Goal: Task Accomplishment & Management: Manage account settings

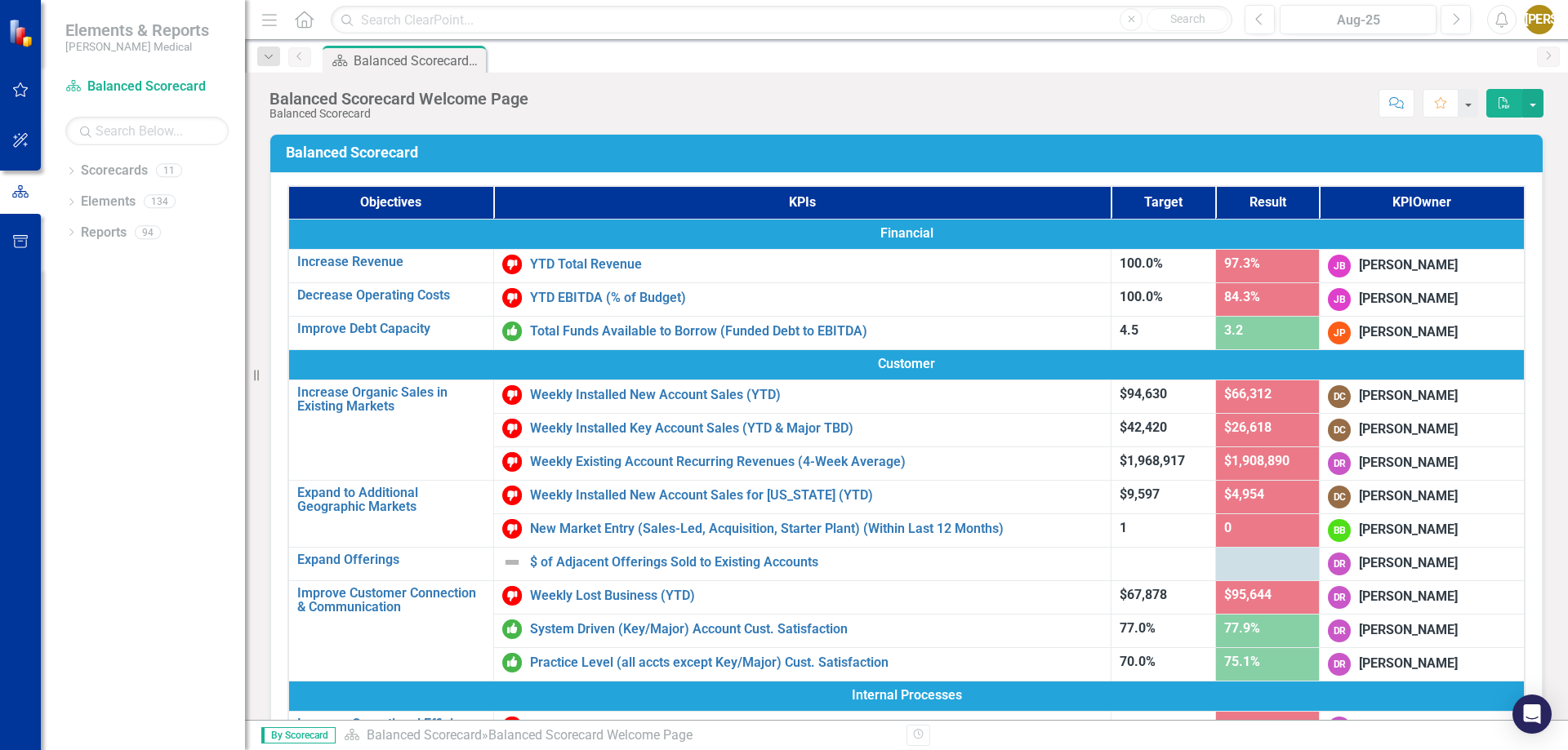
click at [185, 394] on div "Dropdown Scorecards 11 Balanced Scorecard Dropdown Associate Retention & Develo…" at bounding box center [143, 453] width 204 height 592
drag, startPoint x: 186, startPoint y: 431, endPoint x: 70, endPoint y: 151, distance: 303.1
click at [70, 151] on div "Scorecard Balanced Scorecard Search Dropdown Scorecards 11 Balanced Scorecard D…" at bounding box center [143, 411] width 204 height 676
click at [116, 388] on div "Dropdown Scorecards 11 Balanced Scorecard Dropdown Associate Retention & Develo…" at bounding box center [143, 453] width 204 height 592
click at [71, 169] on icon "Dropdown" at bounding box center [71, 172] width 11 height 9
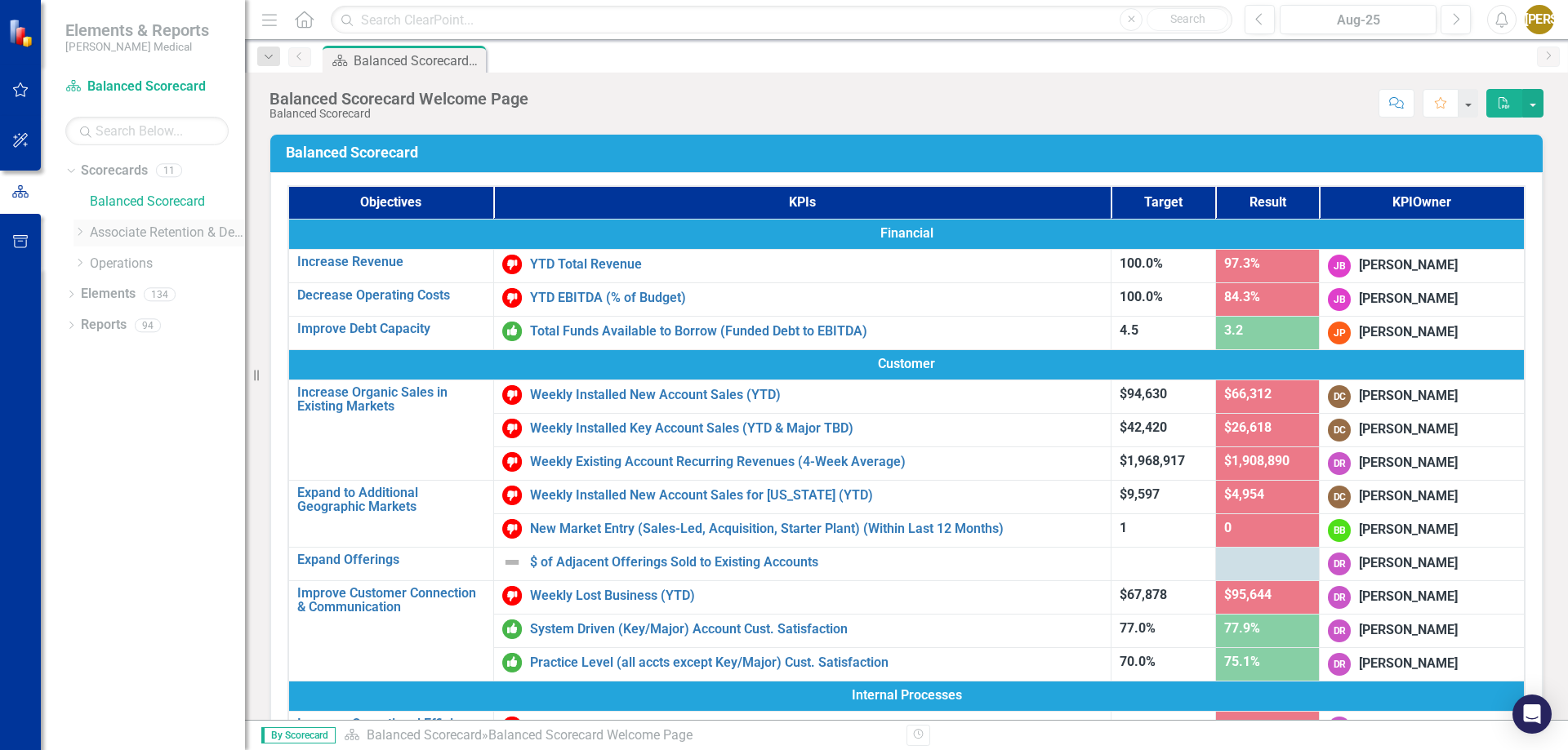
click at [75, 237] on div "Dropdown" at bounding box center [80, 233] width 12 height 14
click at [97, 261] on icon "Dropdown" at bounding box center [96, 263] width 12 height 10
click at [166, 301] on link "[US_STATE] - HR" at bounding box center [184, 294] width 123 height 18
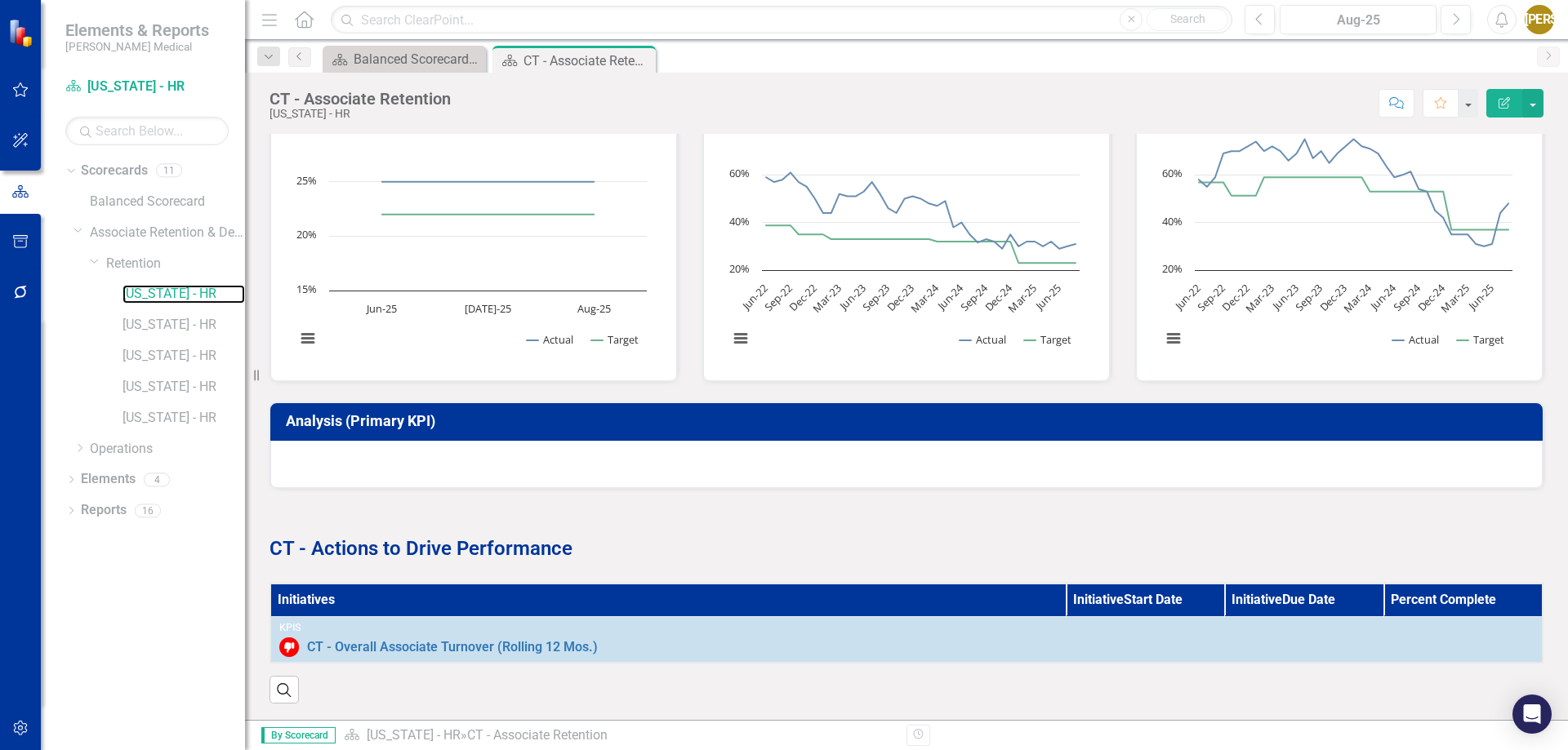
scroll to position [518, 0]
click at [509, 676] on div "Search" at bounding box center [906, 683] width 1274 height 40
click at [71, 482] on icon "Dropdown" at bounding box center [71, 481] width 11 height 9
click at [95, 574] on icon "Initiative" at bounding box center [97, 571] width 17 height 13
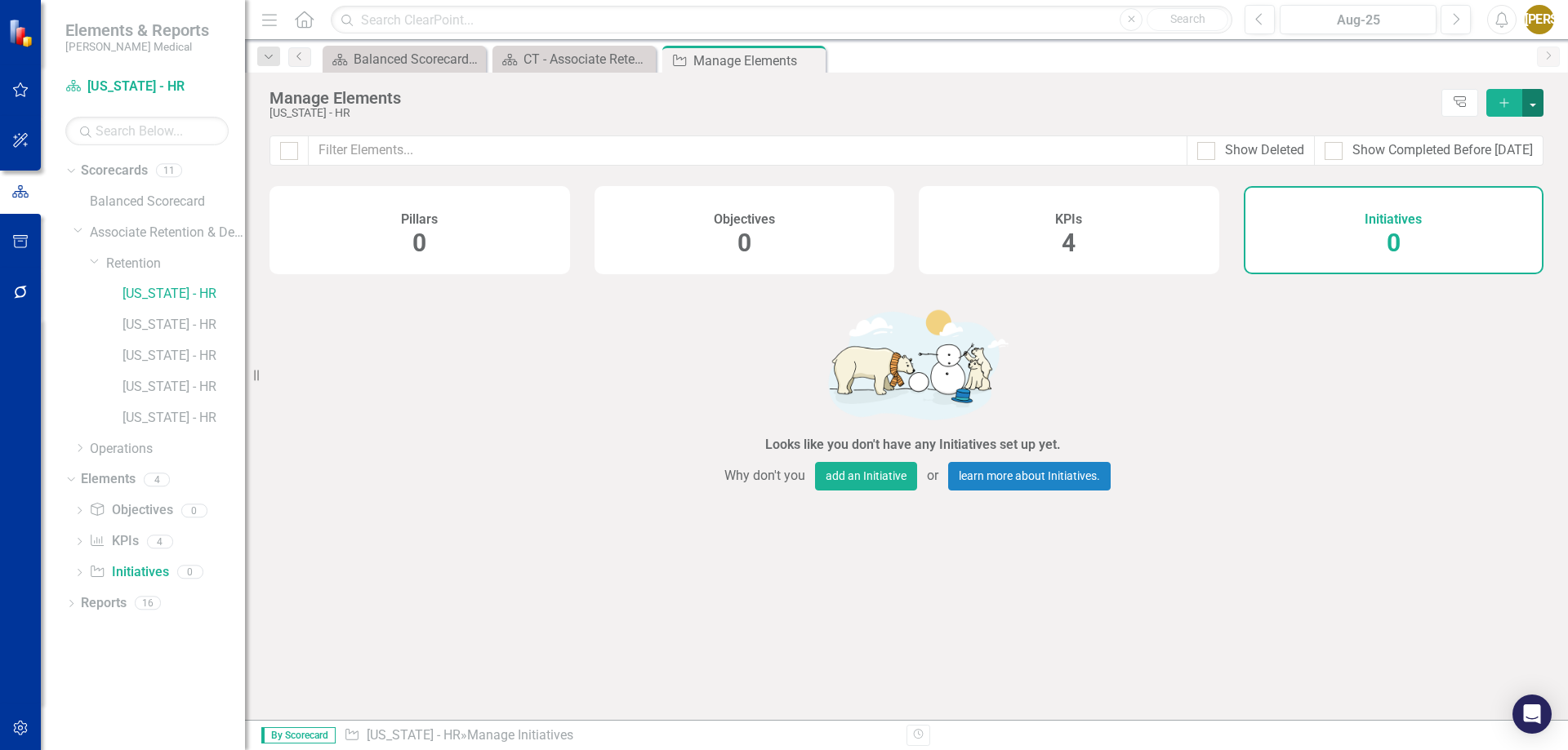
click at [1528, 97] on button "button" at bounding box center [1533, 103] width 21 height 28
click at [1508, 101] on icon "Add" at bounding box center [1504, 102] width 15 height 11
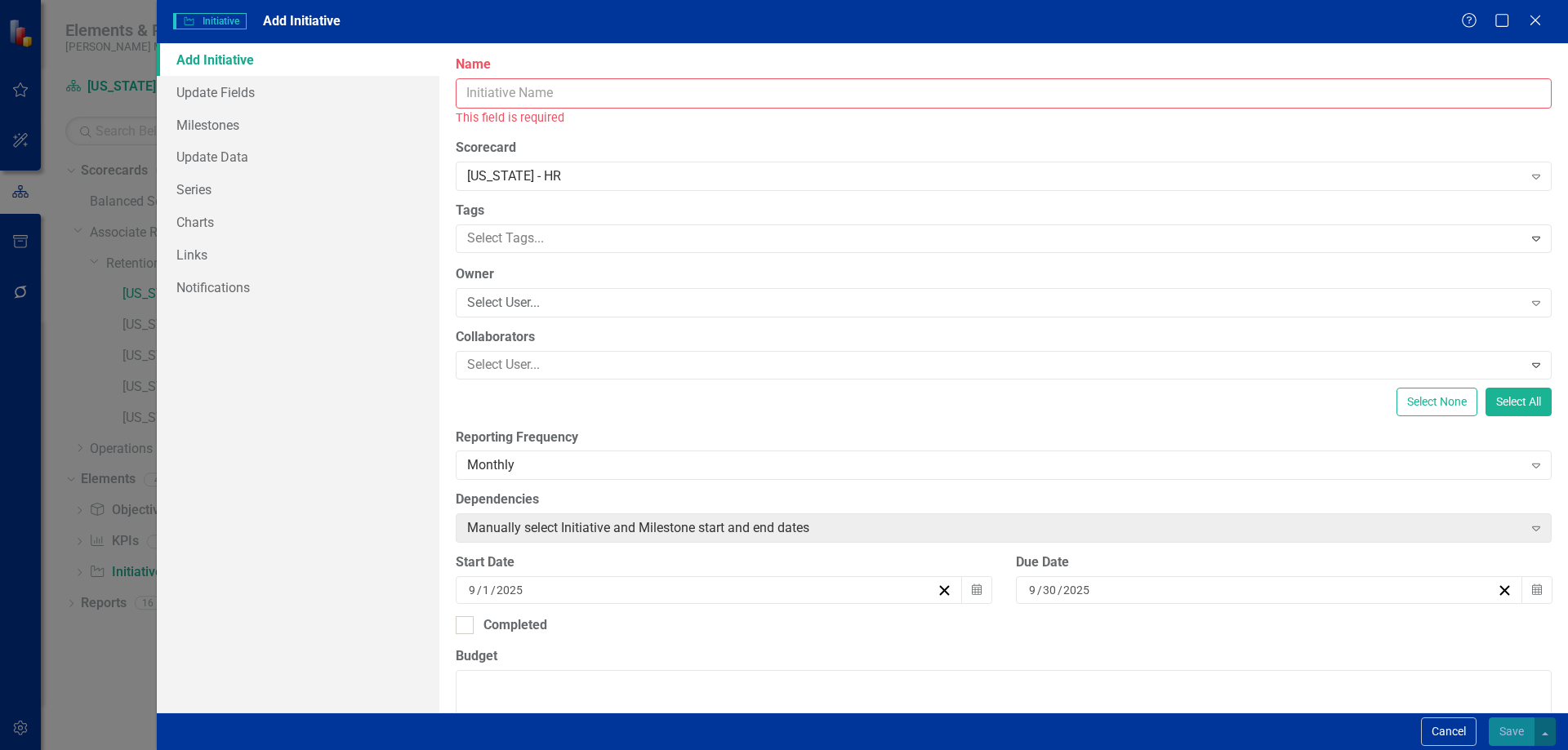
click at [541, 95] on input "Name" at bounding box center [1003, 94] width 1096 height 31
click at [481, 135] on div "ClearPoint Can Do More! How ClearPoint Can Help Close Enterprise plans can auto…" at bounding box center [1003, 377] width 1129 height 669
click at [570, 97] on input "Name" at bounding box center [1003, 94] width 1096 height 31
type input "[PERSON_NAME]"
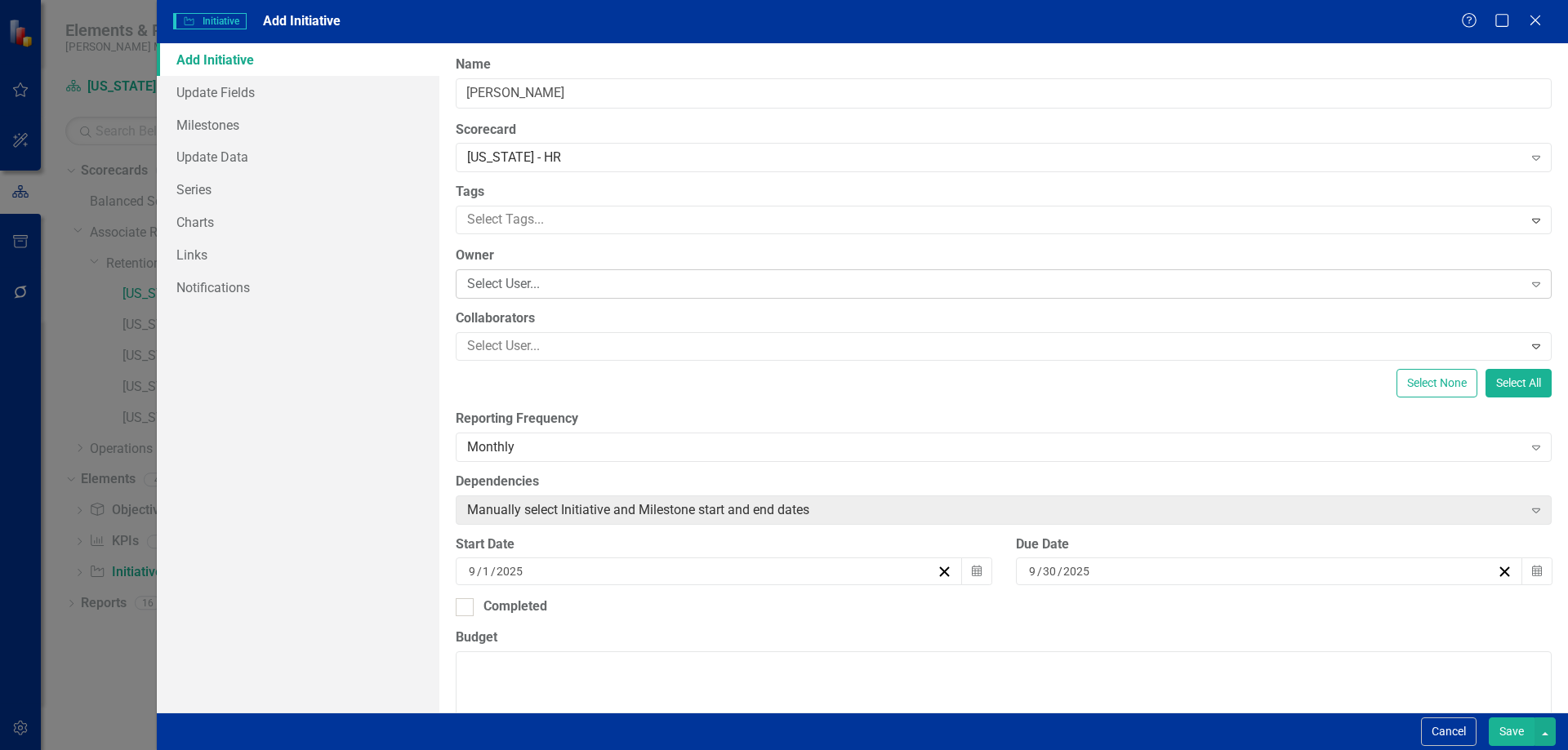
click at [514, 281] on div "Select User..." at bounding box center [995, 284] width 1056 height 18
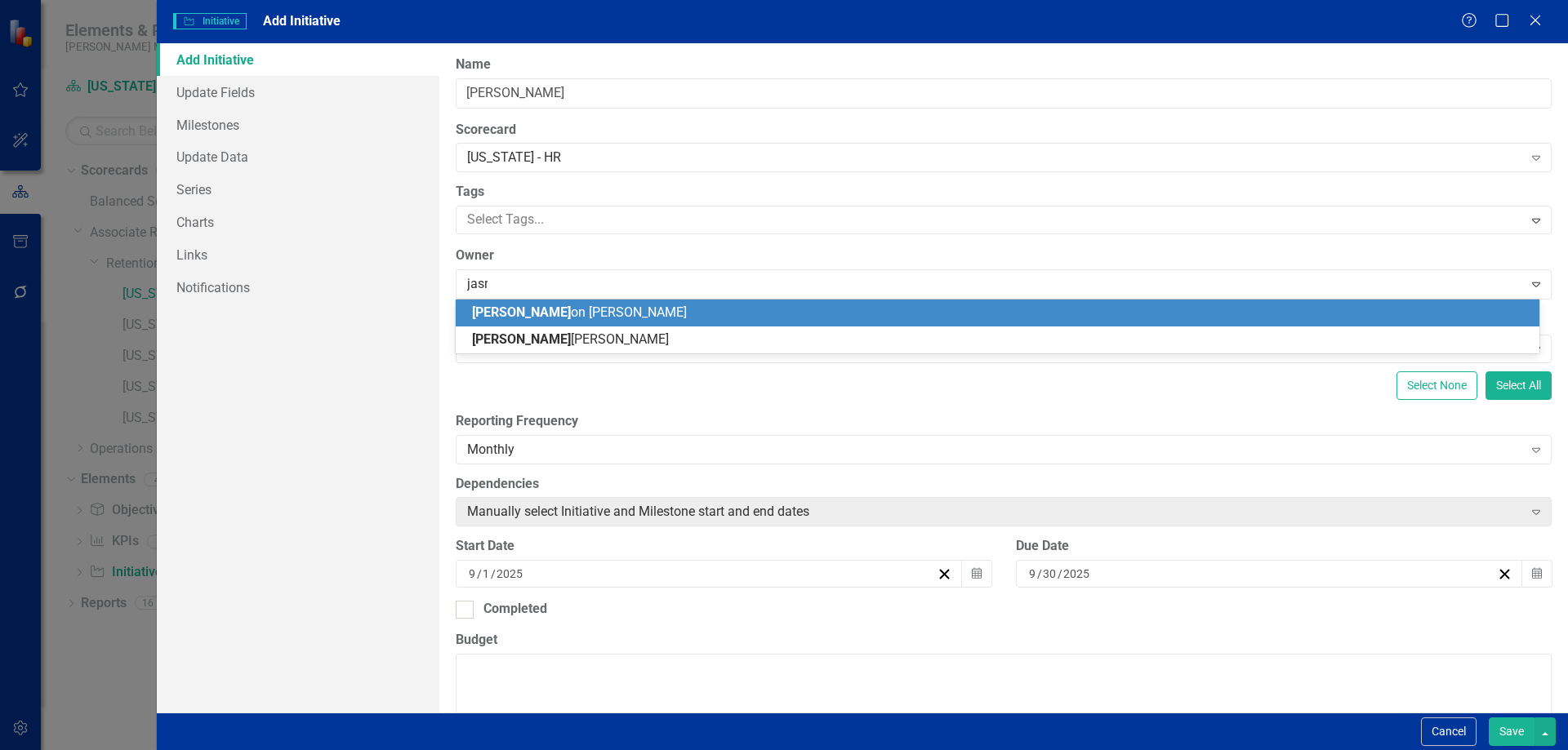
type input "jasmi"
click at [519, 310] on span "[PERSON_NAME]" at bounding box center [538, 312] width 134 height 16
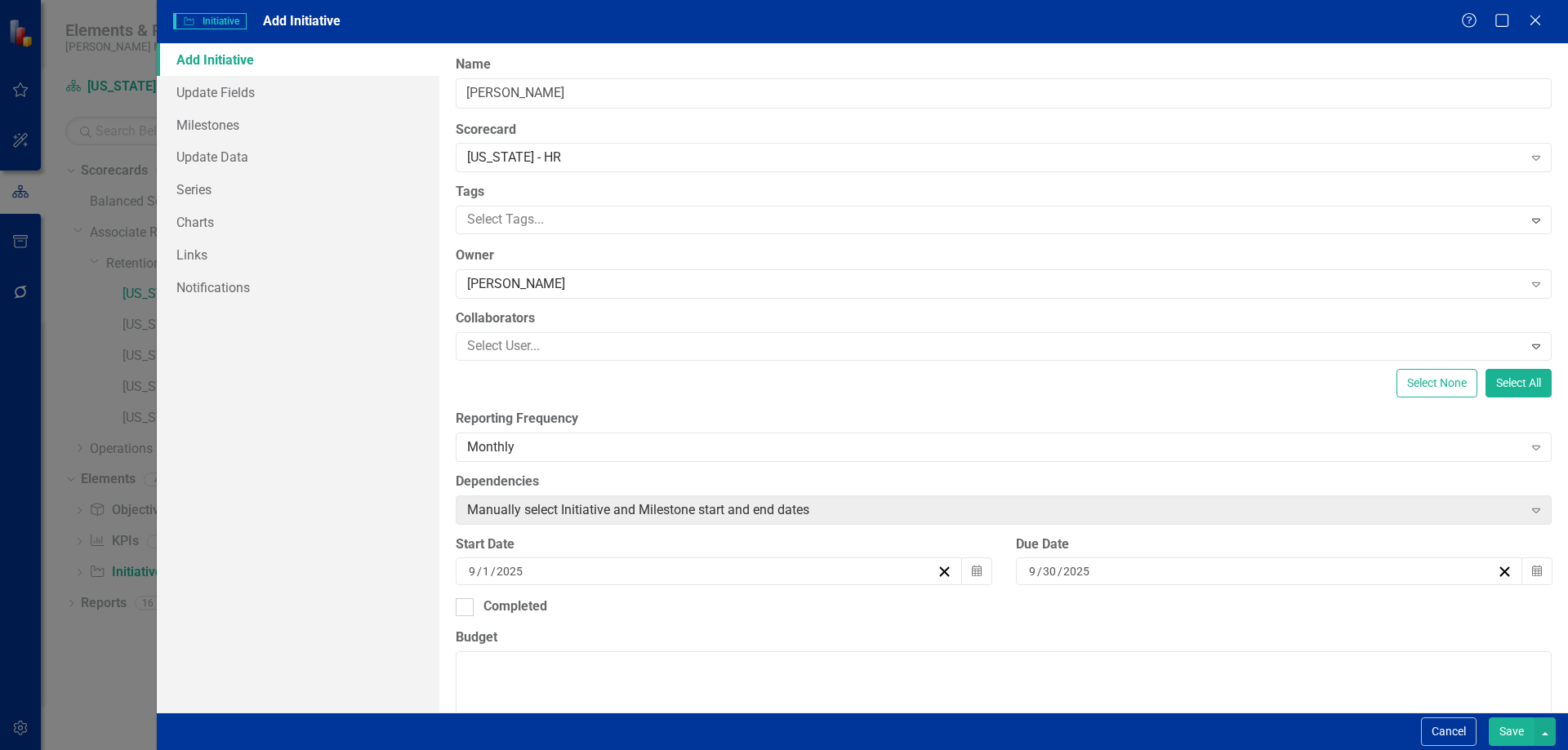
click at [513, 386] on div "Select None Select All" at bounding box center [1003, 383] width 1096 height 29
click at [1533, 23] on icon at bounding box center [1535, 20] width 12 height 12
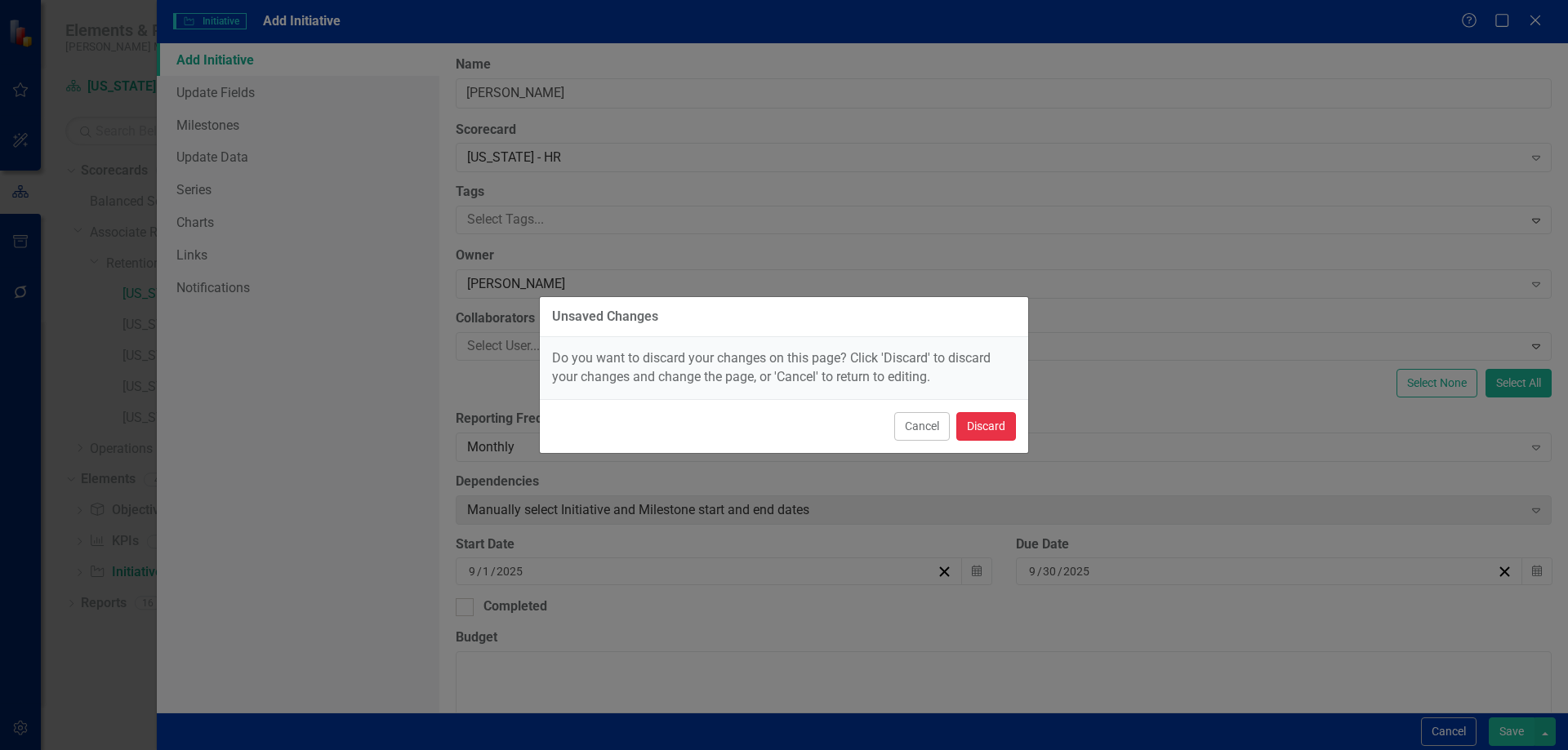
click at [993, 424] on button "Discard" at bounding box center [986, 426] width 60 height 29
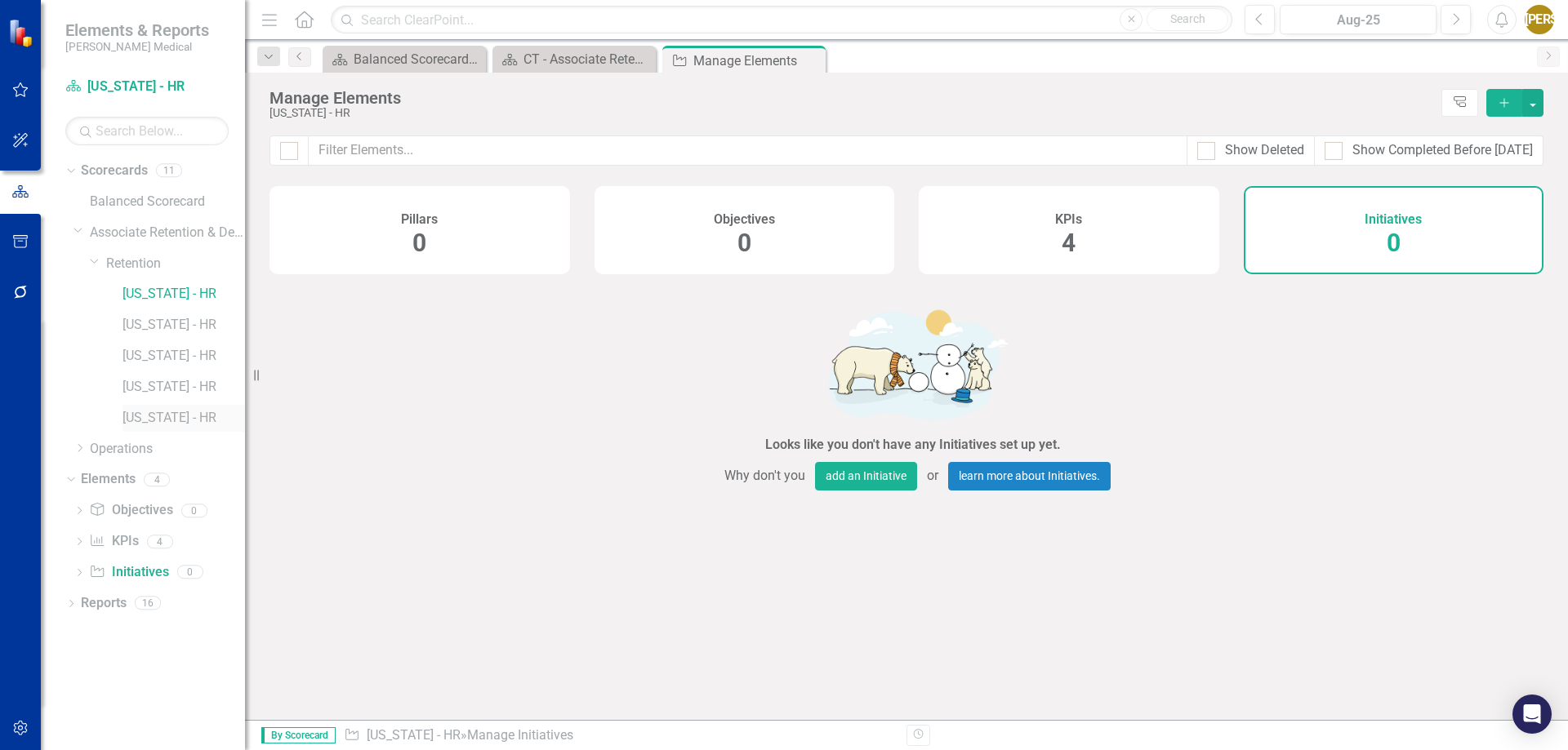
click at [164, 419] on link "[US_STATE] - HR" at bounding box center [184, 417] width 123 height 18
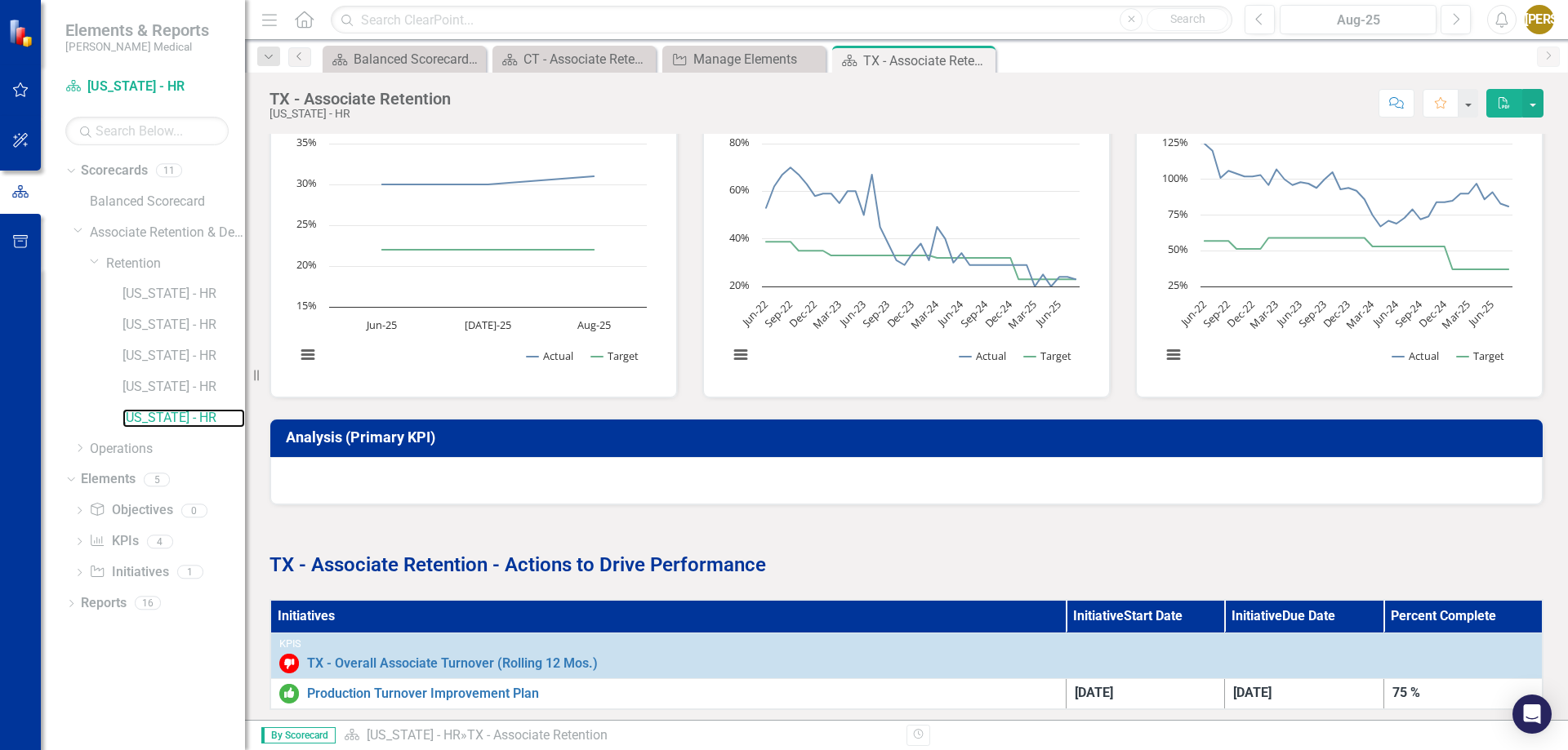
scroll to position [549, 0]
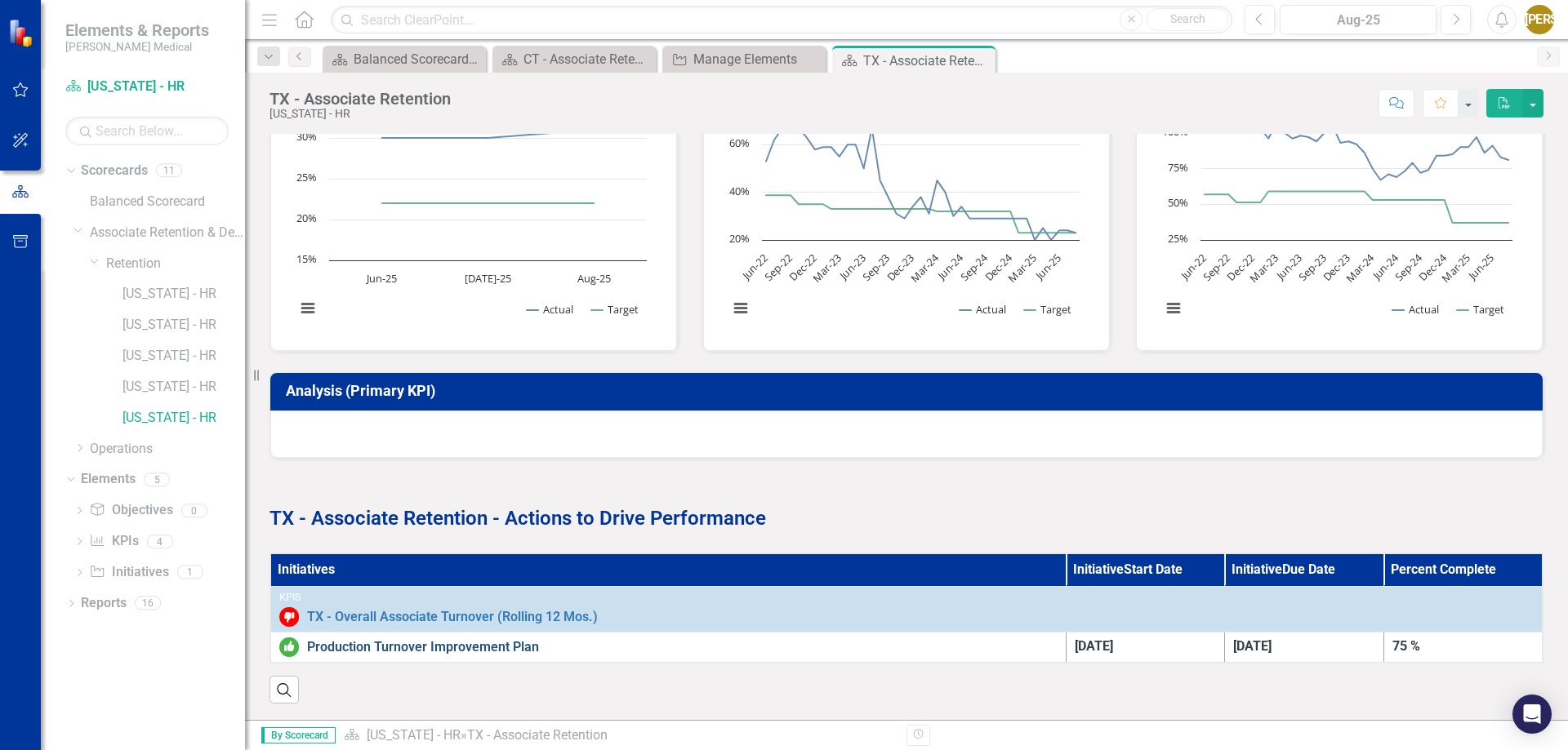
click at [375, 640] on link "Production Turnover Improvement Plan" at bounding box center [682, 647] width 750 height 15
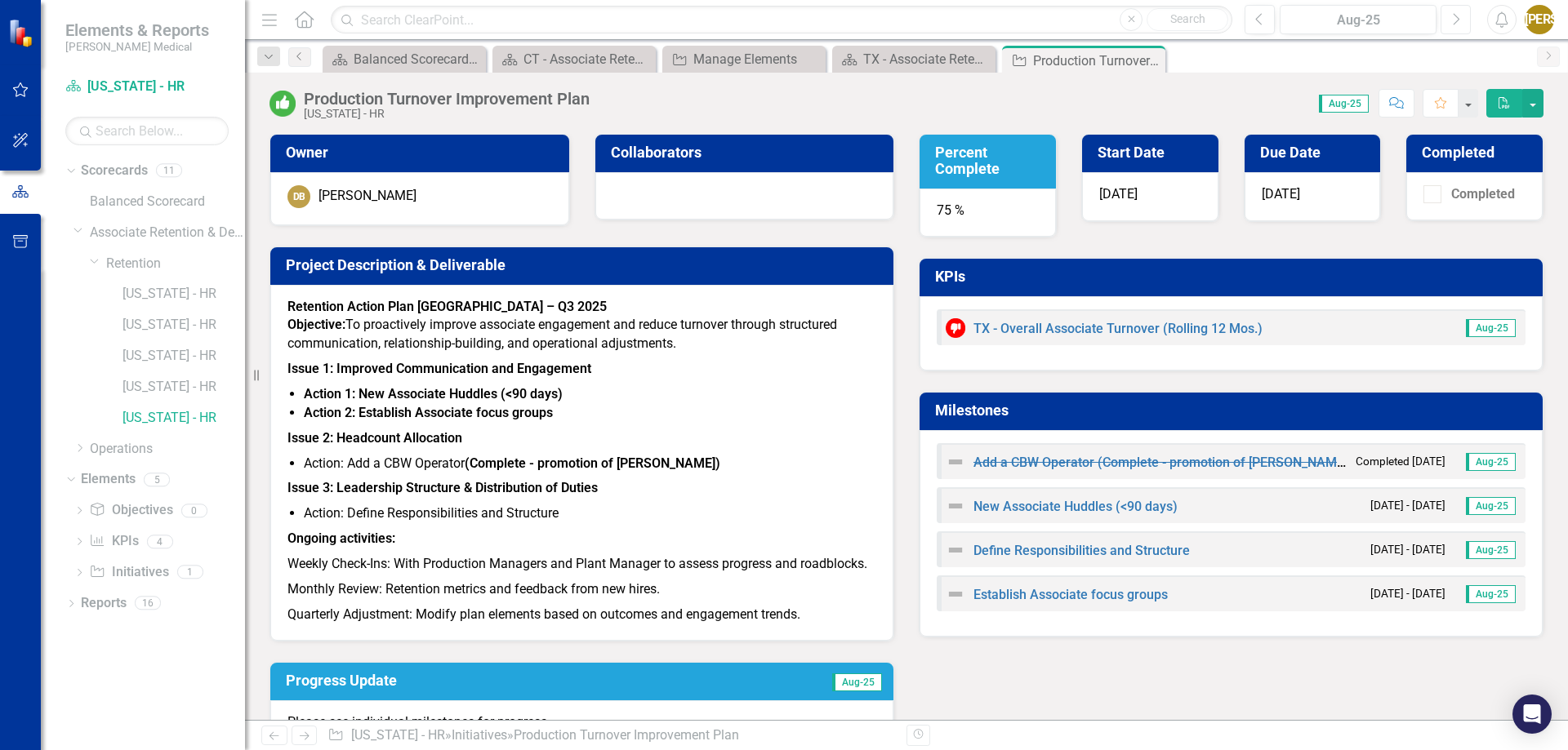
click at [1445, 23] on button "Next" at bounding box center [1455, 20] width 31 height 30
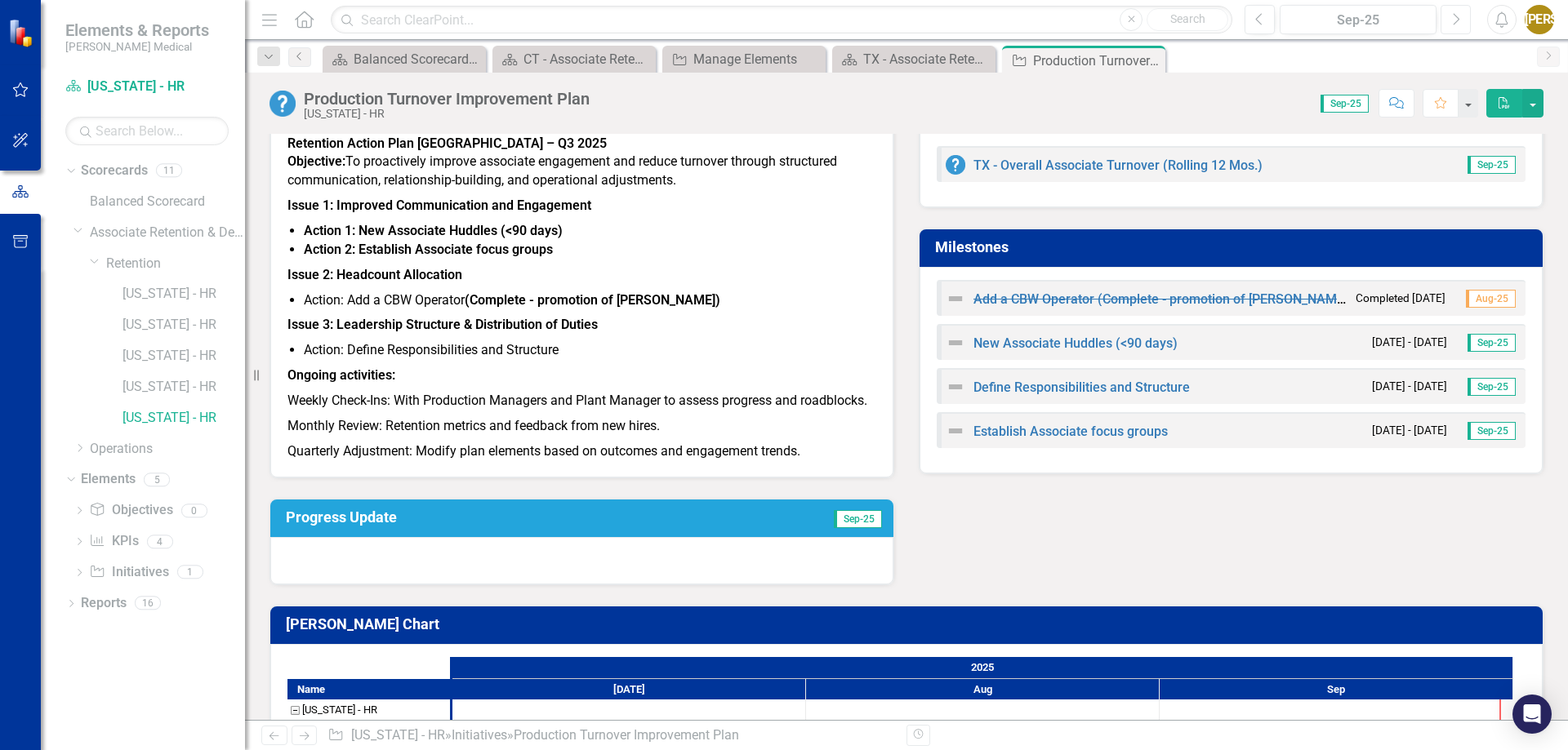
scroll to position [81, 0]
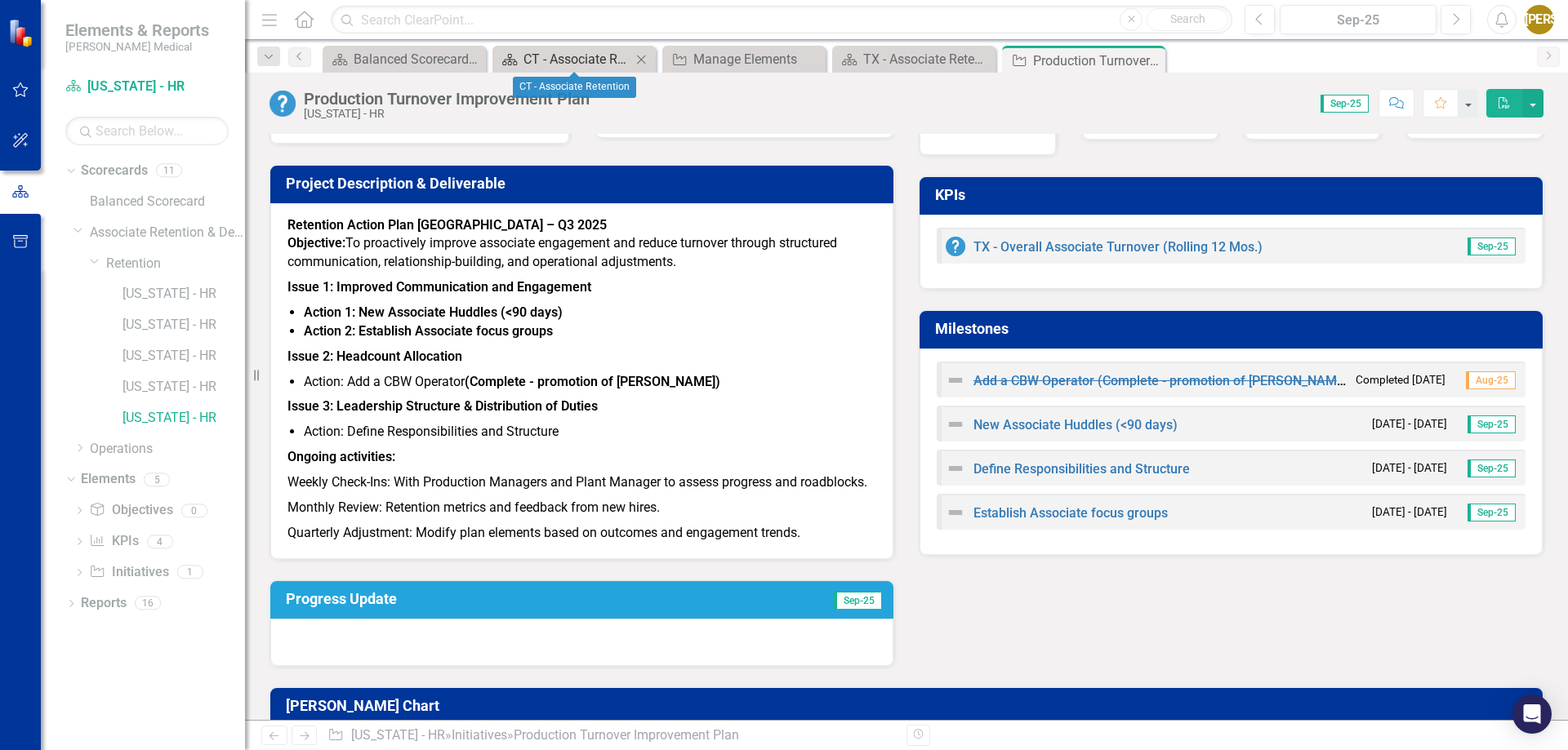
click at [583, 65] on div "CT - Associate Retention" at bounding box center [577, 59] width 108 height 20
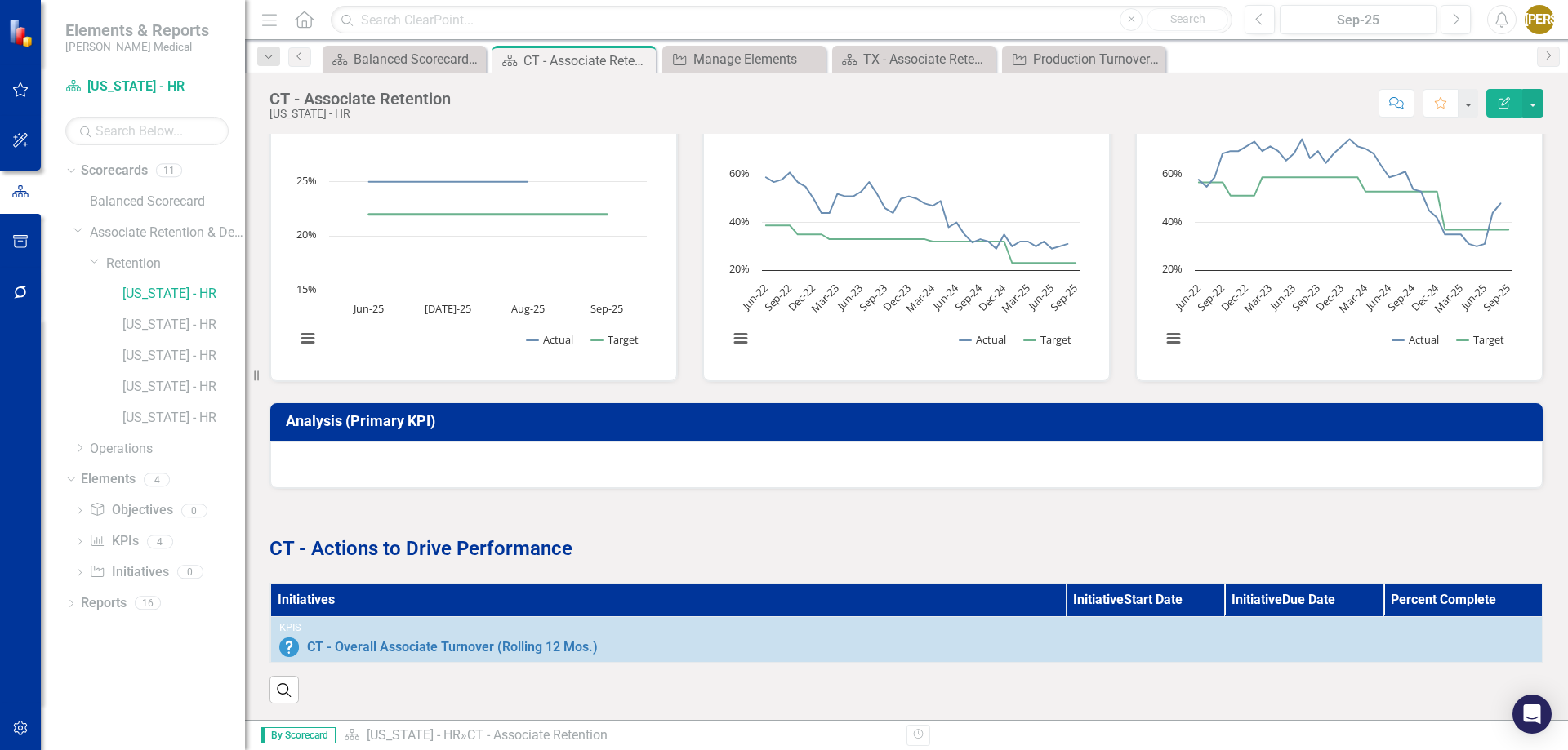
scroll to position [518, 0]
click at [382, 458] on div at bounding box center [906, 465] width 1272 height 47
click at [108, 572] on link "Initiative Initiatives" at bounding box center [129, 572] width 79 height 18
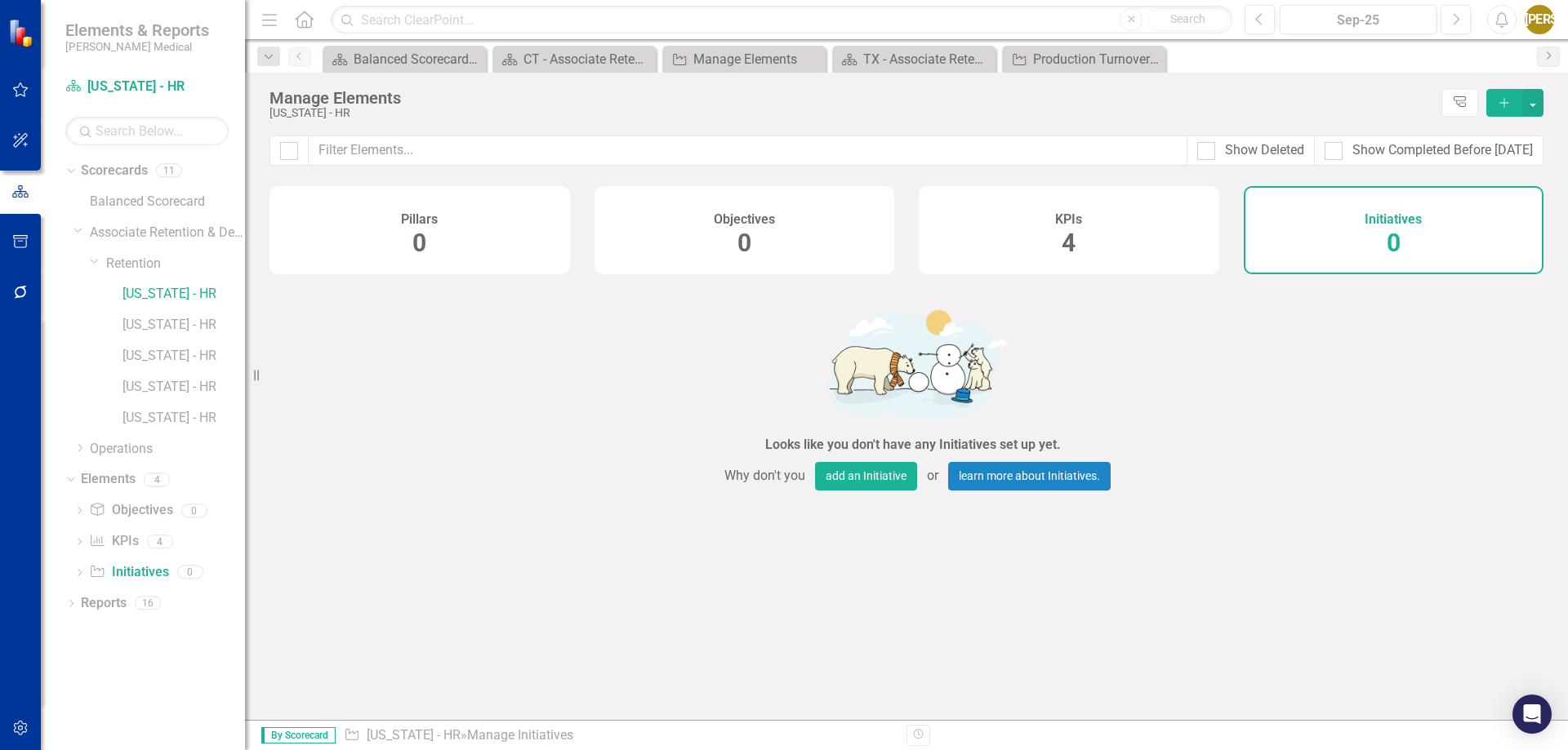
click at [1497, 105] on icon "Add" at bounding box center [1504, 102] width 15 height 11
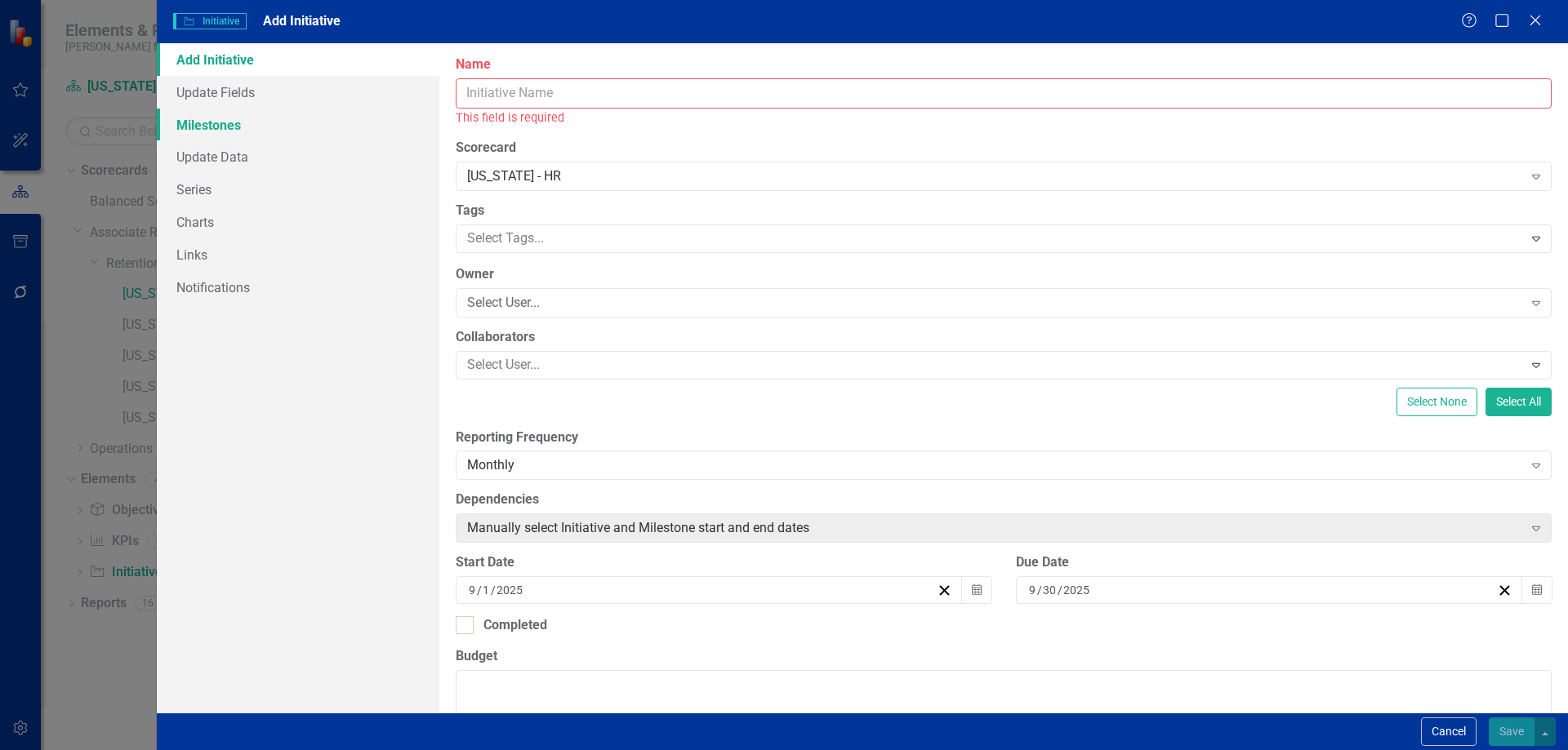
click at [236, 128] on link "Milestones" at bounding box center [298, 124] width 283 height 32
click at [559, 91] on input "Name" at bounding box center [1003, 94] width 1096 height 31
click at [537, 60] on label "Name" at bounding box center [1003, 64] width 1096 height 18
click at [537, 79] on input "Name" at bounding box center [1003, 94] width 1096 height 31
click at [223, 44] on link "Add Initiative" at bounding box center [298, 59] width 283 height 32
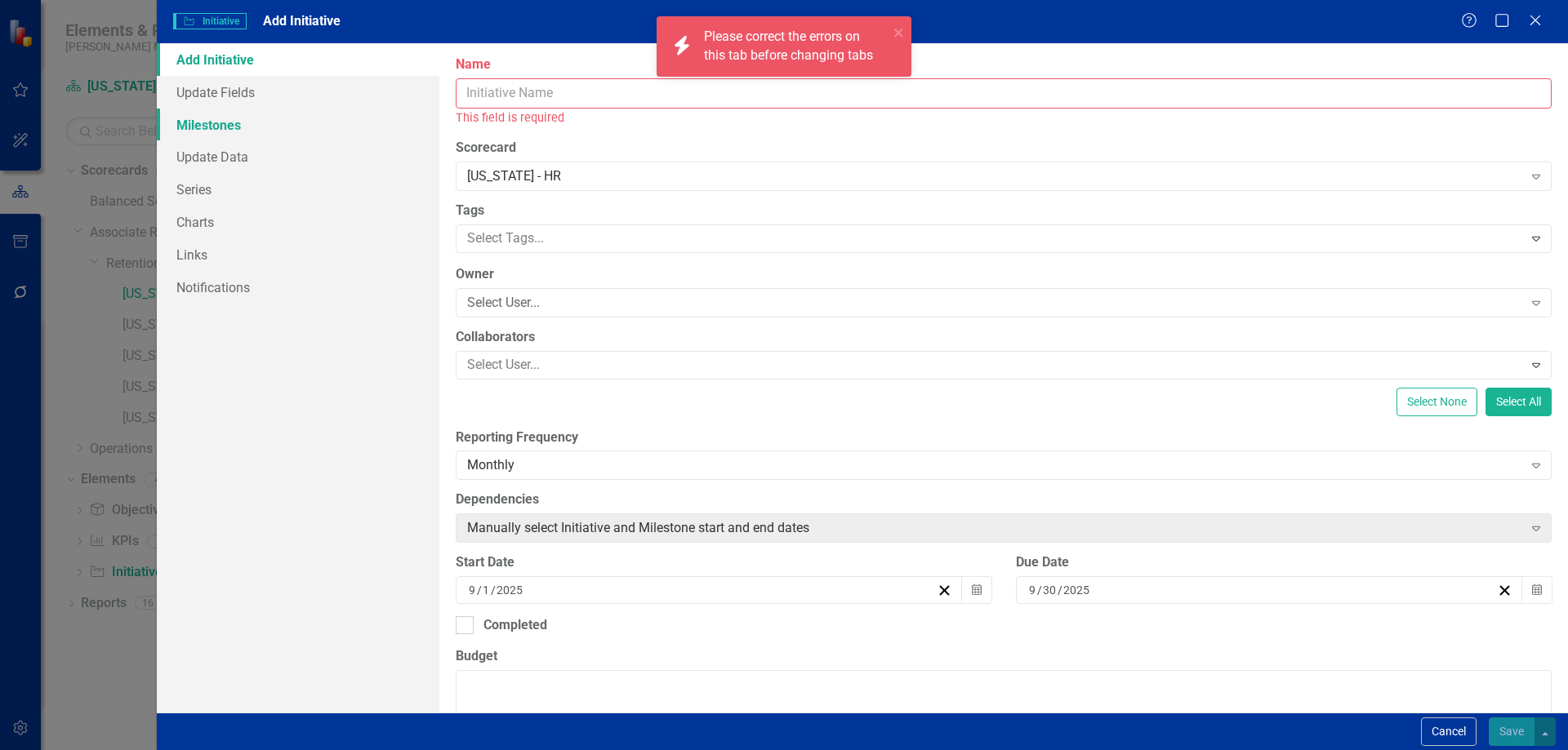
click at [218, 128] on link "Milestones" at bounding box center [298, 124] width 283 height 32
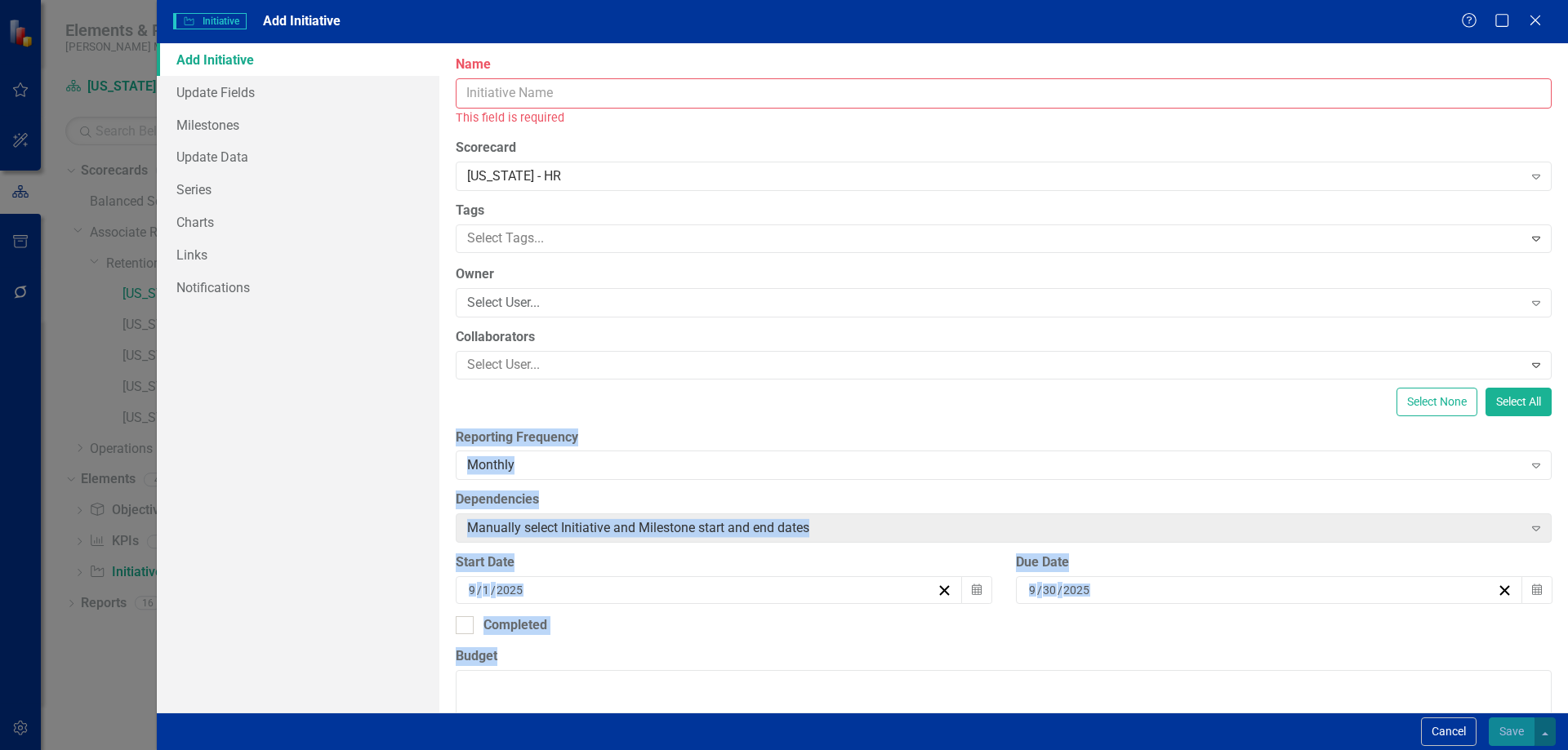
drag, startPoint x: 461, startPoint y: 406, endPoint x: 566, endPoint y: 647, distance: 262.9
click at [566, 647] on div "ClearPoint Can Do More! How ClearPoint Can Help Close Enterprise plans can auto…" at bounding box center [1003, 377] width 1129 height 669
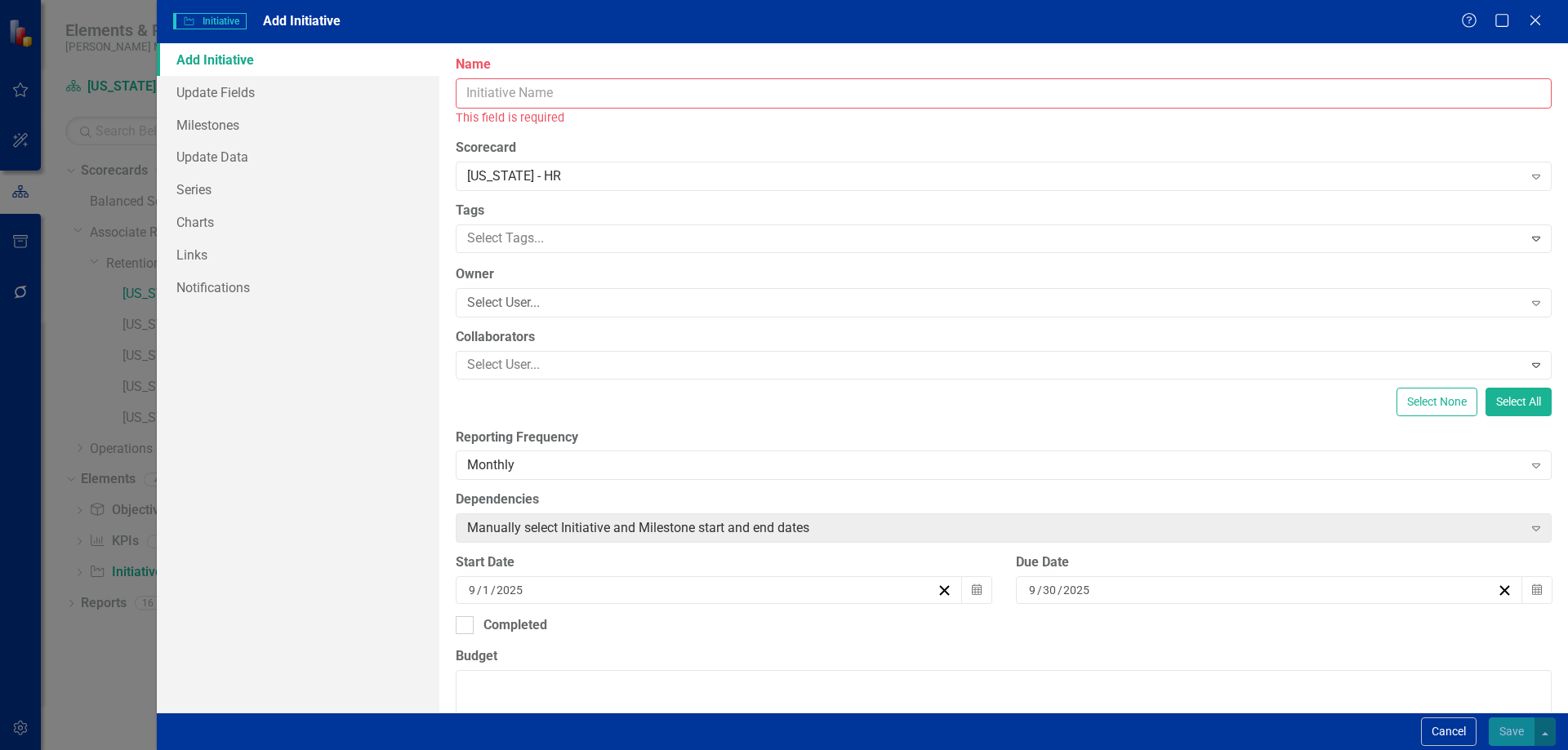
click at [362, 538] on div "Add Initiative Update Fields Milestones Update Data Series Charts Links Notific…" at bounding box center [298, 377] width 283 height 669
click at [236, 601] on div "Add Initiative Update Fields Milestones Update Data Series Charts Links Notific…" at bounding box center [298, 377] width 283 height 669
click at [239, 59] on link "Add Initiative" at bounding box center [298, 59] width 283 height 32
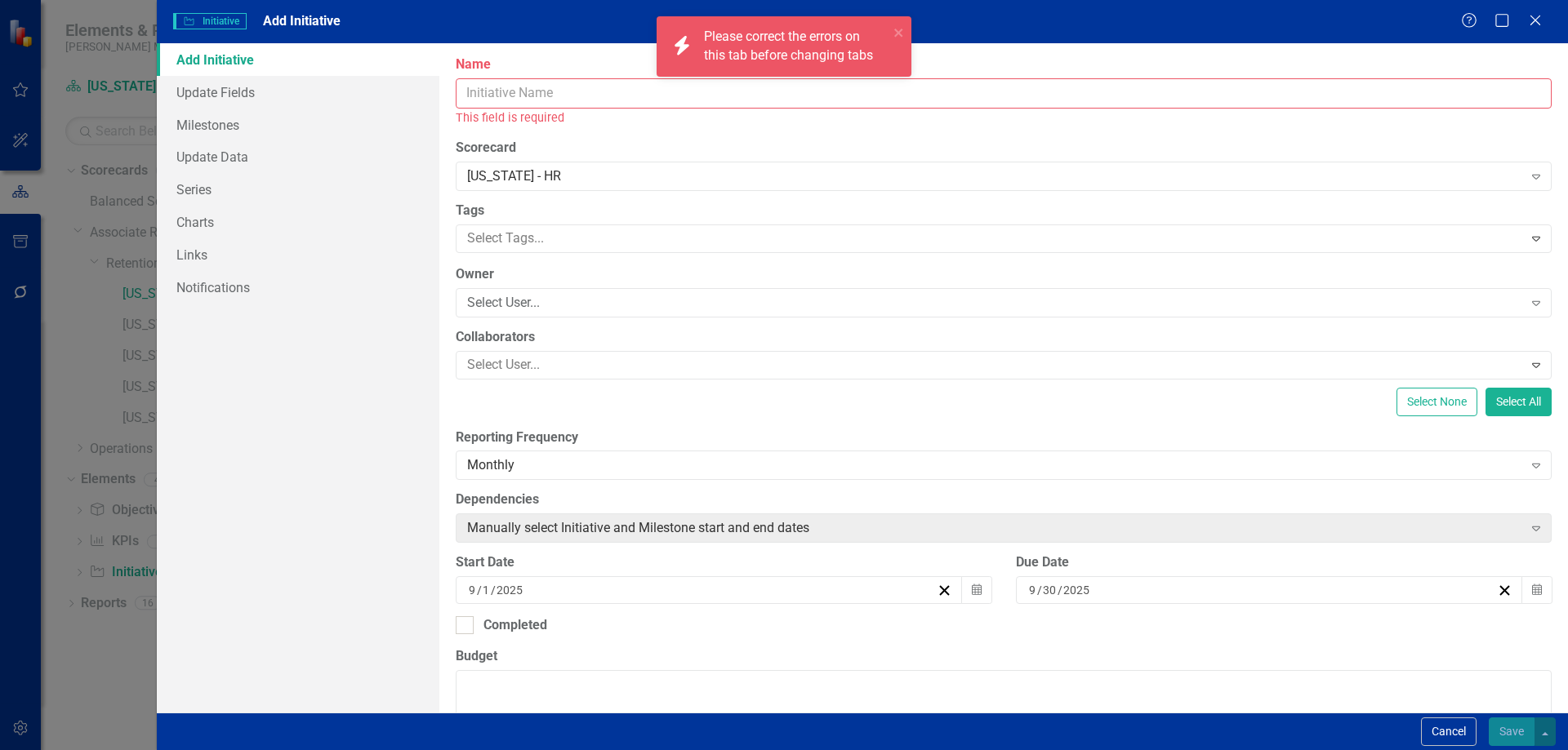
click at [496, 95] on input "Name" at bounding box center [1003, 94] width 1096 height 31
click at [484, 60] on label "Name" at bounding box center [1003, 64] width 1096 height 18
click at [484, 79] on input "Name" at bounding box center [1003, 94] width 1096 height 31
click at [484, 60] on label "Name" at bounding box center [1003, 64] width 1096 height 18
click at [484, 79] on input "Name" at bounding box center [1003, 94] width 1096 height 31
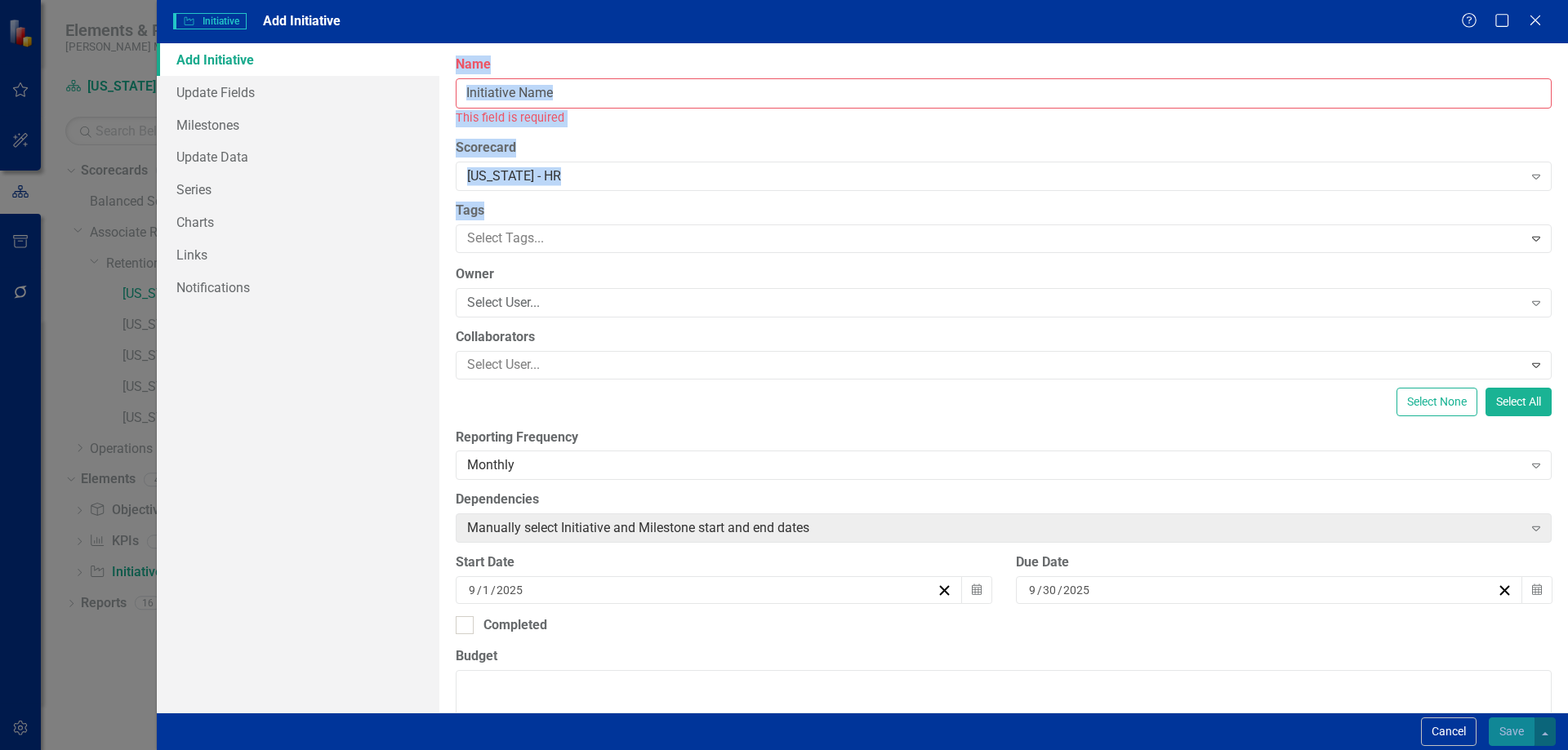
drag, startPoint x: 484, startPoint y: 60, endPoint x: 533, endPoint y: 211, distance: 158.8
click at [533, 211] on div "ClearPoint Can Do More! How ClearPoint Can Help Close Enterprise plans can auto…" at bounding box center [1003, 377] width 1129 height 669
click at [533, 211] on label "Tags" at bounding box center [1003, 210] width 1096 height 18
click at [219, 59] on link "Add Initiative" at bounding box center [298, 59] width 283 height 32
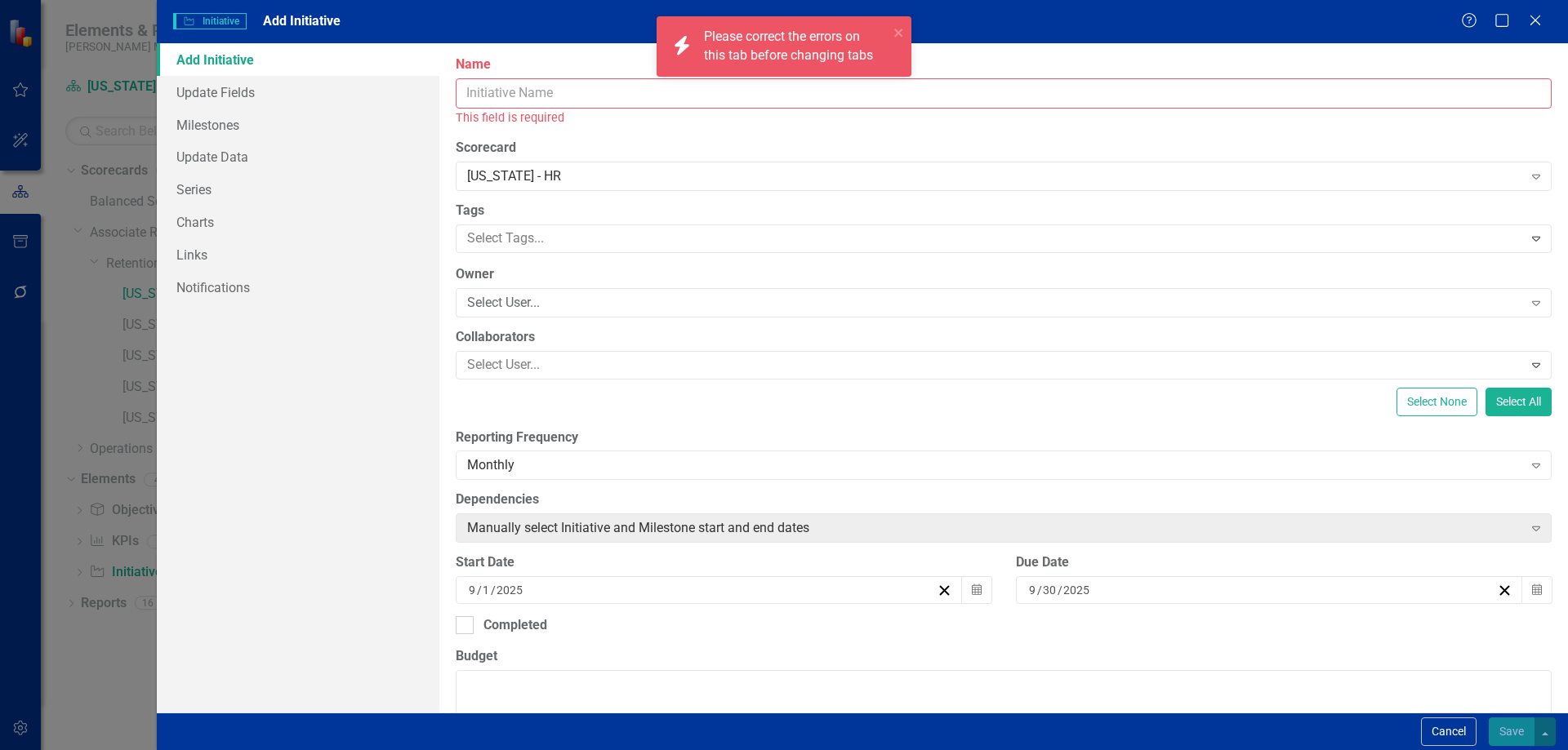
click at [503, 81] on input "Name" at bounding box center [1003, 94] width 1096 height 31
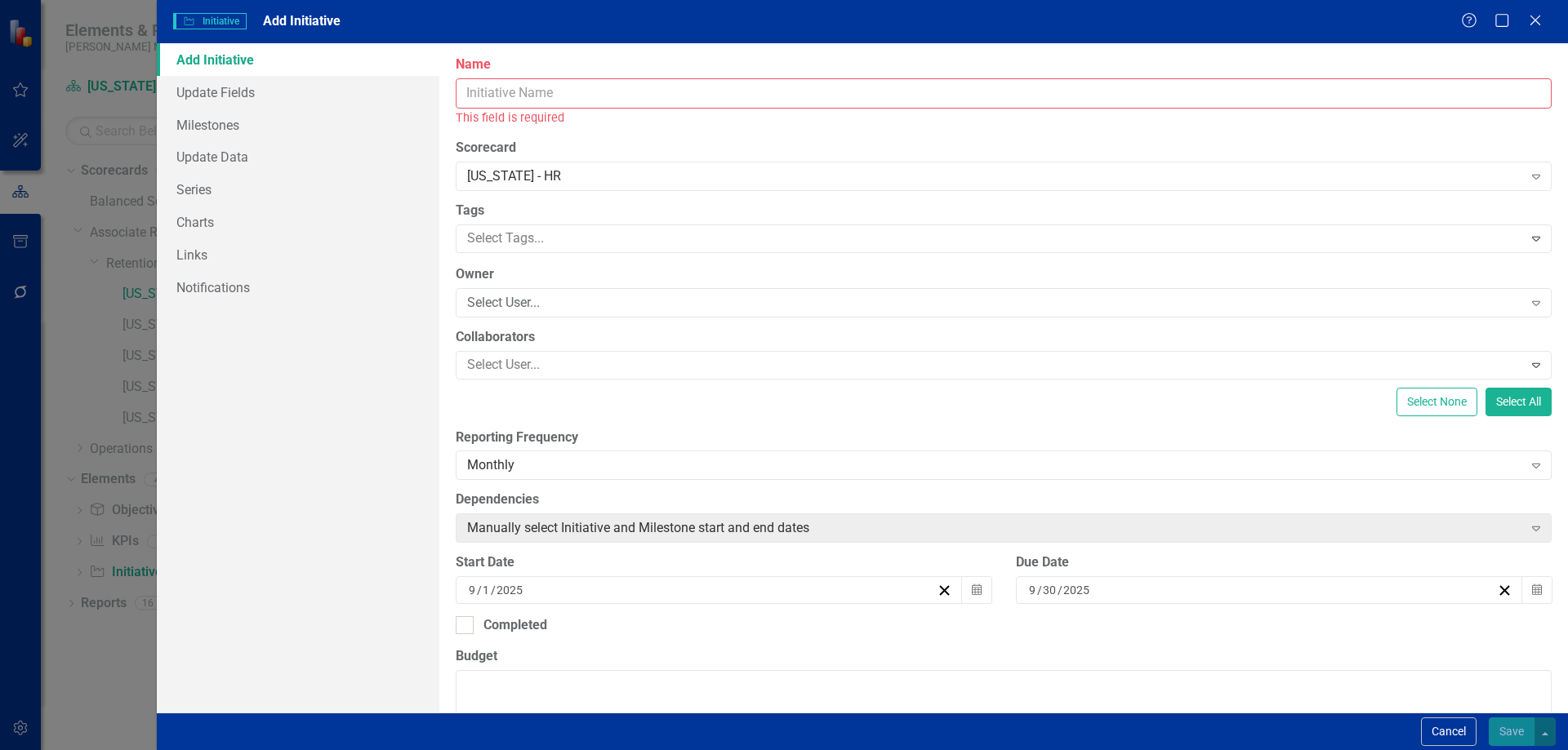
click at [70, 385] on div "Initiative Initiative Add Initiative Help Maximize Close Add Initiative Update …" at bounding box center [784, 375] width 1568 height 750
click at [1541, 16] on icon at bounding box center [1535, 20] width 12 height 12
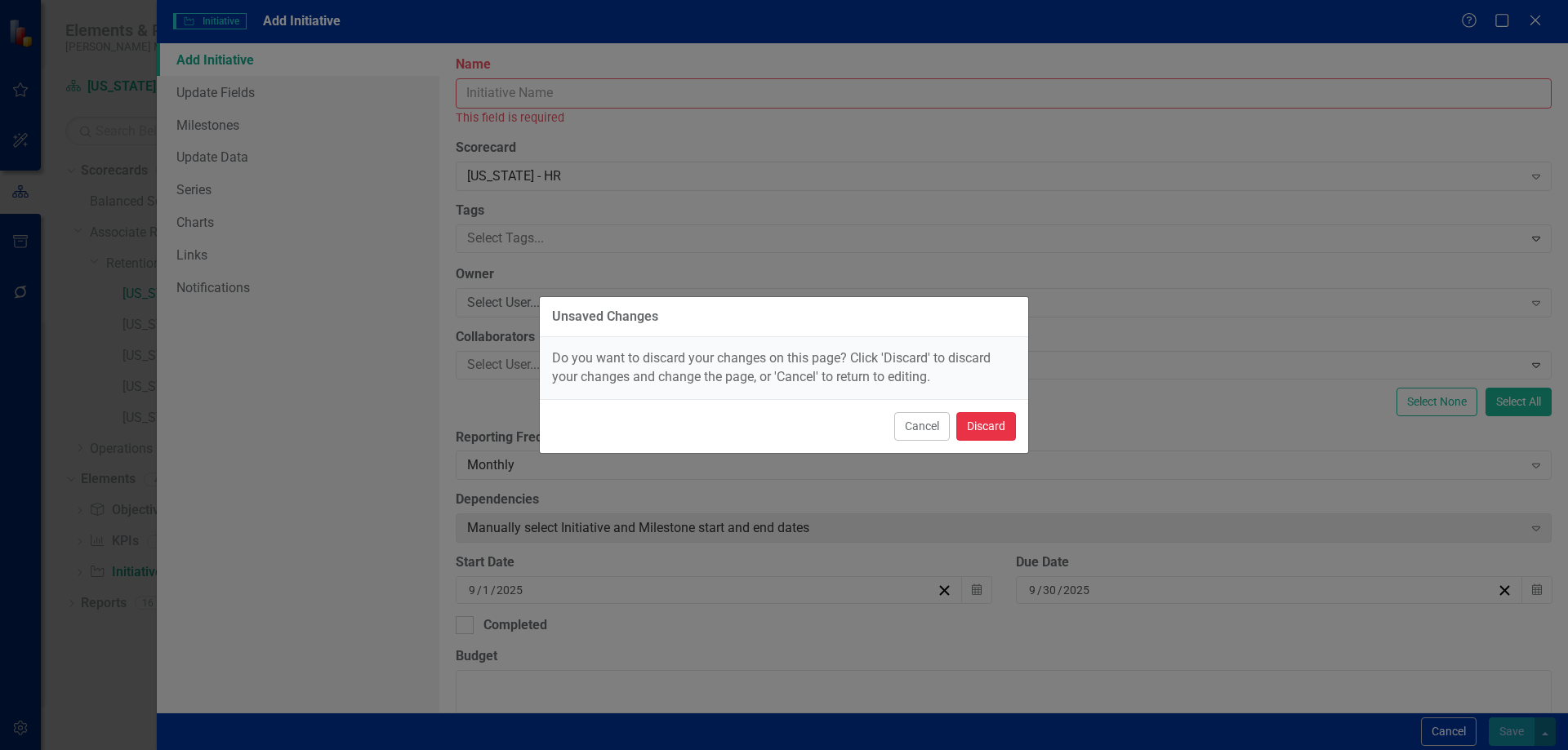
click at [989, 420] on button "Discard" at bounding box center [986, 426] width 60 height 29
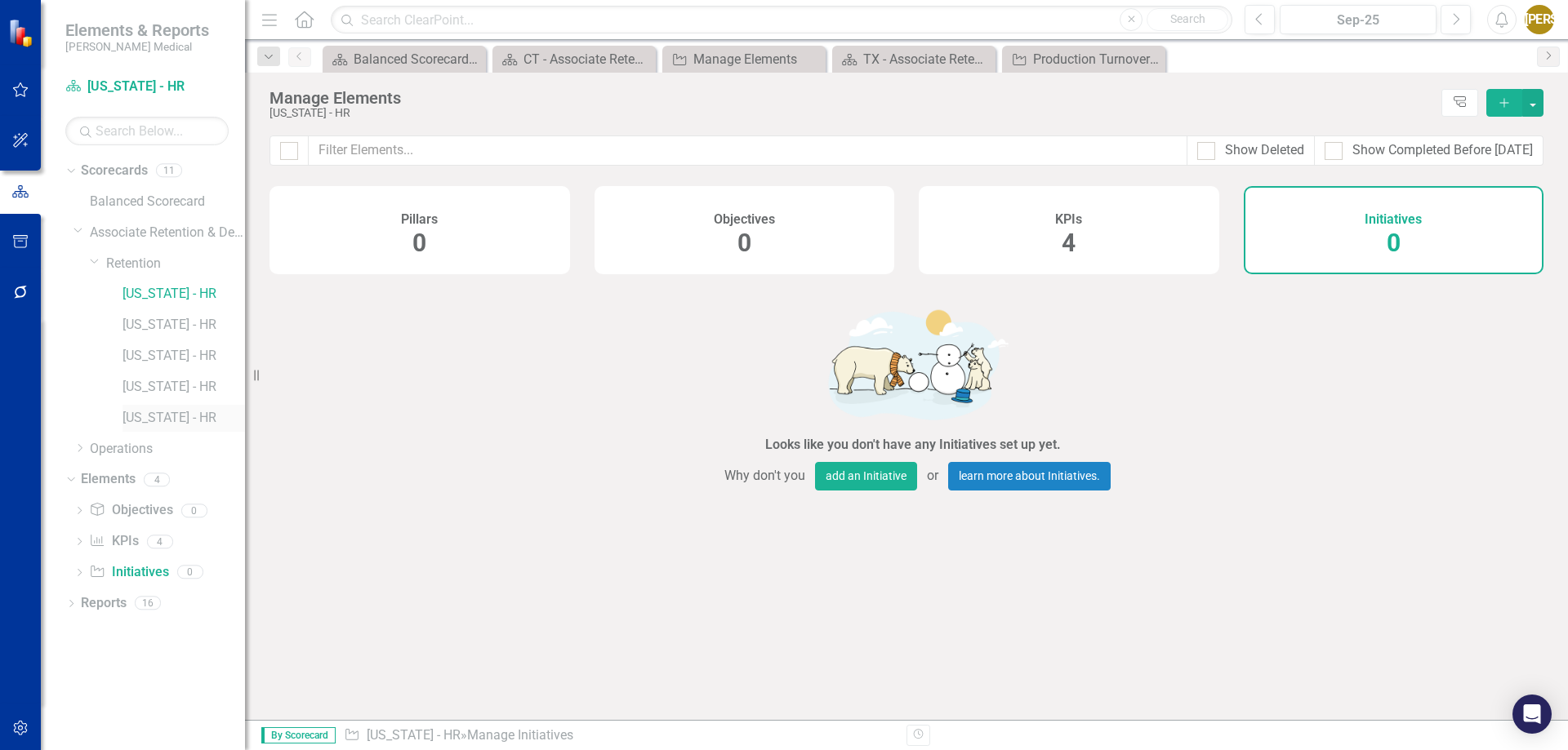
click at [159, 413] on link "[US_STATE] - HR" at bounding box center [184, 417] width 123 height 18
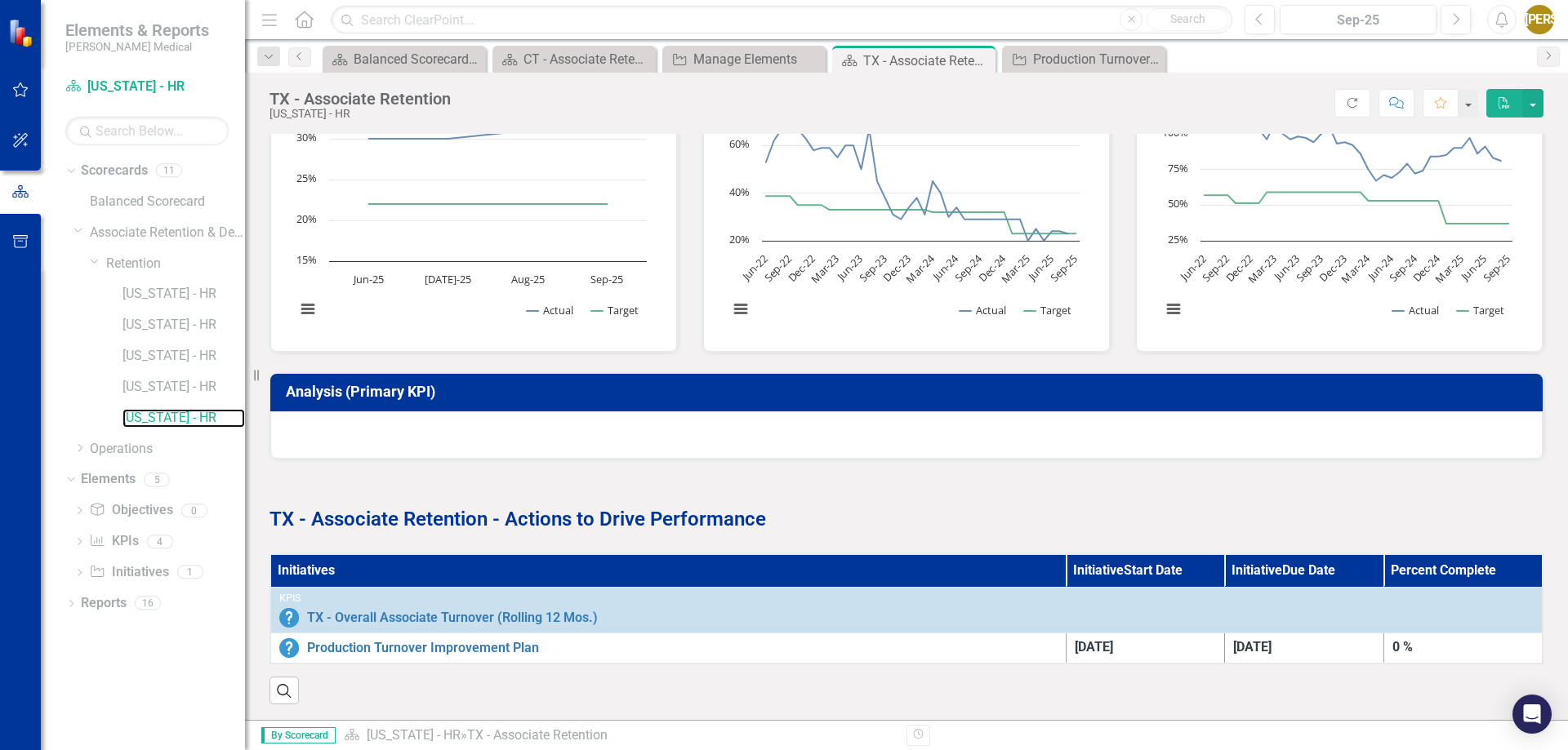
scroll to position [549, 0]
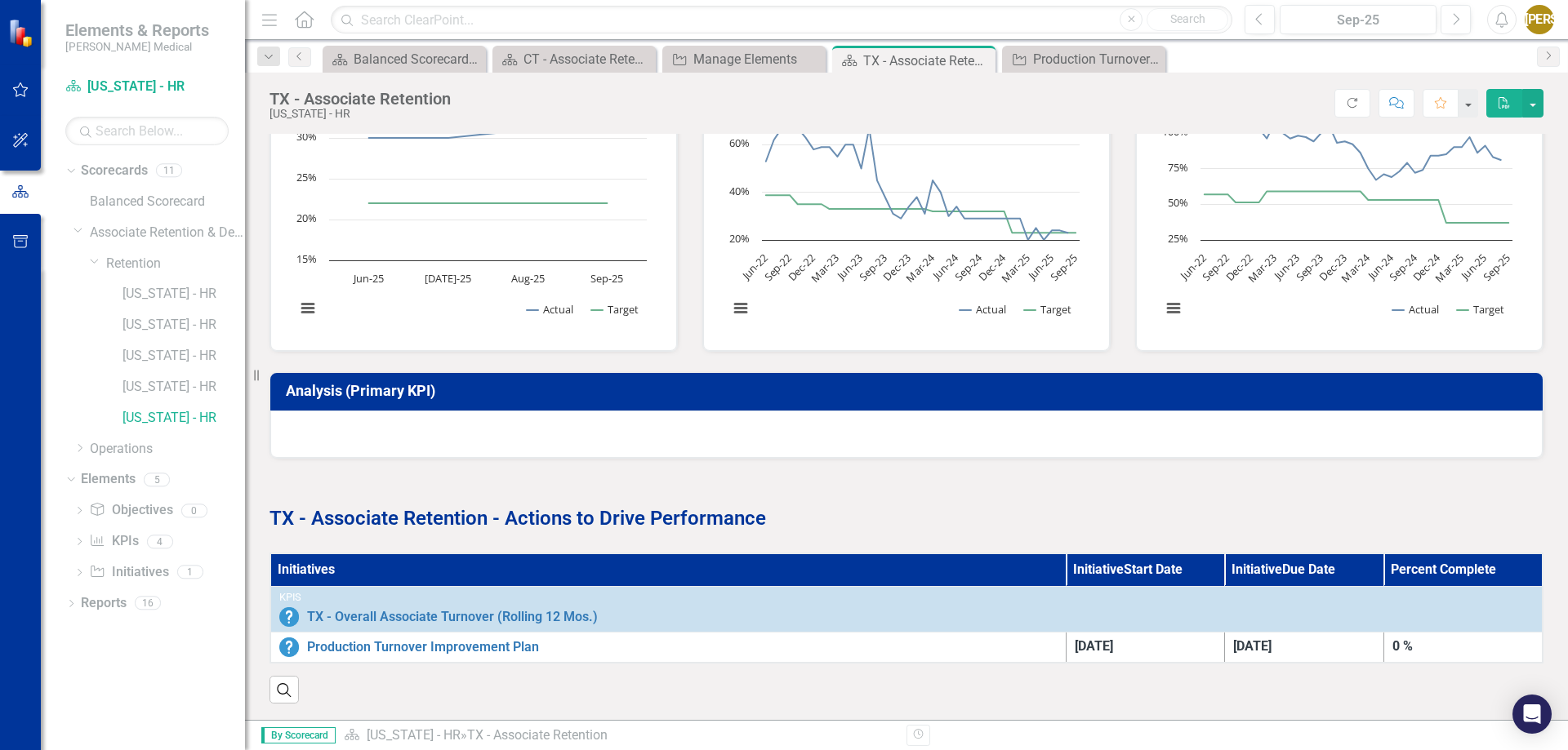
click at [432, 507] on strong "TX - Associate Retention - Actions to Drive Performance" at bounding box center [517, 518] width 496 height 23
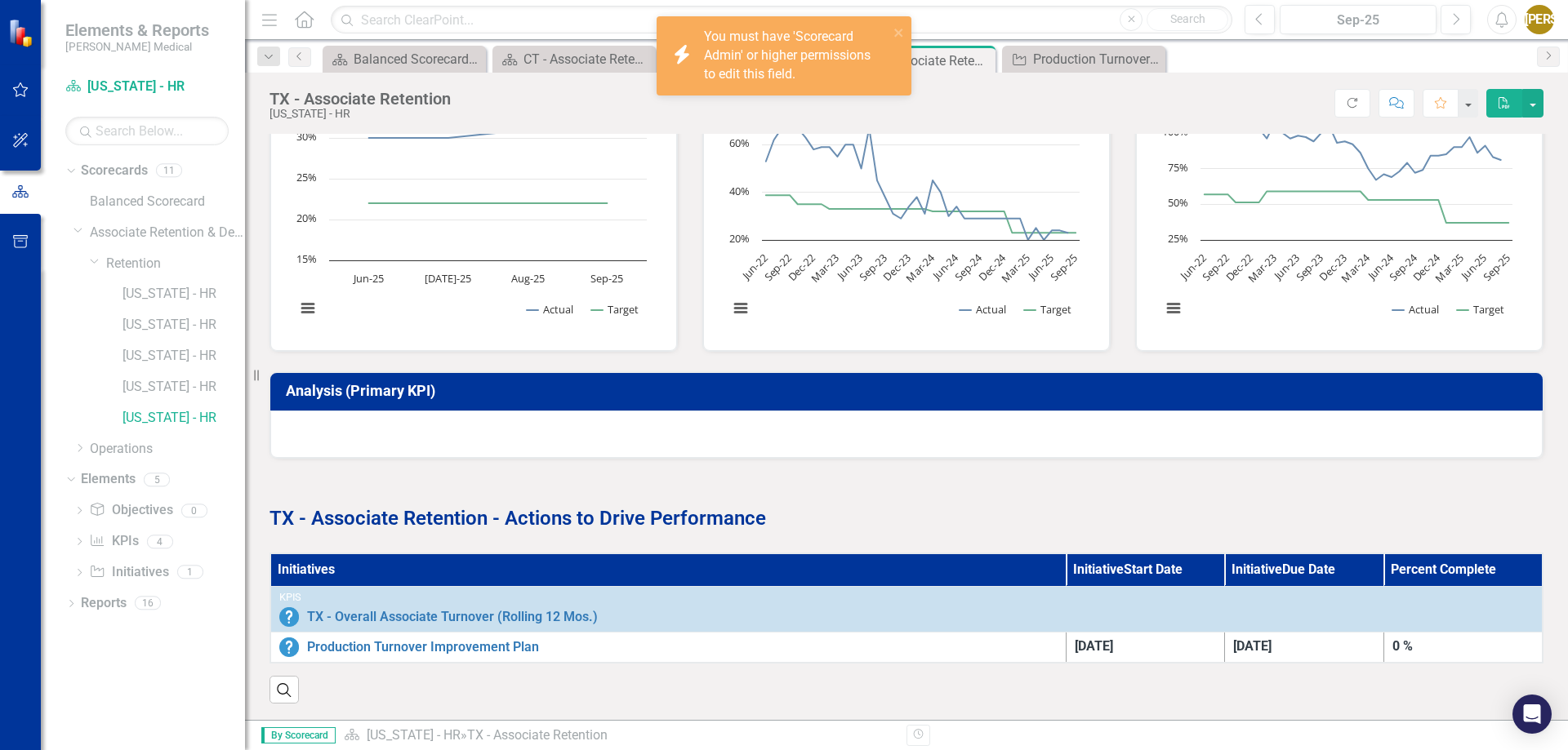
click at [432, 507] on strong "TX - Associate Retention - Actions to Drive Performance" at bounding box center [517, 518] width 496 height 23
click at [486, 465] on div "TX - Associate Retention - Actions to Drive Performance" at bounding box center [906, 495] width 1298 height 74
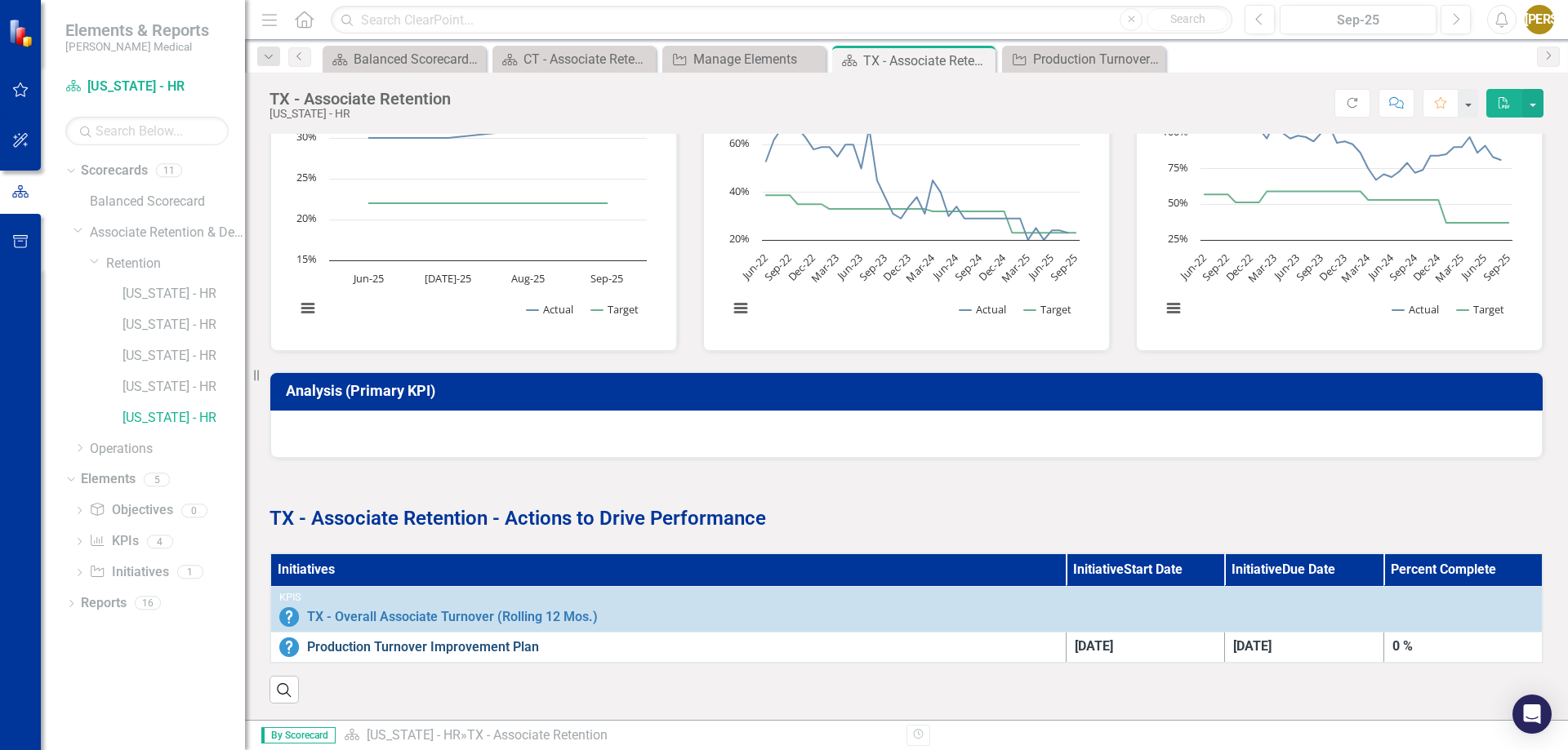
click at [415, 640] on link "Production Turnover Improvement Plan" at bounding box center [682, 647] width 750 height 15
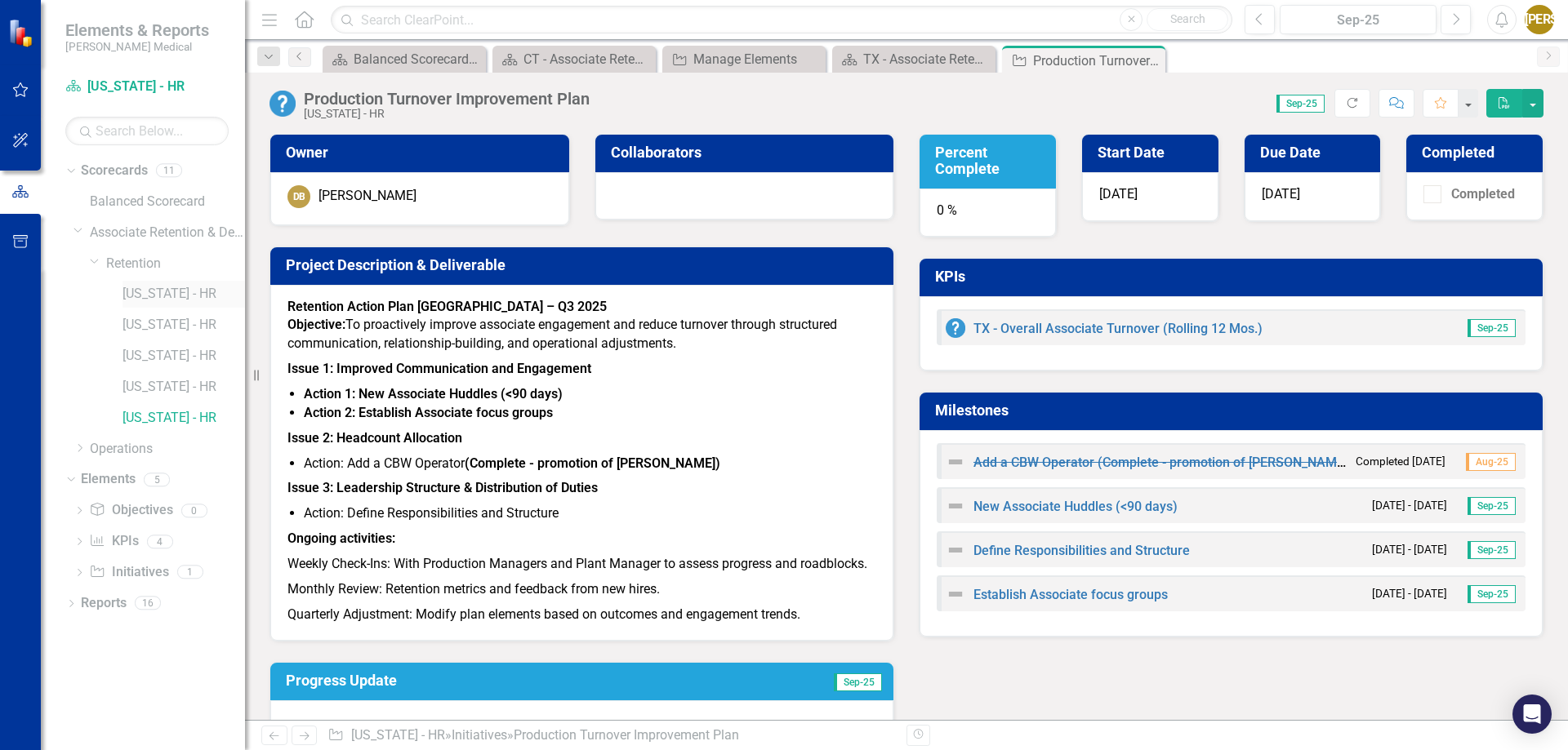
click at [175, 304] on link "[US_STATE] - HR" at bounding box center [184, 294] width 123 height 18
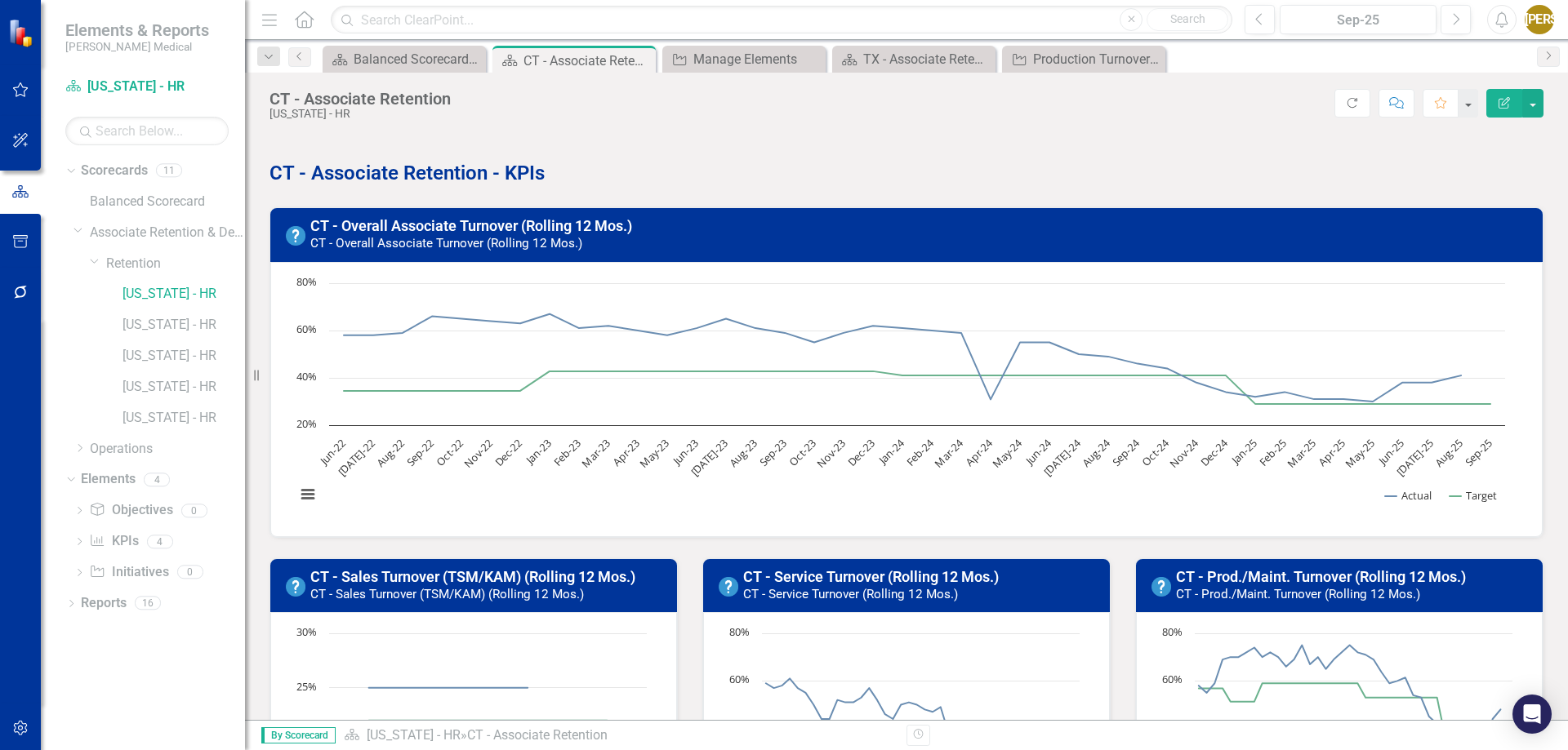
click at [1507, 102] on icon "button" at bounding box center [1504, 102] width 11 height 11
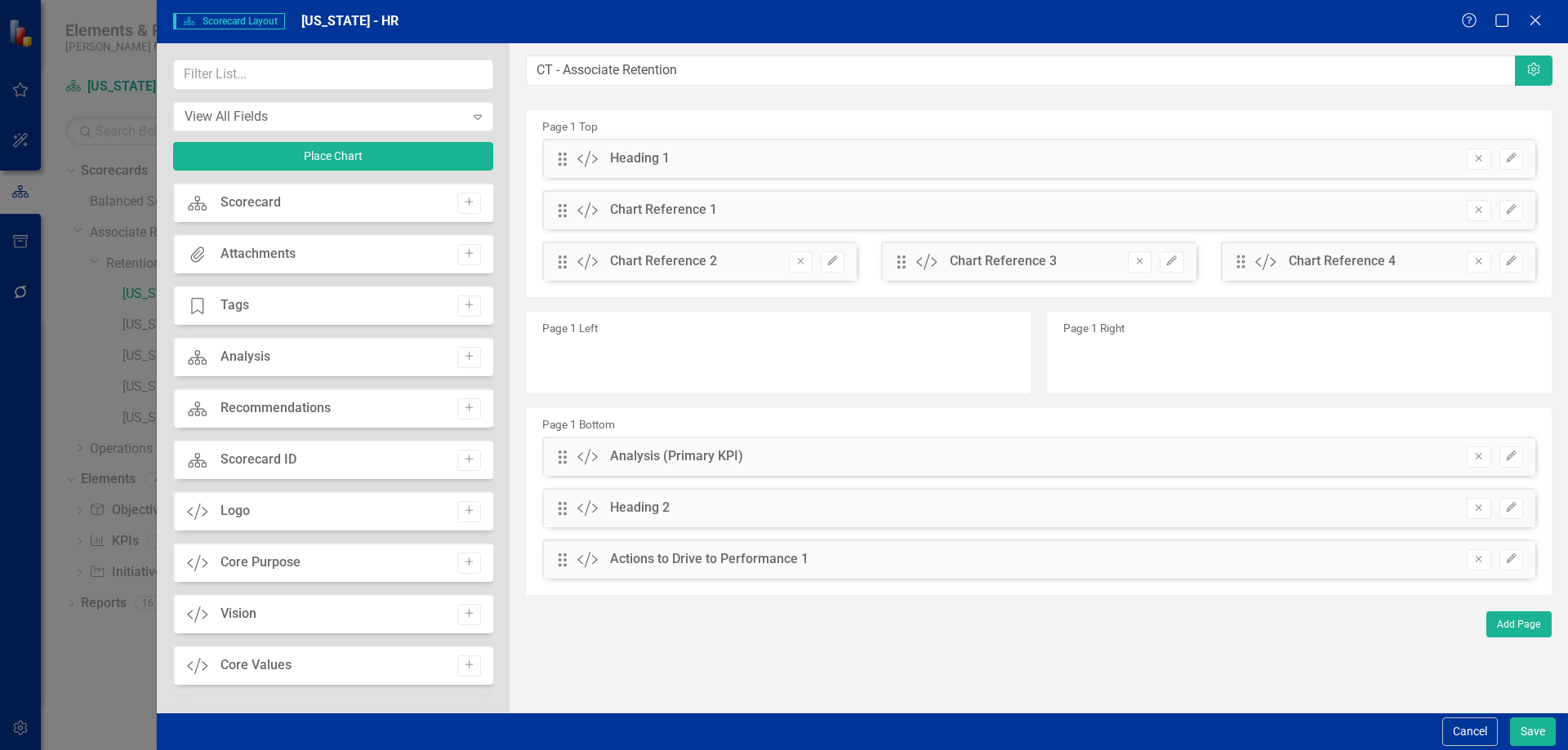
click at [1530, 11] on div "Scorecard Scorecard Layout [US_STATE] - HR Help Maximize Close" at bounding box center [862, 21] width 1411 height 43
click at [1537, 18] on icon at bounding box center [1535, 20] width 12 height 12
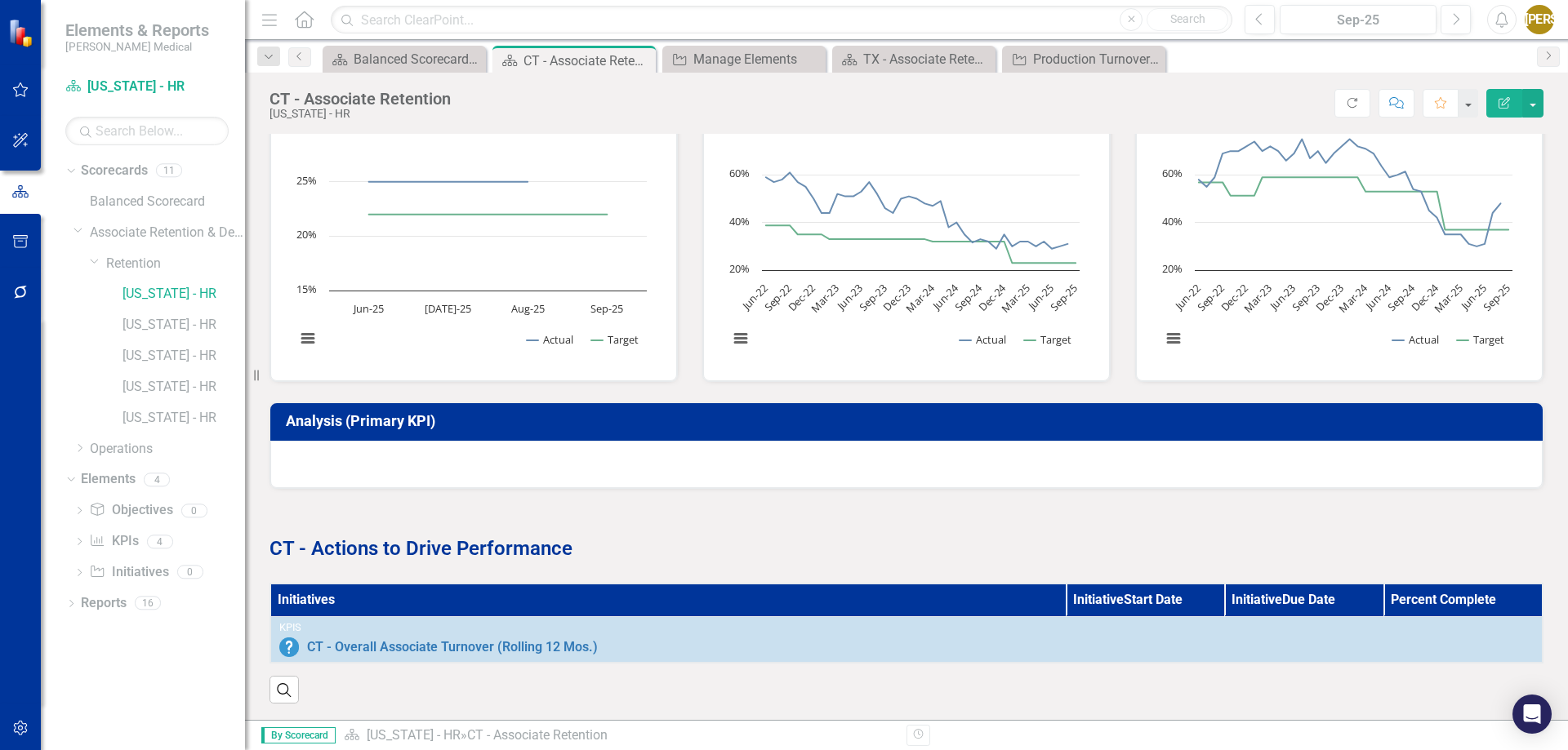
scroll to position [518, 0]
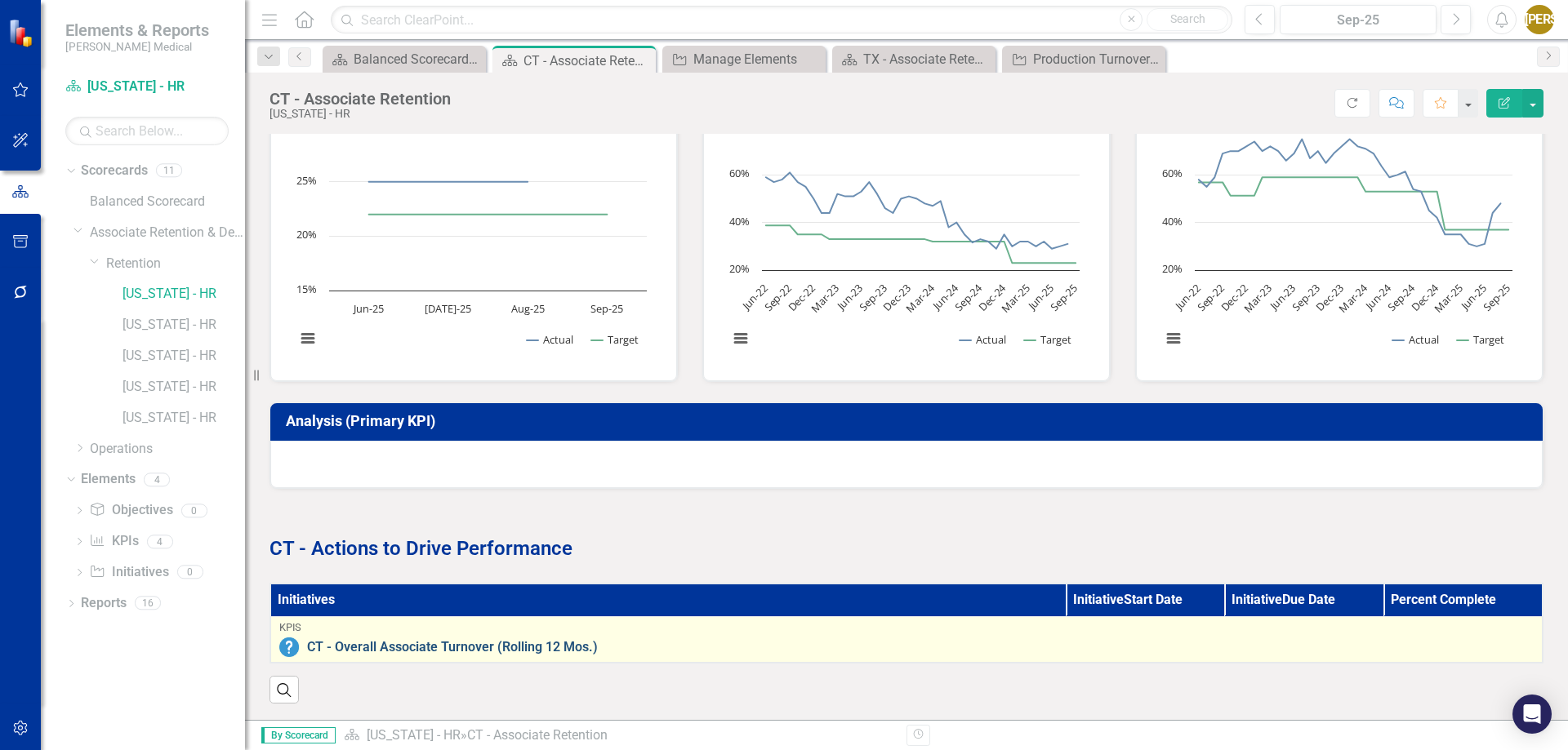
click at [489, 641] on link "CT - Overall Associate Turnover (Rolling 12 Mos.)" at bounding box center [920, 647] width 1227 height 15
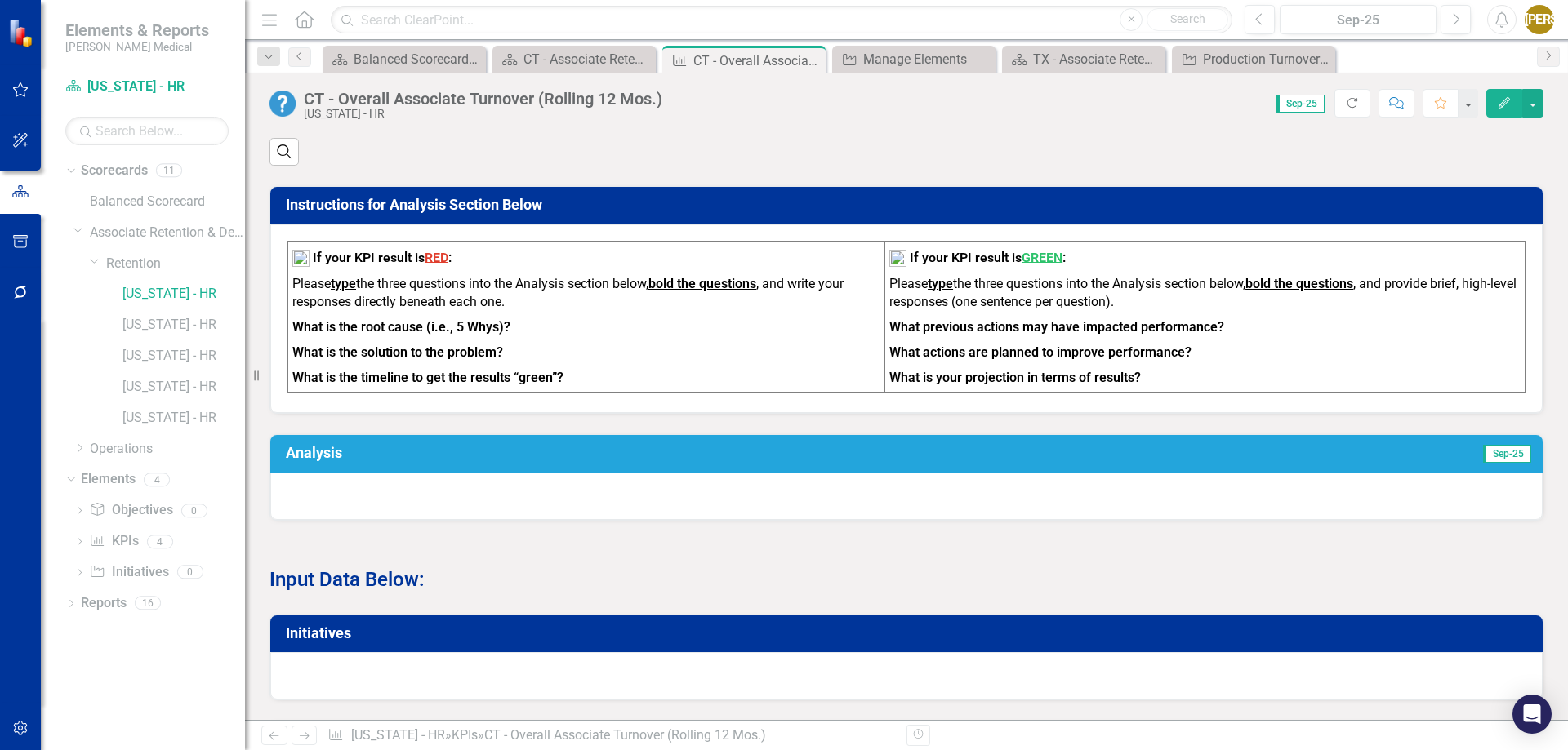
scroll to position [490, 0]
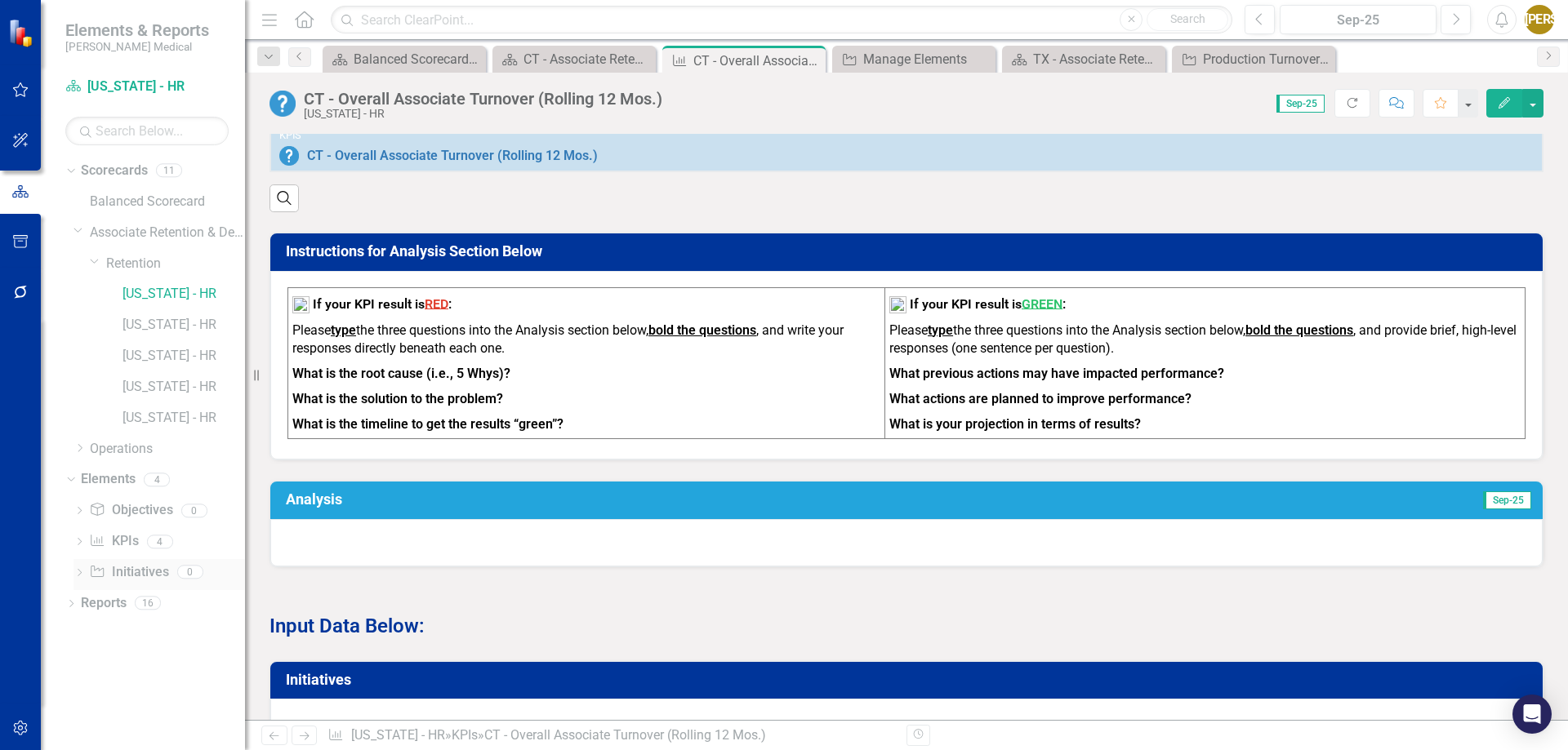
click at [119, 571] on link "Initiative Initiatives" at bounding box center [129, 572] width 79 height 18
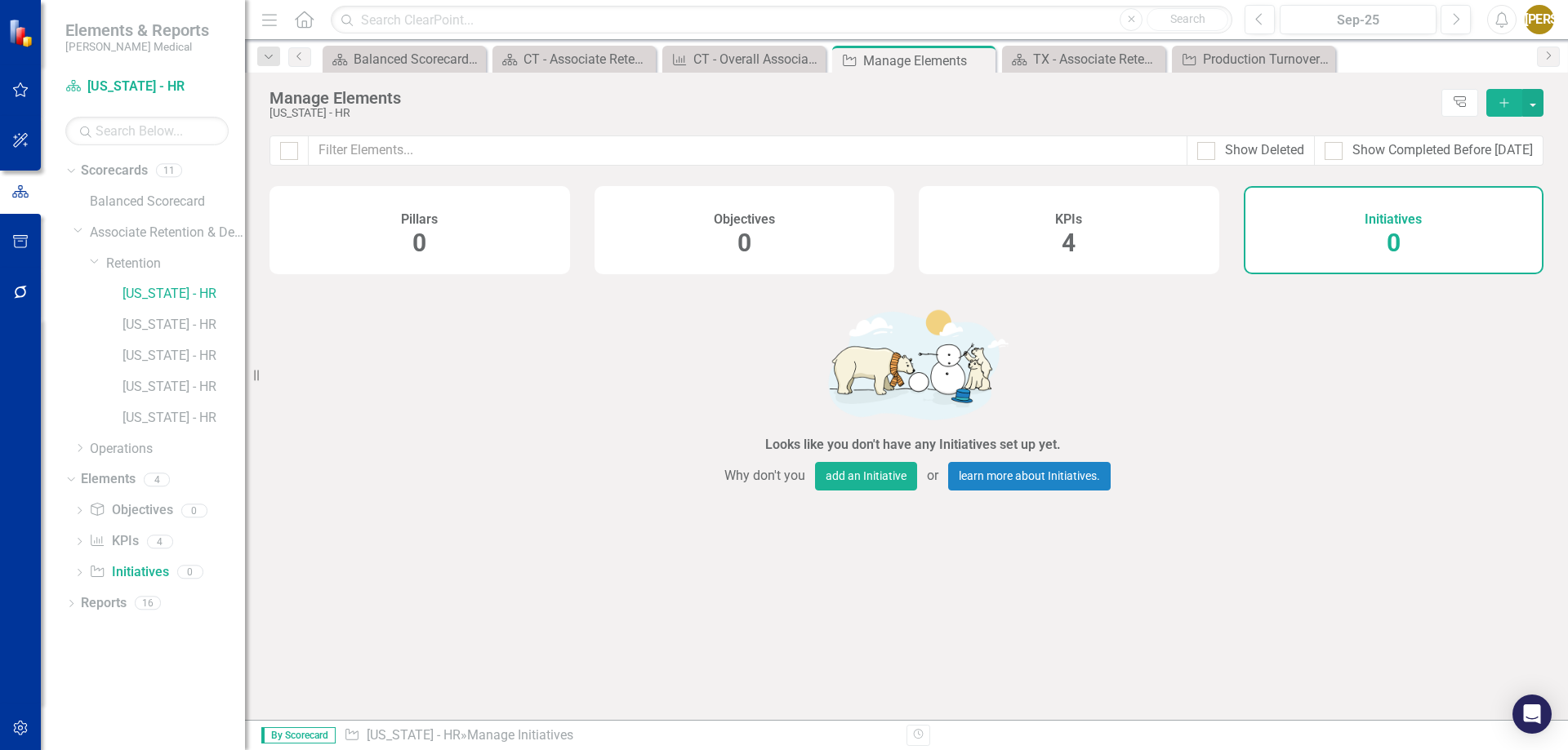
click at [1494, 95] on button "Add" at bounding box center [1504, 103] width 36 height 28
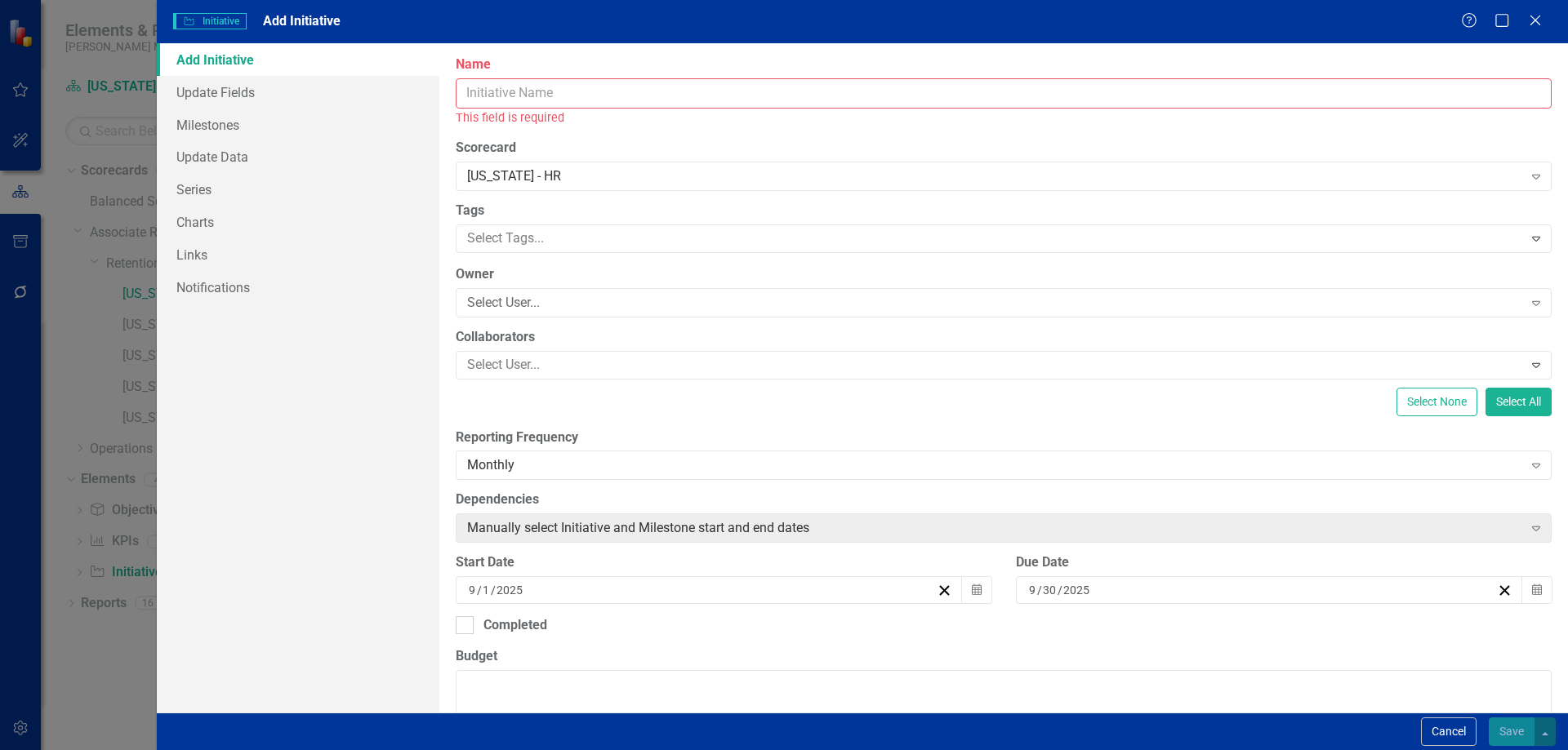
click at [509, 97] on input "Name" at bounding box center [1003, 94] width 1096 height 31
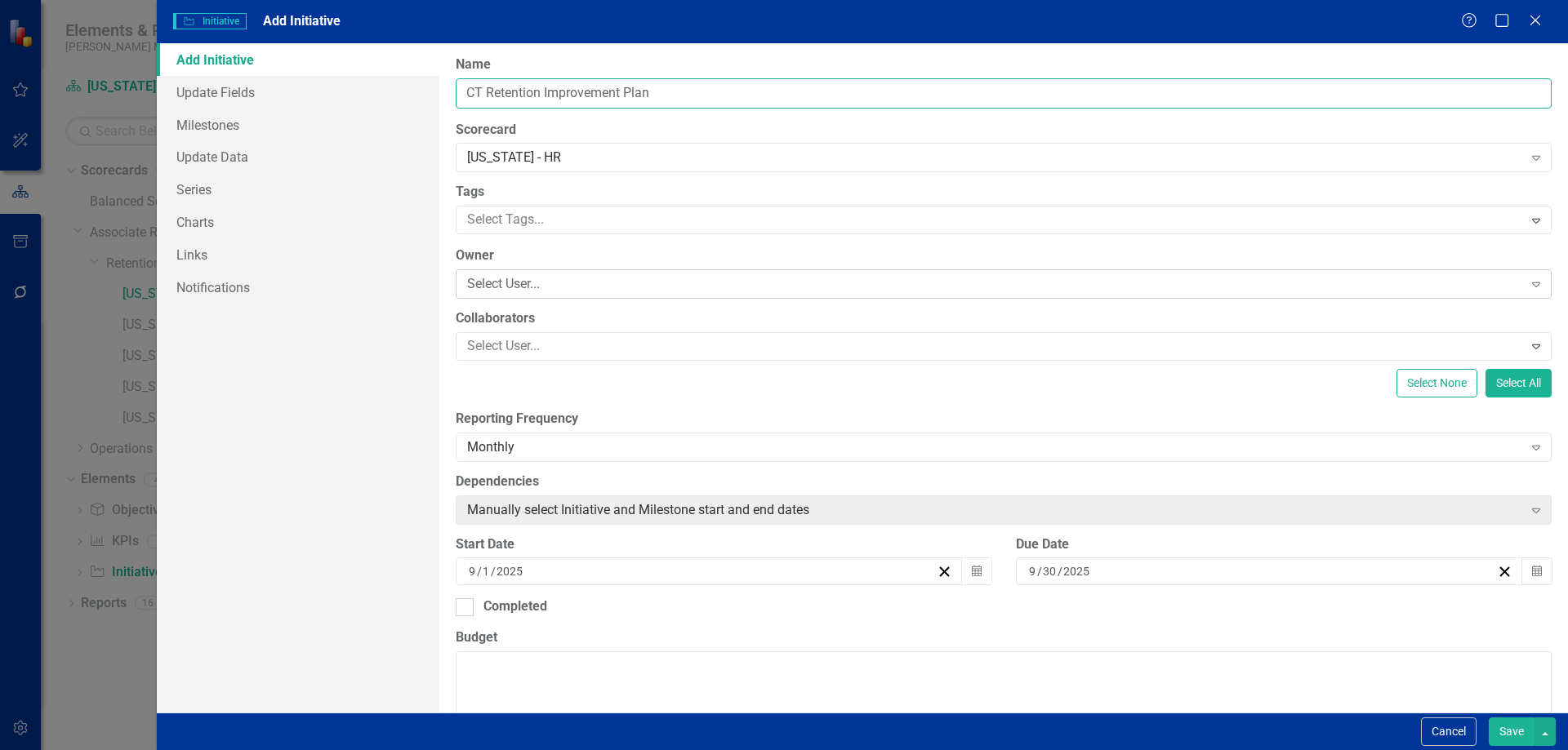
type input "CT Retention Improvement Plan"
click at [515, 285] on div "Select User..." at bounding box center [995, 284] width 1056 height 18
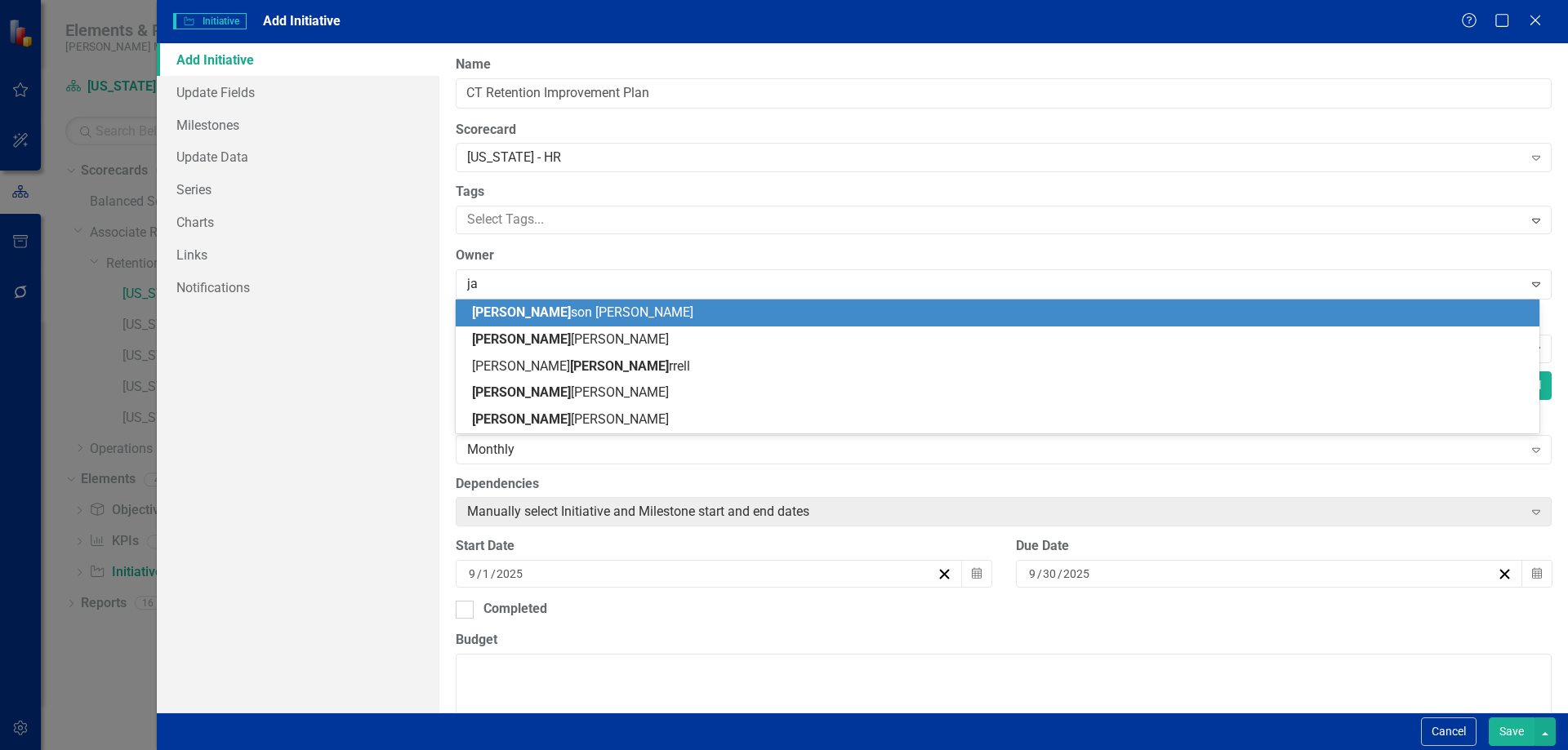
type input "[PERSON_NAME]"
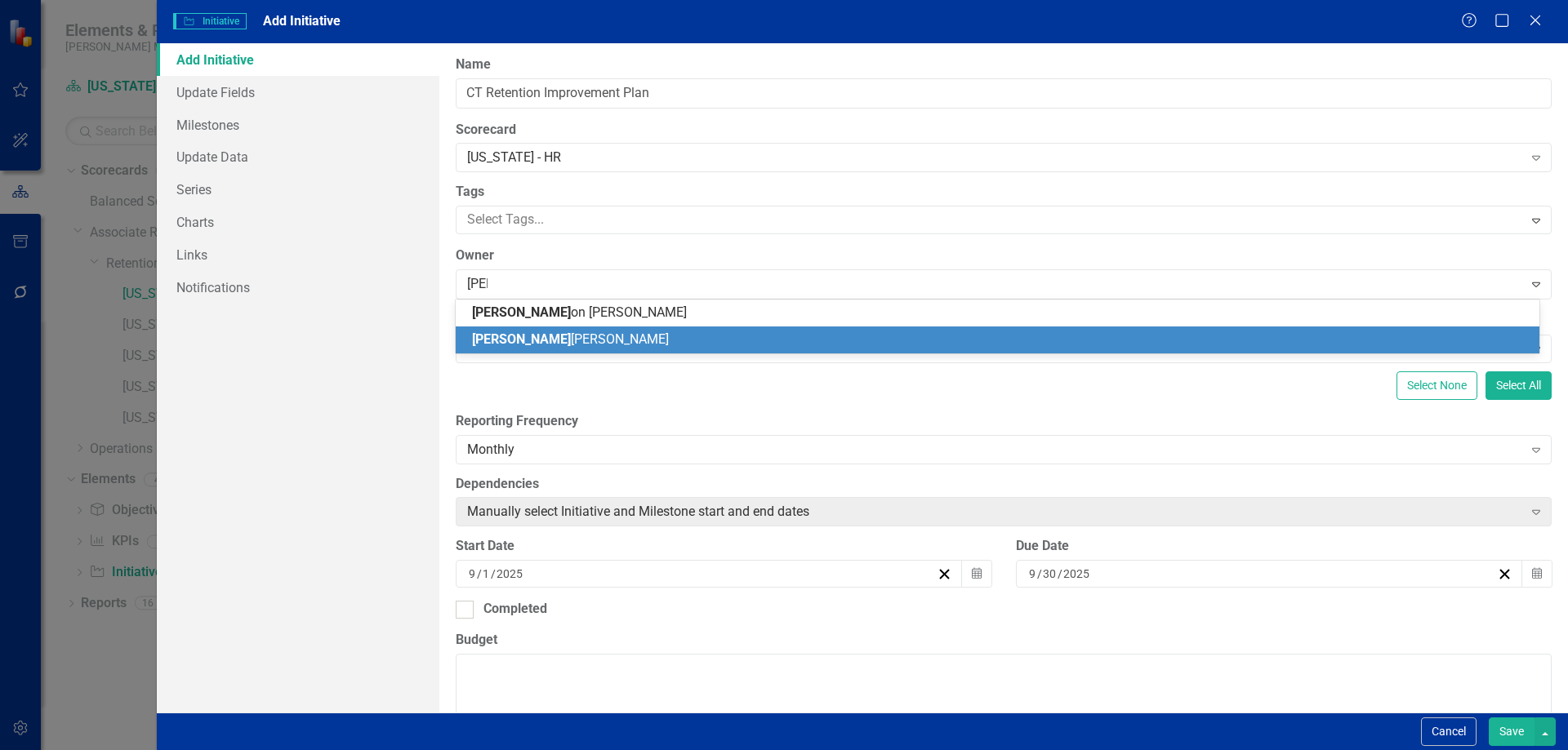
click at [532, 347] on span "[PERSON_NAME]" at bounding box center [570, 340] width 197 height 16
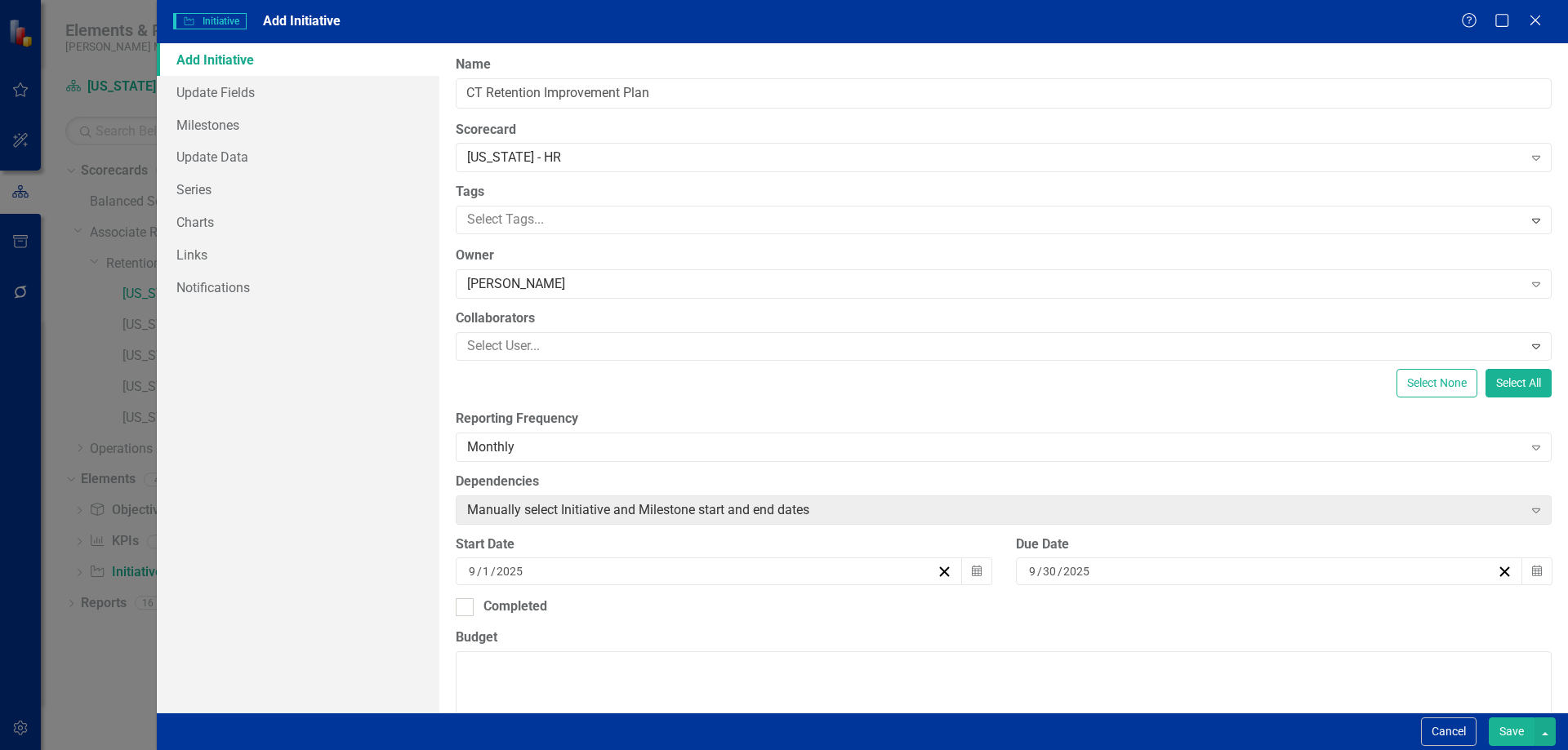
click at [503, 382] on div "Select None Select All" at bounding box center [1003, 383] width 1096 height 29
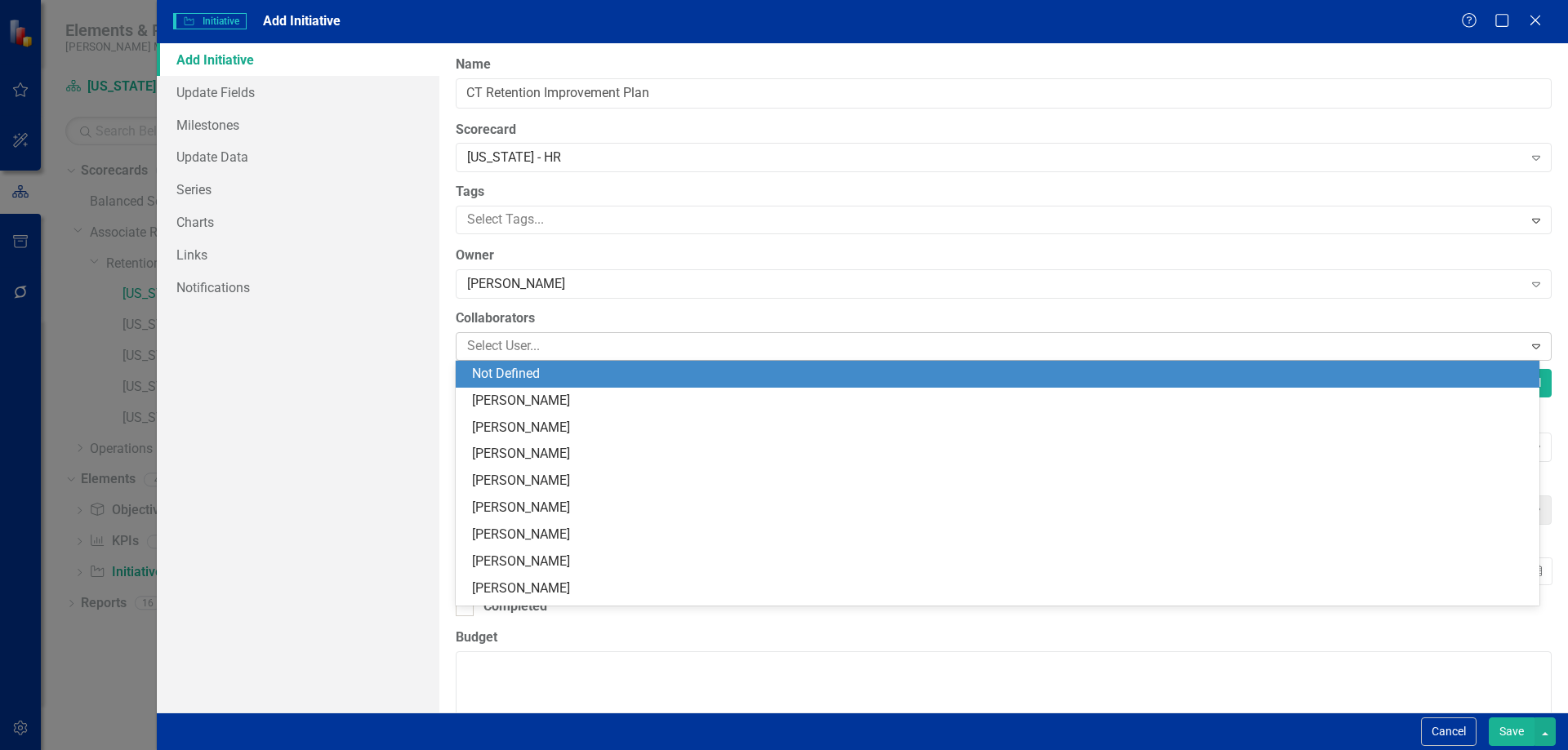
click at [517, 337] on div at bounding box center [992, 346] width 1063 height 22
click at [418, 375] on div "Add Initiative Update Fields Milestones Update Data Series Charts Links Notific…" at bounding box center [298, 377] width 283 height 669
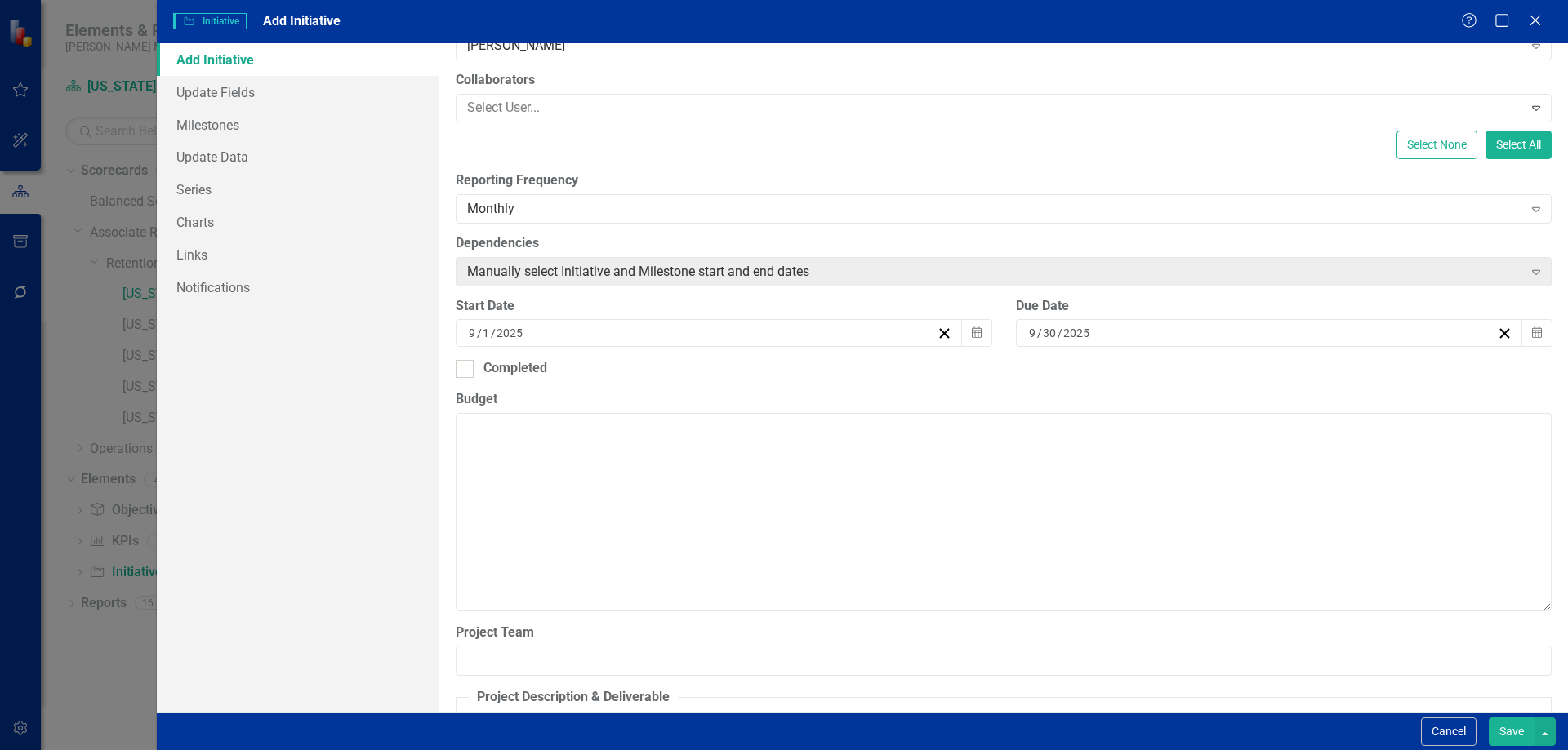
scroll to position [245, 0]
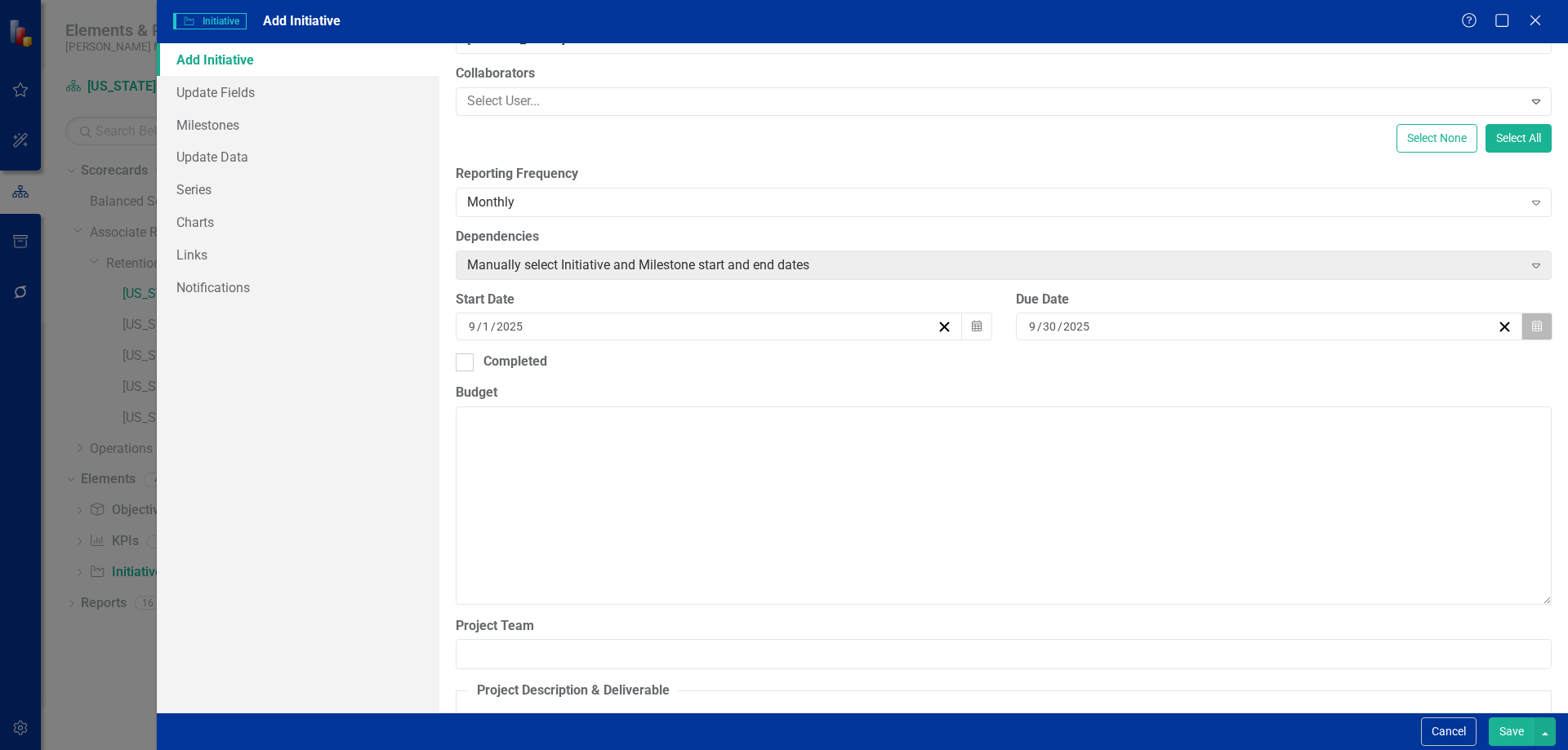
click at [1532, 327] on icon "button" at bounding box center [1536, 326] width 10 height 11
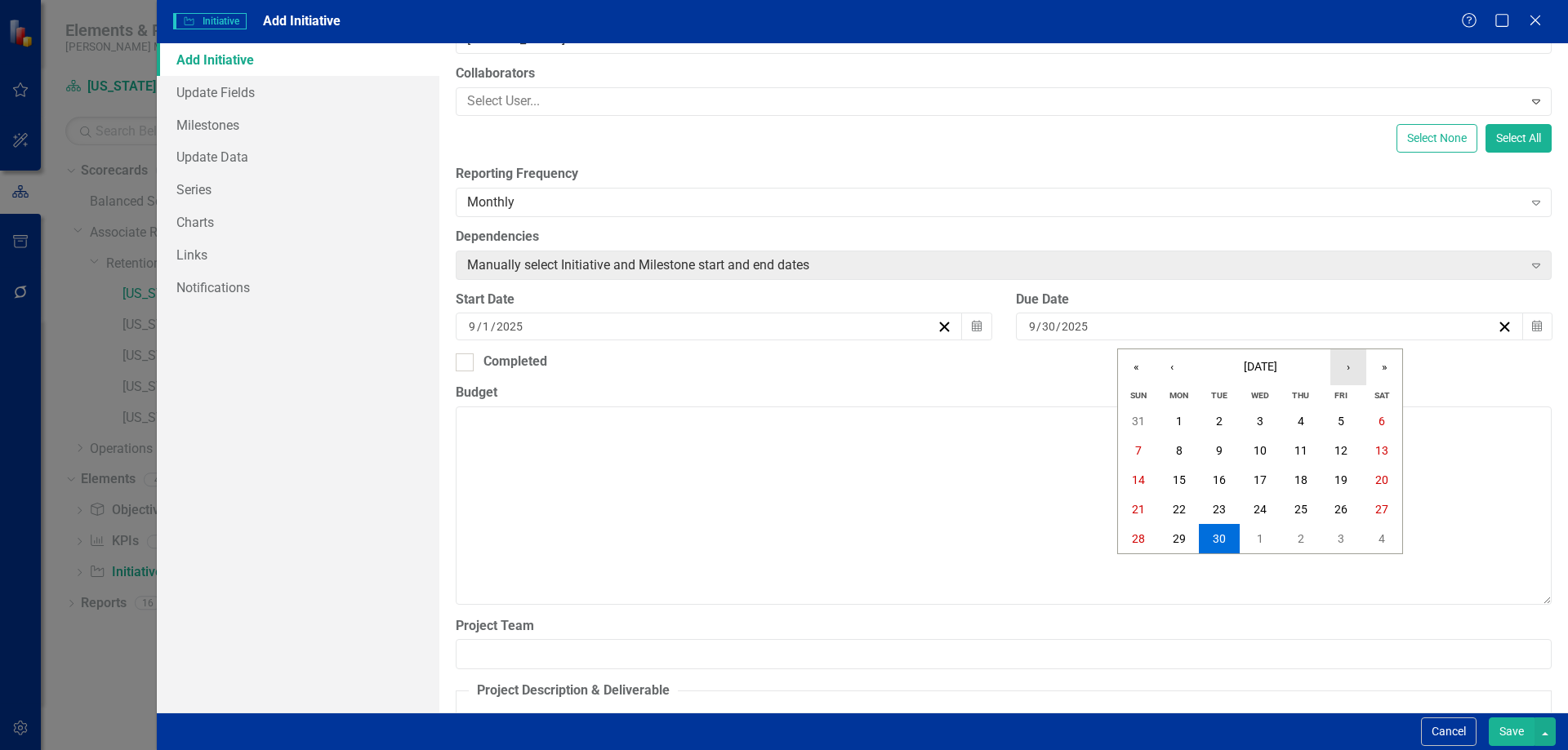
click at [1359, 363] on button "›" at bounding box center [1348, 367] width 36 height 36
click at [1266, 537] on abbr "31" at bounding box center [1260, 538] width 13 height 13
click at [806, 382] on div "ClearPoint Can Do More! How ClearPoint Can Help Close Enterprise plans can auto…" at bounding box center [1003, 377] width 1129 height 669
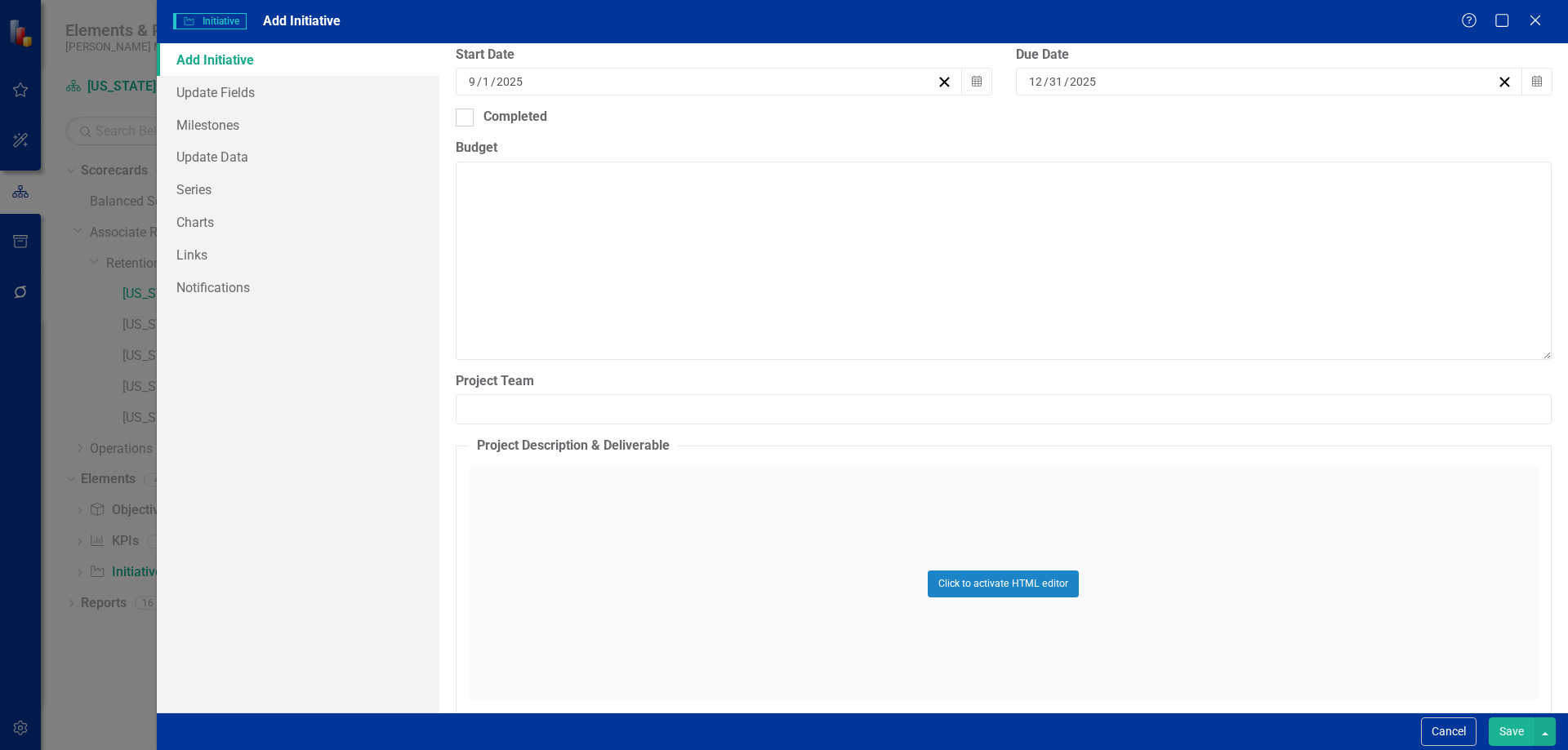
scroll to position [556, 0]
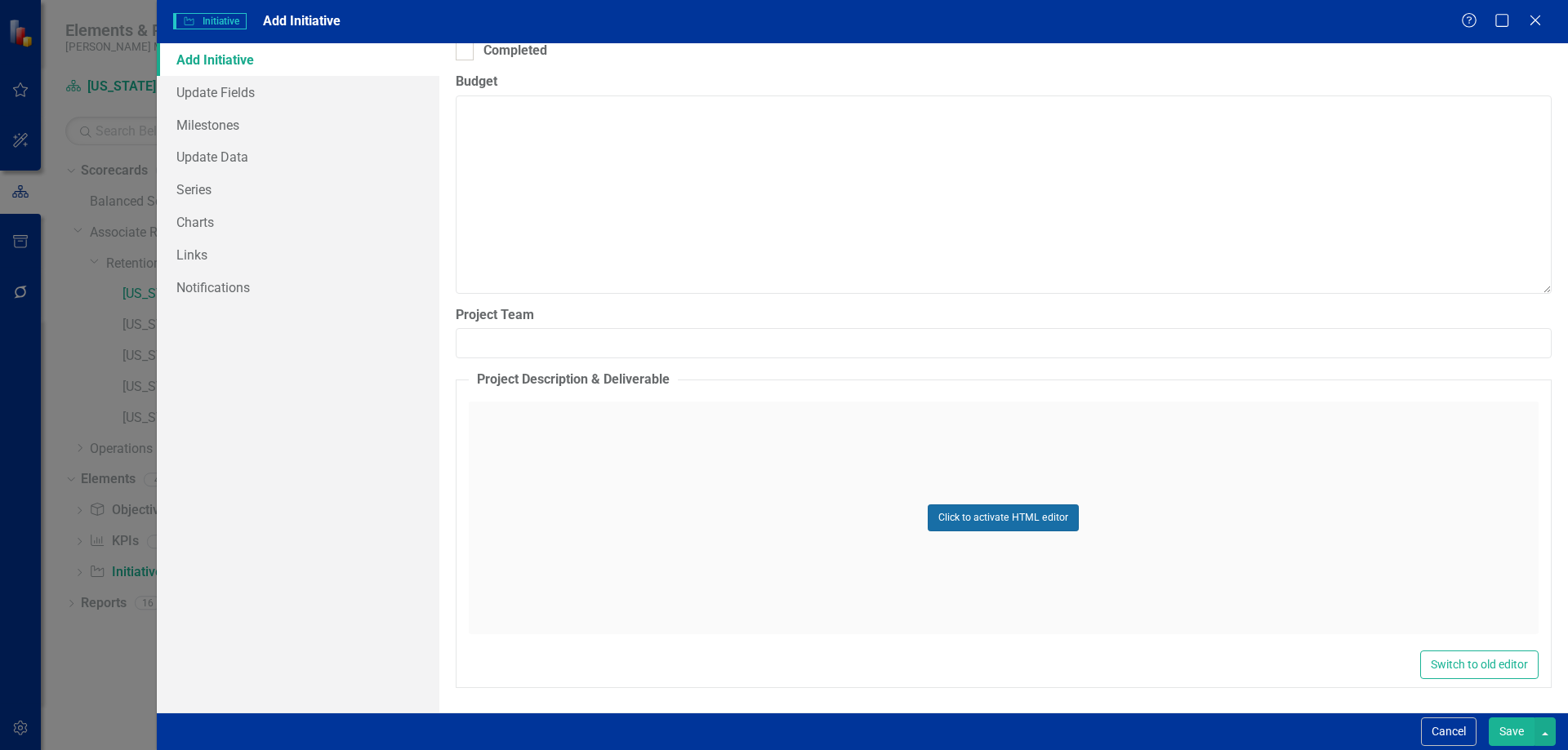
click at [974, 508] on button "Click to activate HTML editor" at bounding box center [1003, 517] width 151 height 26
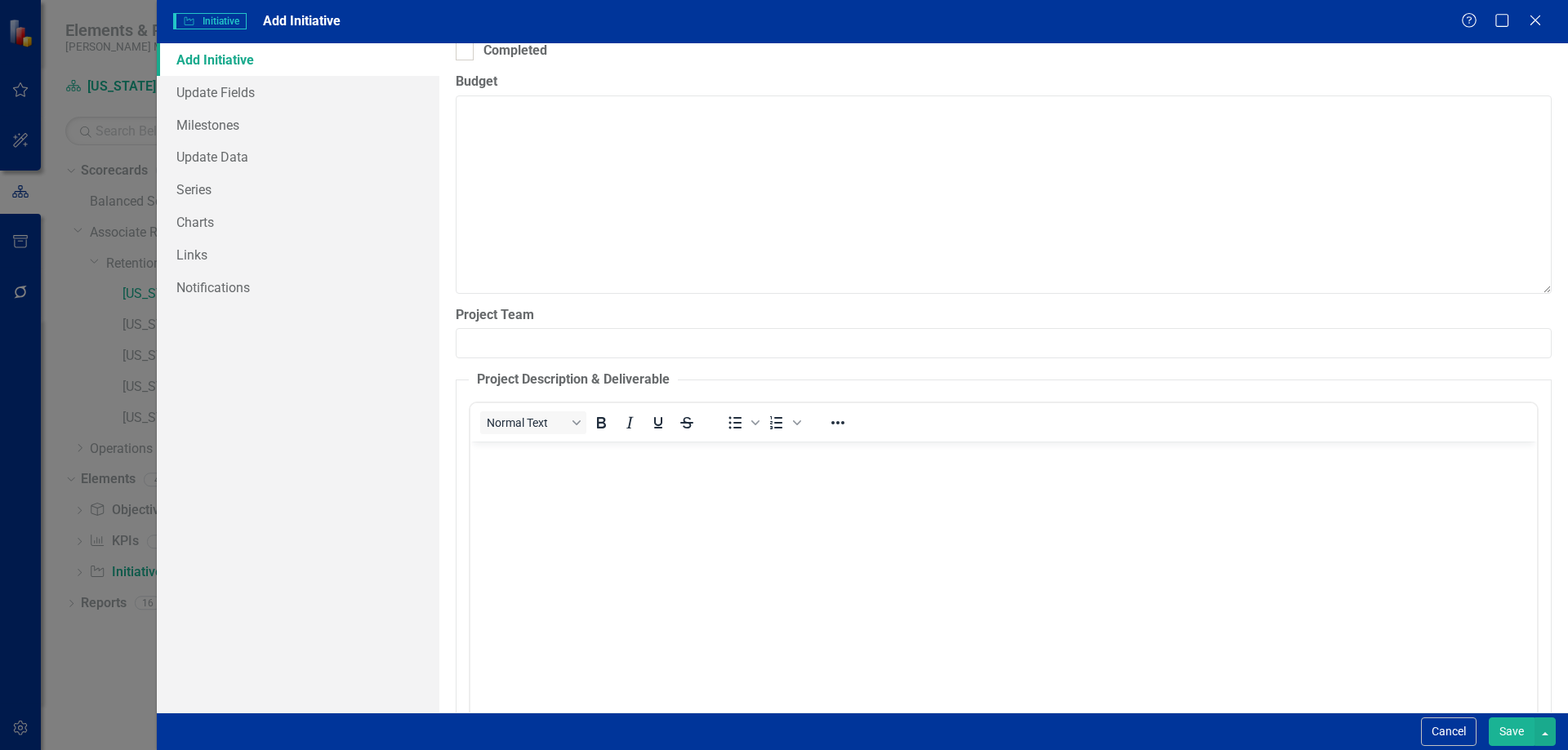
click at [721, 517] on body "Rich Text Area. Press ALT-0 for help." at bounding box center [1002, 564] width 1066 height 245
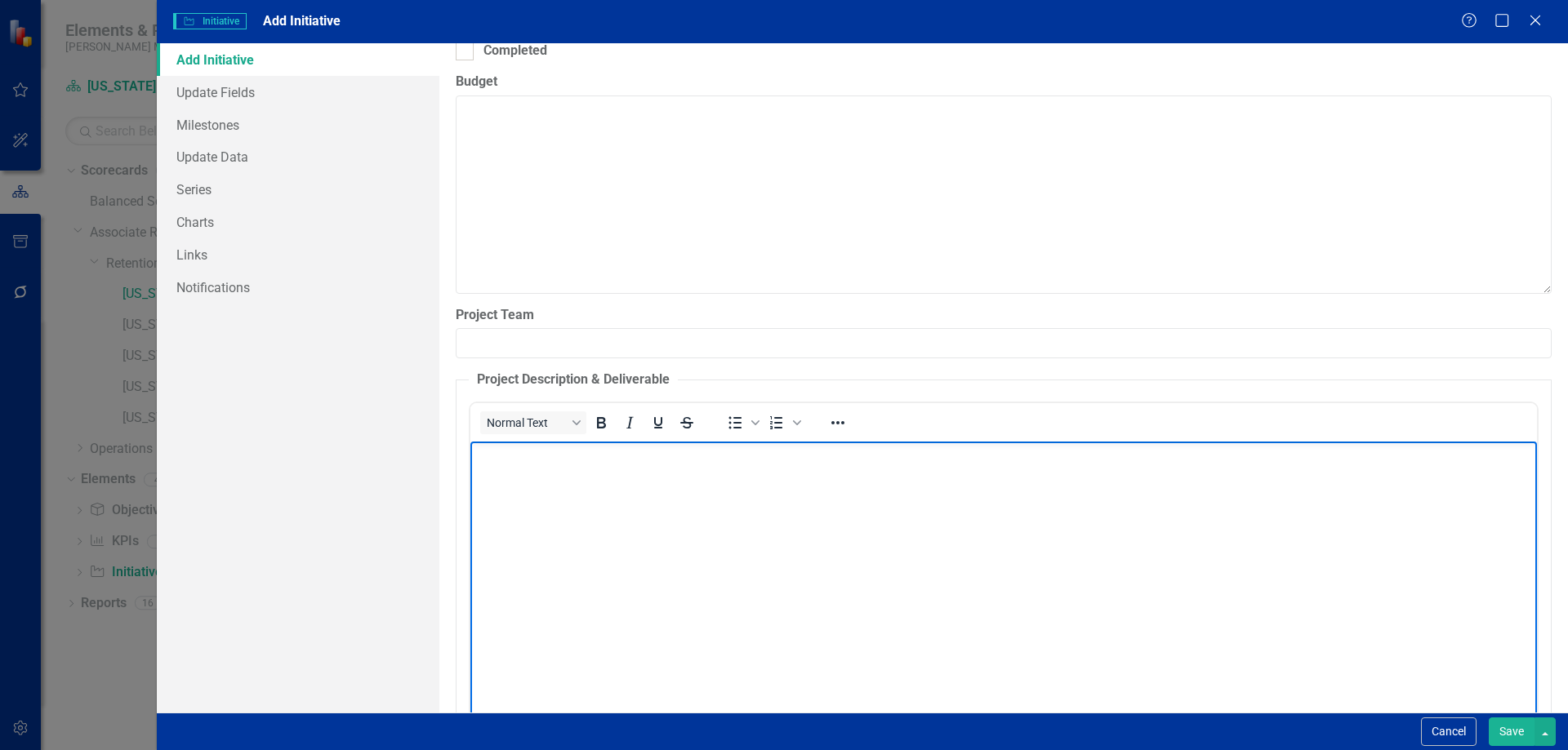
scroll to position [148, 0]
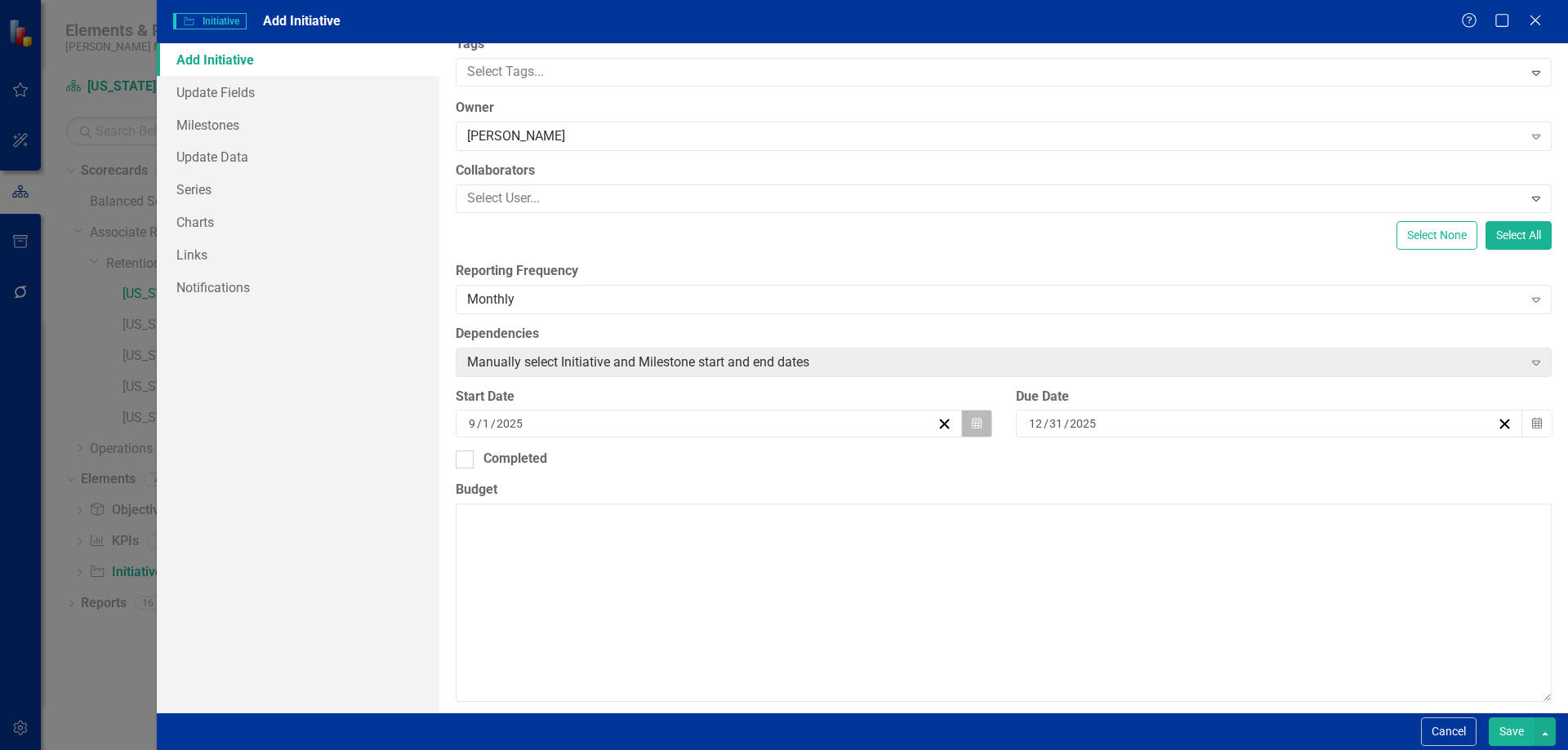
click at [972, 424] on icon "Calendar" at bounding box center [976, 424] width 10 height 11
drag, startPoint x: 477, startPoint y: 419, endPoint x: 455, endPoint y: 419, distance: 22.0
type input "9"
drag, startPoint x: 475, startPoint y: 419, endPoint x: 461, endPoint y: 419, distance: 14.0
click at [461, 419] on div "[DATE]" at bounding box center [708, 424] width 507 height 28
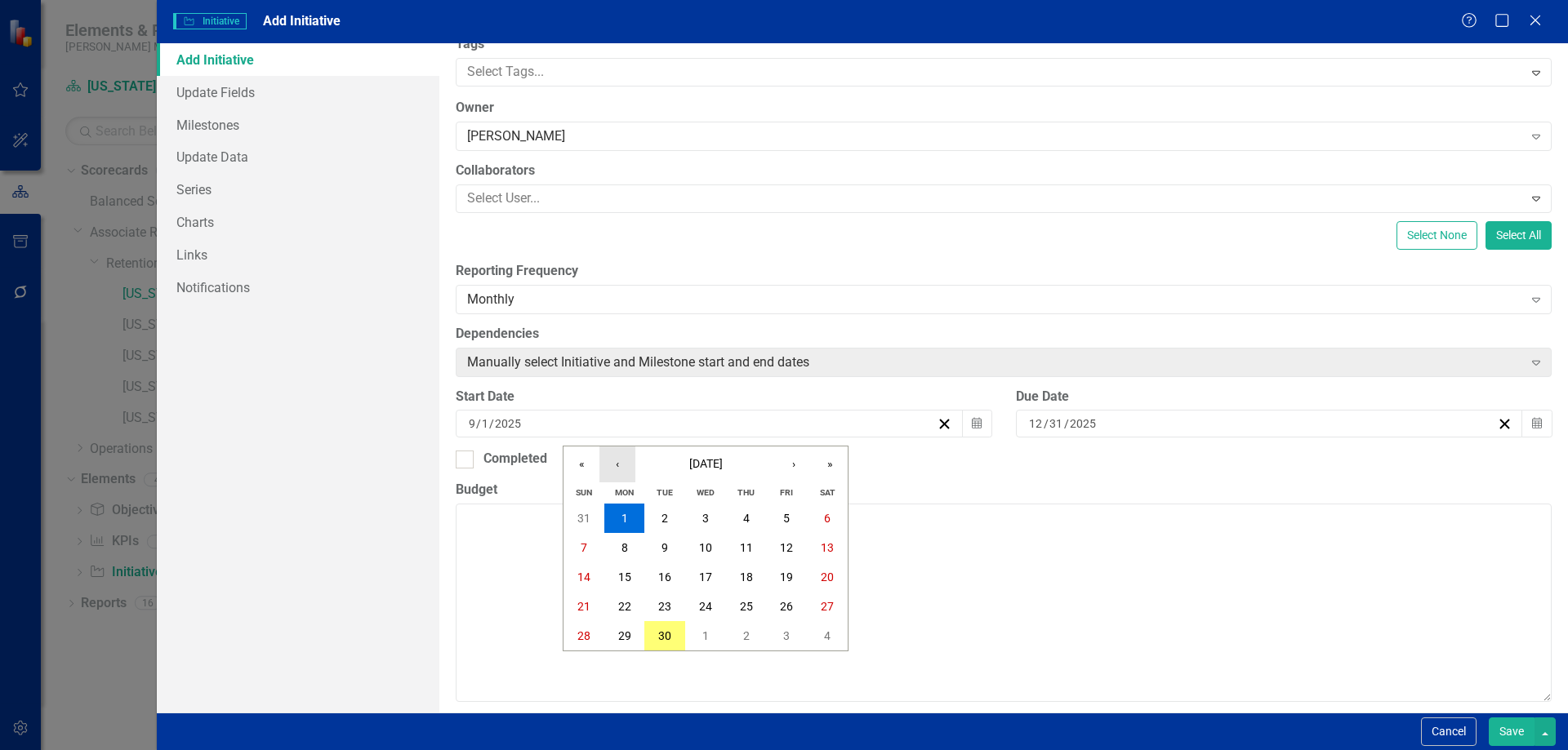
click at [620, 466] on button "‹" at bounding box center [617, 464] width 36 height 36
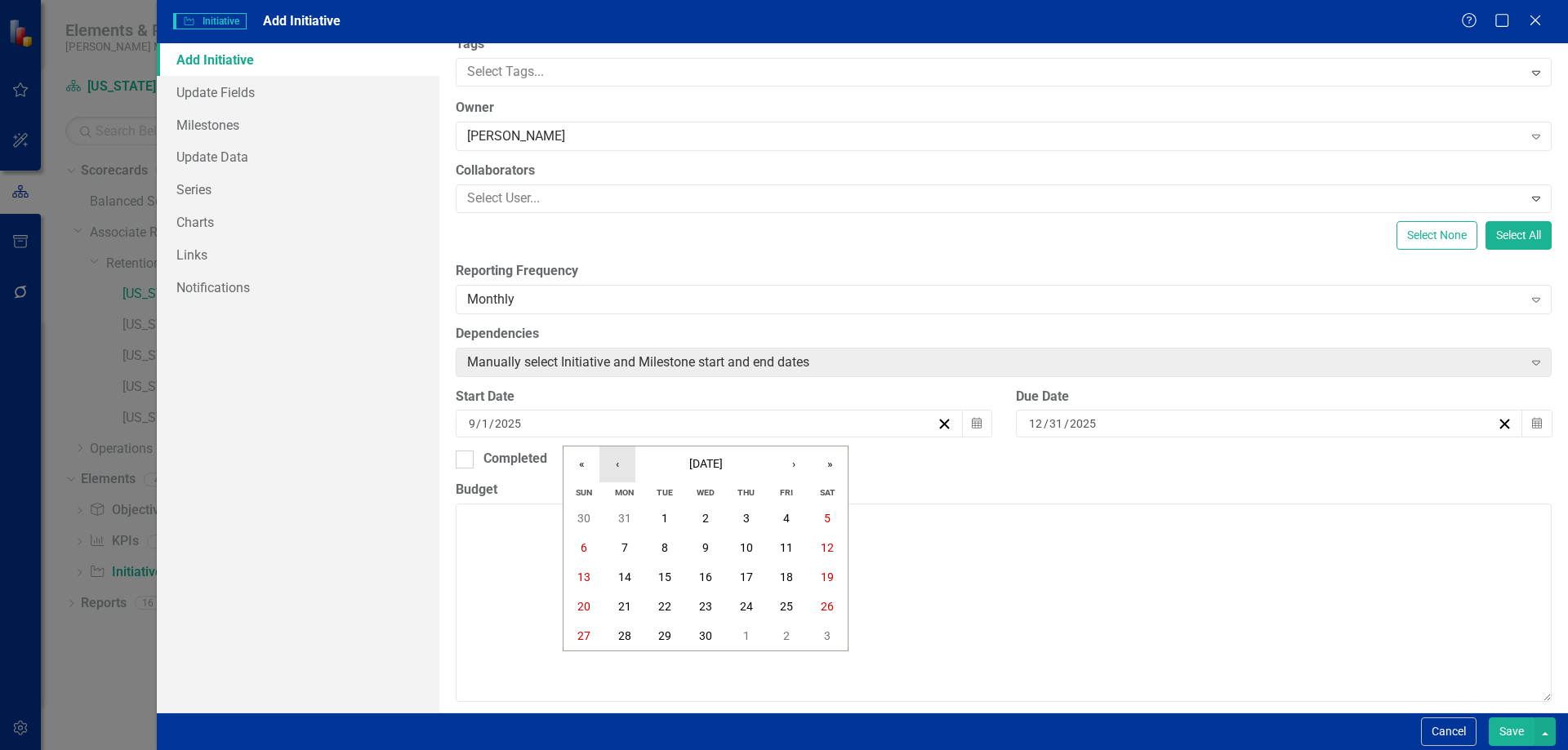
click at [620, 466] on button "‹" at bounding box center [617, 464] width 36 height 36
click at [704, 508] on button "1" at bounding box center [706, 519] width 41 height 30
click at [699, 473] on div "ClearPoint Can Do More! How ClearPoint Can Help Close Enterprise plans can auto…" at bounding box center [1003, 377] width 1129 height 669
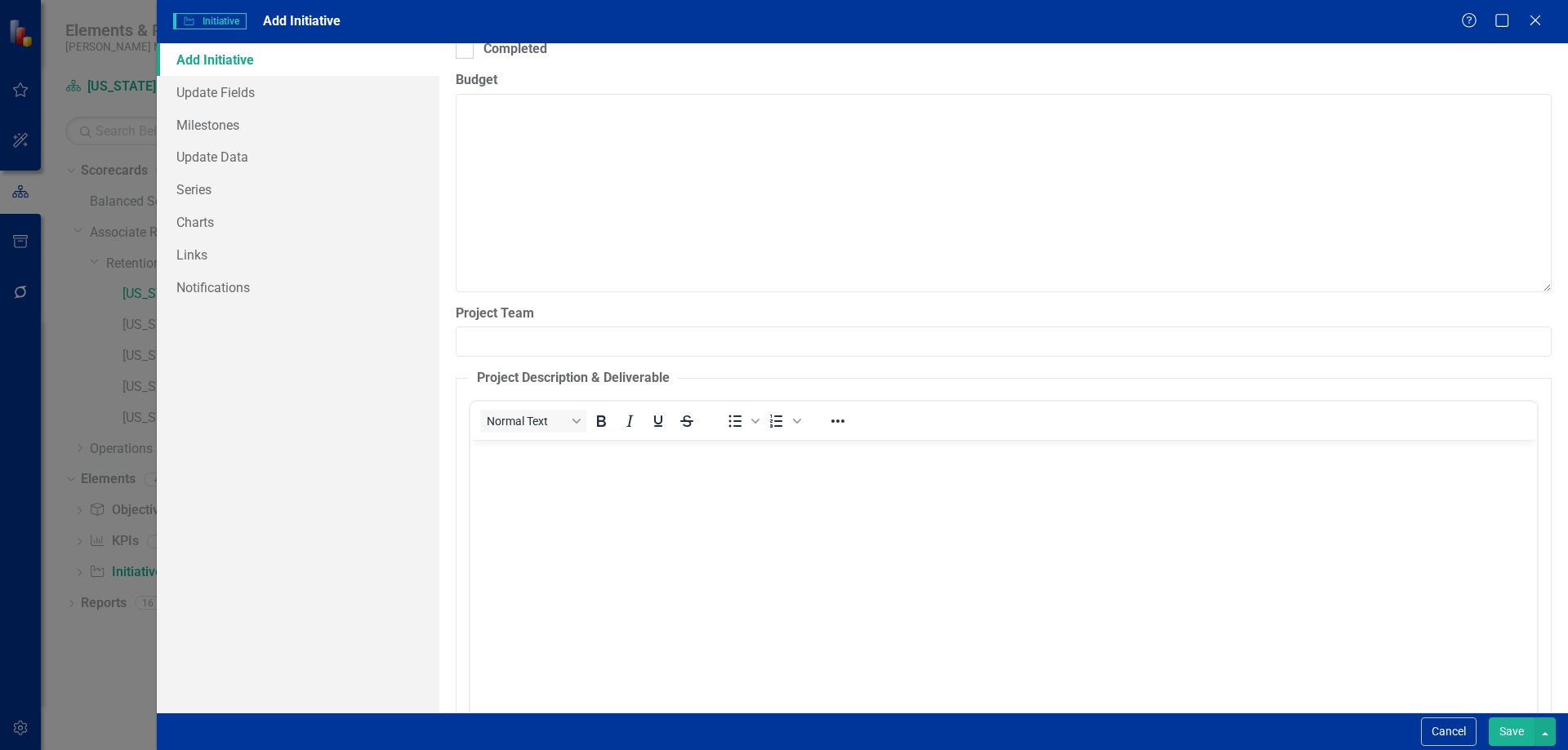
scroll to position [638, 0]
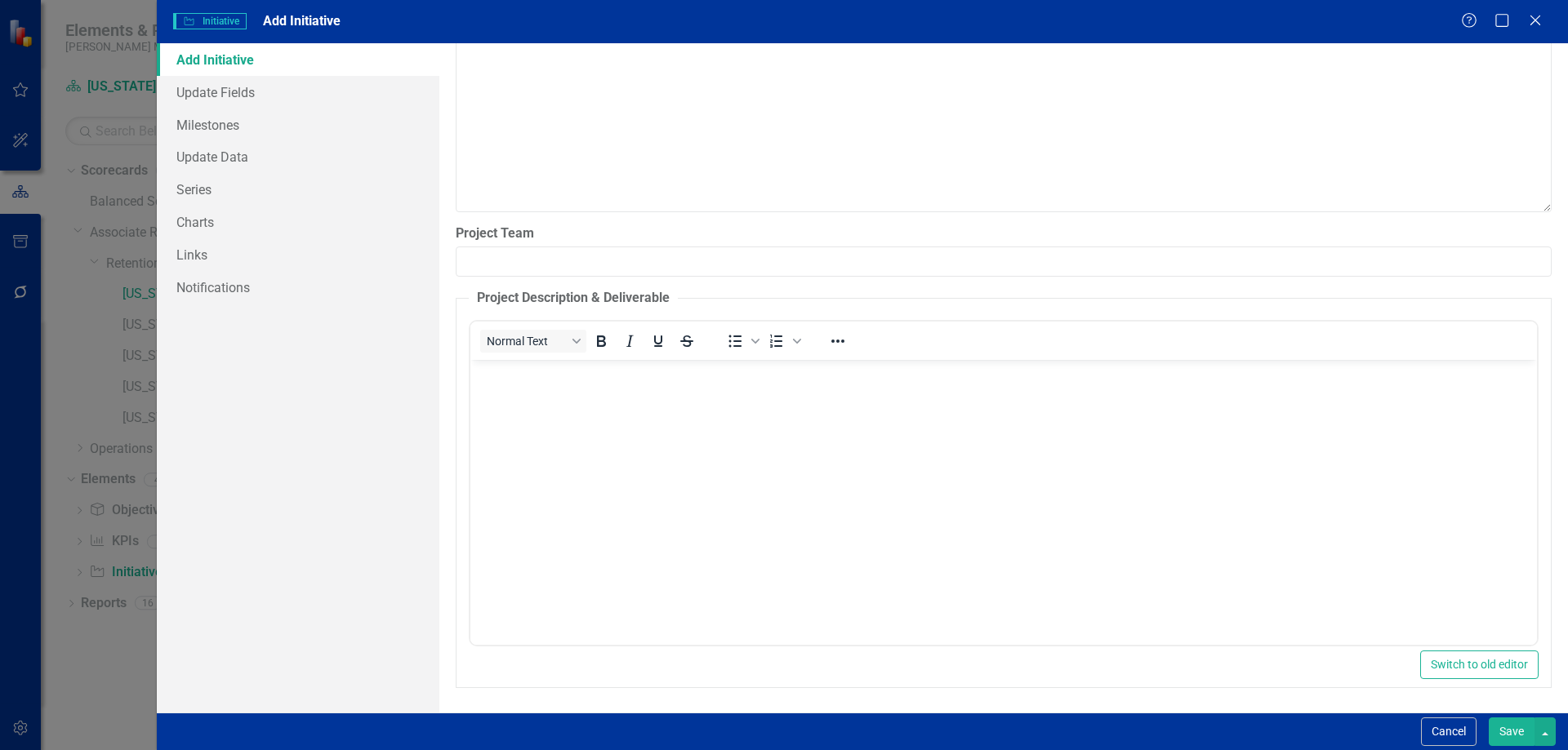
click at [657, 442] on body "Rich Text Area. Press ALT-0 for help." at bounding box center [1002, 482] width 1066 height 245
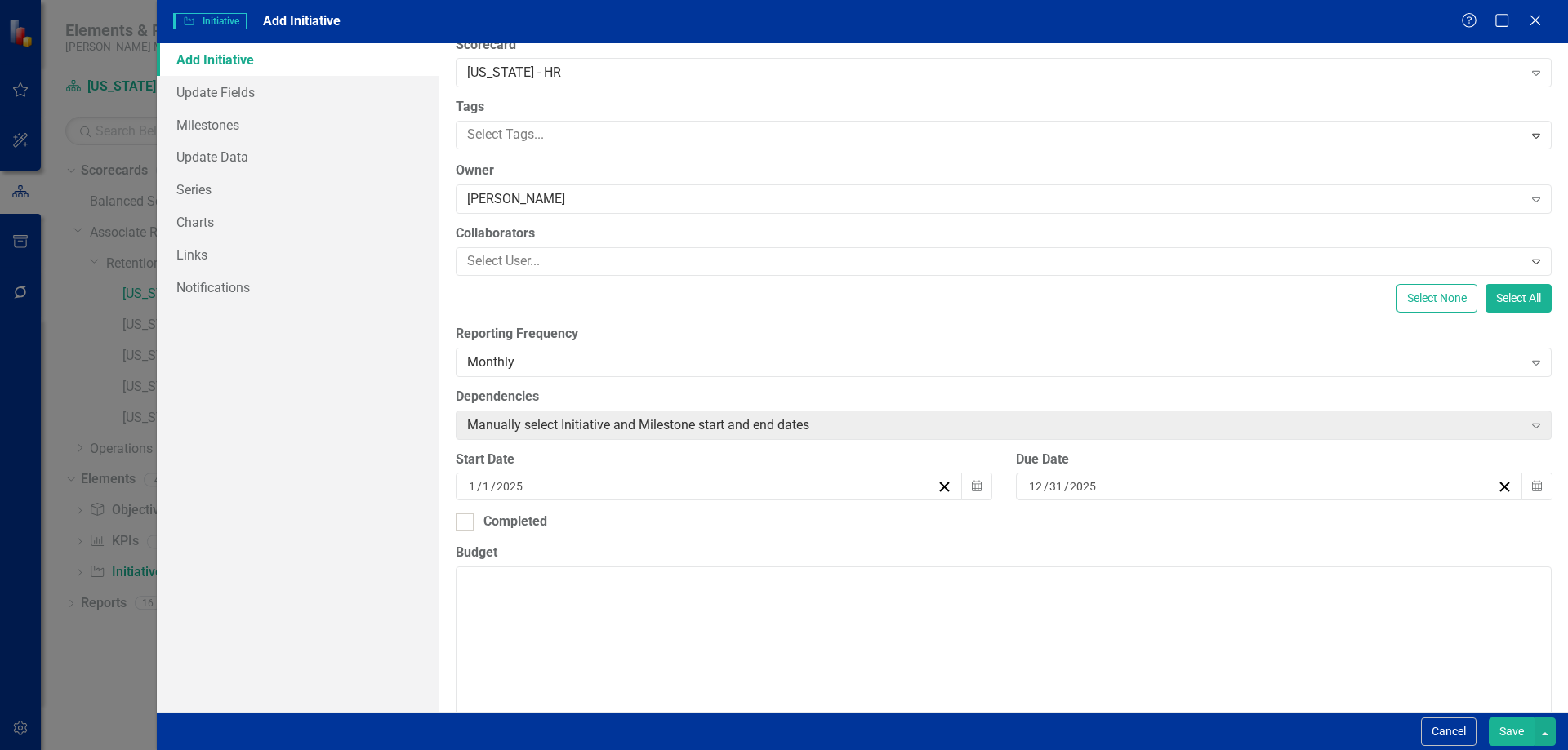
scroll to position [0, 0]
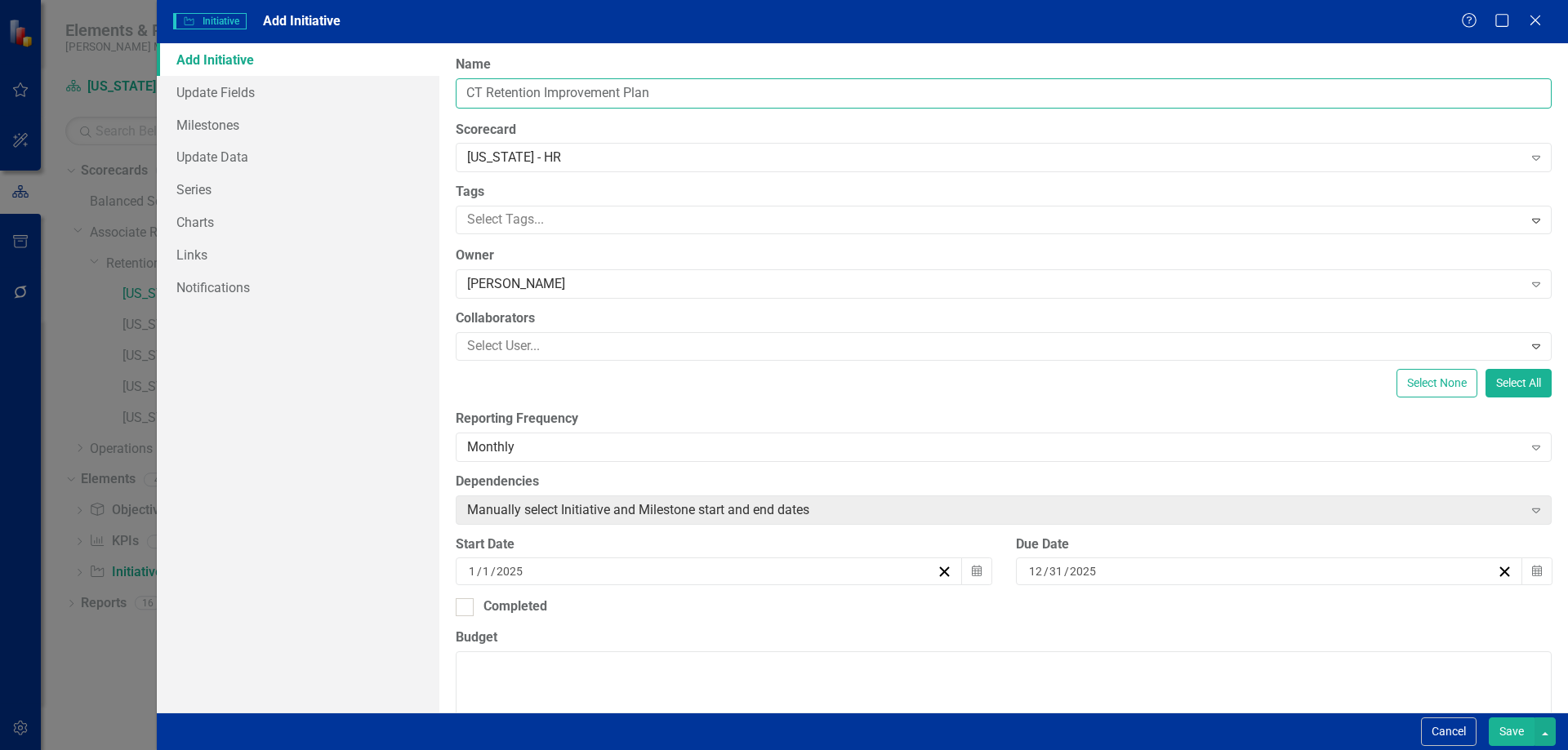
click at [480, 98] on input "CT Retention Improvement Plan" at bounding box center [1003, 94] width 1096 height 31
type input "CT Operation Retention Improvement Plan"
click at [579, 370] on div "Select None Select All" at bounding box center [1003, 383] width 1096 height 29
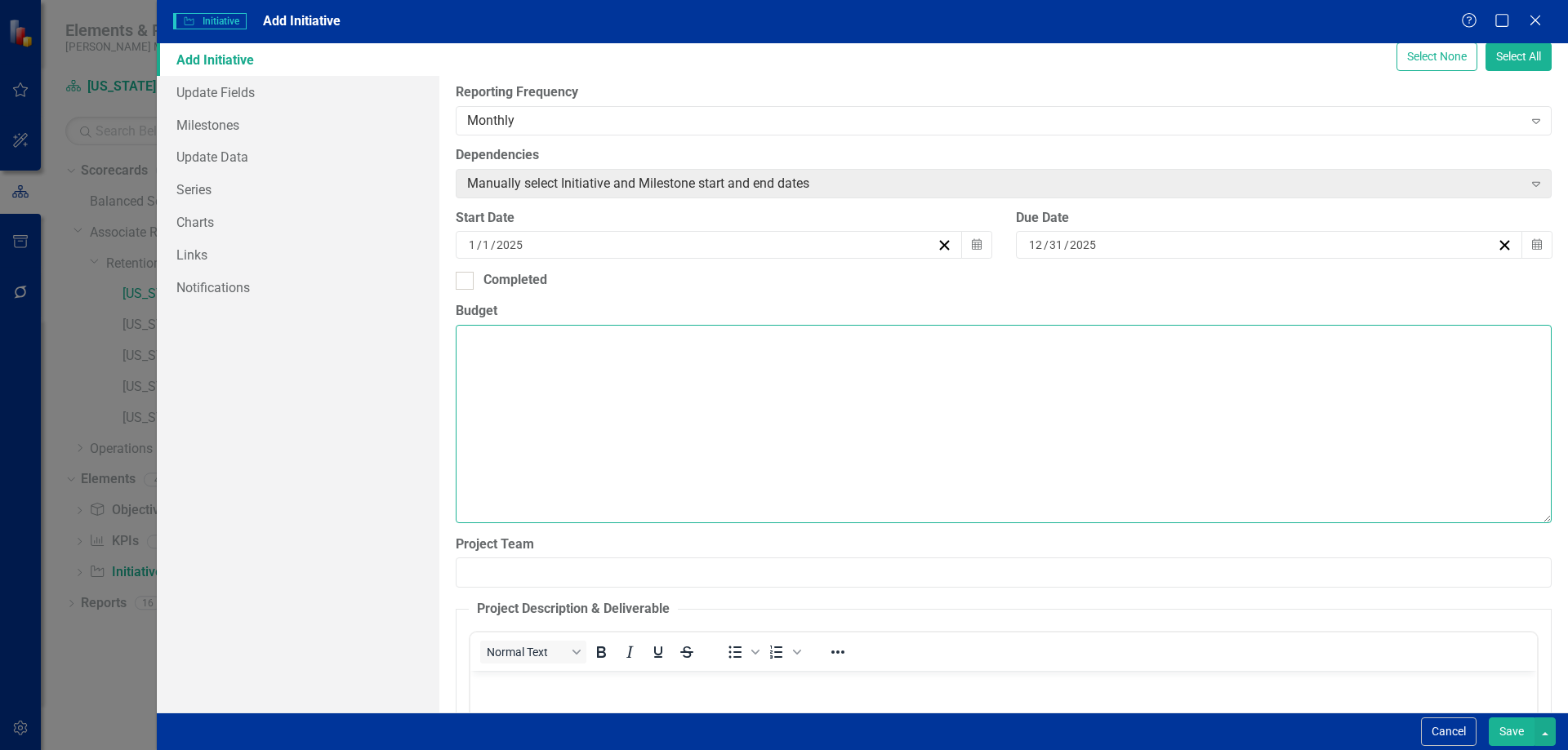
click at [579, 370] on textarea "Budget" at bounding box center [1003, 424] width 1096 height 198
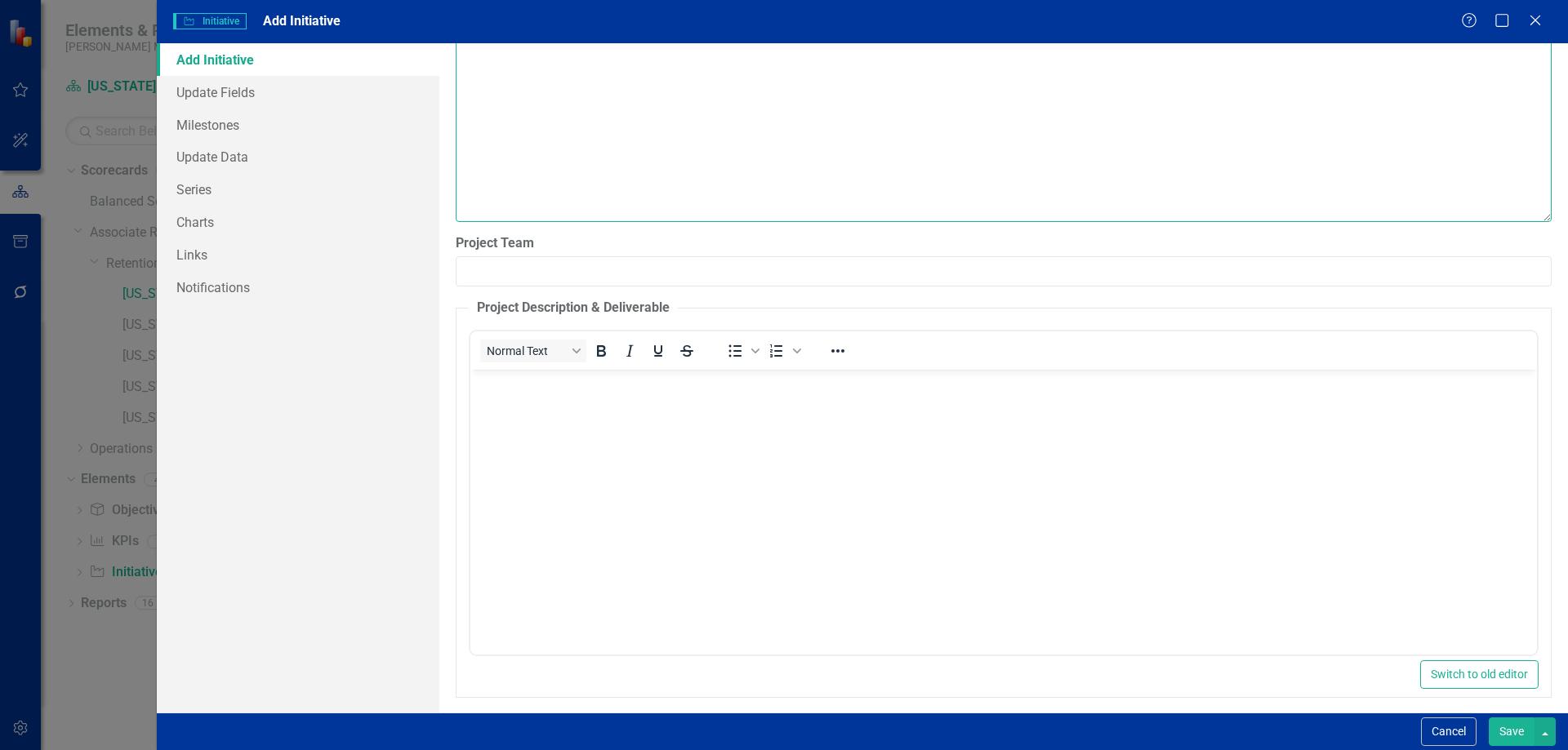
scroll to position [638, 0]
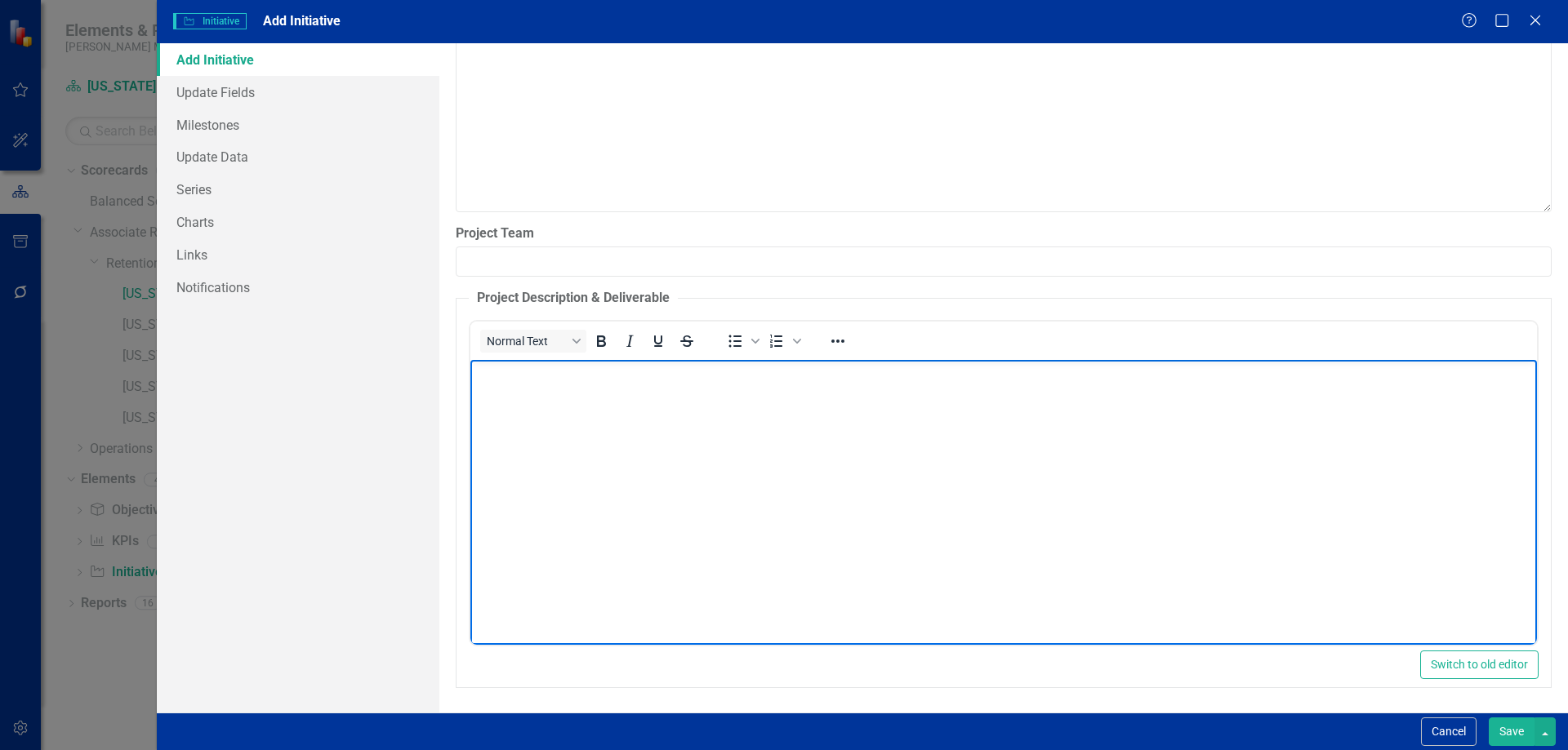
click at [605, 410] on body "Rich Text Area. Press ALT-0 for help." at bounding box center [1002, 482] width 1066 height 245
click at [557, 420] on body "Rich Text Area. Press ALT-0 for help." at bounding box center [1002, 482] width 1066 height 245
click at [572, 380] on p "CT Operation Retntion Improvement Plan" at bounding box center [1002, 374] width 1058 height 19
click at [584, 375] on p "CT Operation Retntion Improvement Plan" at bounding box center [1002, 374] width 1058 height 19
click at [742, 382] on p "CT Operation Retention Improvement Plan" at bounding box center [1002, 374] width 1058 height 19
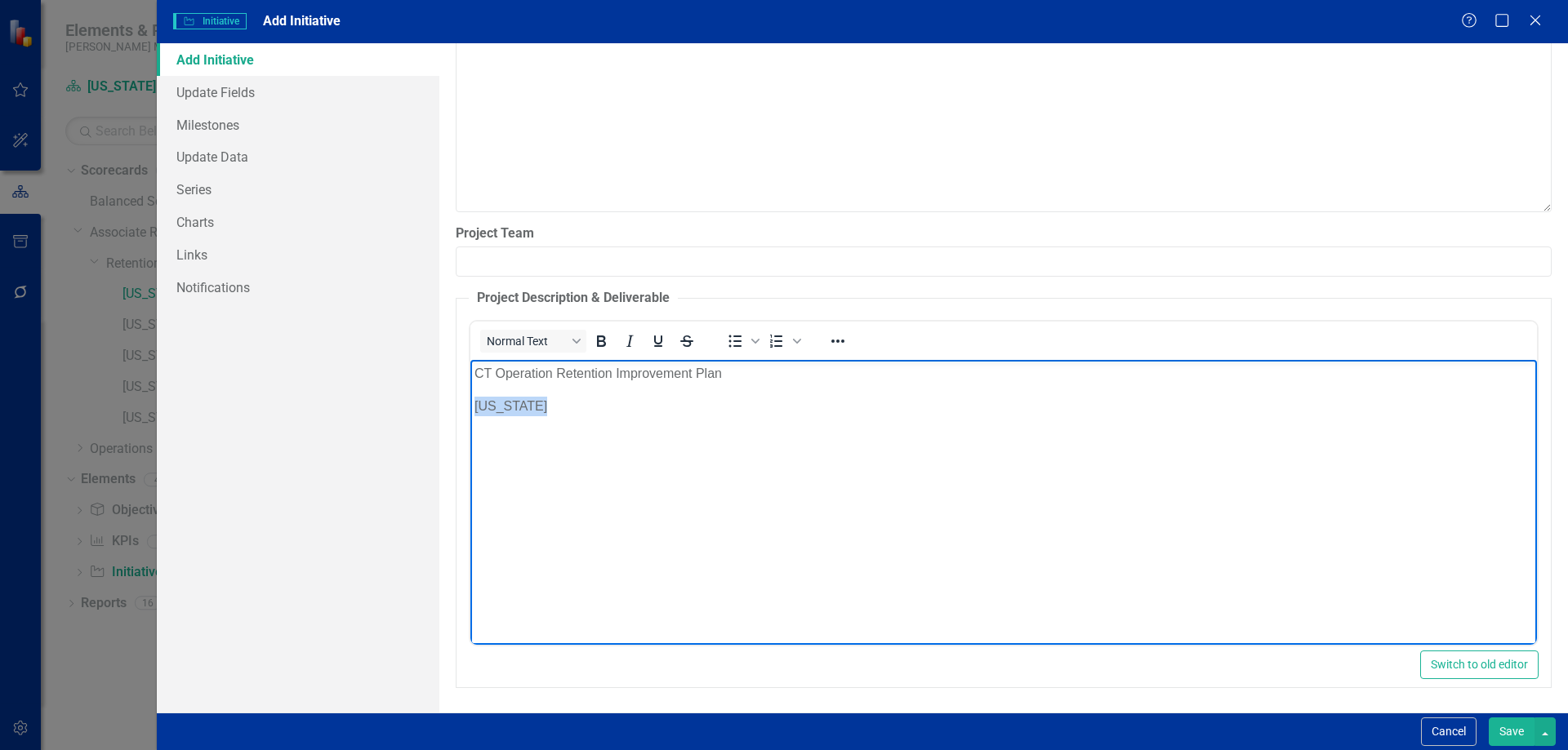
drag, startPoint x: 559, startPoint y: 410, endPoint x: 415, endPoint y: 407, distance: 144.0
click at [469, 407] on html "CT Operation Retention Improvement Plan [US_STATE]" at bounding box center [1002, 482] width 1066 height 245
click at [656, 335] on icon "Underline" at bounding box center [658, 341] width 19 height 19
click at [524, 453] on body "CT Operation Retention Improvement Plan [US_STATE]" at bounding box center [1002, 482] width 1066 height 245
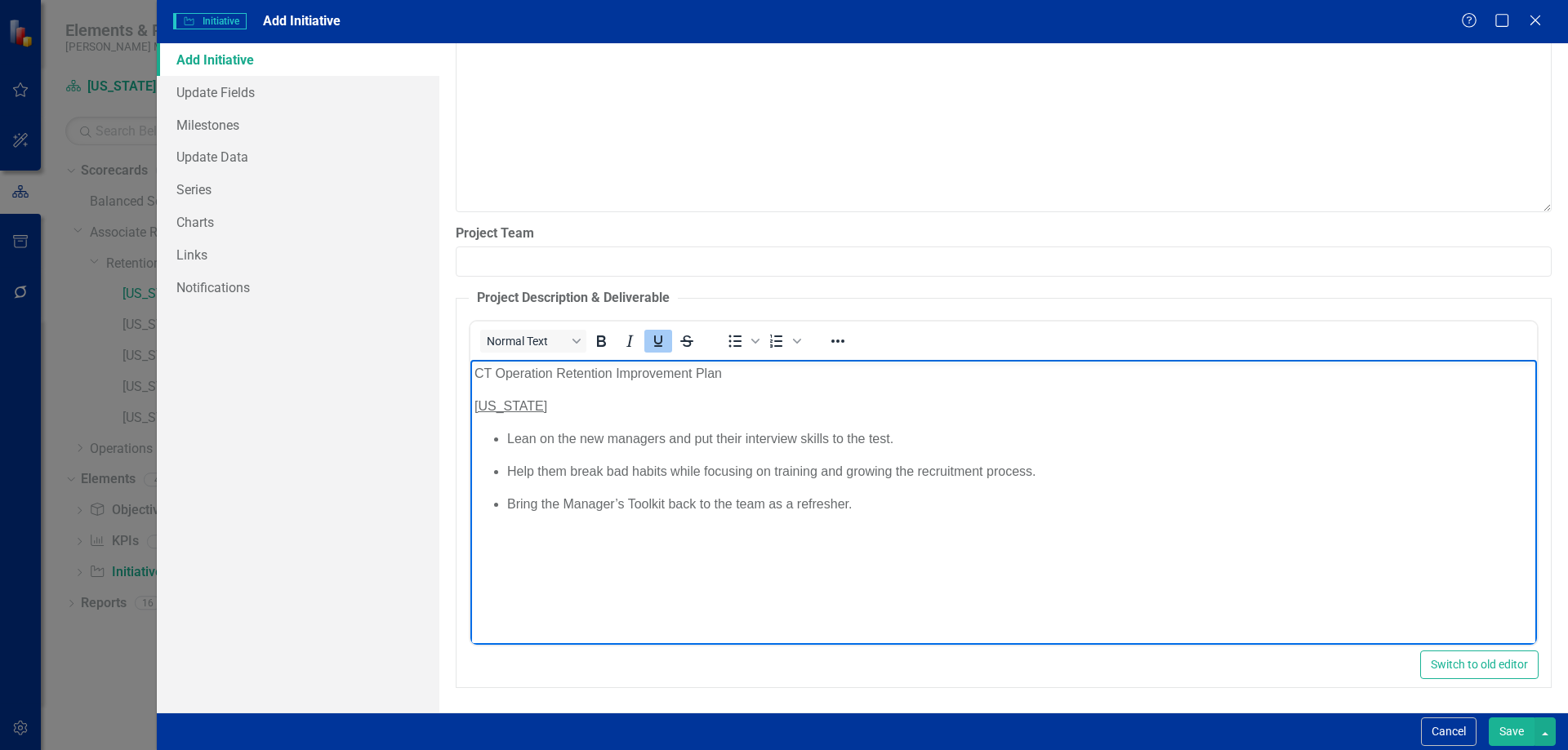
click at [547, 407] on p "[US_STATE]" at bounding box center [1002, 406] width 1058 height 19
click at [552, 441] on p "Lean on the new managers and put their interview skills to the test." at bounding box center [1019, 439] width 1026 height 19
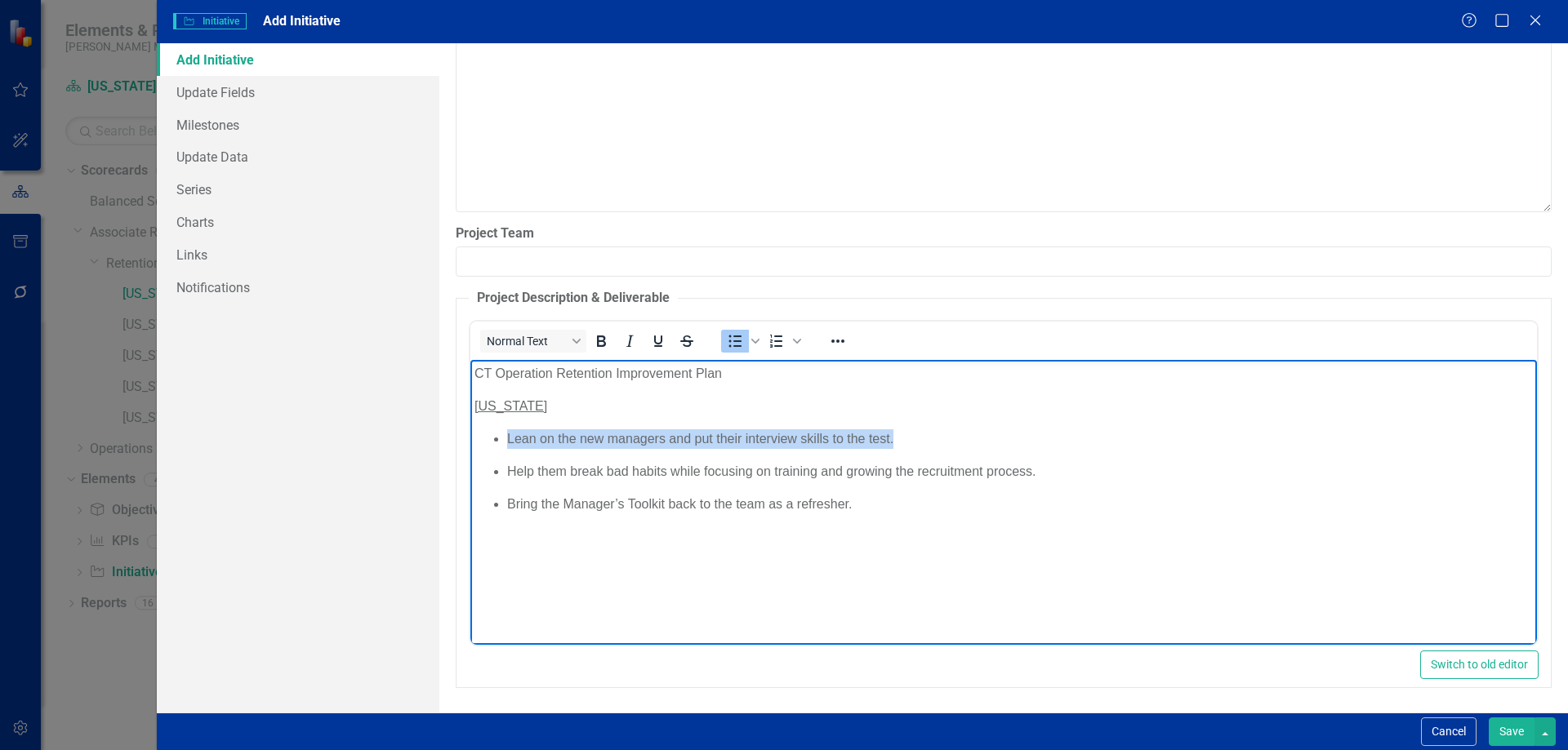
drag, startPoint x: 902, startPoint y: 437, endPoint x: 488, endPoint y: 442, distance: 414.0
click at [488, 442] on ul "Lean on the new managers and put their interview skills to the test. Help them …" at bounding box center [1002, 472] width 1058 height 85
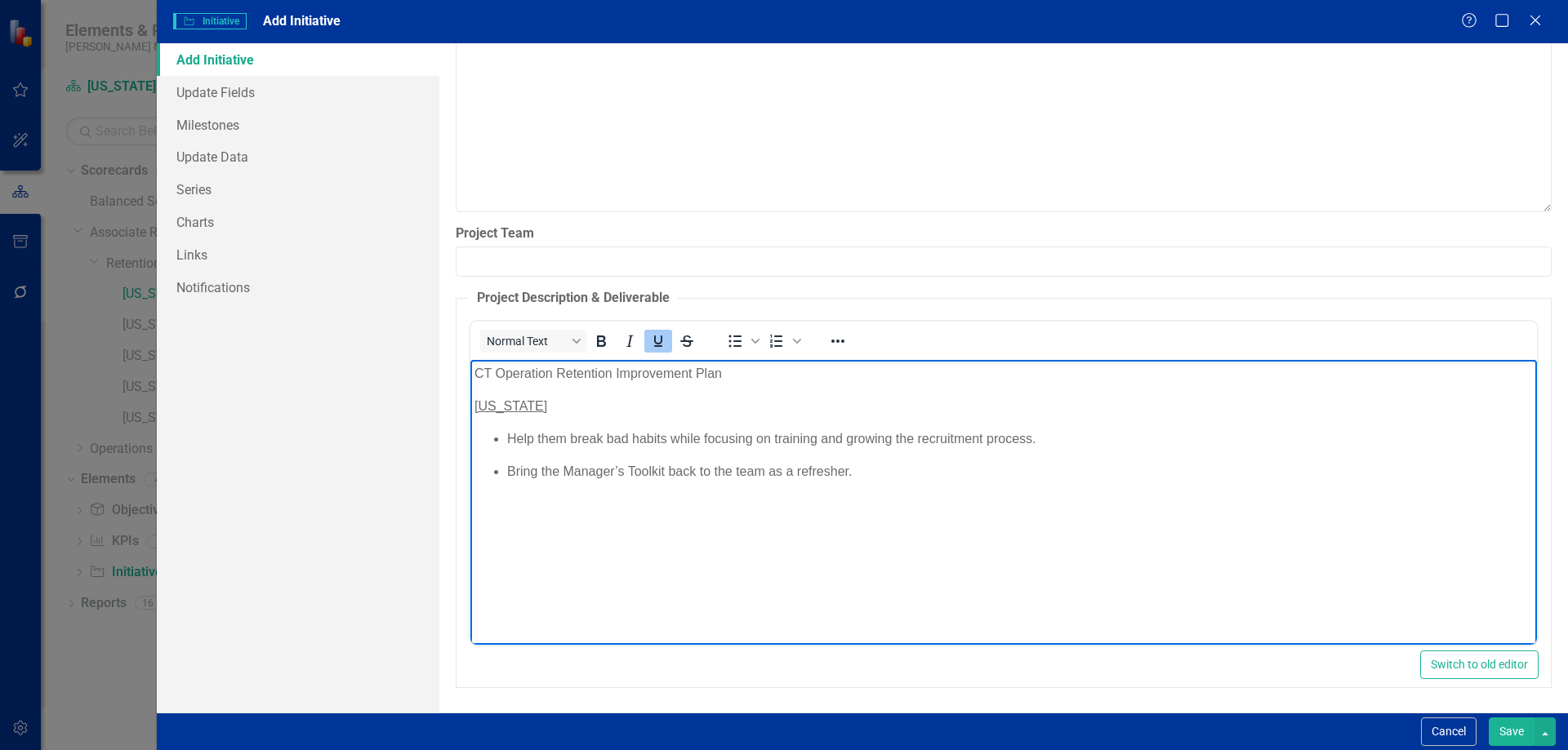
click at [864, 471] on p "Bring the Manager’s Toolkit back to the team as a refresher." at bounding box center [1019, 472] width 1026 height 19
click at [918, 494] on li "Lean on the new managers and put their interview skills to the test." at bounding box center [1019, 504] width 1026 height 19
click at [923, 504] on li "Lean on the new managers and put their interview skills to the test." at bounding box center [1019, 504] width 1026 height 19
click at [487, 536] on p "[US_STATE]" at bounding box center [1002, 537] width 1058 height 19
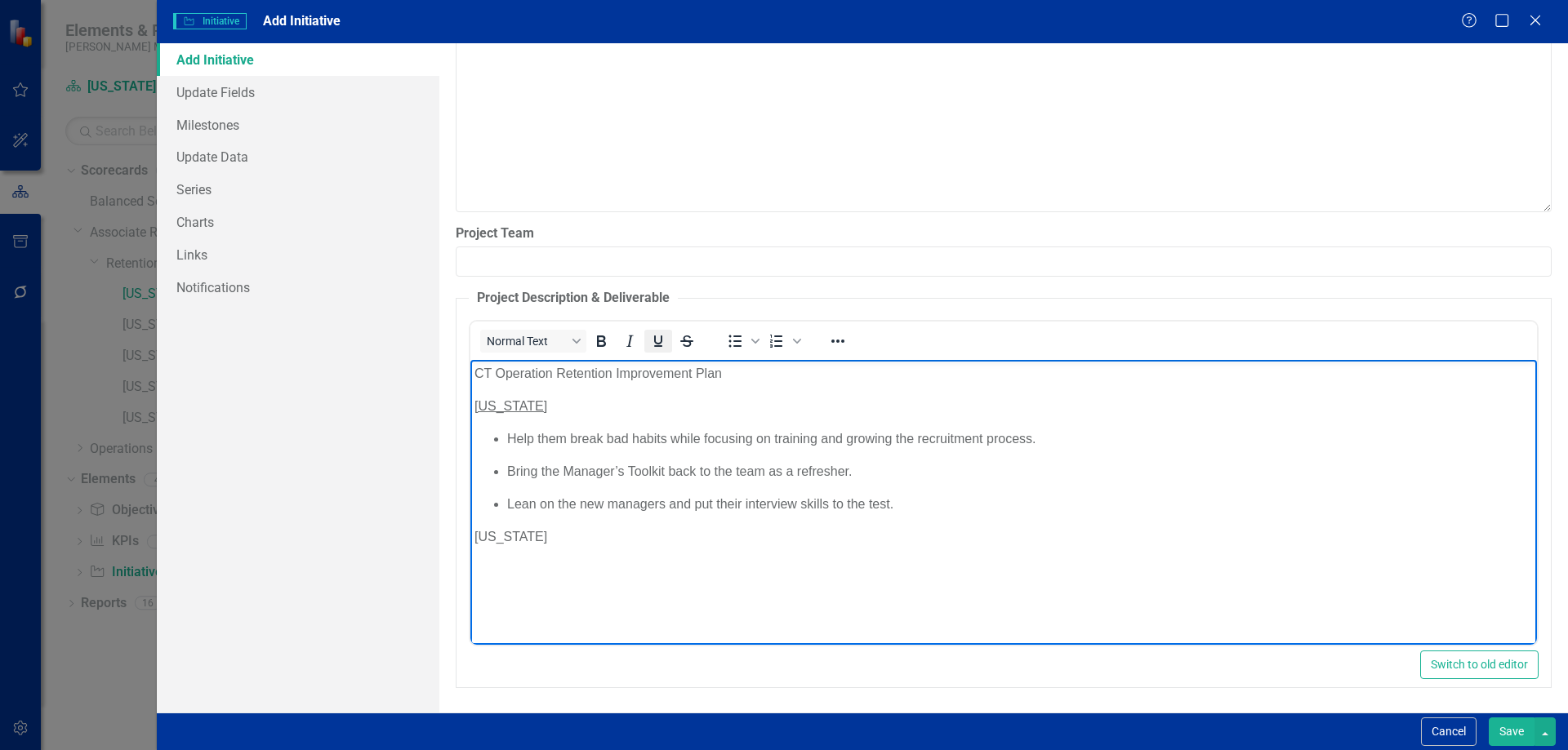
click at [651, 344] on icon "Underline" at bounding box center [658, 341] width 19 height 19
click at [559, 541] on p "[US_STATE]" at bounding box center [1002, 537] width 1058 height 19
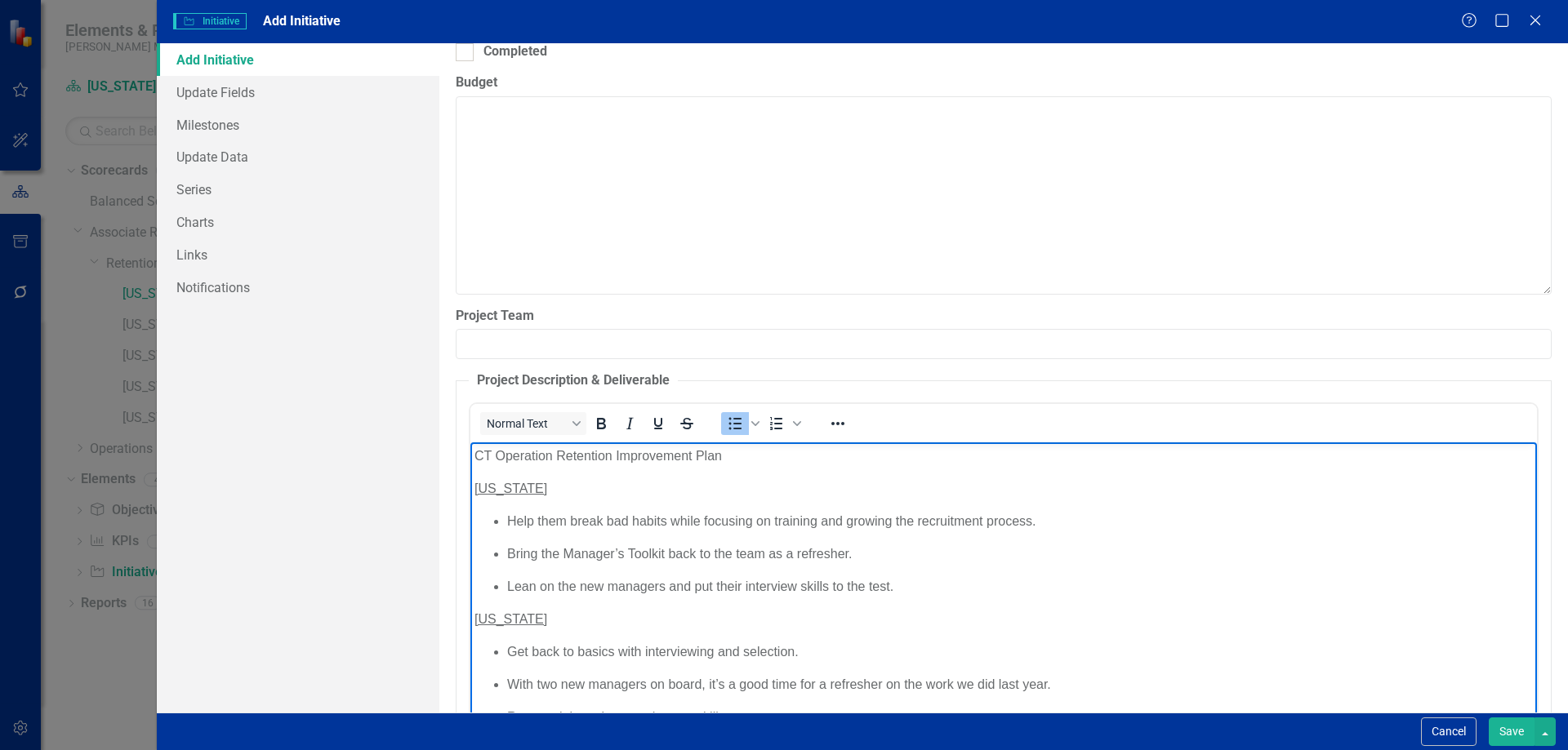
scroll to position [556, 0]
click at [555, 491] on p "[US_STATE]" at bounding box center [1002, 488] width 1058 height 19
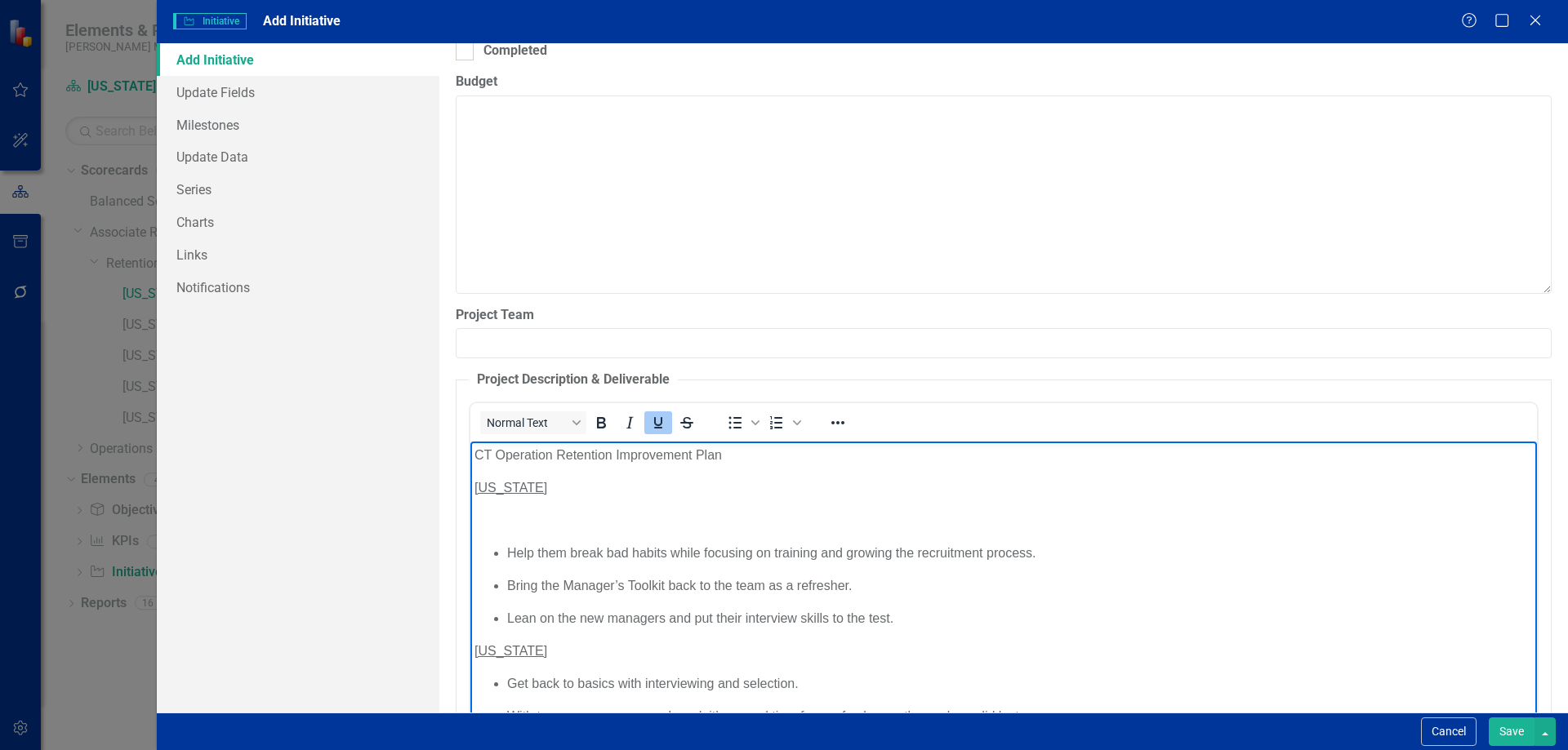
click at [662, 425] on icon "Underline" at bounding box center [658, 423] width 19 height 19
click at [493, 518] on p "Rich Text Area. Press ALT-0 for help." at bounding box center [1002, 521] width 1058 height 19
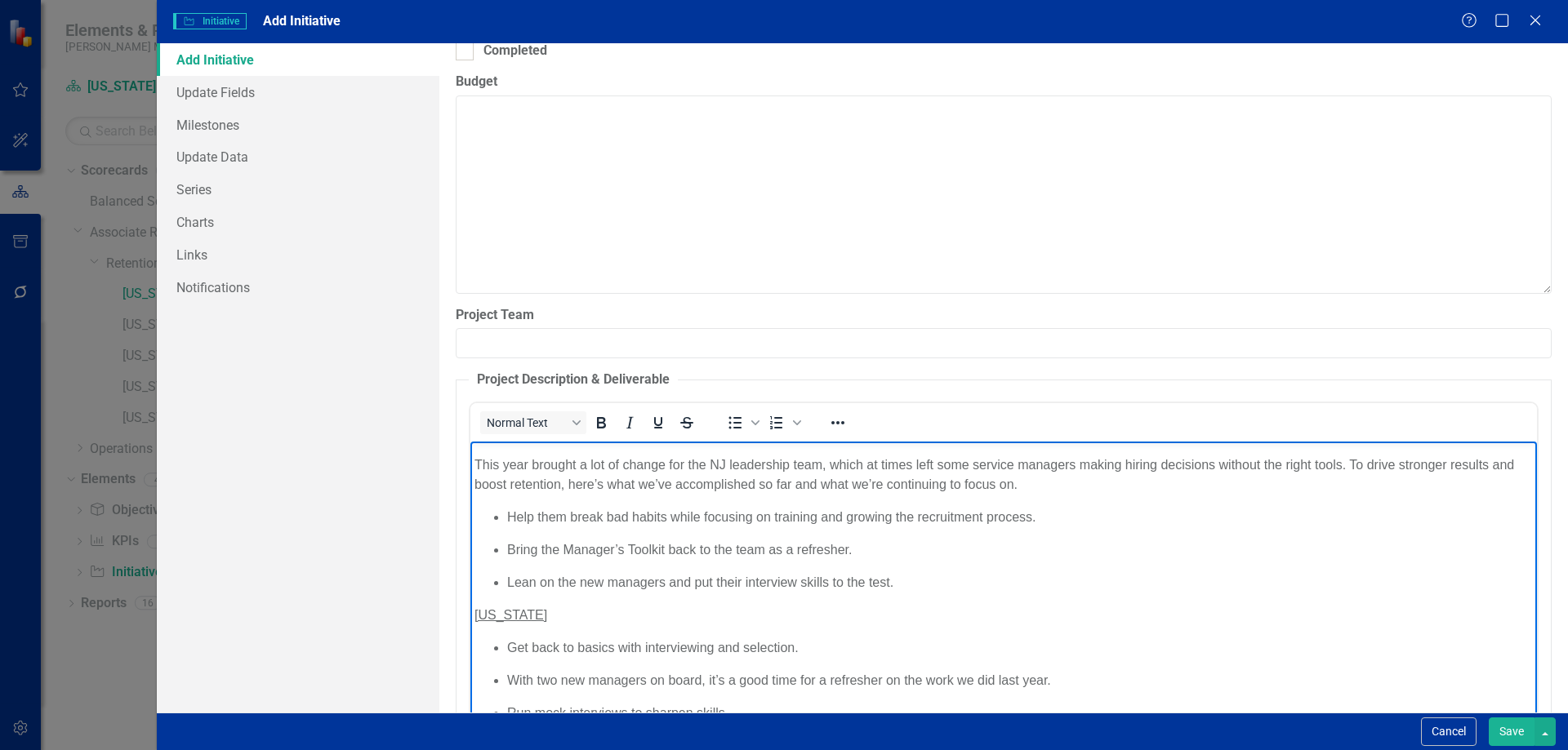
scroll to position [81, 0]
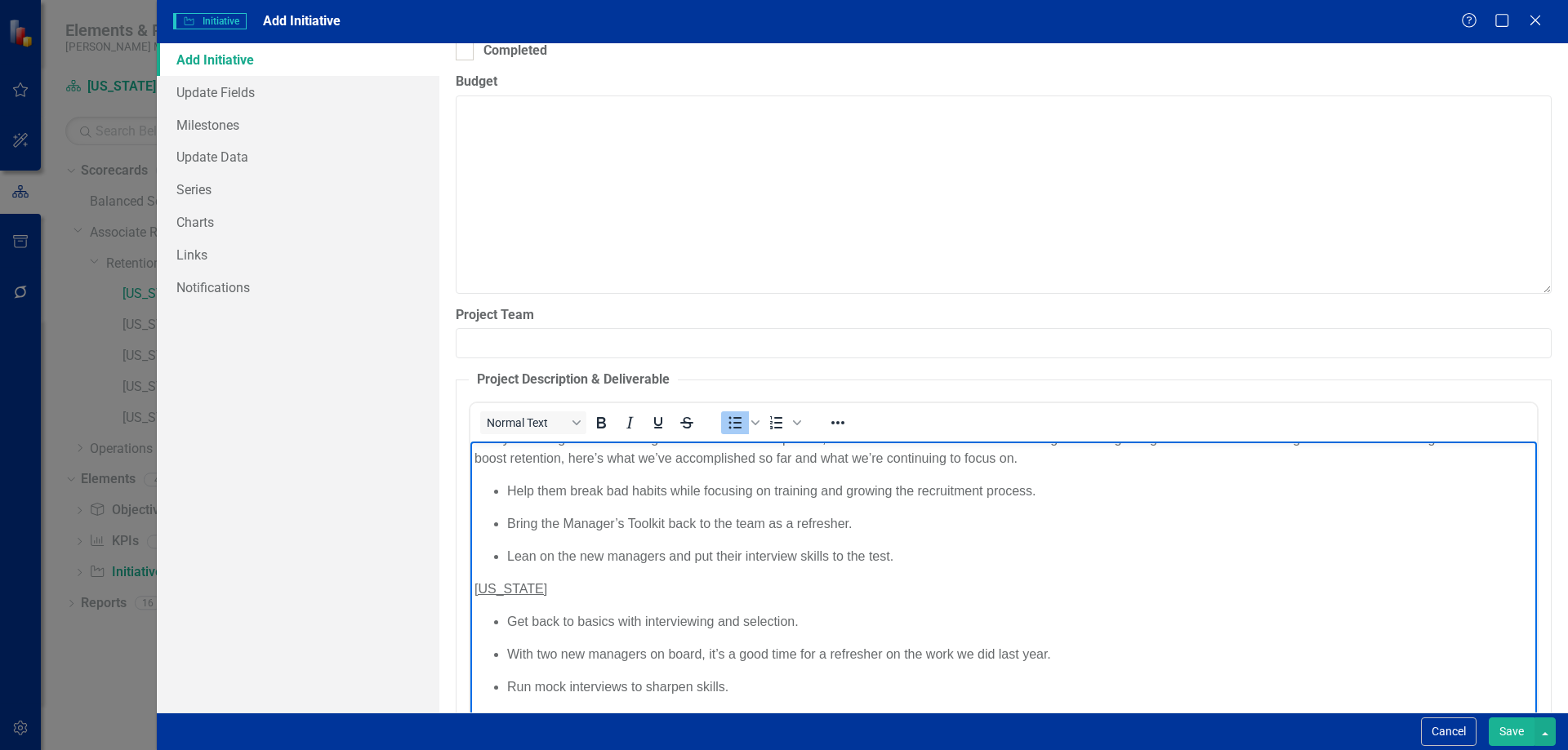
click at [541, 488] on p "Help them break bad habits while focusing on training and growing the recruitme…" at bounding box center [1019, 491] width 1026 height 19
click at [771, 496] on p "Help SMs break bad habits while focusing on training and growing the recruitmen…" at bounding box center [1019, 491] width 1026 height 19
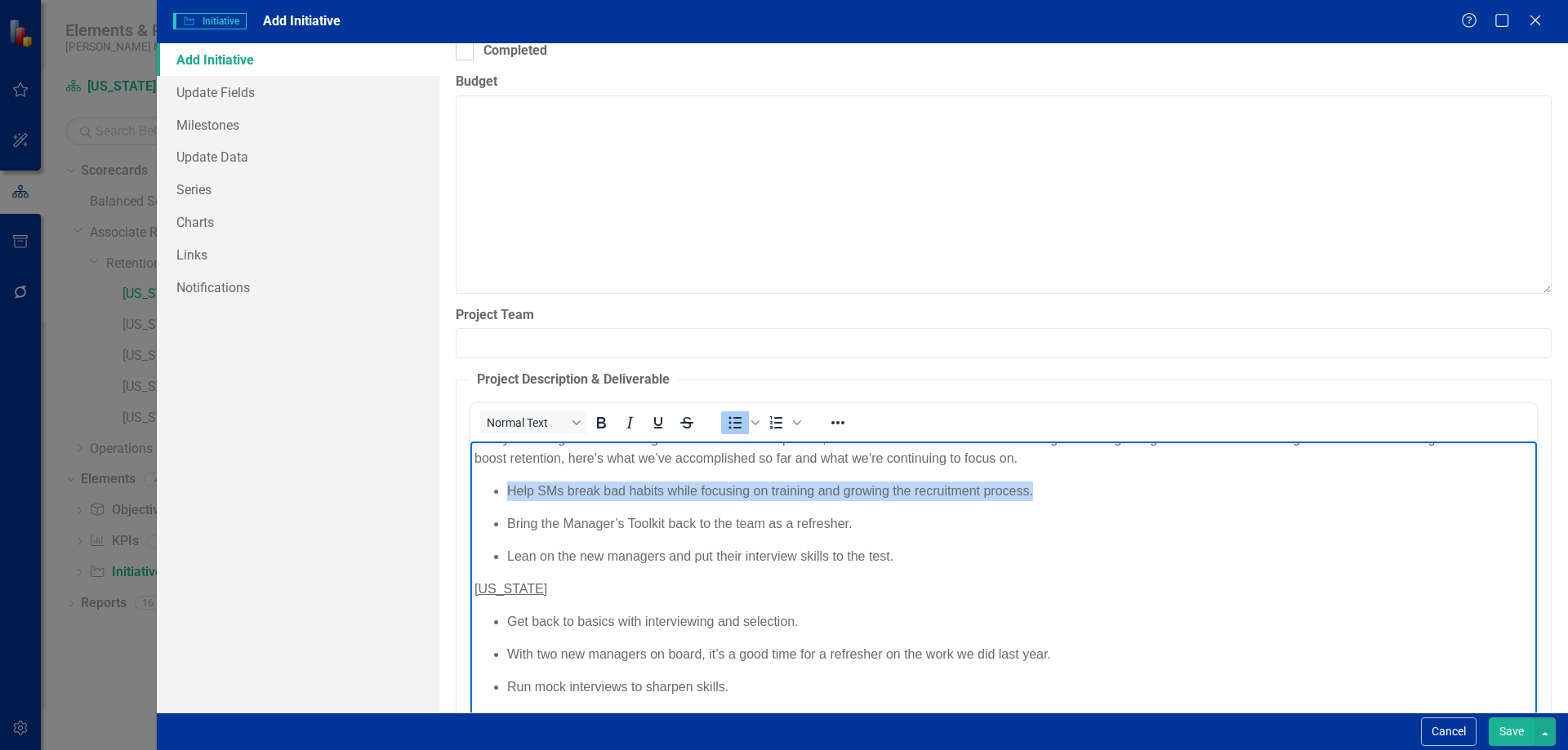
click at [771, 496] on p "Help SMs break bad habits while focusing on training and growing the recruitmen…" at bounding box center [1019, 491] width 1026 height 19
click at [762, 523] on p "Bring the Manager’s Toolkit back to the team as a refresher." at bounding box center [1019, 524] width 1026 height 19
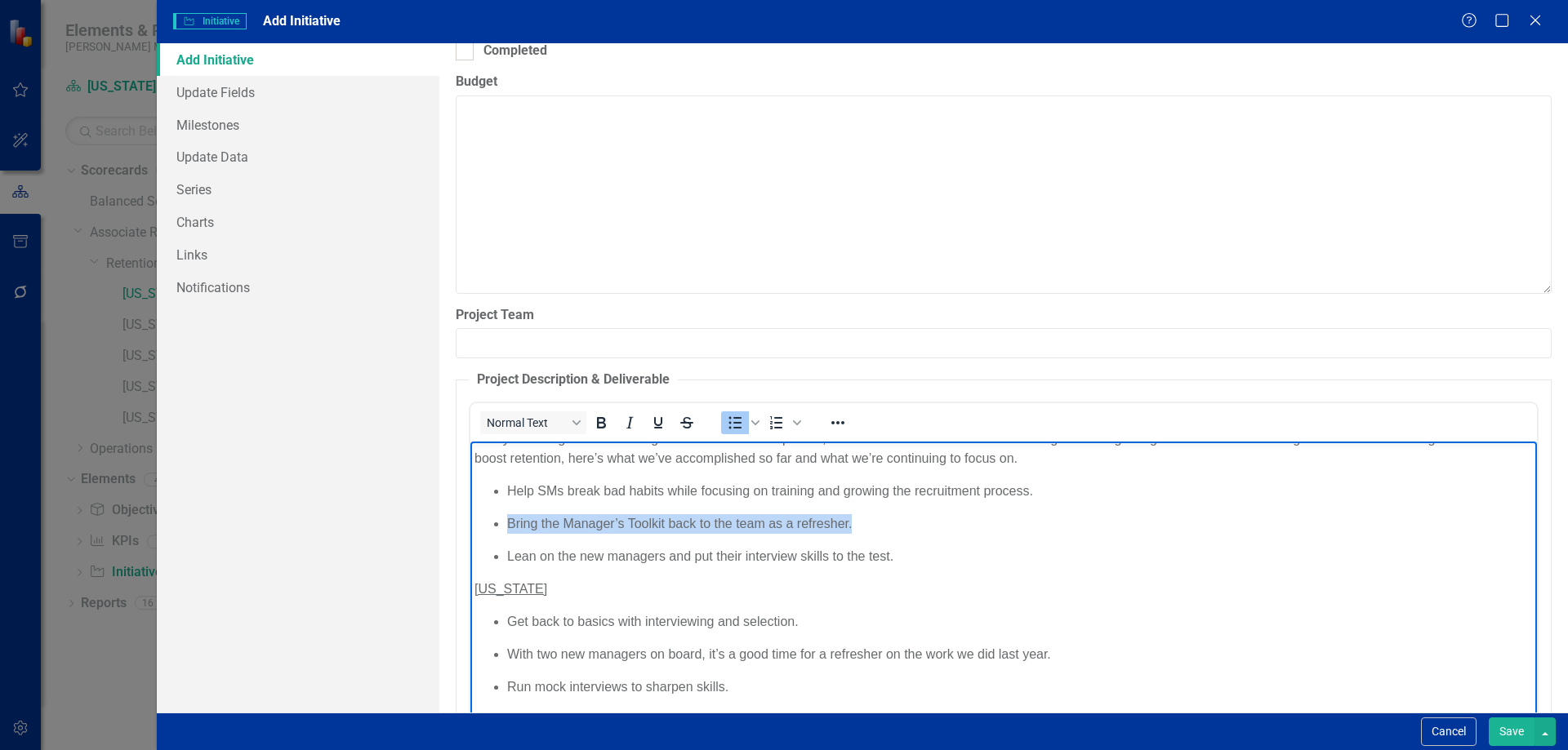
click at [762, 523] on p "Bring the Manager’s Toolkit back to the team as a refresher." at bounding box center [1019, 524] width 1026 height 19
click at [859, 493] on p "Help SMs break bad habits while focusing on training and growing the recruitmen…" at bounding box center [1019, 491] width 1026 height 19
click at [720, 523] on p "Bring the Manager’s Toolkit back to the team as a refresher." at bounding box center [1019, 524] width 1026 height 19
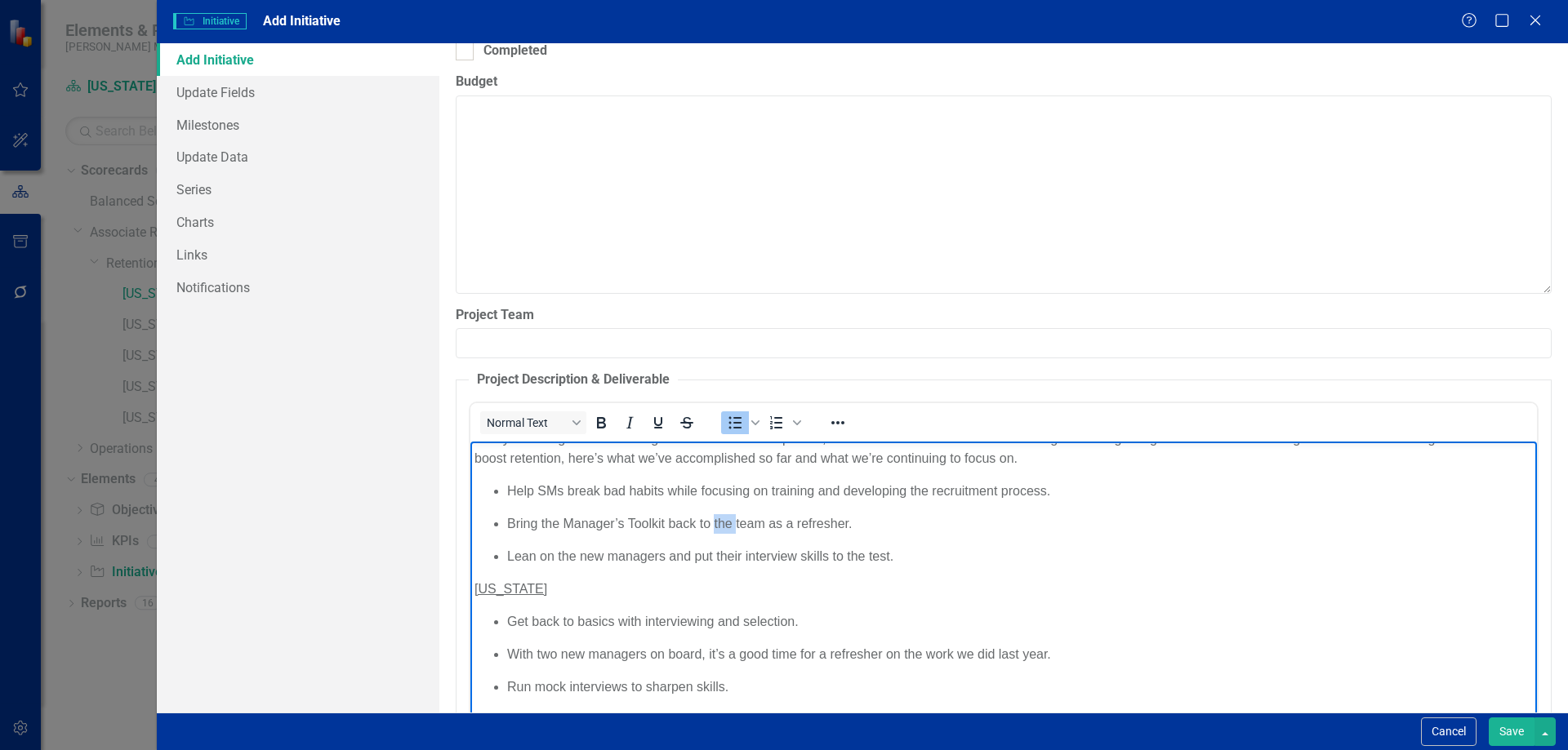
click at [720, 523] on p "Bring the Manager’s Toolkit back to the team as a refresher." at bounding box center [1019, 524] width 1026 height 19
click at [697, 523] on p "Bring the Manager’s Toolkit back to the team as a refresher." at bounding box center [1019, 524] width 1026 height 19
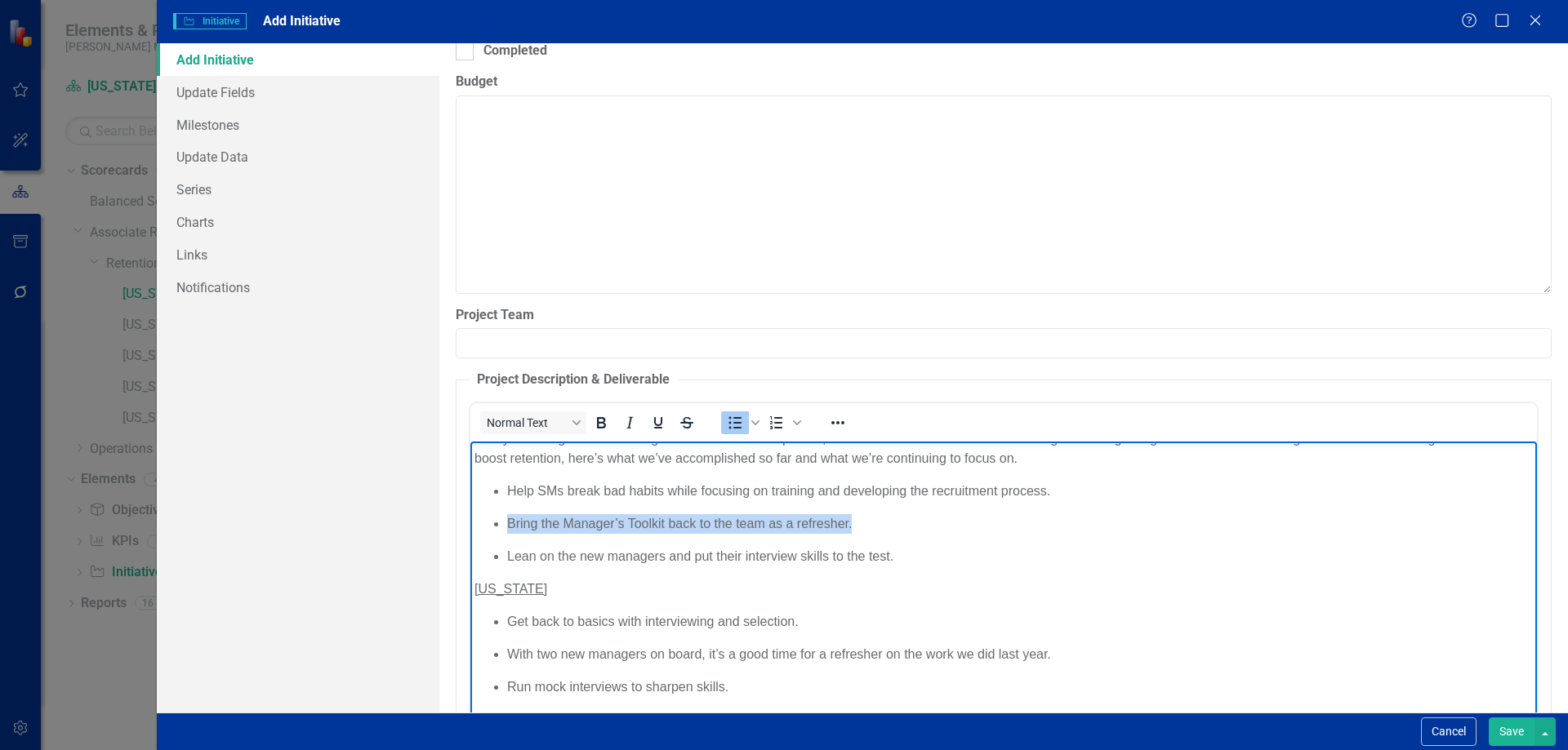
click at [697, 523] on p "Bring the Manager’s Toolkit back to the team as a refresher." at bounding box center [1019, 524] width 1026 height 19
click at [689, 560] on li "Lean on the new managers and put their interview skills to the test." at bounding box center [1019, 557] width 1026 height 19
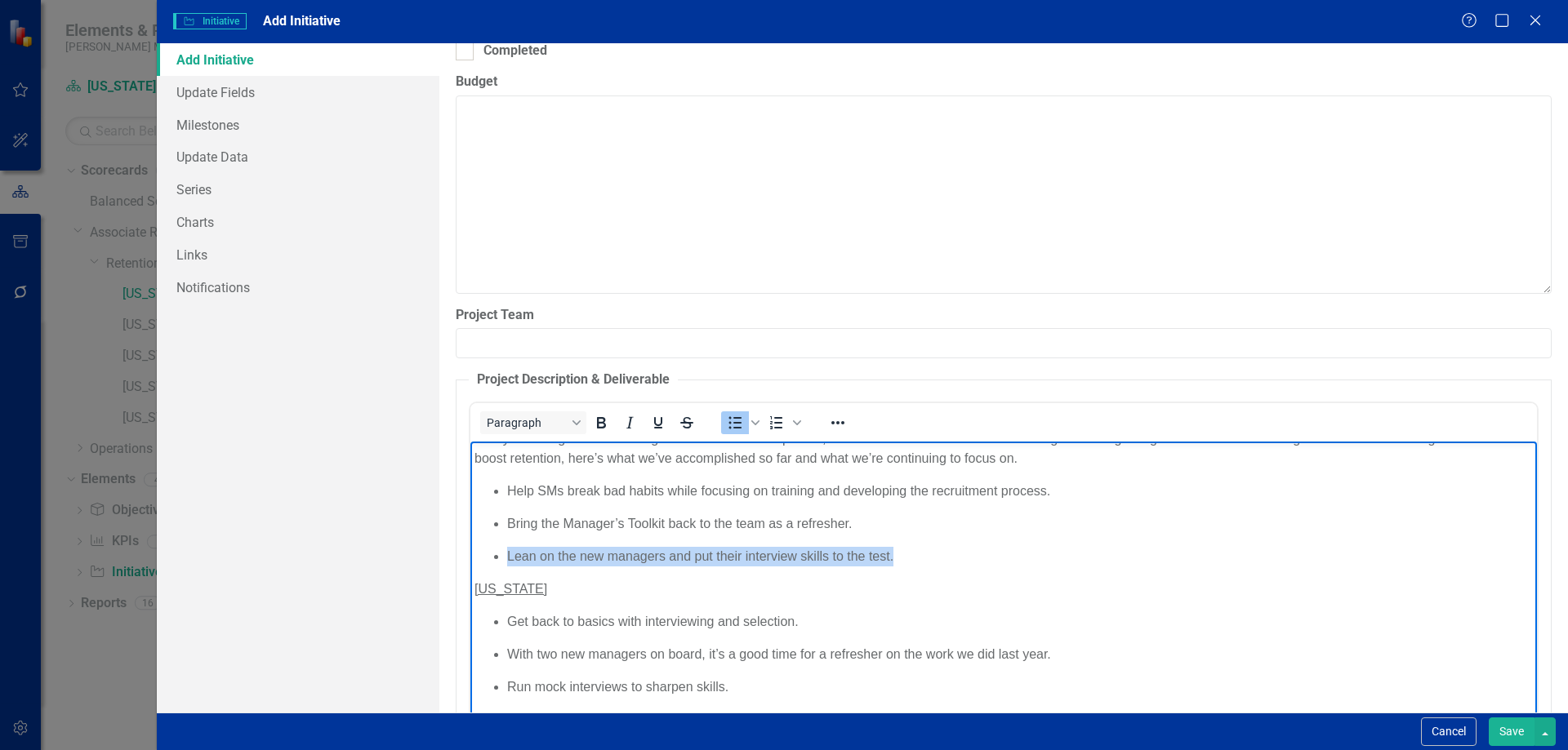
click at [689, 560] on li "Lean on the new managers and put their interview skills to the test." at bounding box center [1019, 557] width 1026 height 19
click at [662, 555] on li "Lean on the new managers and put their interview skills to the test." at bounding box center [1019, 557] width 1026 height 19
click at [651, 564] on li "Lean on the new managers insight as they were all promoted and put their interv…" at bounding box center [1019, 557] width 1026 height 19
click at [719, 551] on li "Lean on the new managers' insight as they were all promoted and put their inter…" at bounding box center [1019, 557] width 1026 height 19
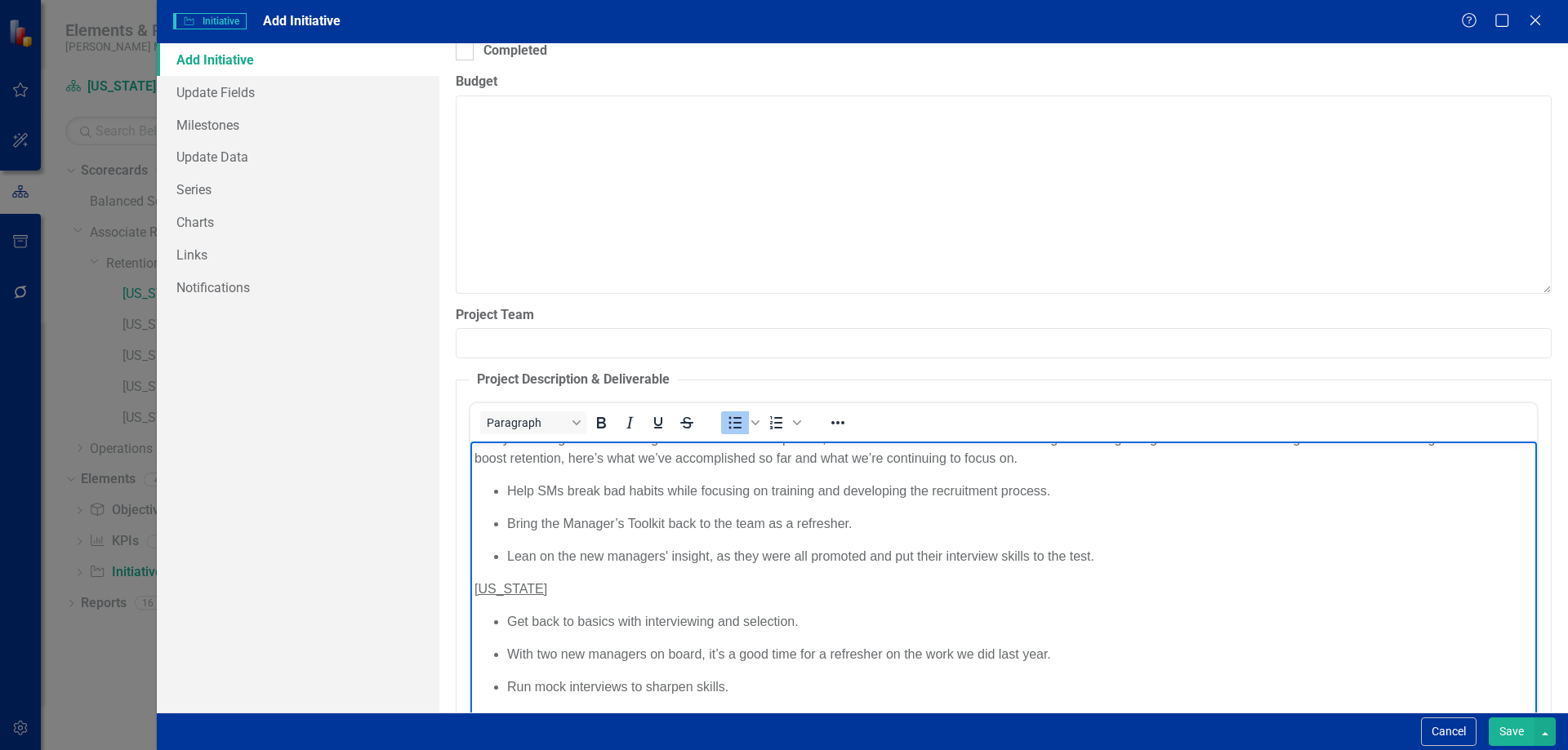
click at [826, 564] on li "Lean on the new managers' insight, as they were all promoted and put their inte…" at bounding box center [1019, 557] width 1026 height 19
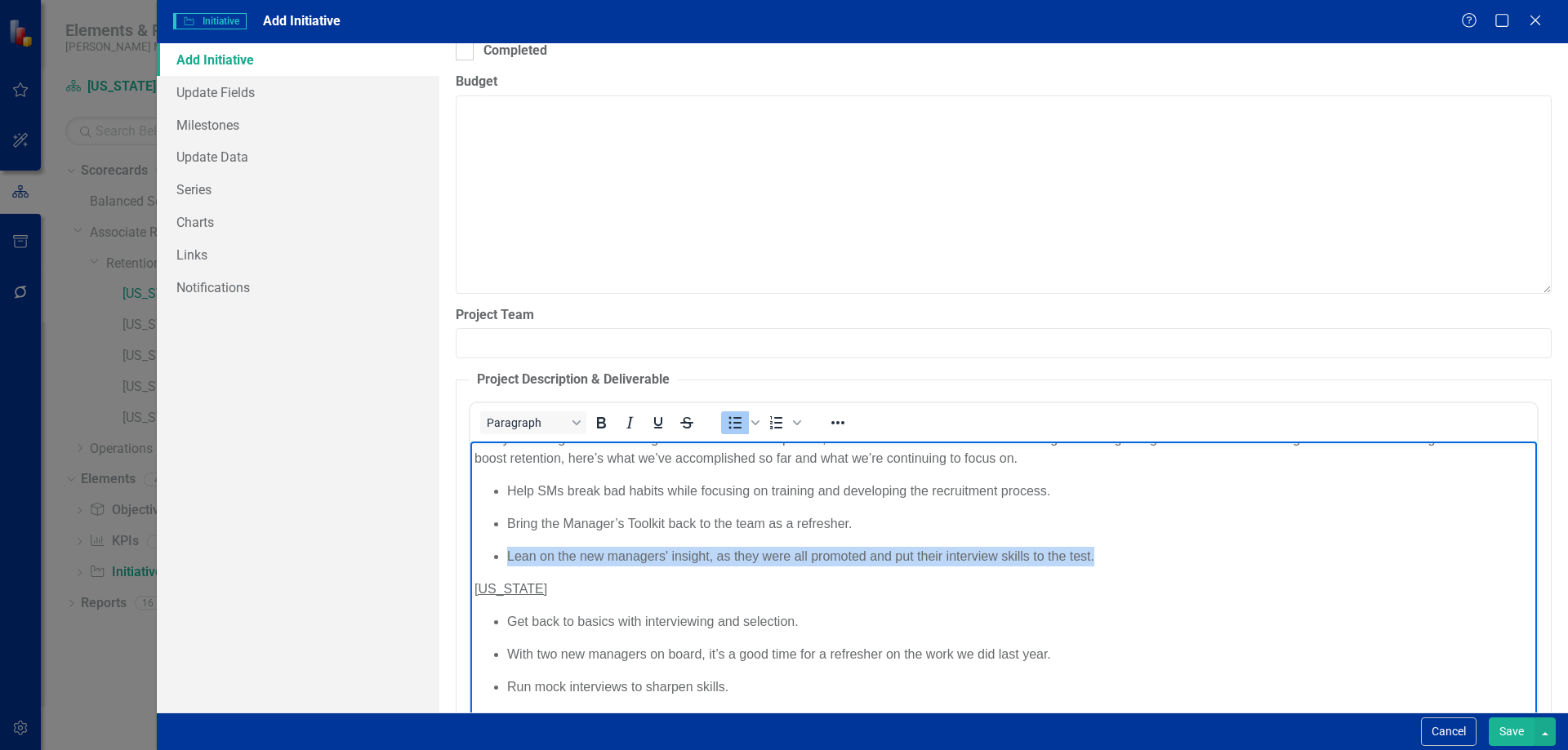
click at [826, 564] on li "Lean on the new managers' insight, as they were all promoted and put their inte…" at bounding box center [1019, 557] width 1026 height 19
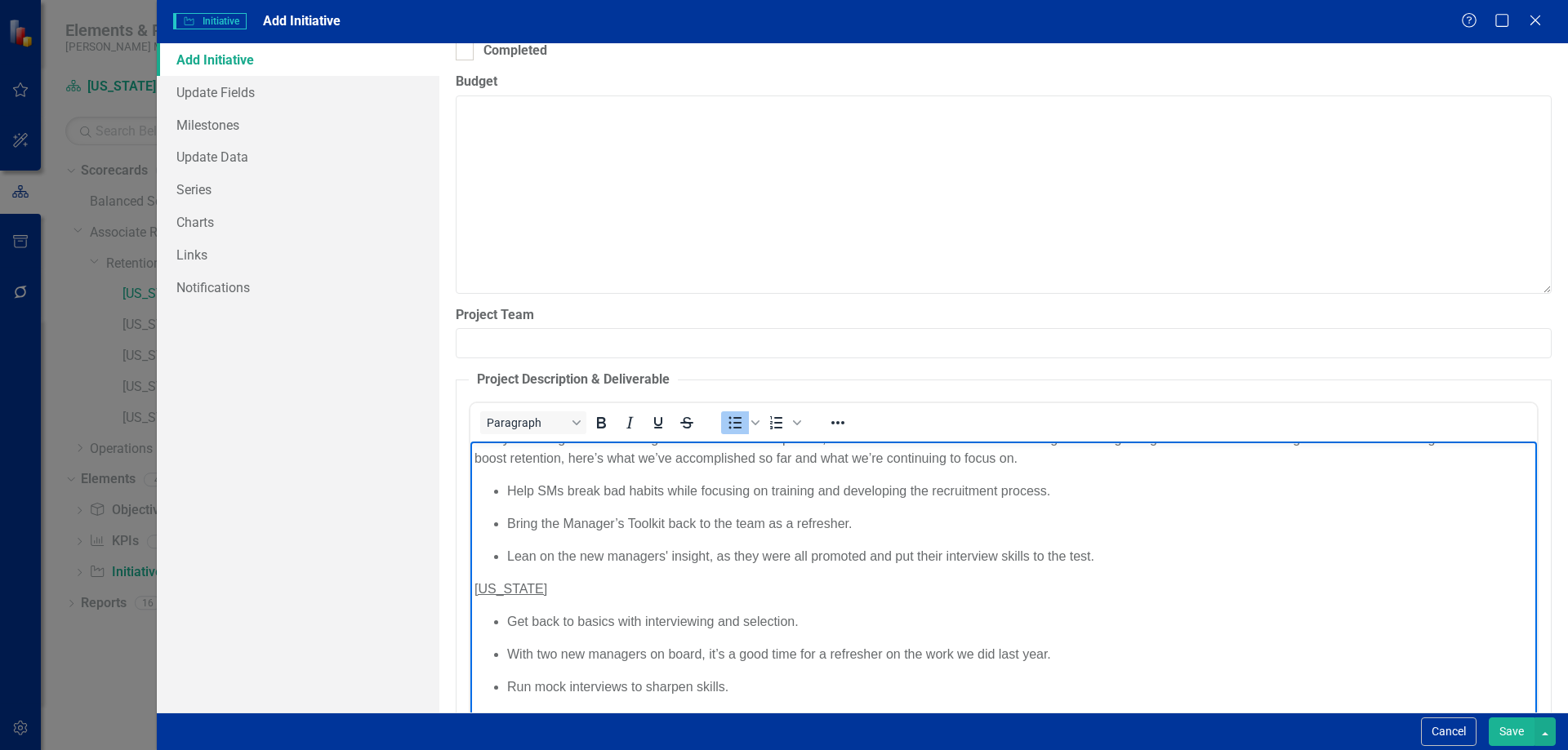
scroll to position [102, 0]
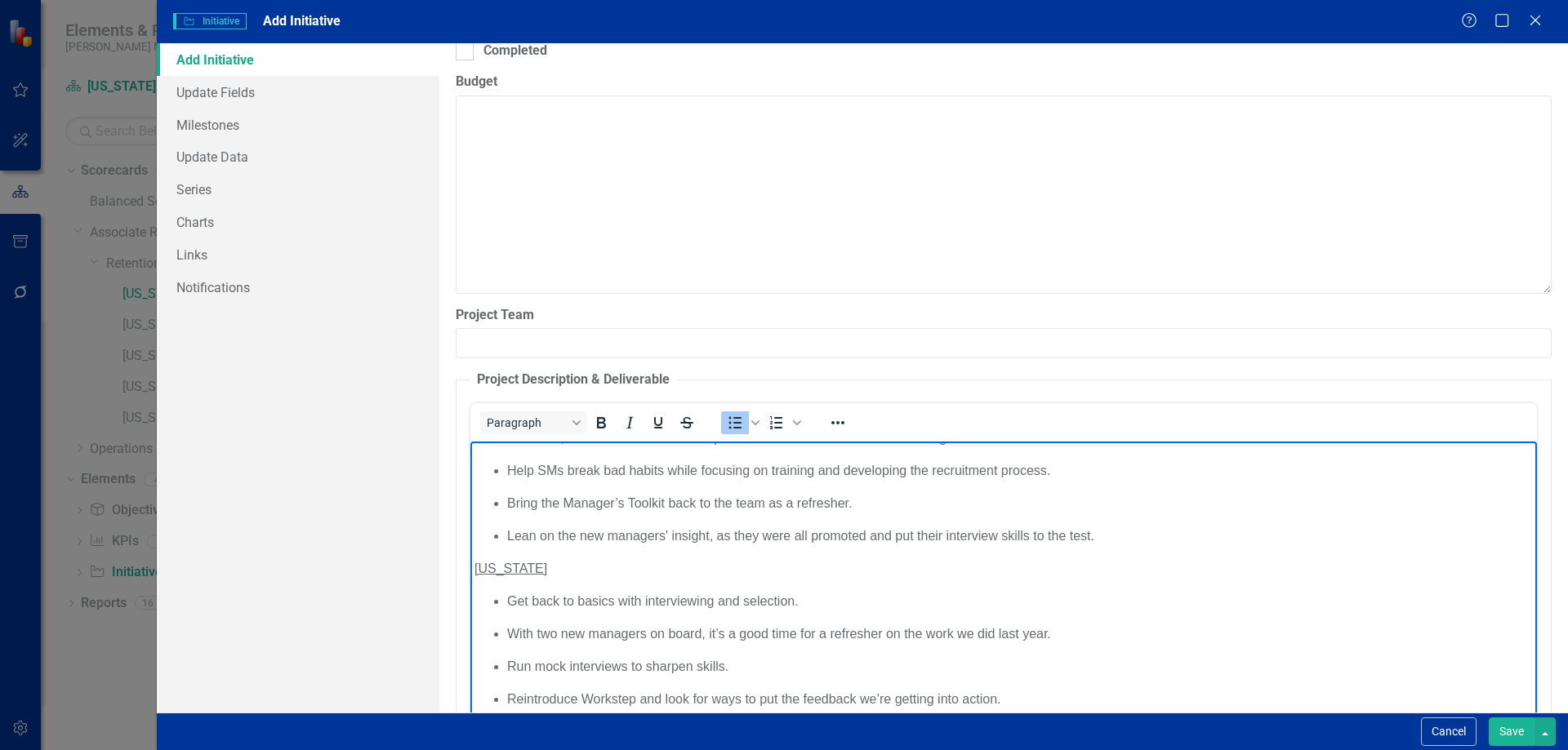
click at [614, 564] on p "[US_STATE]" at bounding box center [1002, 569] width 1058 height 19
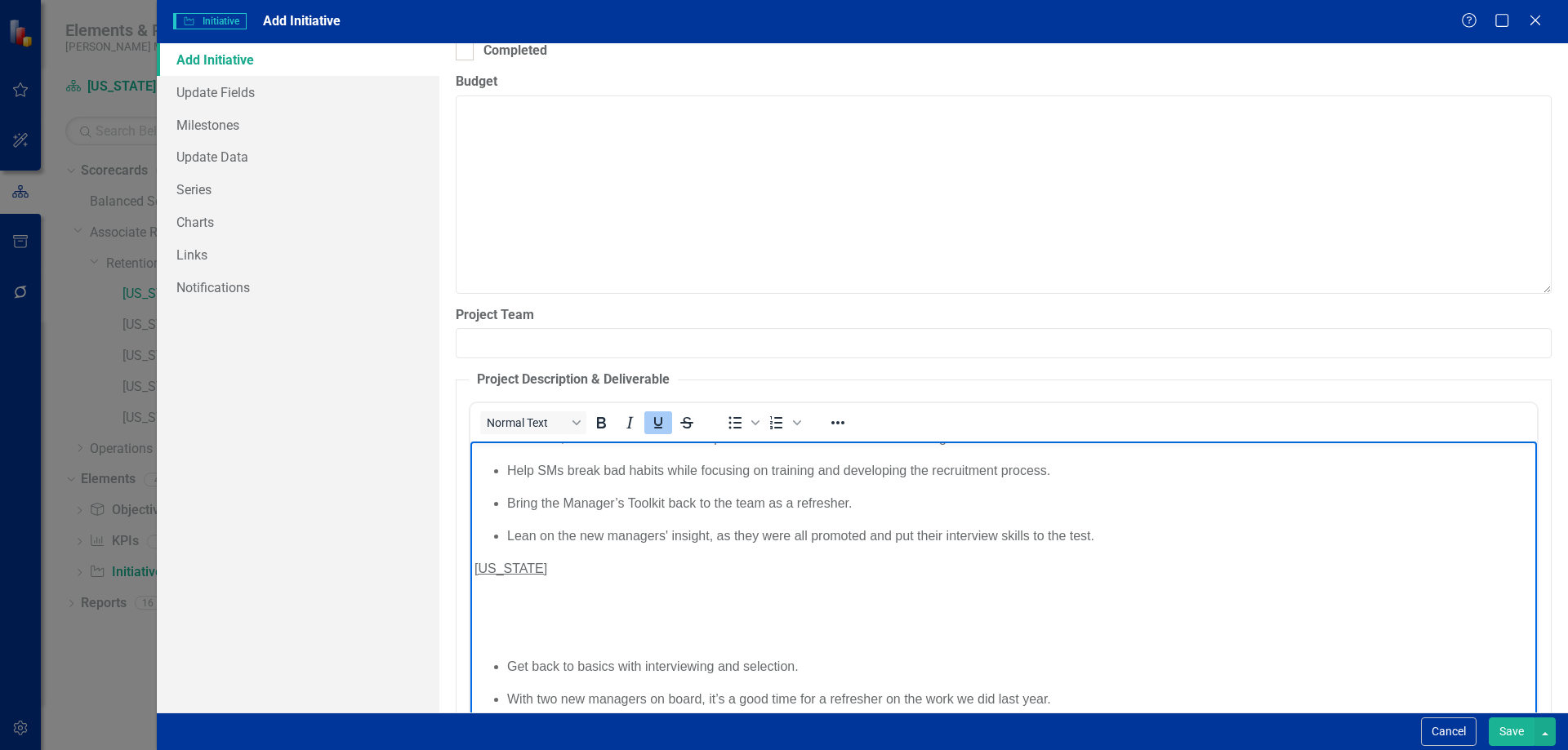
click at [658, 421] on icon "Underline" at bounding box center [658, 423] width 19 height 19
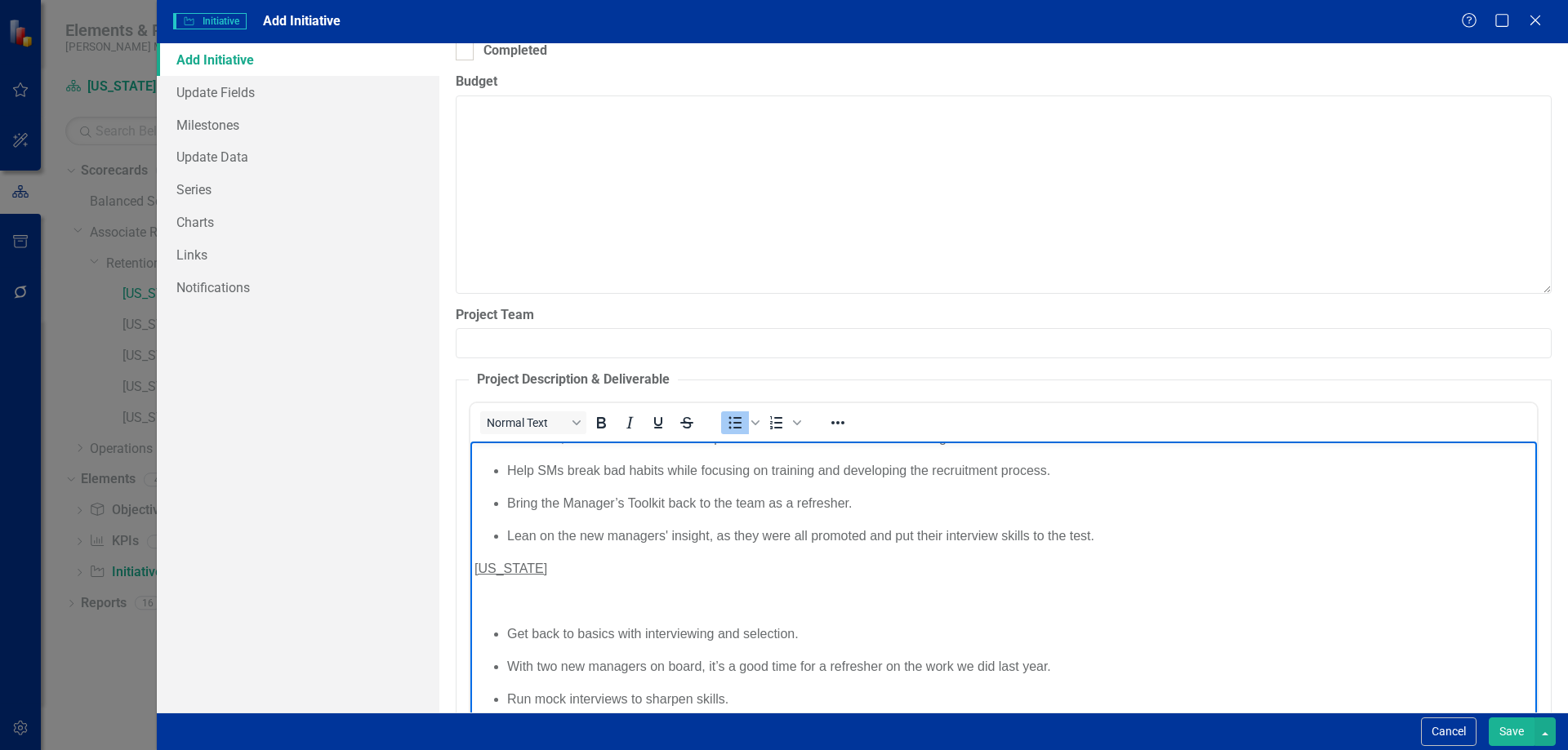
click at [514, 600] on p "Rich Text Area. Press ALT-0 for help." at bounding box center [1002, 601] width 1058 height 19
click at [658, 420] on icon "Underline" at bounding box center [658, 423] width 19 height 19
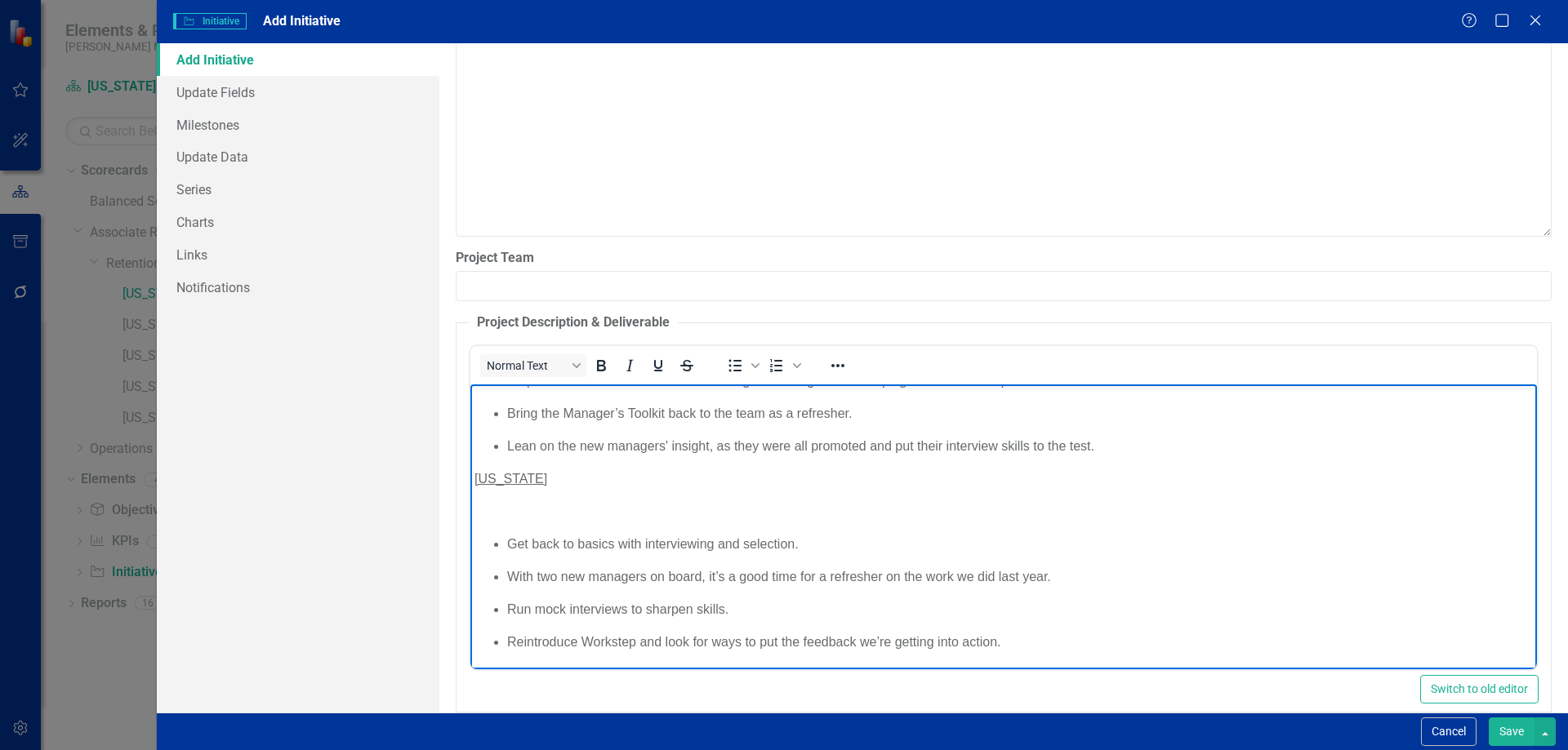
scroll to position [638, 0]
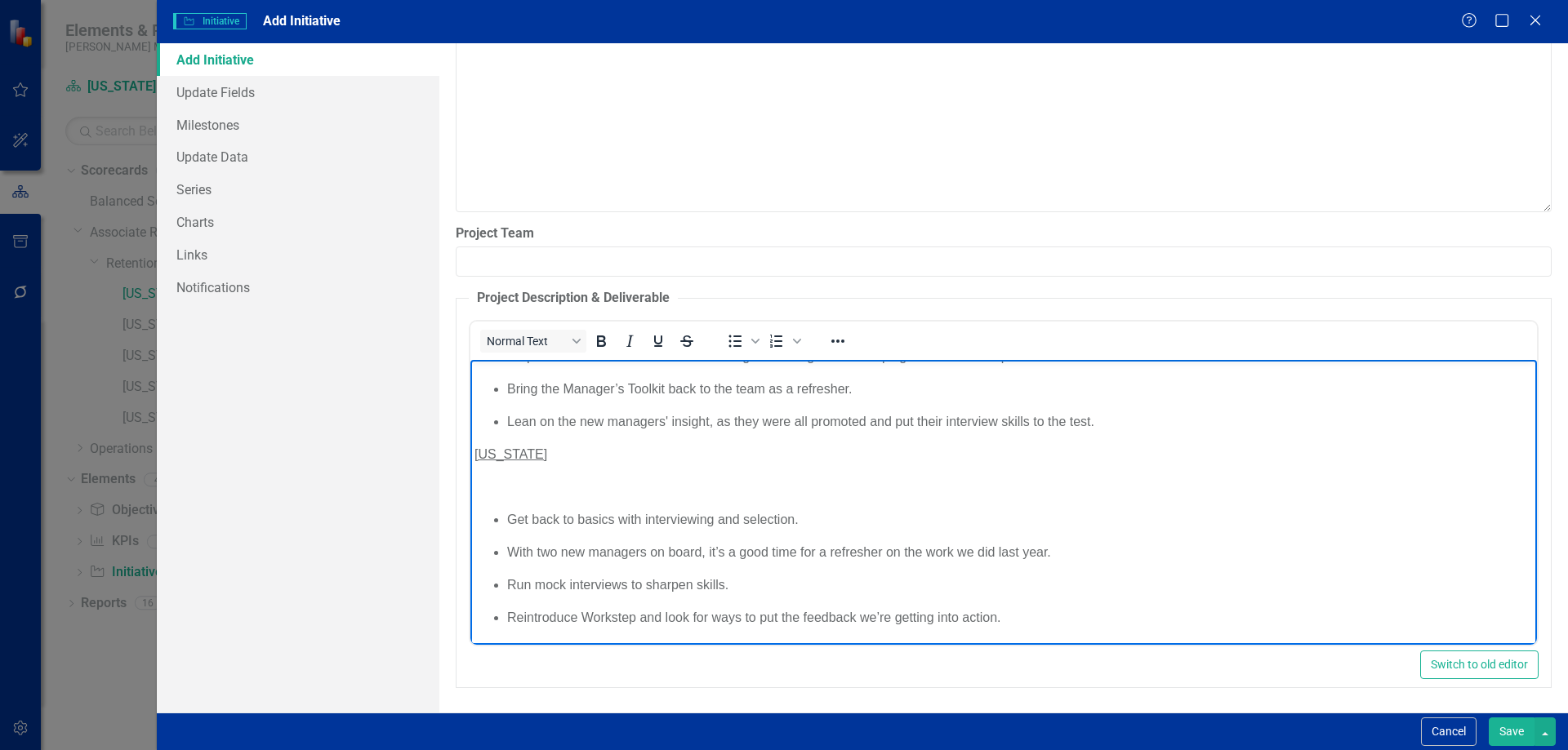
click at [531, 490] on p "﻿" at bounding box center [1002, 487] width 1058 height 19
click at [506, 486] on p "﻿" at bounding box center [1002, 487] width 1058 height 19
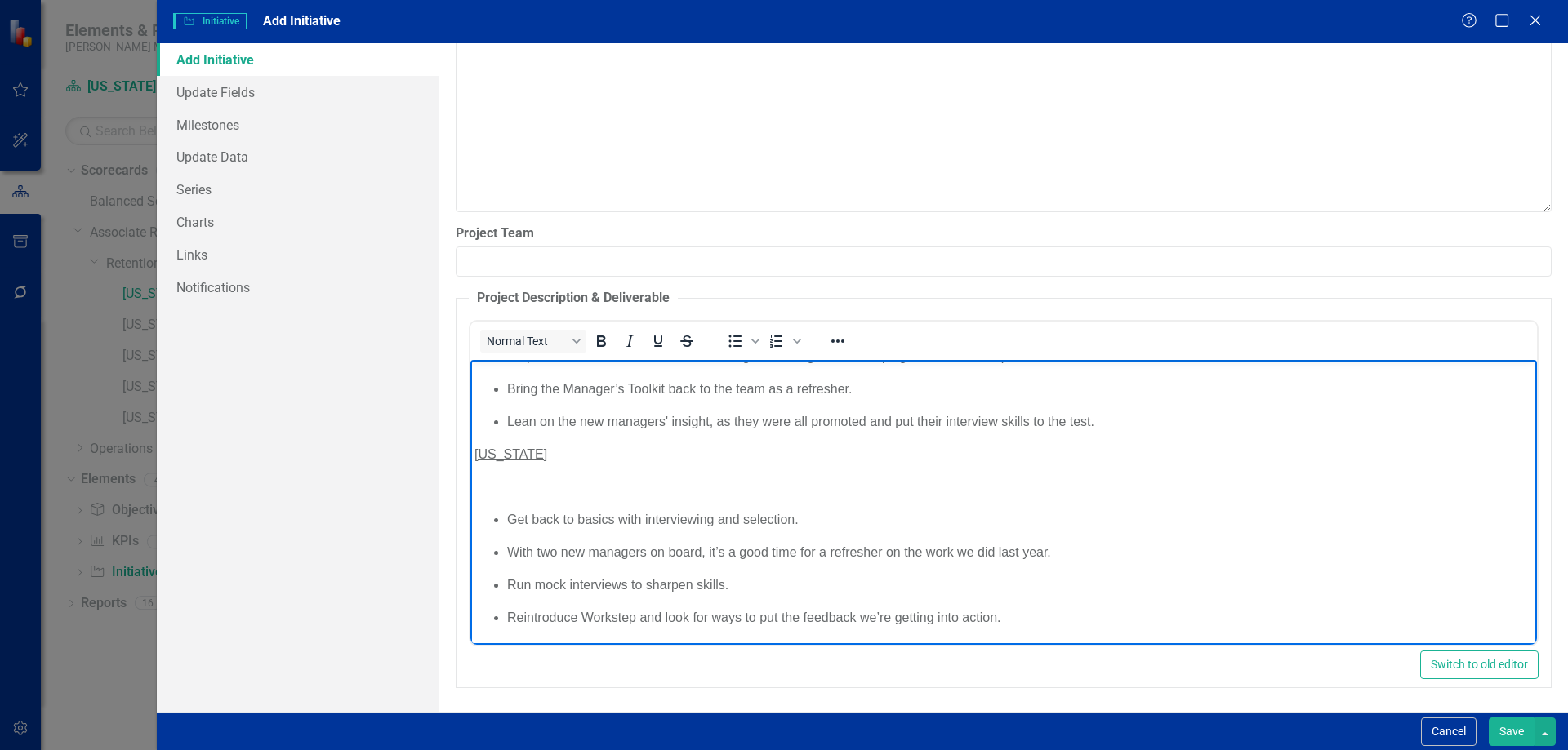
click at [506, 486] on p "﻿" at bounding box center [1002, 487] width 1058 height 19
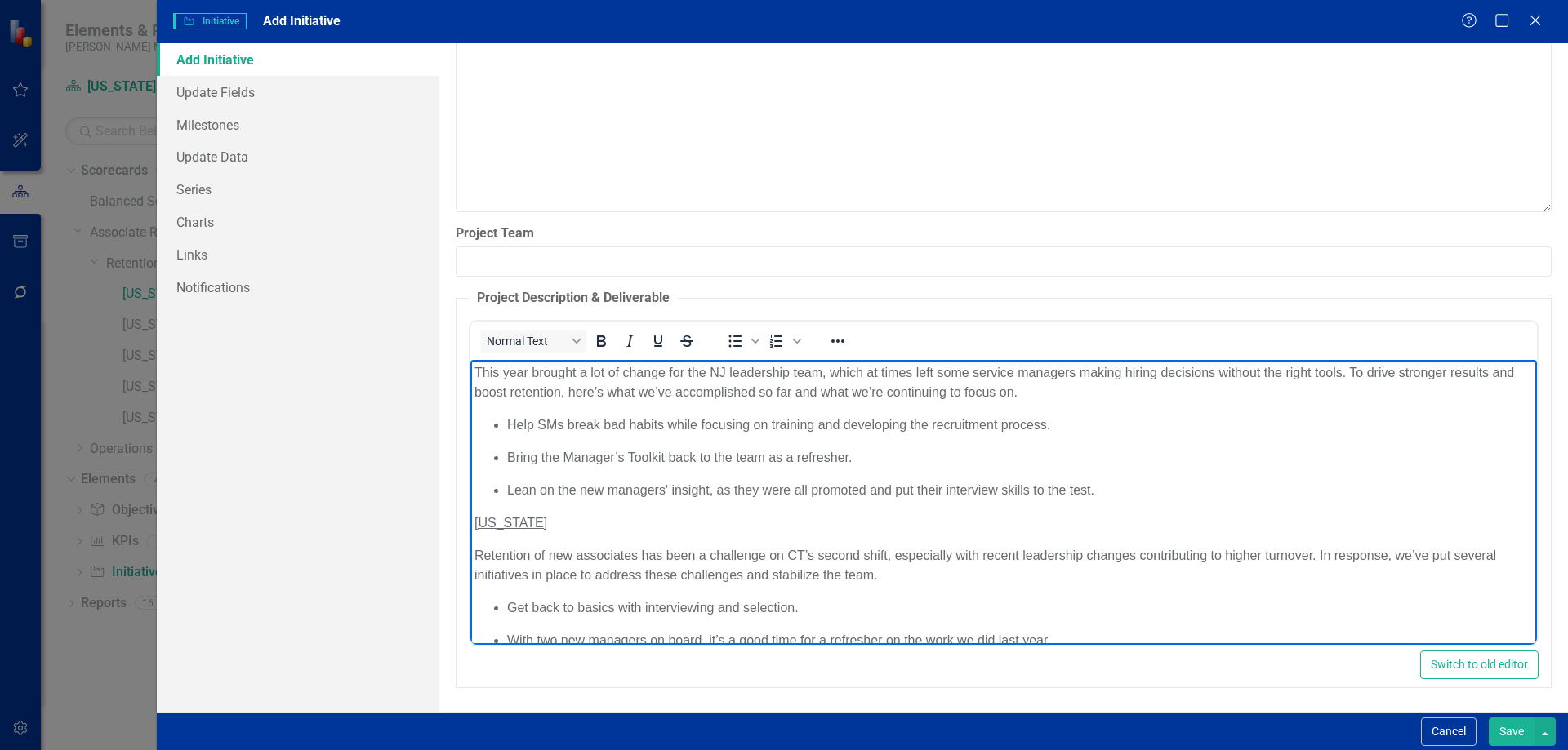
scroll to position [154, 0]
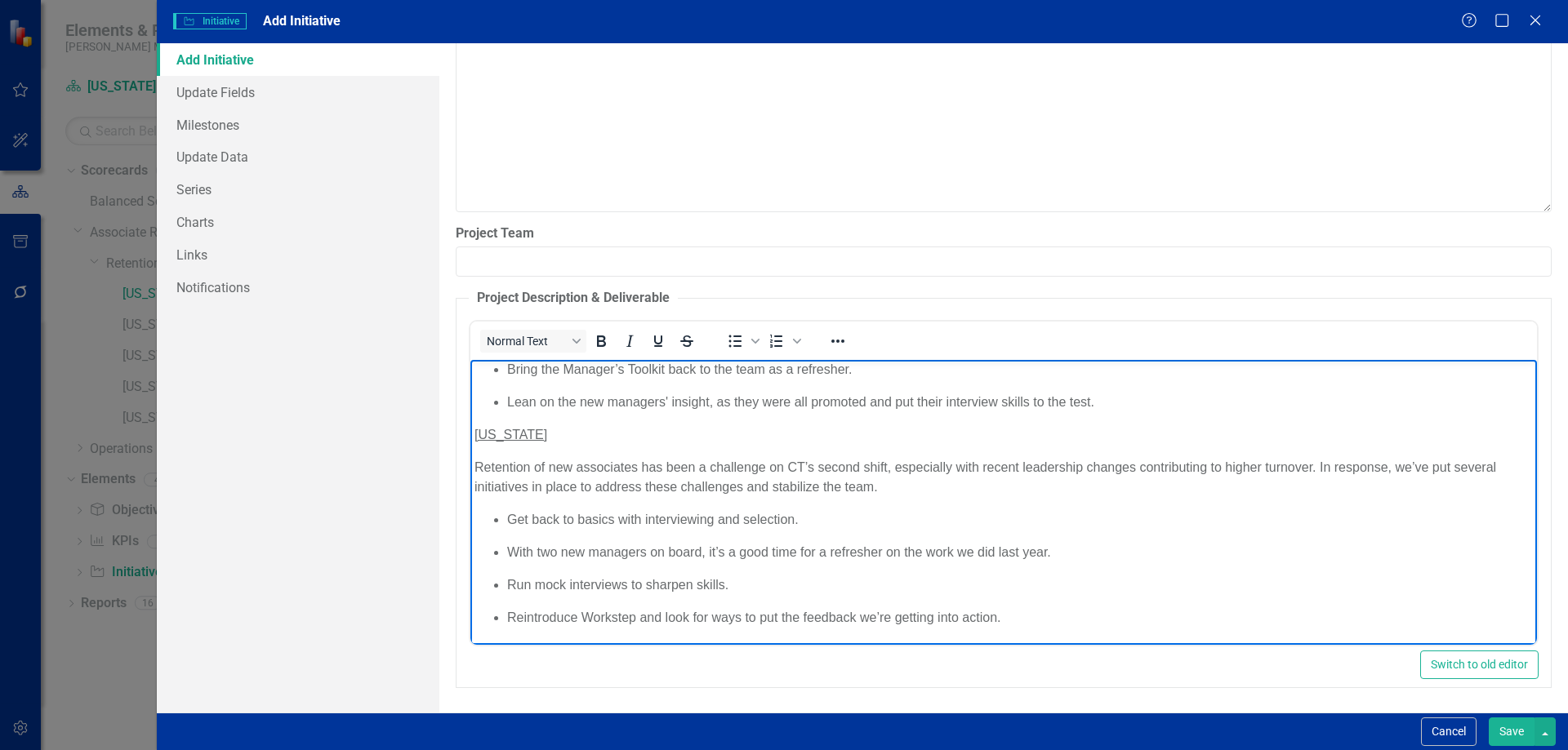
click at [645, 472] on p "Retention of new associates has been a challenge on CT’s second shift, especial…" at bounding box center [1002, 477] width 1058 height 39
click at [912, 467] on p "Retention of new associates has been a challenge on CT’s second shift, especial…" at bounding box center [1002, 477] width 1058 height 39
click at [1008, 467] on p "Retention of new associates has been a challenge on CT’s second shift, especial…" at bounding box center [1002, 477] width 1058 height 39
click at [1084, 473] on p "Retention of new associates has been a challenge on CT’s second shift, especial…" at bounding box center [1002, 477] width 1058 height 39
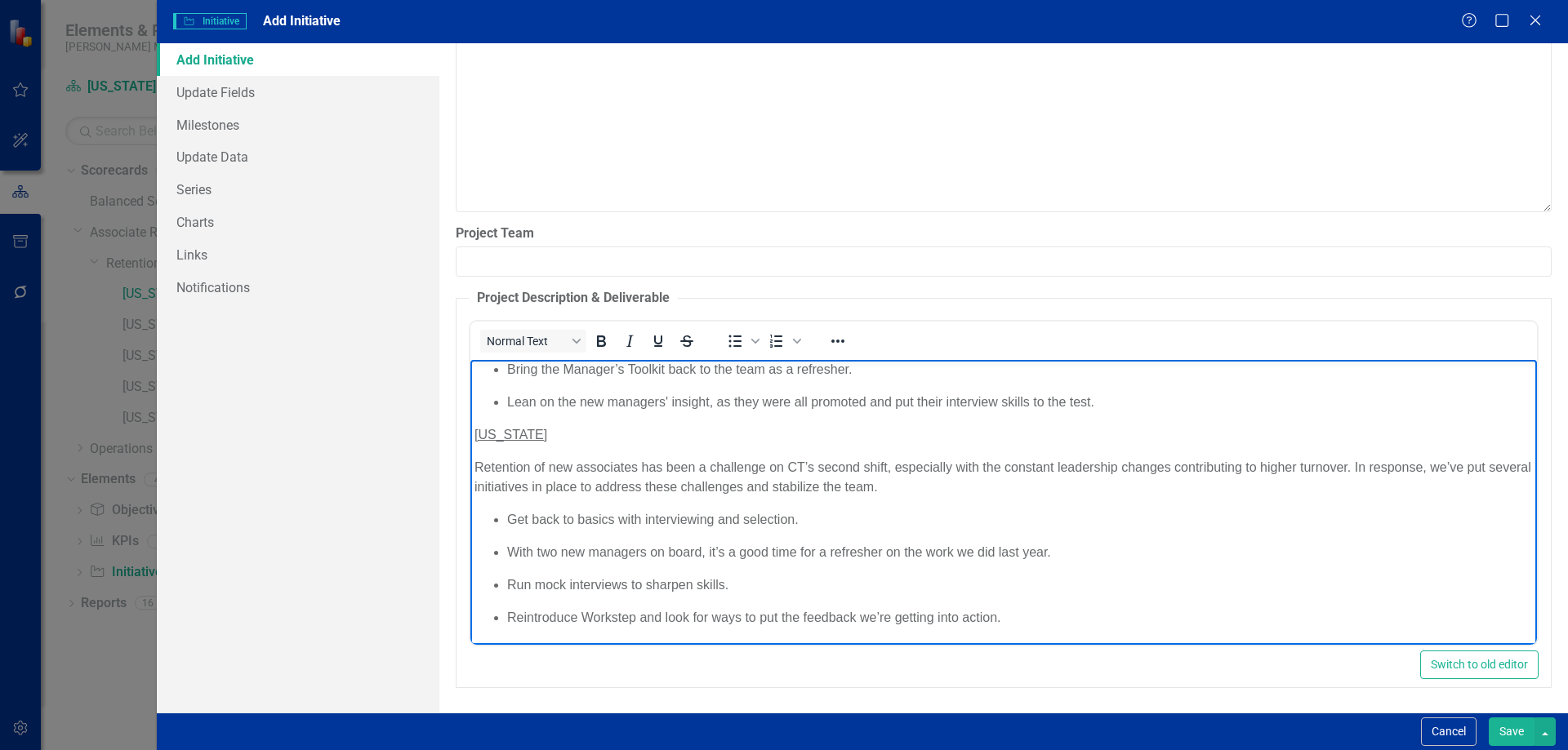
click at [1082, 477] on p "Retention of new associates has been a challenge on CT’s second shift, especial…" at bounding box center [1002, 477] width 1058 height 39
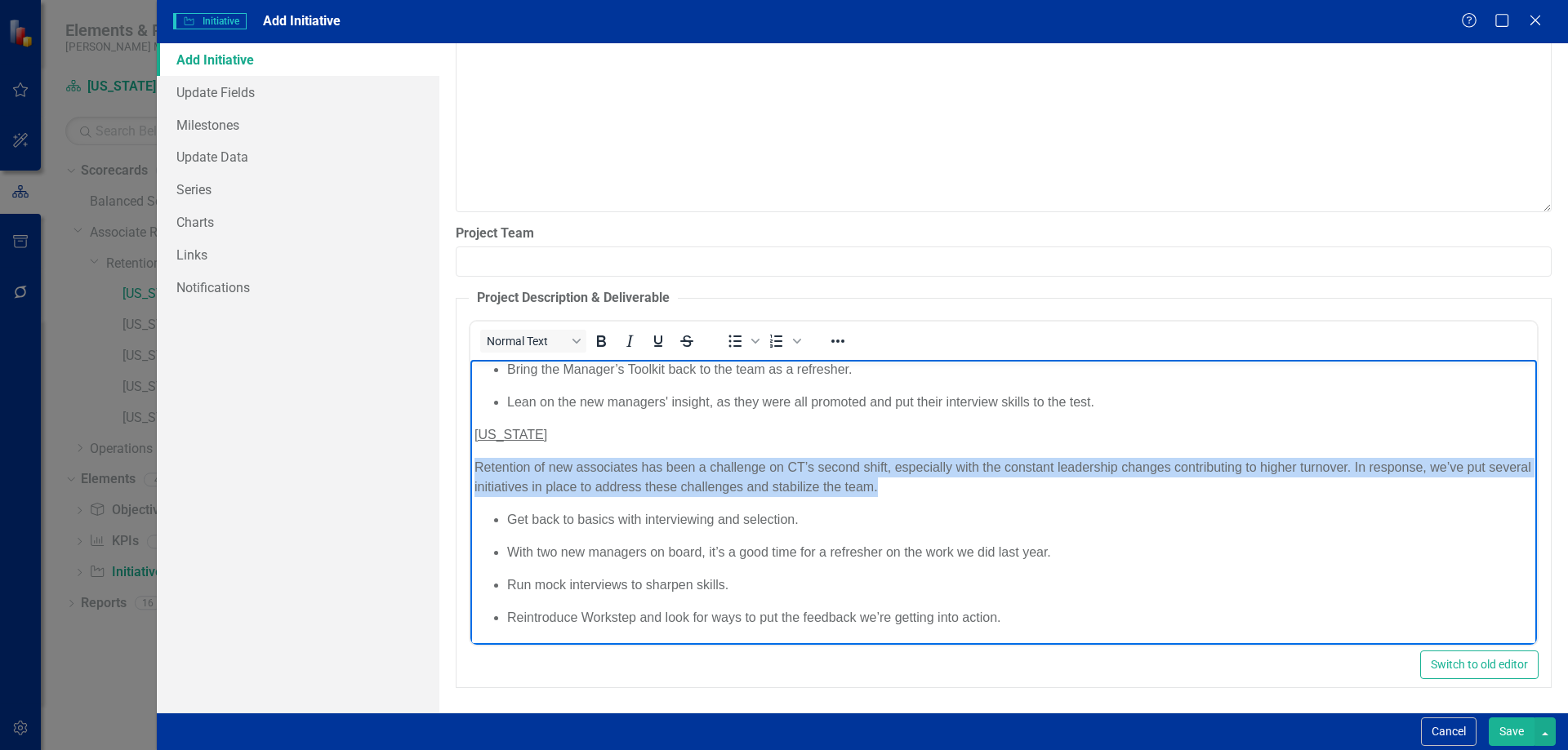
click at [1082, 477] on p "Retention of new associates has been a challenge on CT’s second shift, especial…" at bounding box center [1002, 477] width 1058 height 39
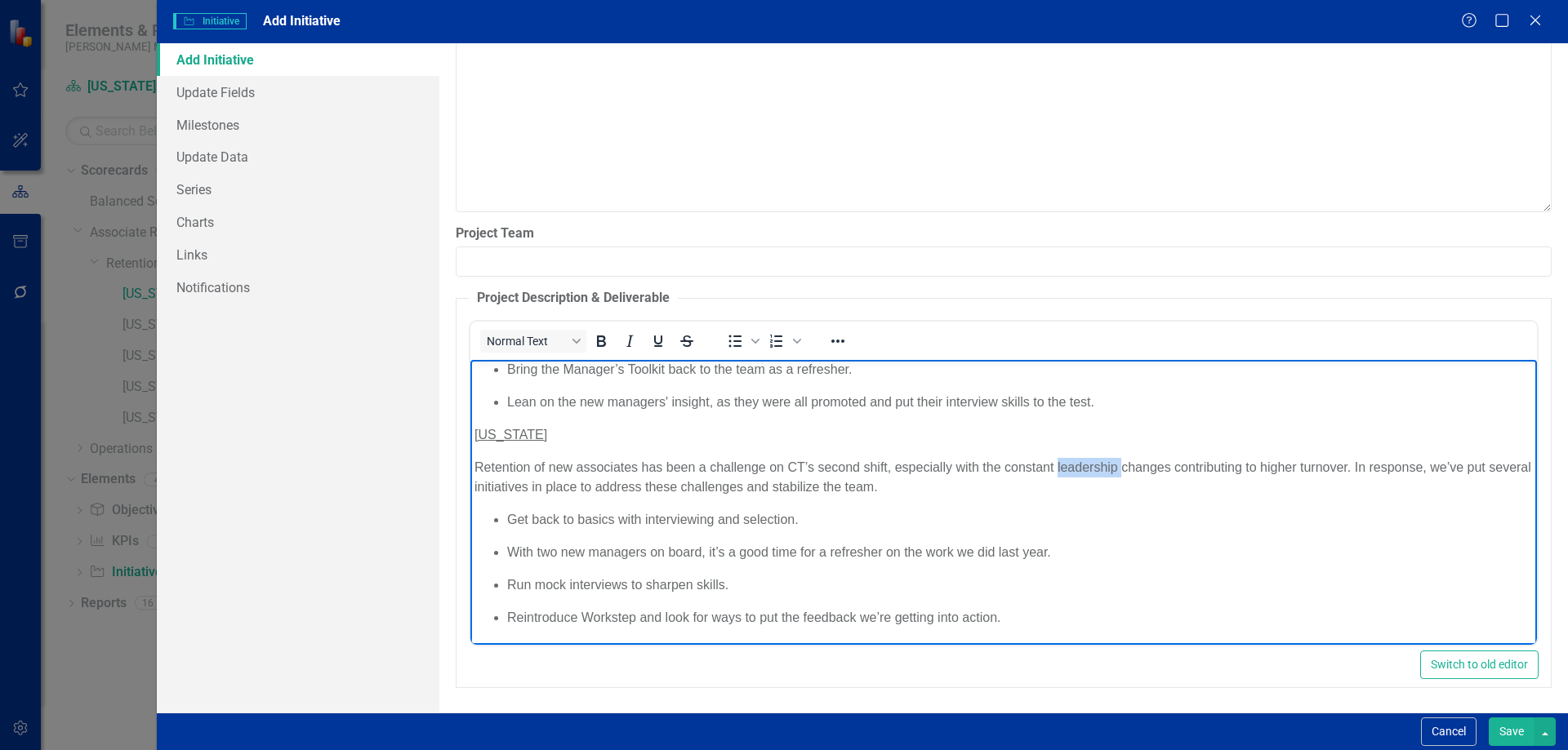
click at [1082, 477] on p "Retention of new associates has been a challenge on CT’s second shift, especial…" at bounding box center [1002, 477] width 1058 height 39
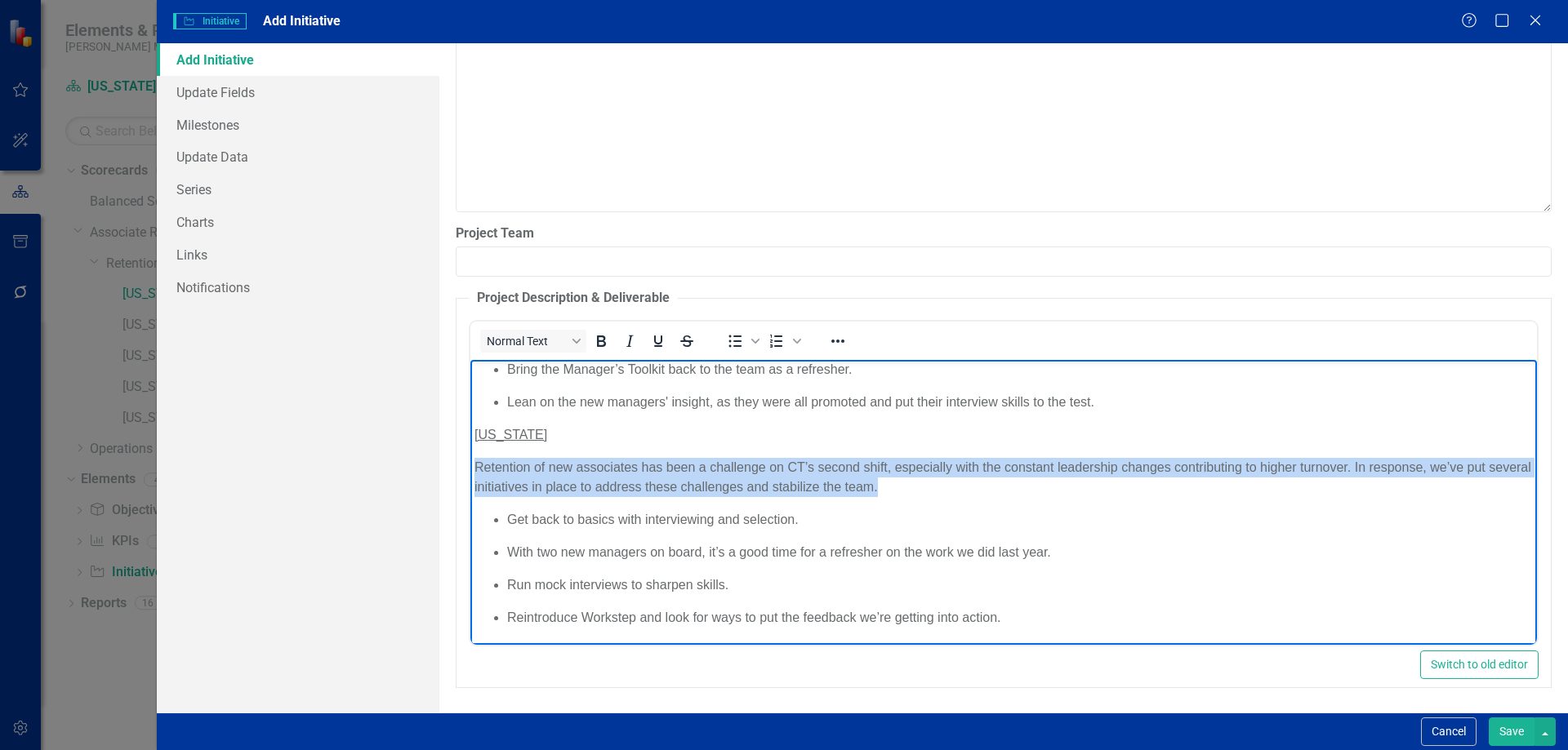
click at [1082, 477] on p "Retention of new associates has been a challenge on CT’s second shift, especial…" at bounding box center [1002, 477] width 1058 height 39
click at [1087, 484] on p "Retention of new associates has been a challenge on CT’s second shift, especial…" at bounding box center [1002, 477] width 1058 height 39
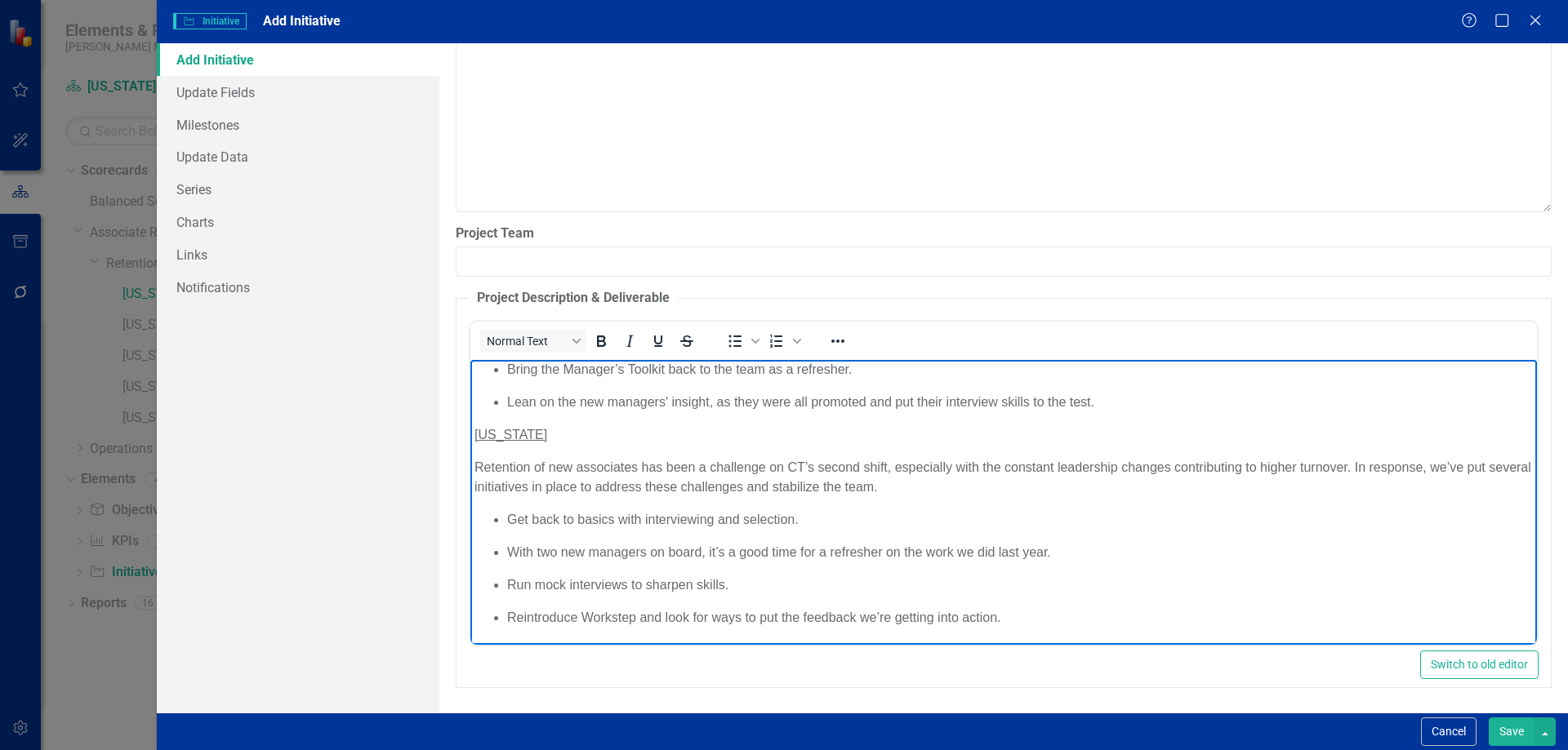
click at [1317, 466] on p "Retention of new associates has been a challenge on CT’s second shift, especial…" at bounding box center [1002, 477] width 1058 height 39
drag, startPoint x: 1317, startPoint y: 466, endPoint x: 1220, endPoint y: 467, distance: 97.0
click at [1220, 467] on p "Retention of new associates has been a challenge on CT’s second shift, especial…" at bounding box center [1002, 477] width 1058 height 39
click at [871, 498] on body "CT Operation Retention Improvement Plan [US_STATE] This year brought a lot of c…" at bounding box center [1002, 425] width 1066 height 439
click at [848, 491] on p "Retention of new associates has been a challenge on CT’s second shift, especial…" at bounding box center [1002, 477] width 1058 height 39
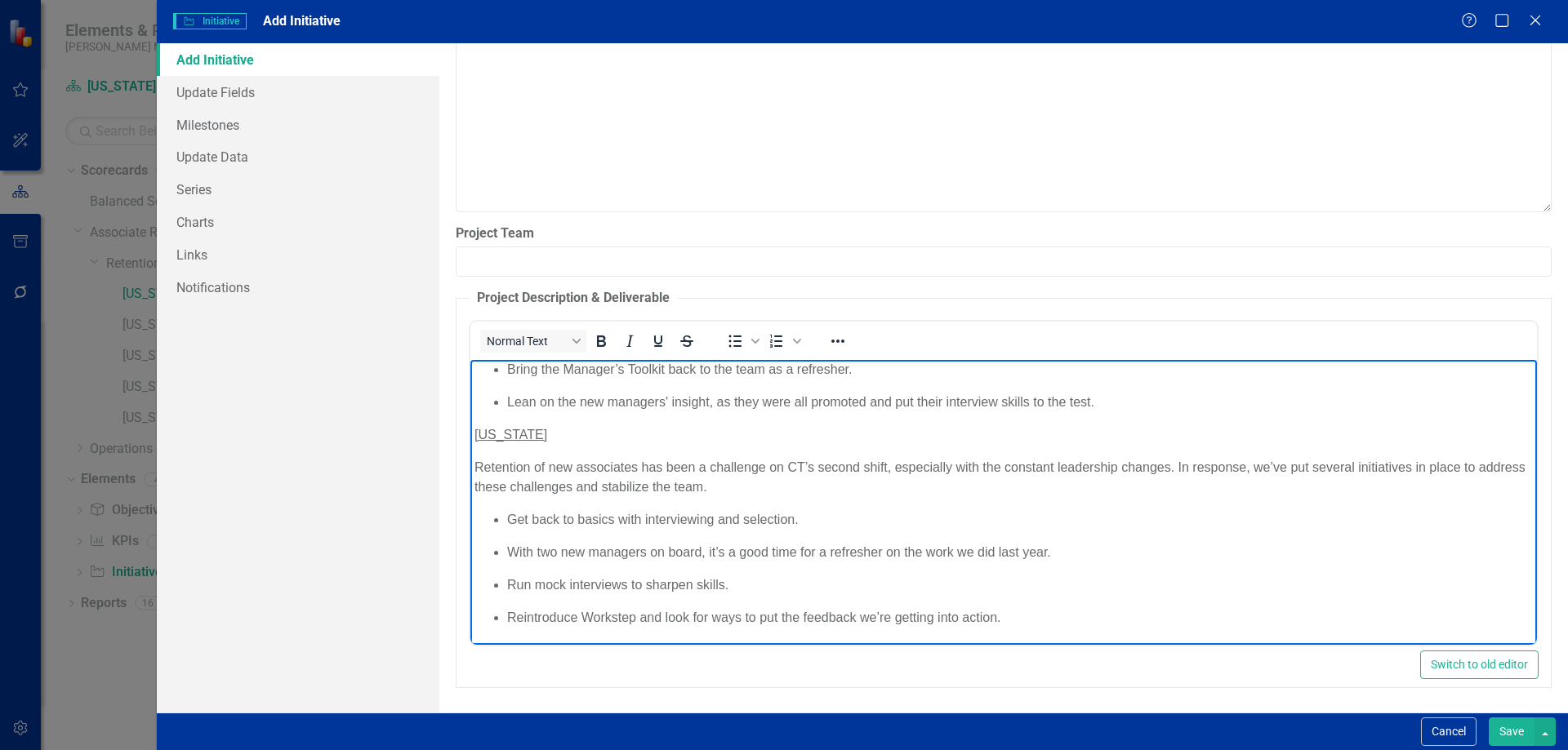
click at [1061, 619] on p "Reintroduce Workstep and look for ways to put the feedback we’re getting into a…" at bounding box center [1019, 618] width 1026 height 19
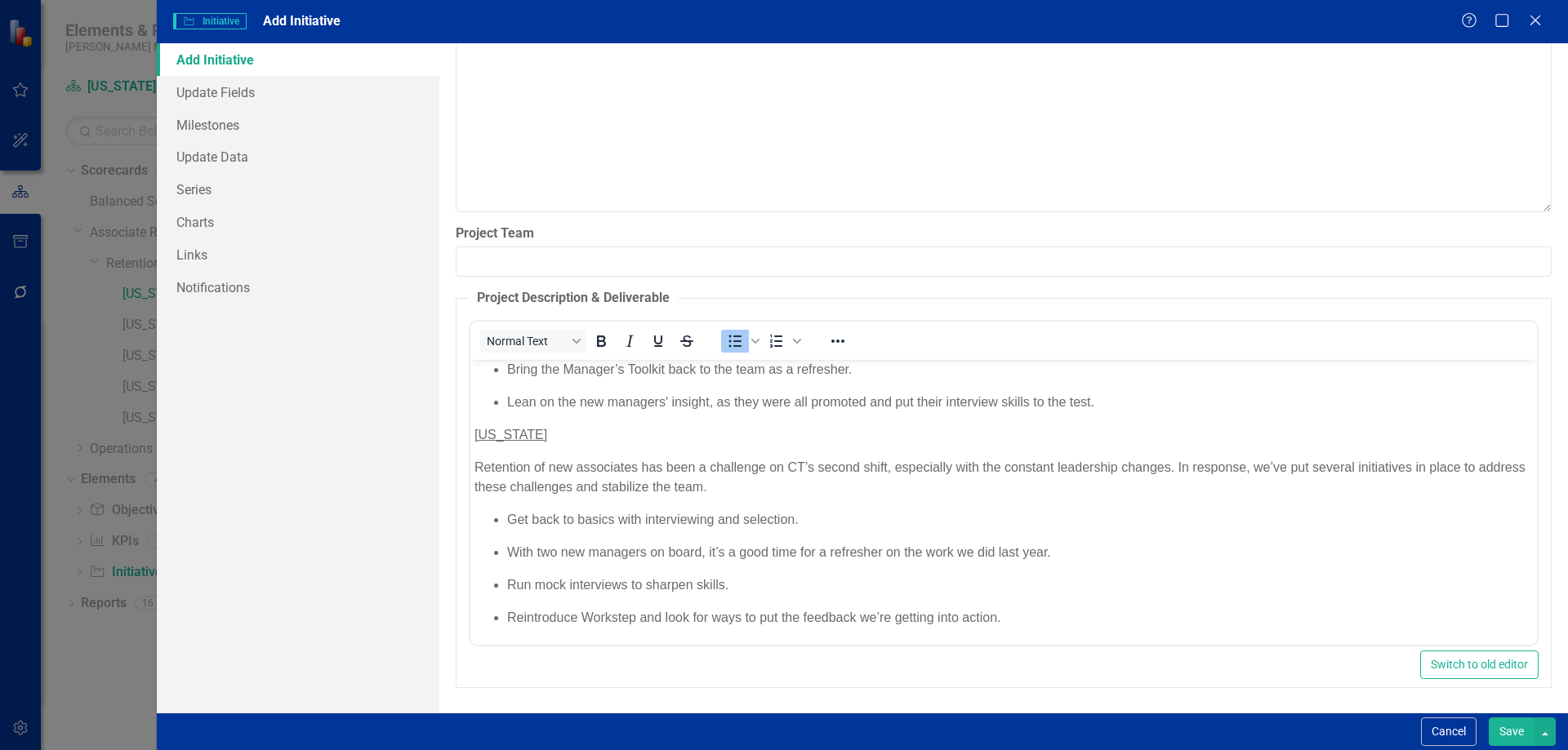
click at [1525, 730] on button "Save" at bounding box center [1511, 732] width 46 height 29
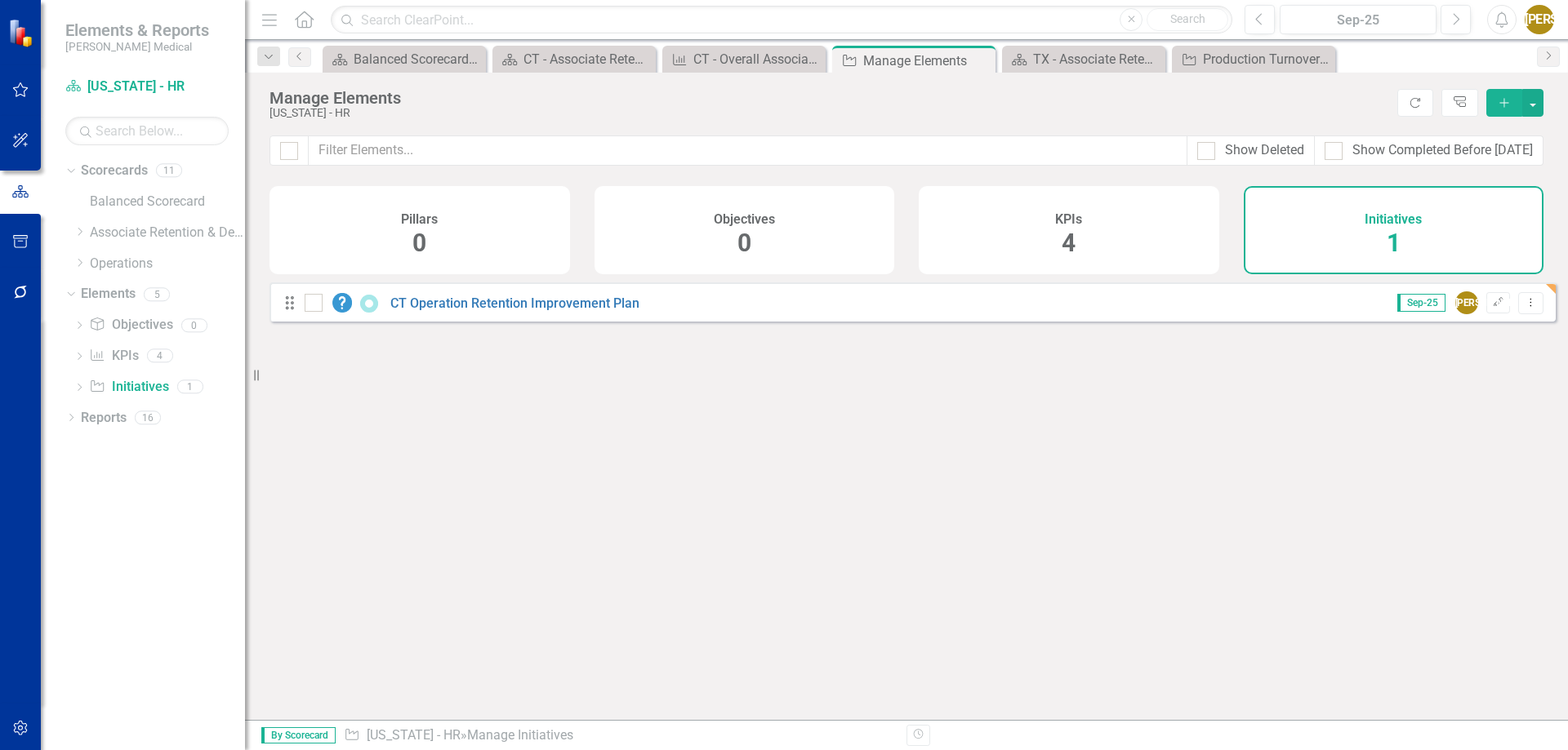
click at [1500, 102] on icon "Add" at bounding box center [1504, 102] width 15 height 11
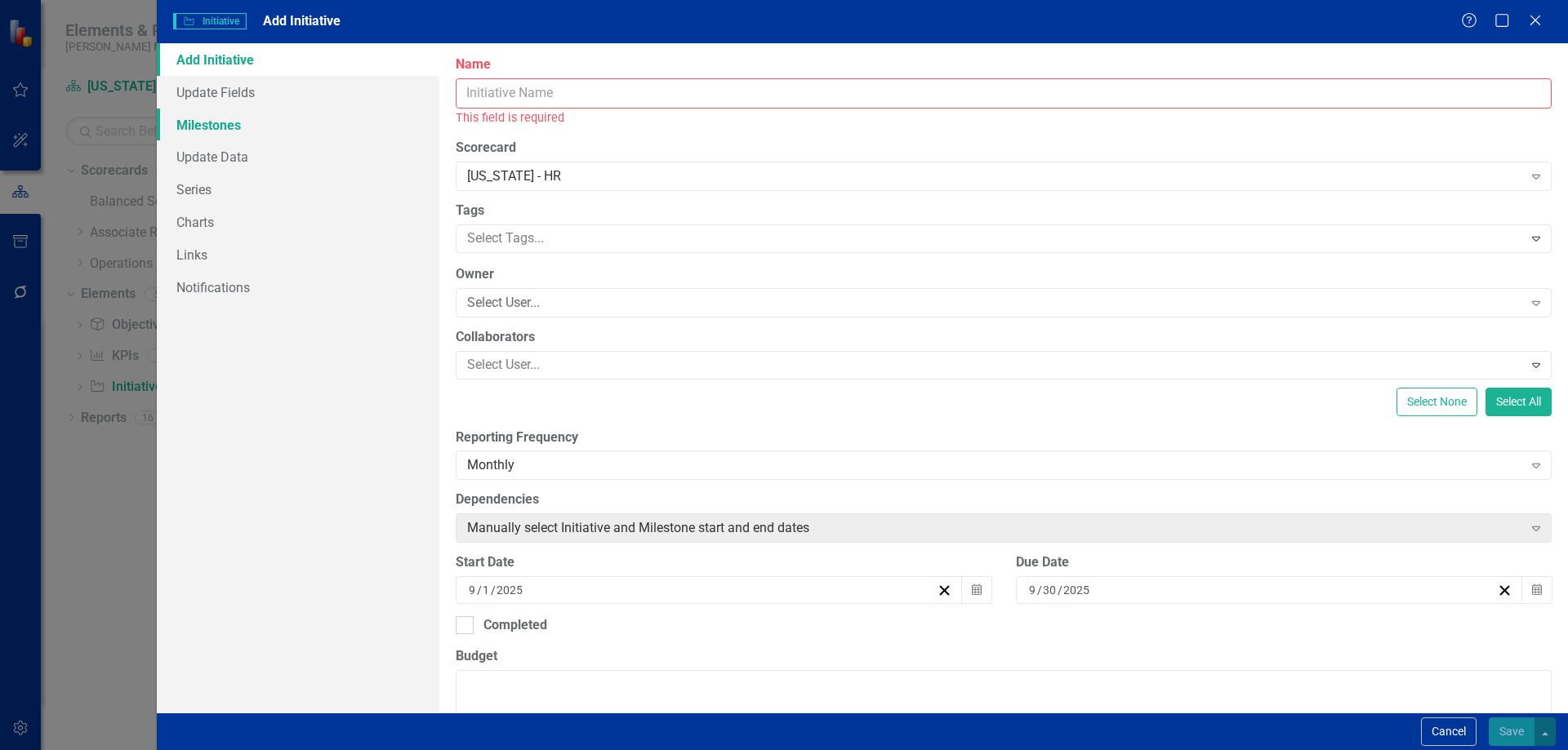
click at [227, 130] on link "Milestones" at bounding box center [298, 124] width 283 height 32
click at [500, 99] on input "Name" at bounding box center [1003, 94] width 1096 height 31
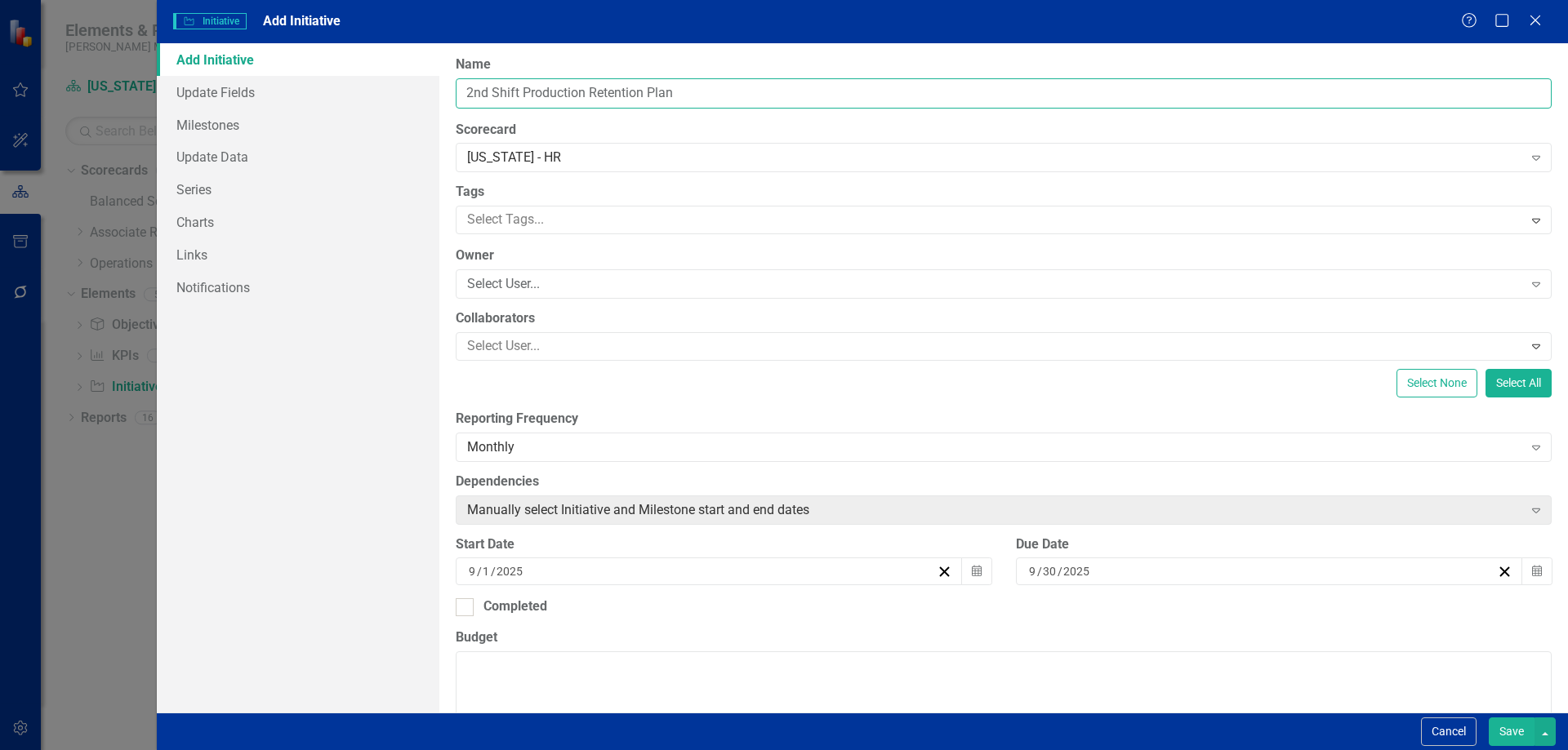
click at [643, 92] on input "2nd Shift Production Retention Plan" at bounding box center [1003, 94] width 1096 height 31
click at [462, 90] on input "2nd Shift Production Retention Improvement Plan" at bounding box center [1003, 94] width 1096 height 31
type input "CT 2nd Shift Production Retention Improvement Plan"
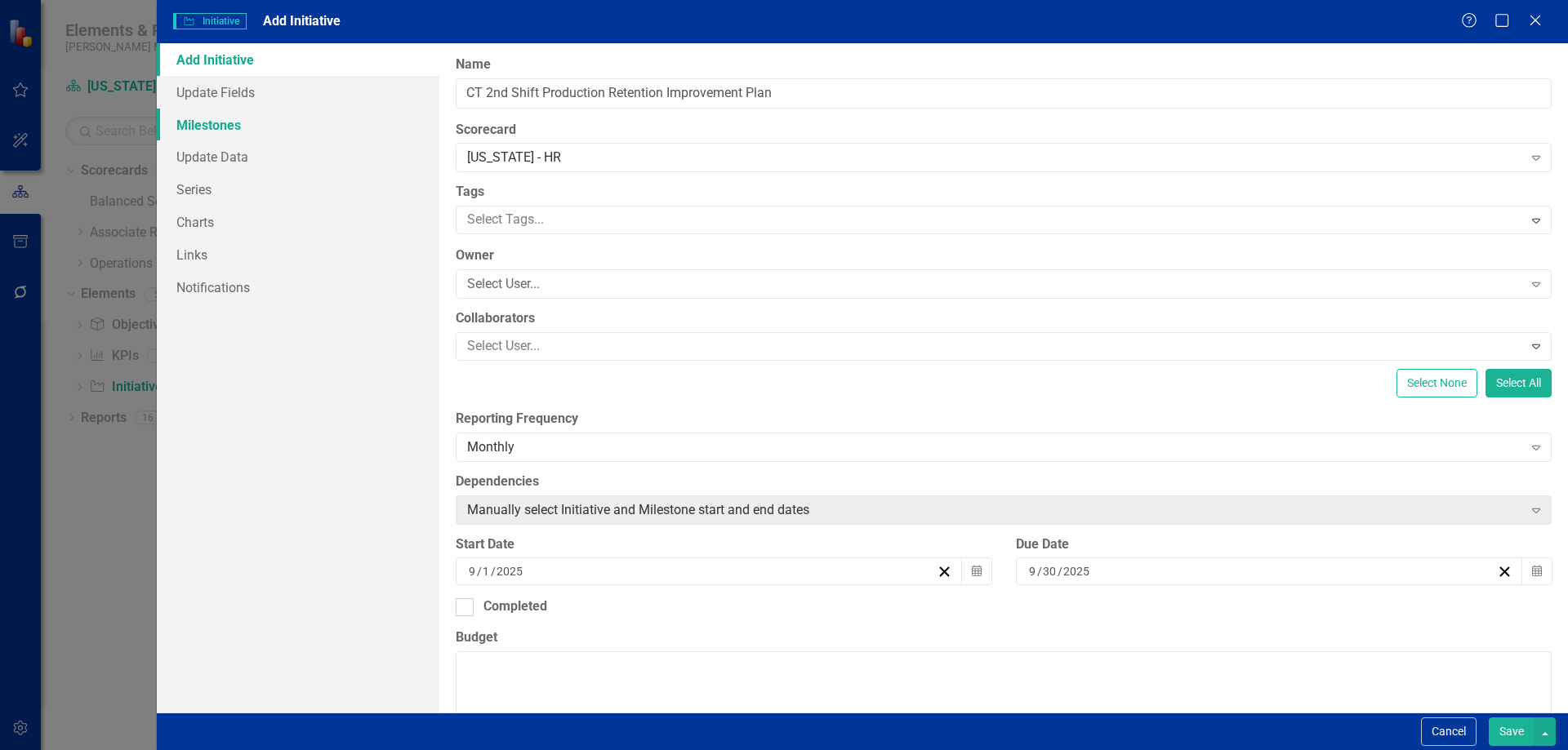
click at [229, 126] on link "Milestones" at bounding box center [298, 124] width 283 height 32
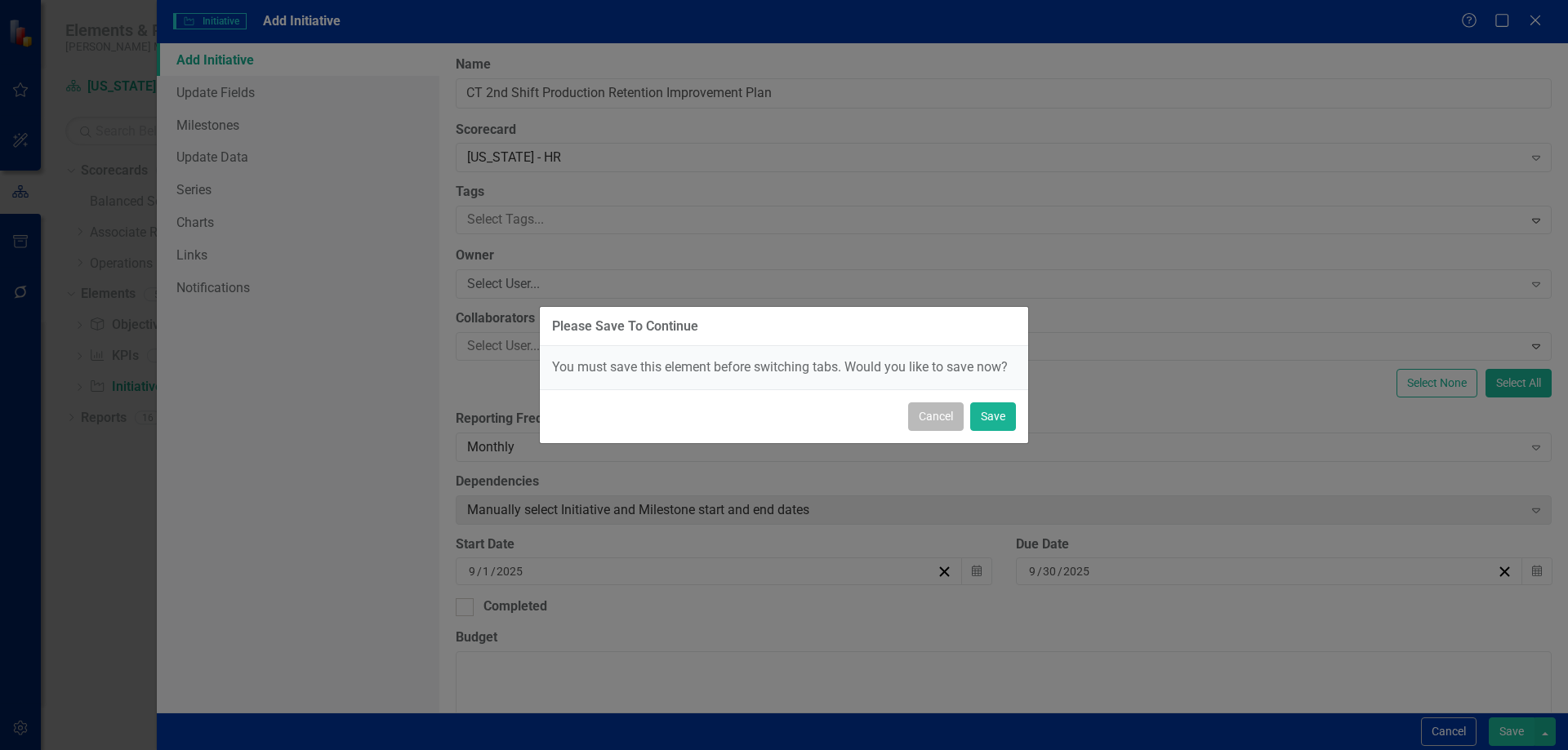
click at [941, 404] on button "Cancel" at bounding box center [935, 417] width 55 height 29
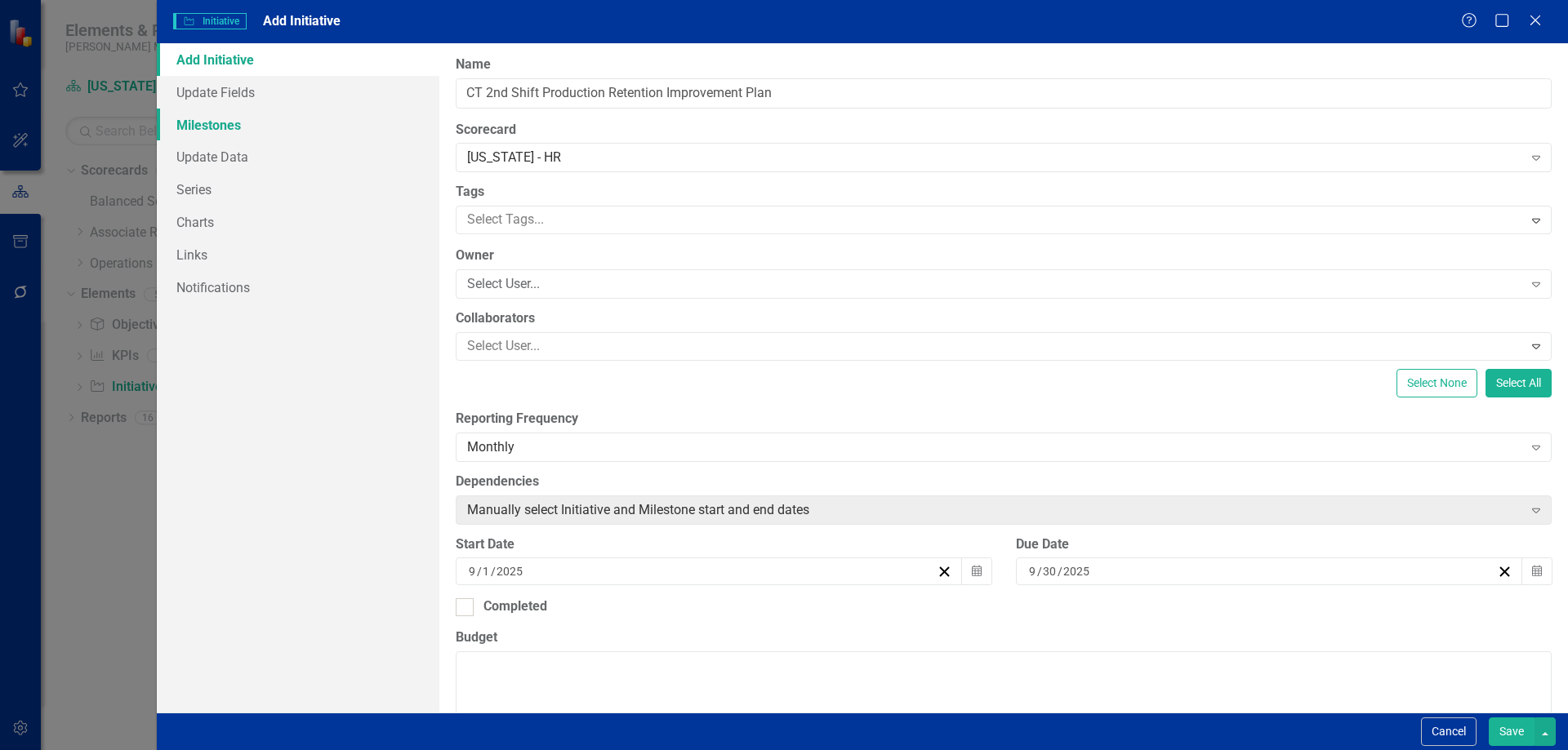
click at [199, 115] on link "Milestones" at bounding box center [298, 124] width 283 height 32
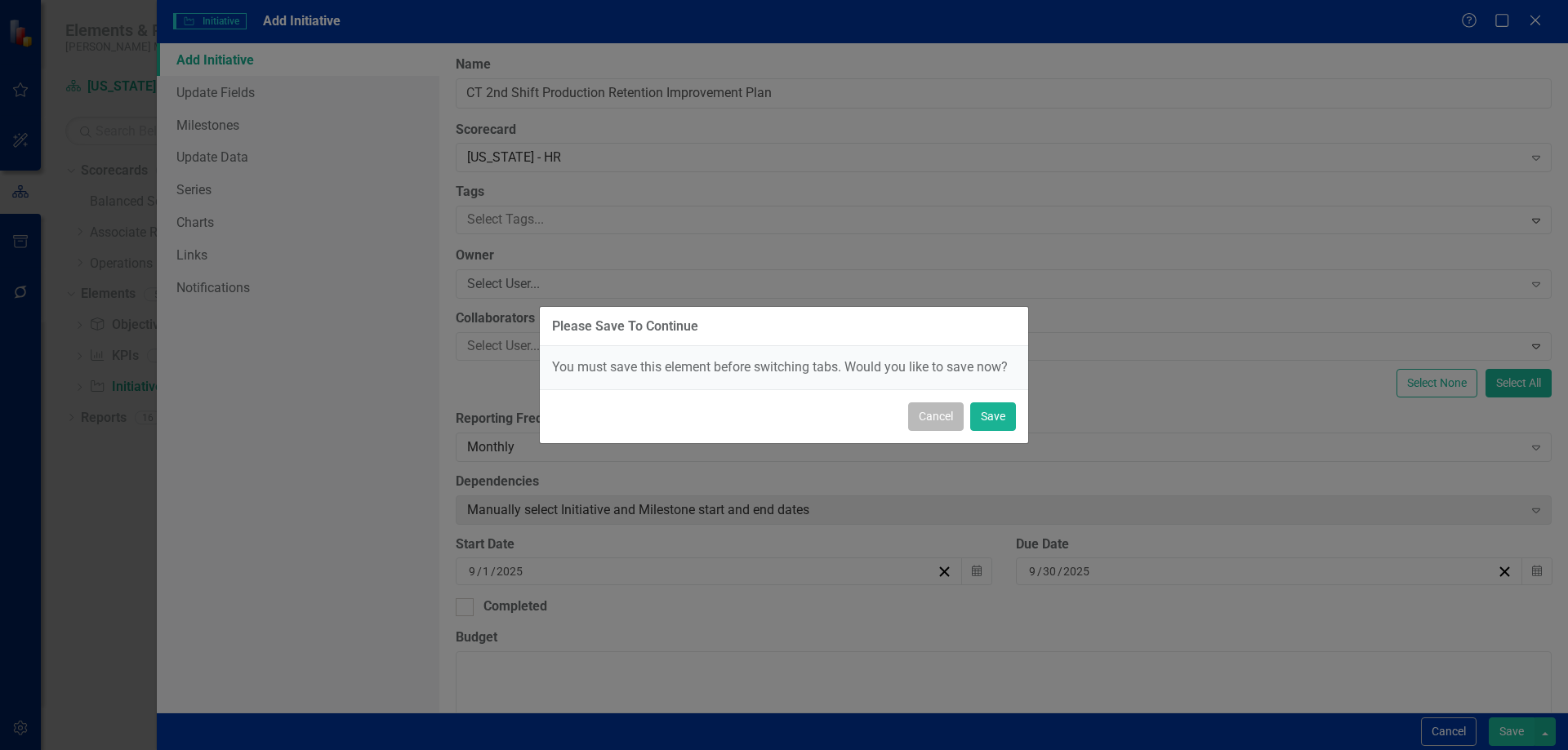
click at [941, 410] on button "Cancel" at bounding box center [935, 417] width 55 height 29
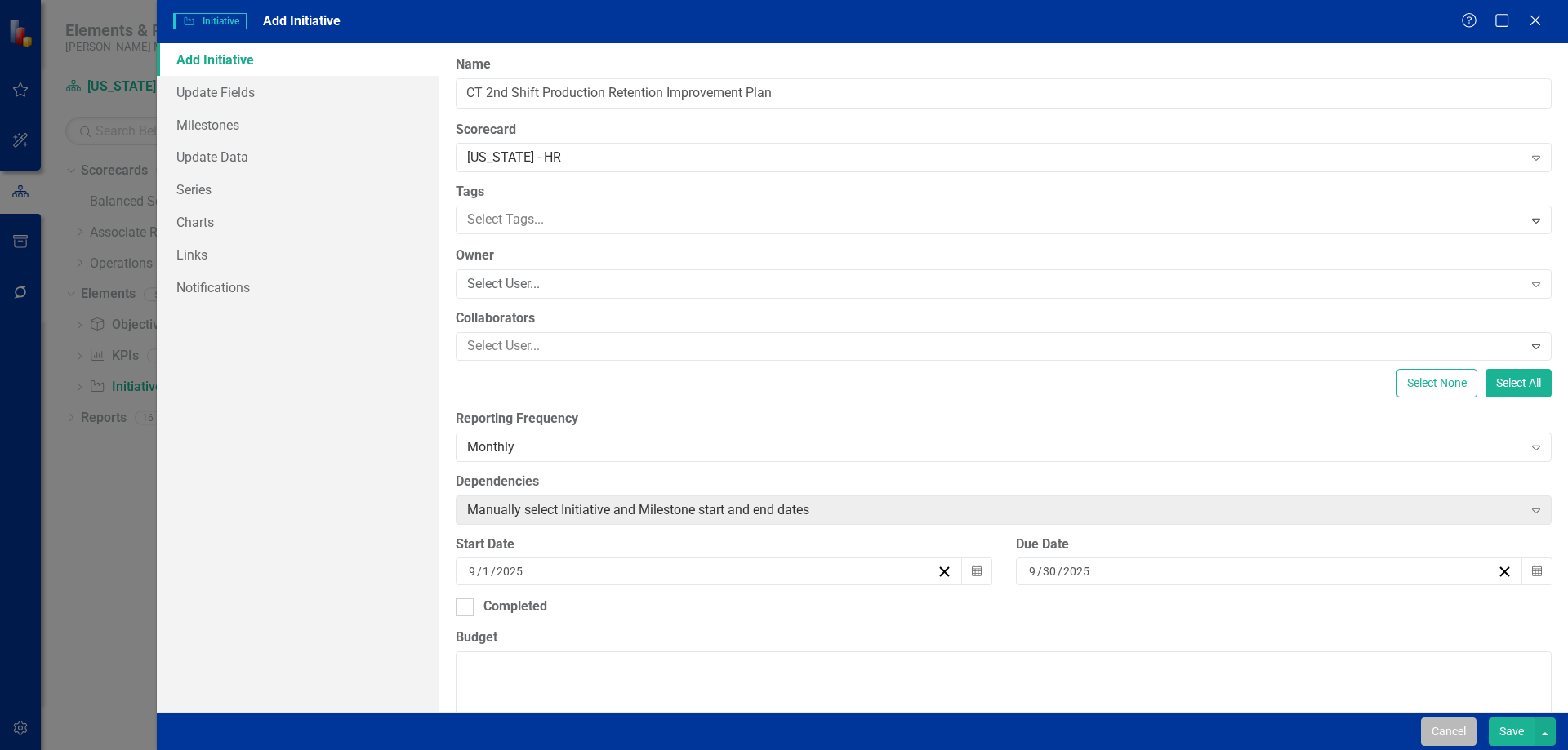
click at [1440, 735] on button "Cancel" at bounding box center [1448, 732] width 55 height 29
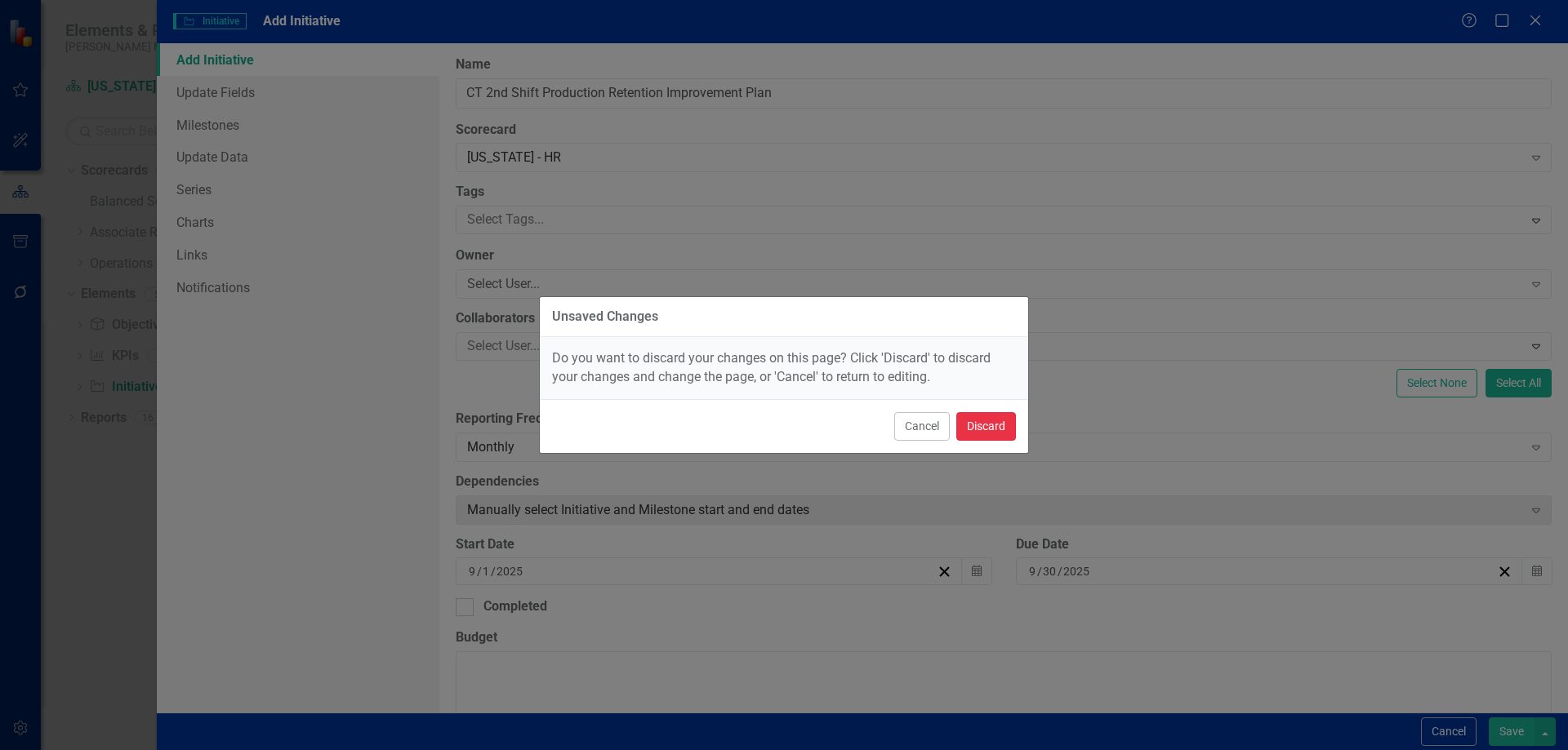
click at [980, 420] on button "Discard" at bounding box center [986, 426] width 60 height 29
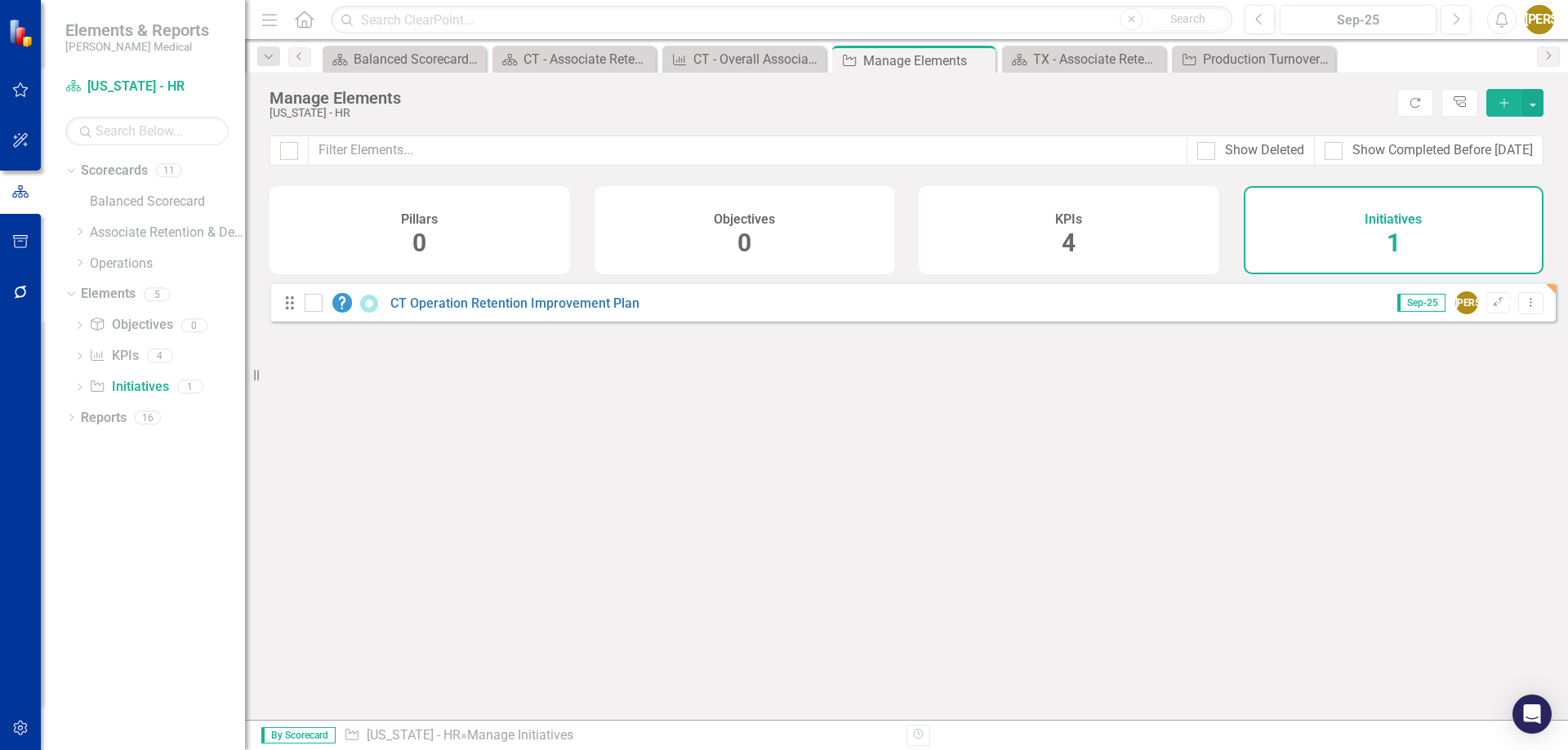
click at [1500, 105] on icon "Add" at bounding box center [1504, 102] width 15 height 11
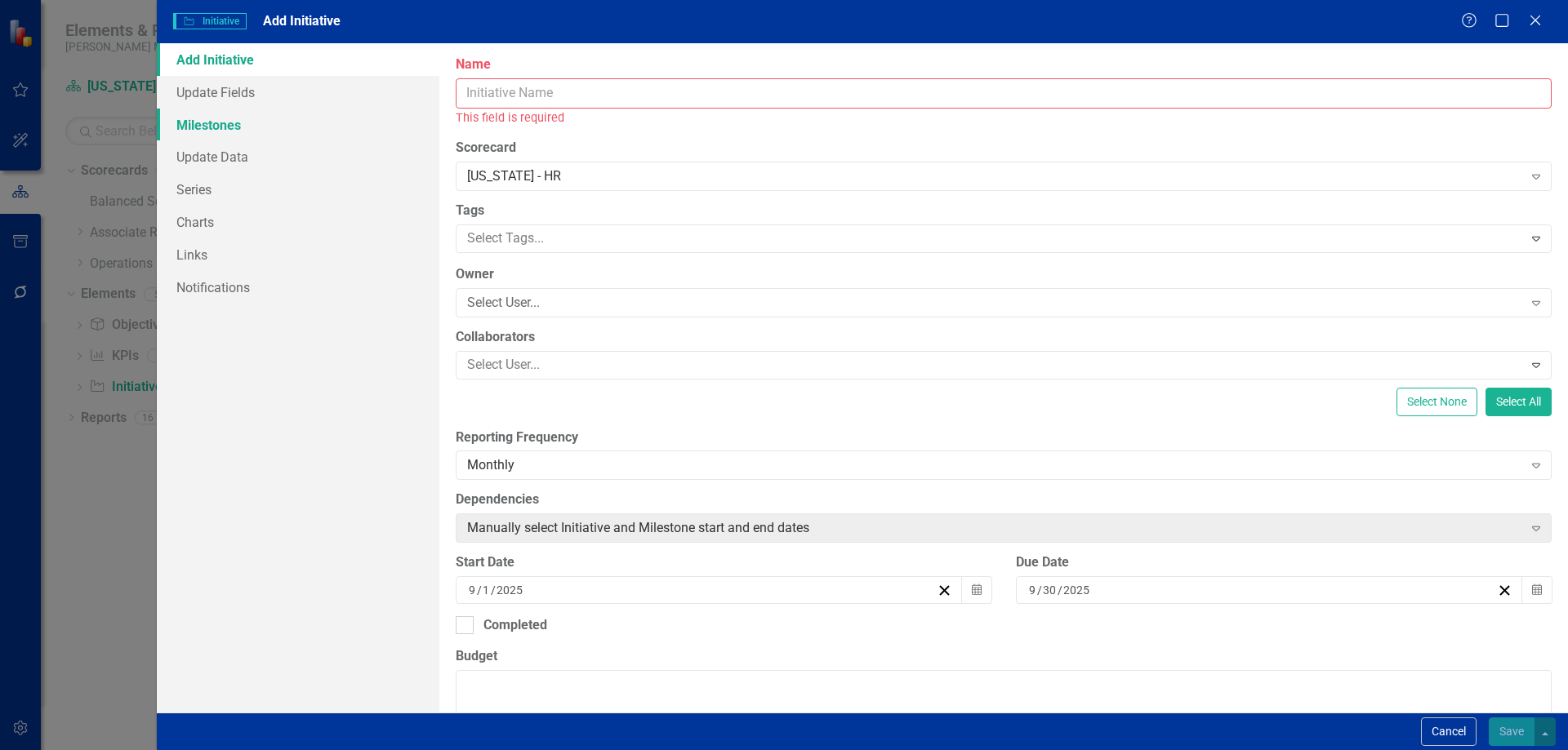
click at [261, 119] on link "Milestones" at bounding box center [298, 124] width 283 height 32
click at [249, 127] on link "Milestones" at bounding box center [298, 124] width 283 height 32
click at [1536, 19] on icon at bounding box center [1535, 20] width 12 height 12
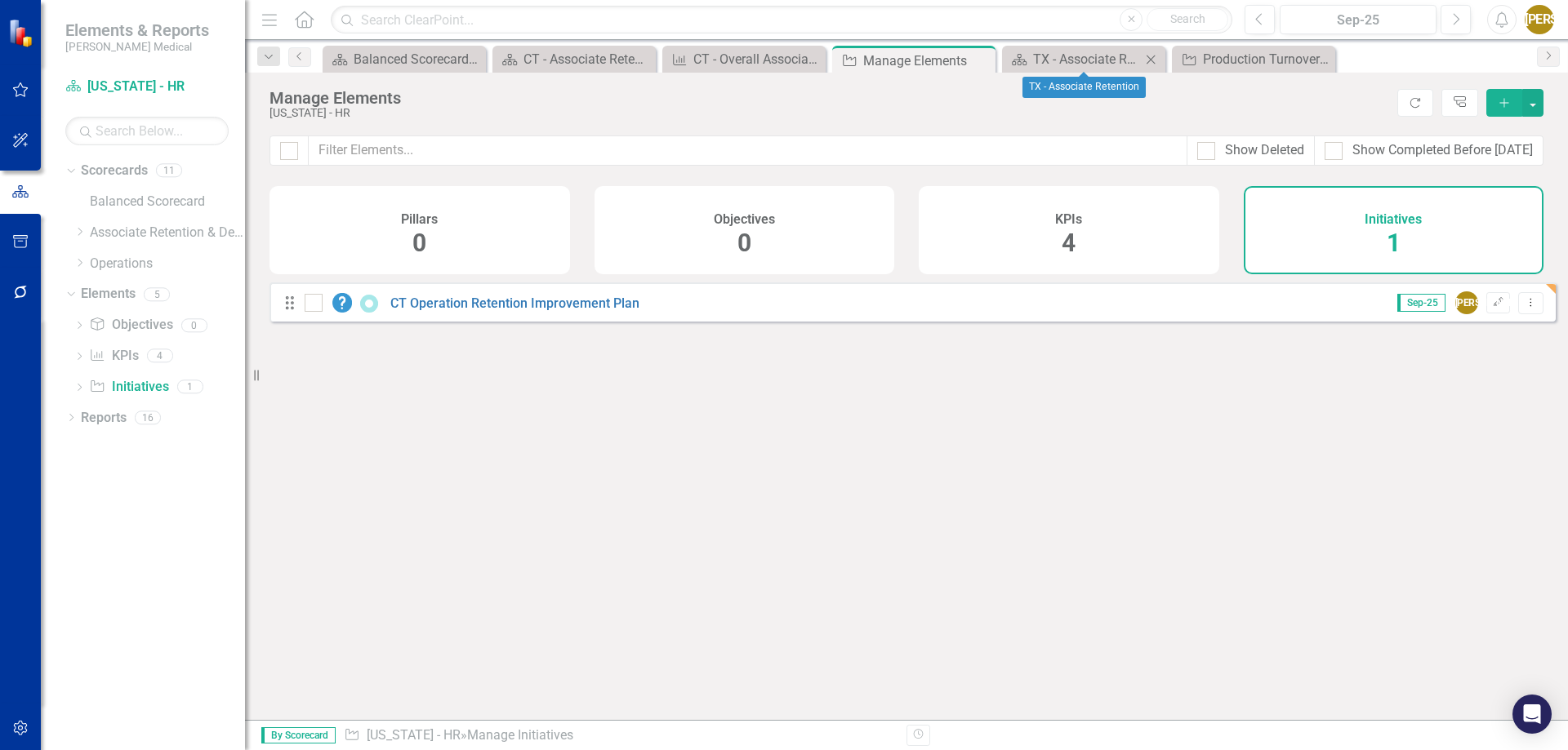
click at [1152, 60] on icon "Close" at bounding box center [1150, 60] width 17 height 13
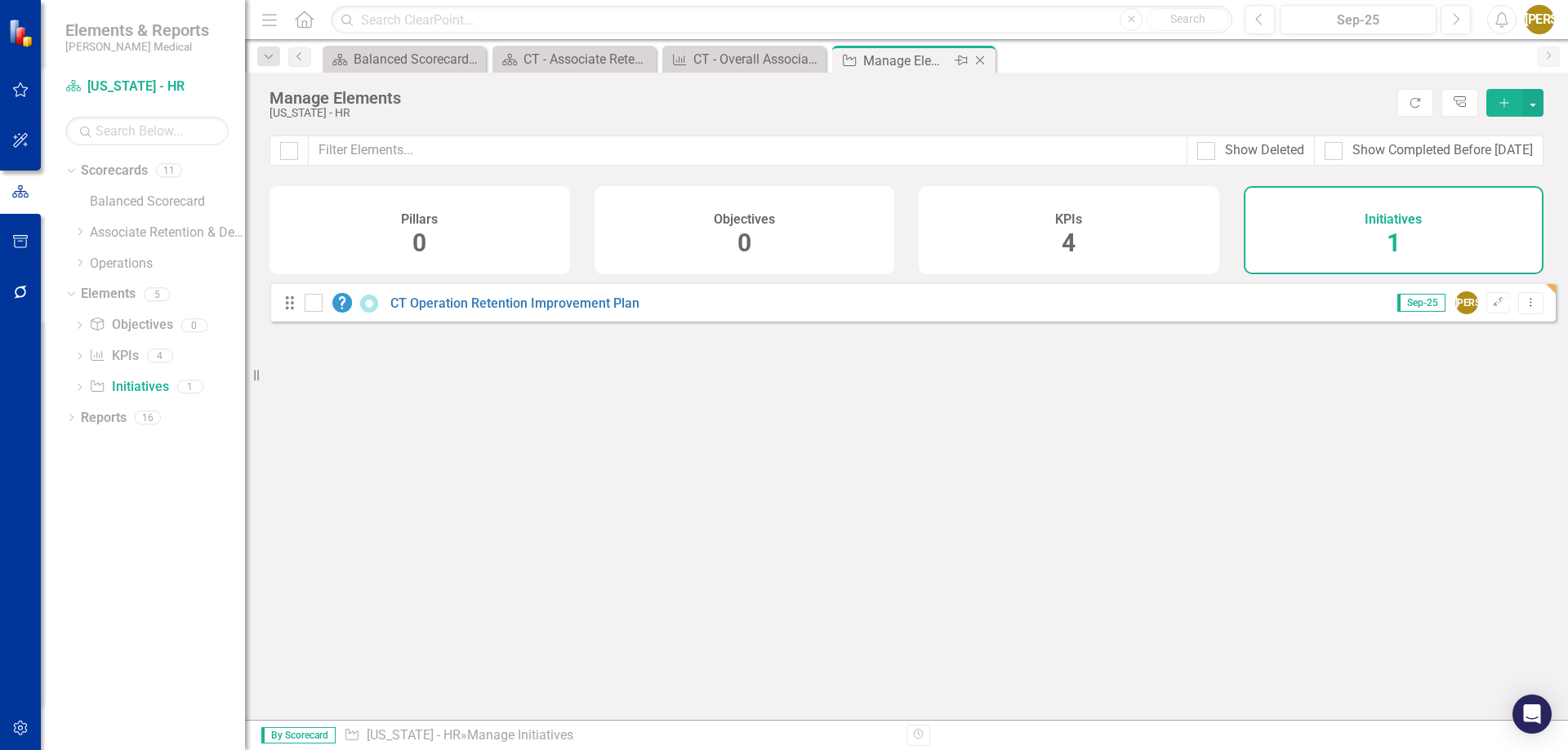
click at [984, 62] on icon "Close" at bounding box center [980, 60] width 17 height 13
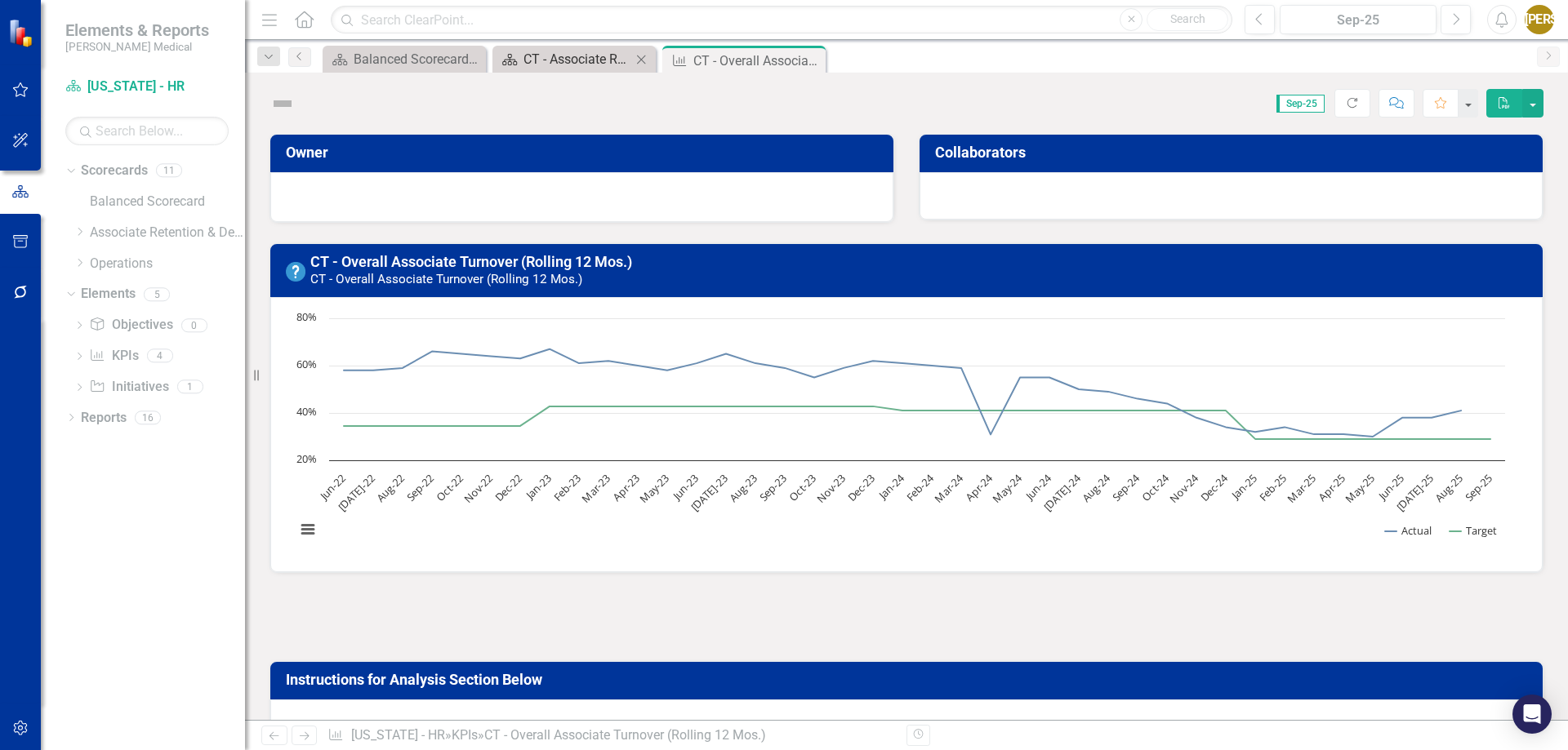
click at [559, 63] on div "CT - Associate Retention" at bounding box center [577, 59] width 108 height 20
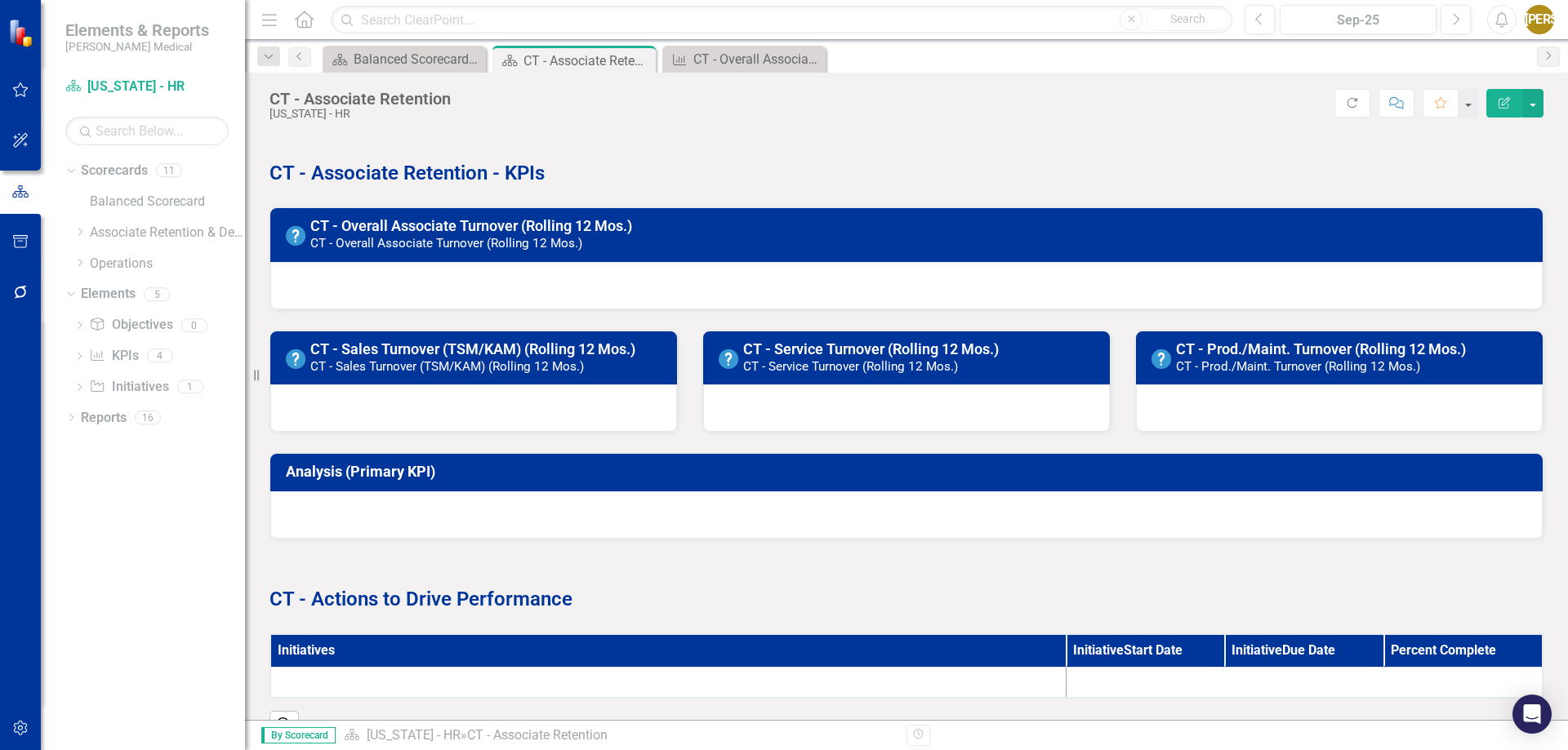
scroll to position [47, 0]
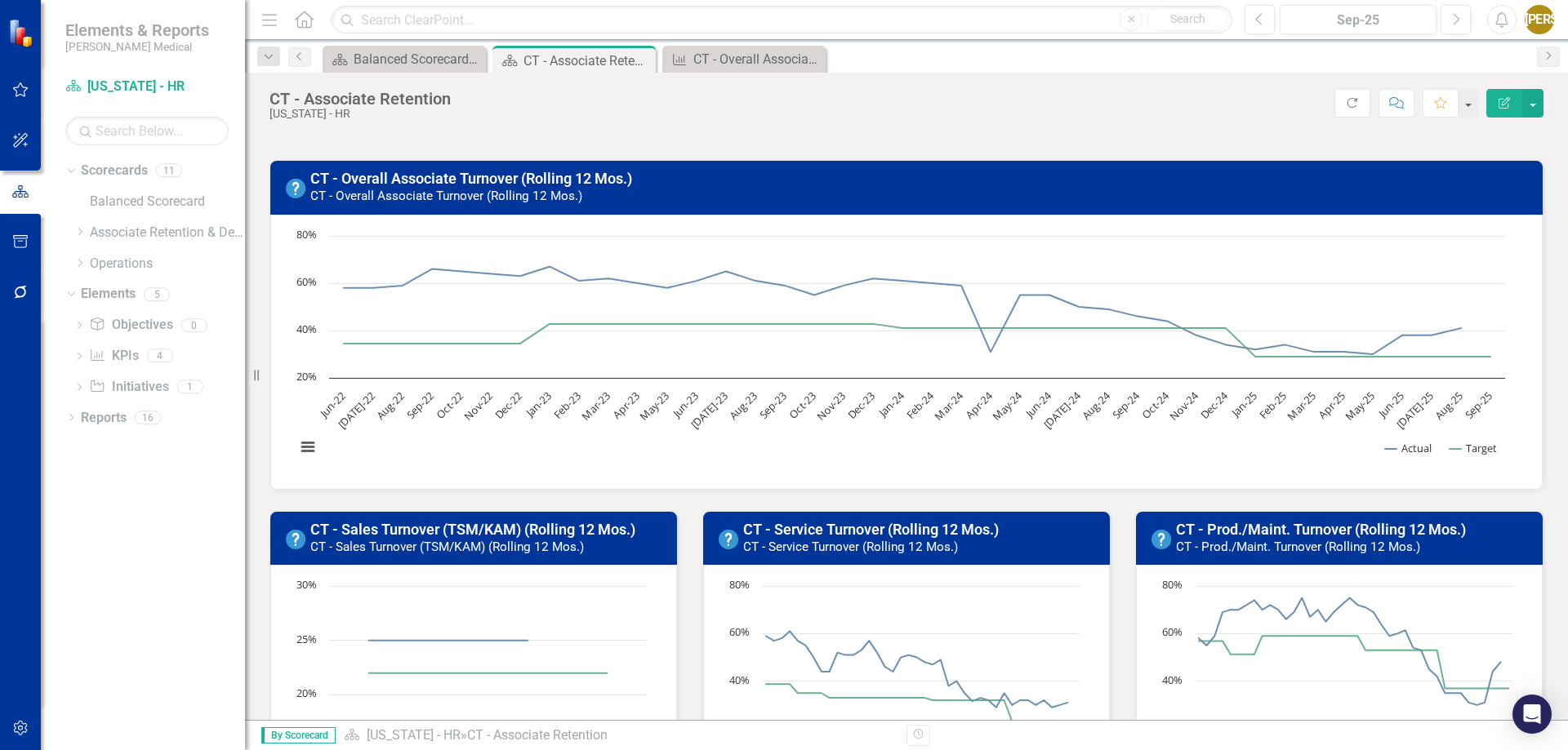
click at [1501, 105] on icon "button" at bounding box center [1504, 102] width 11 height 11
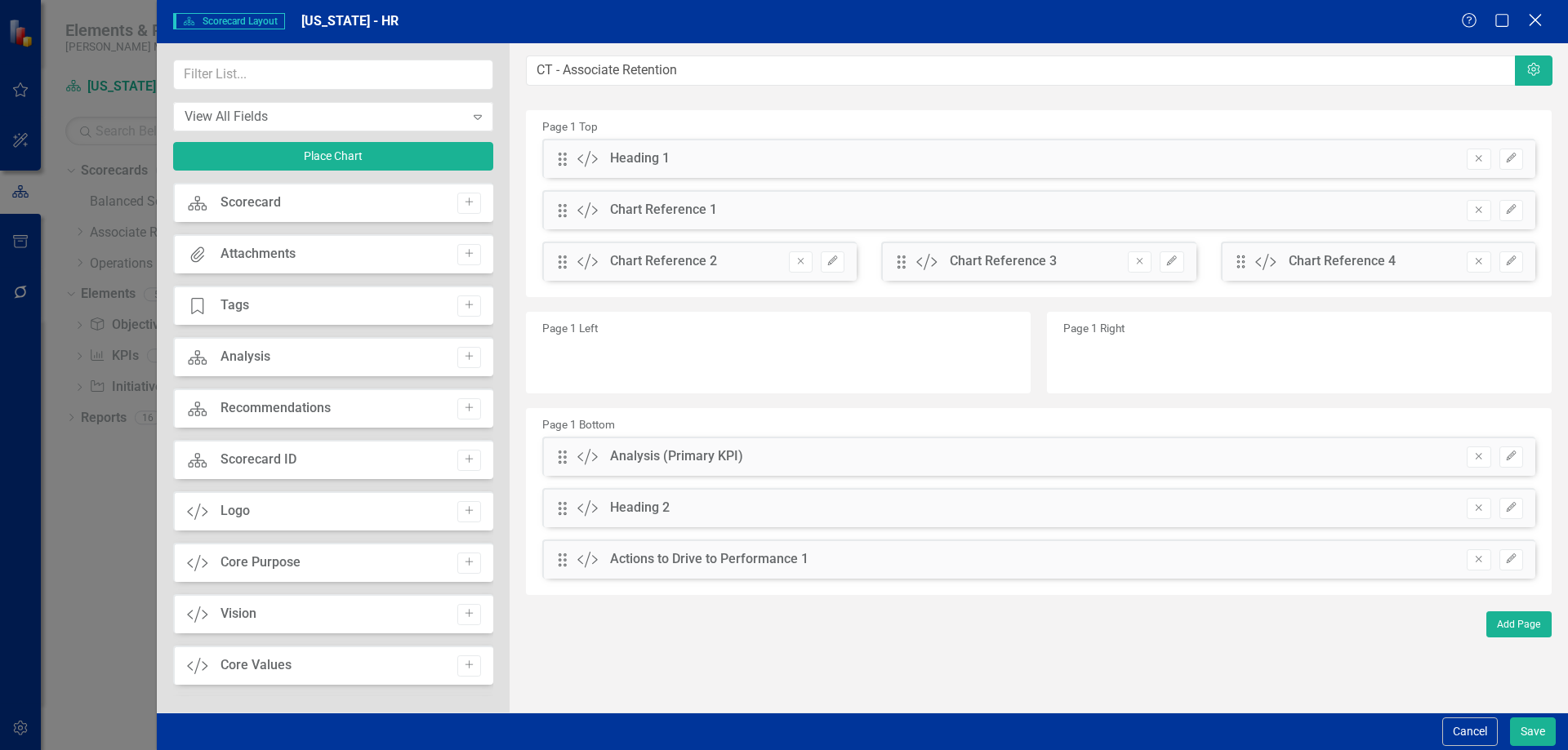
click at [1535, 11] on div "Close" at bounding box center [1535, 21] width 20 height 22
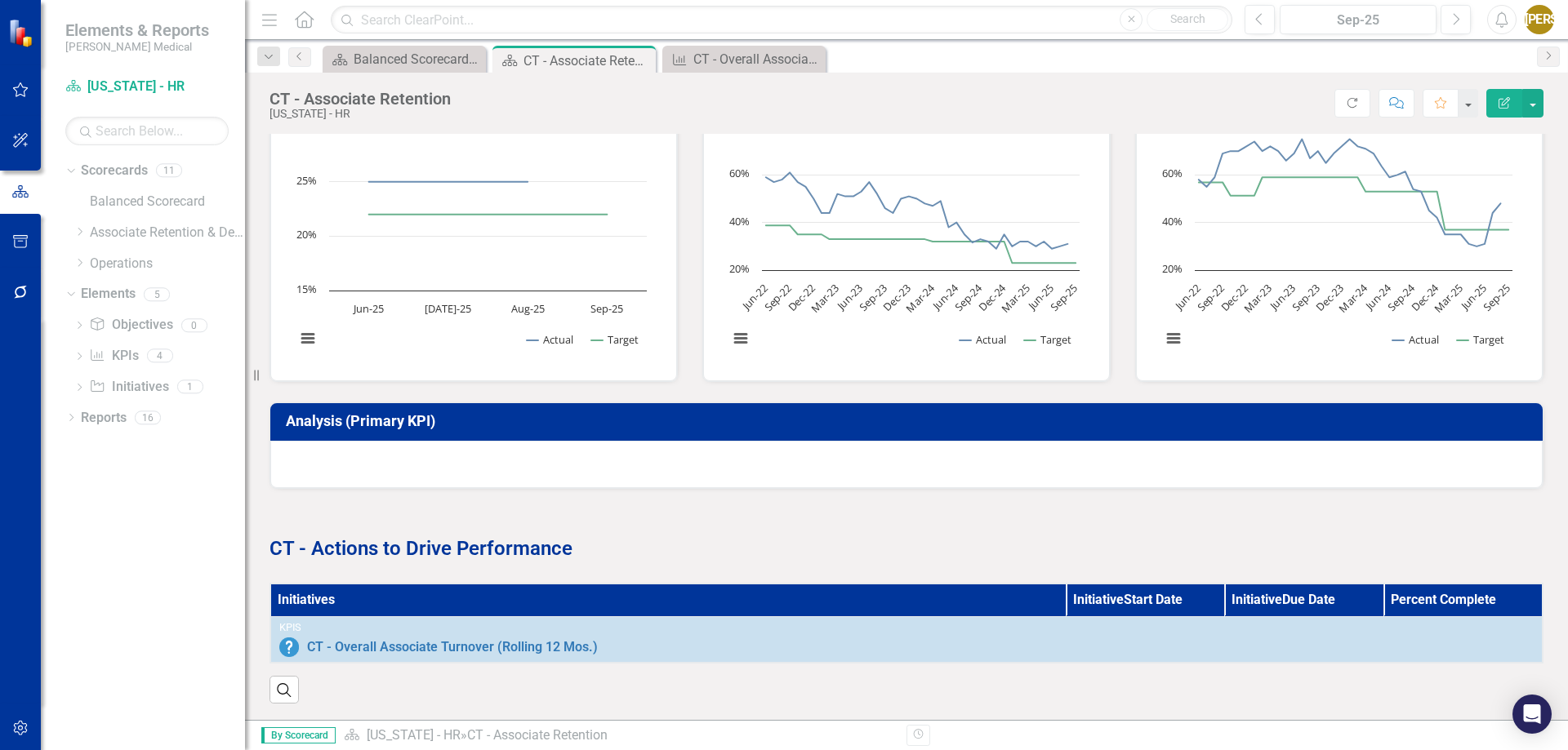
scroll to position [518, 0]
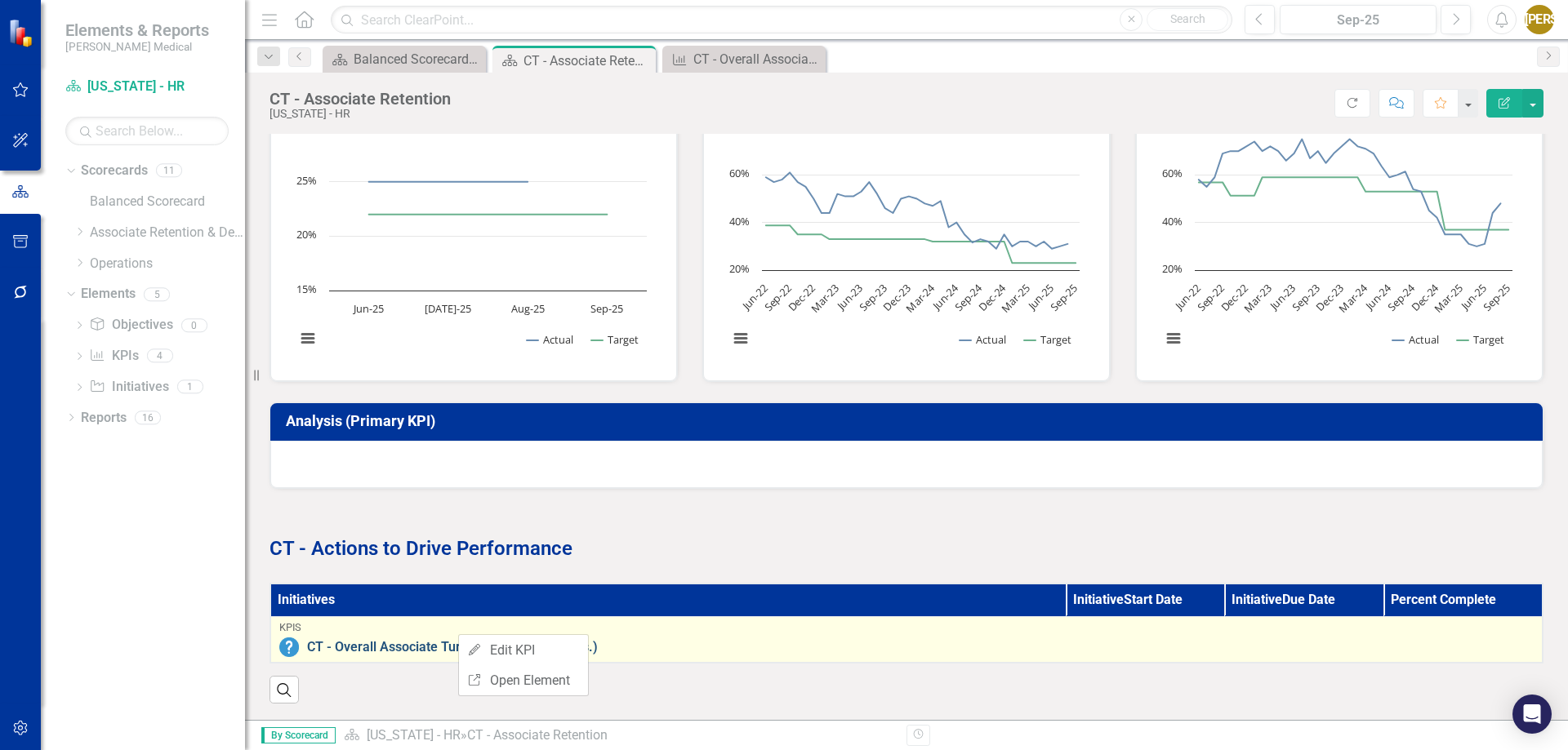
click at [411, 640] on link "CT - Overall Associate Turnover (Rolling 12 Mos.)" at bounding box center [920, 647] width 1227 height 15
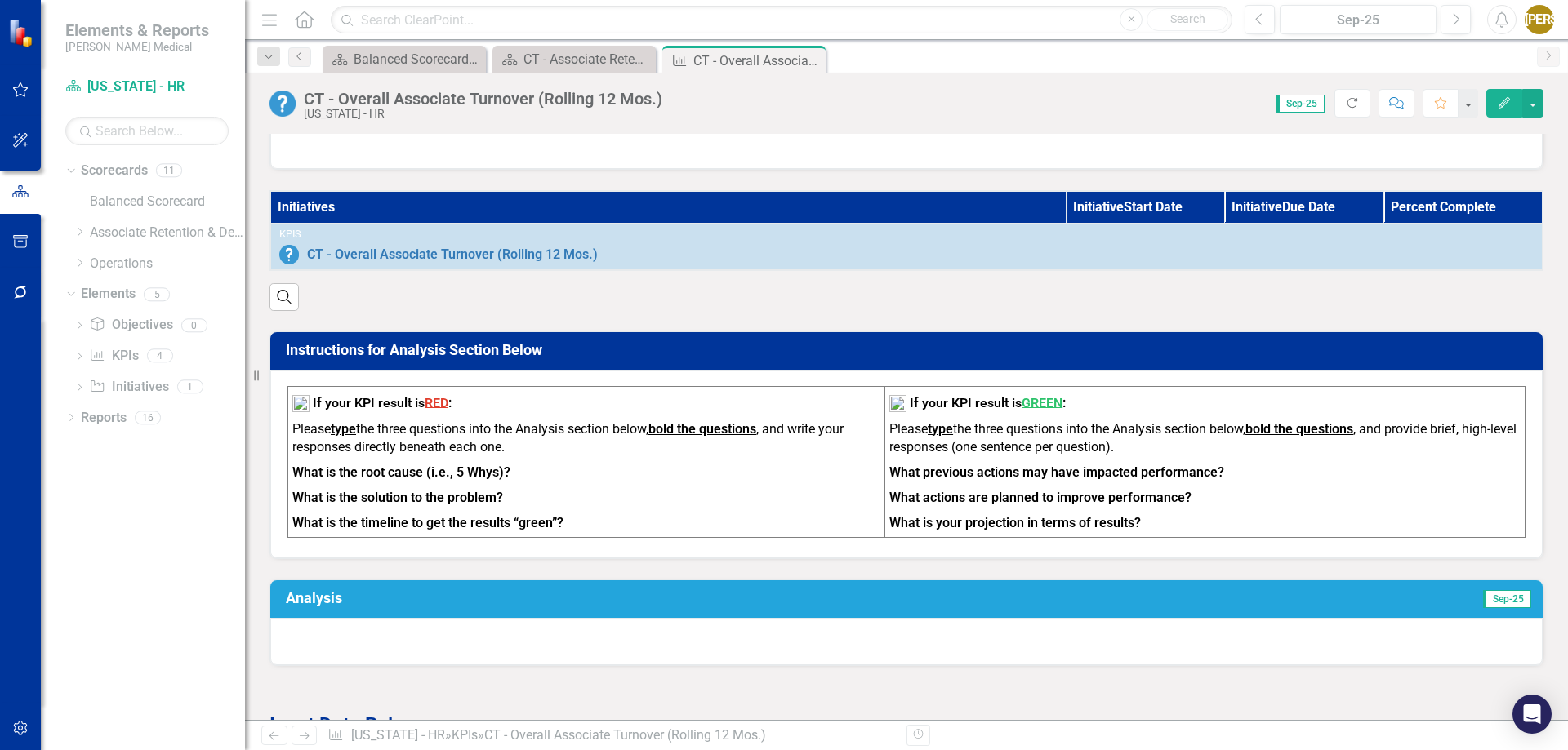
scroll to position [389, 0]
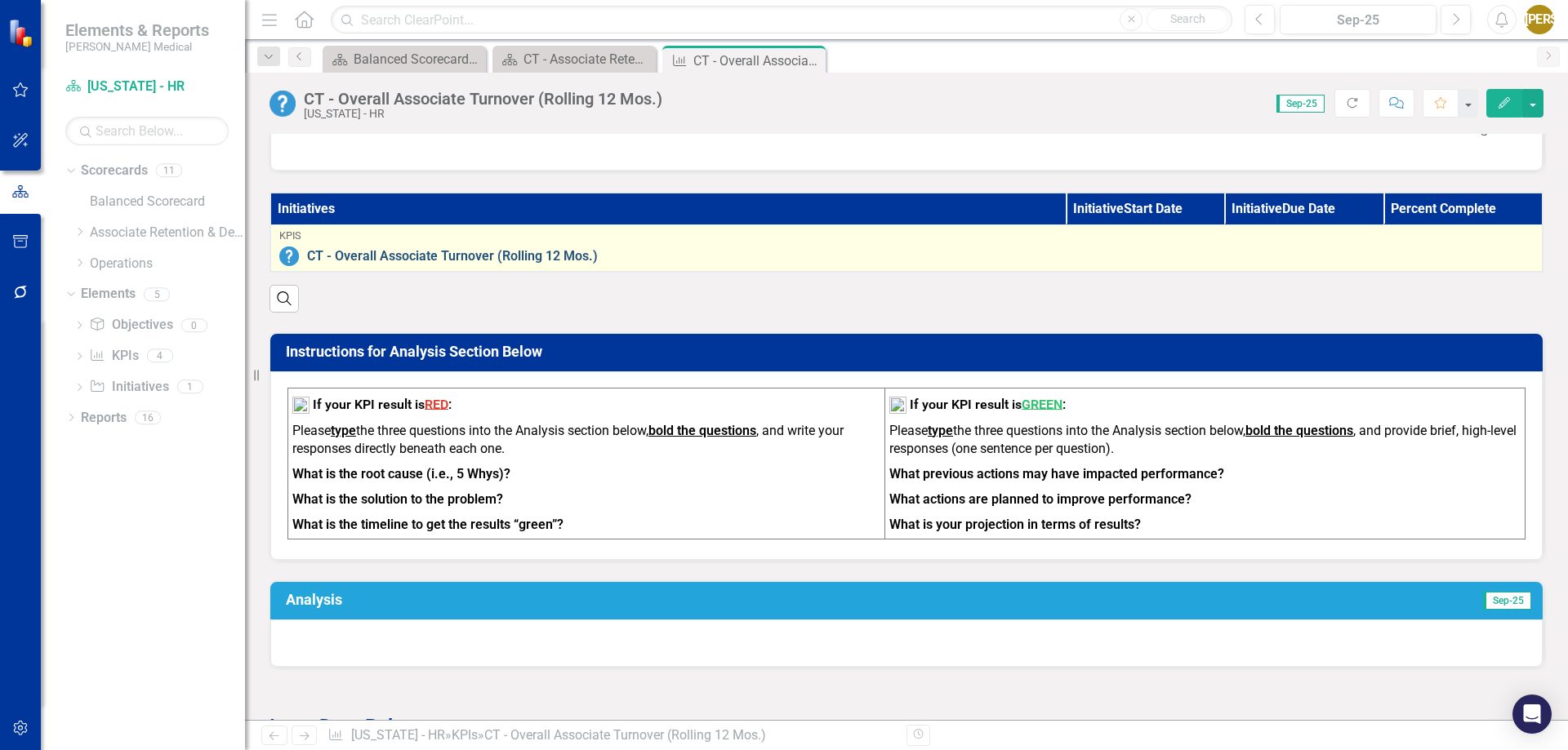
click at [389, 261] on link "CT - Overall Associate Turnover (Rolling 12 Mos.)" at bounding box center [920, 256] width 1227 height 15
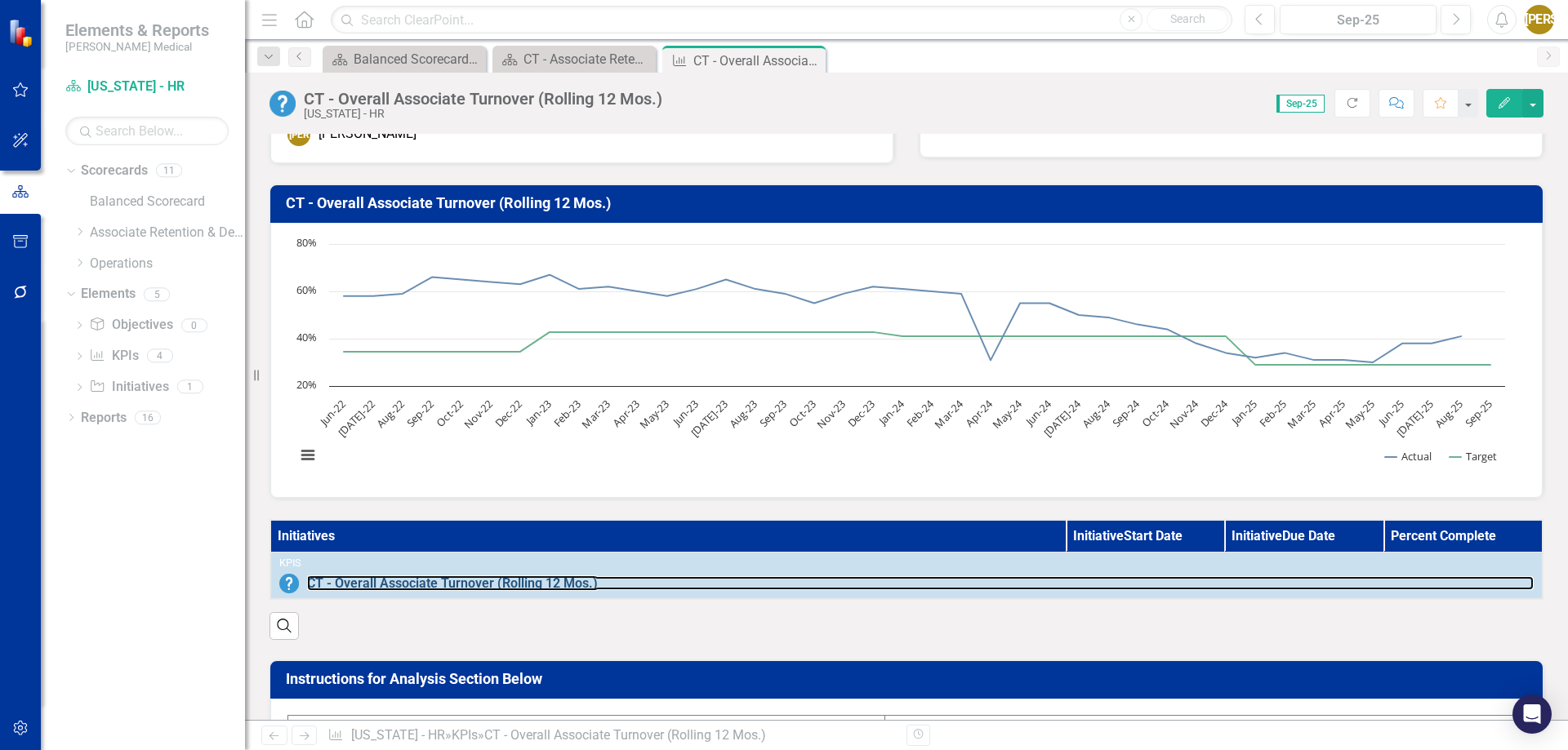
scroll to position [0, 0]
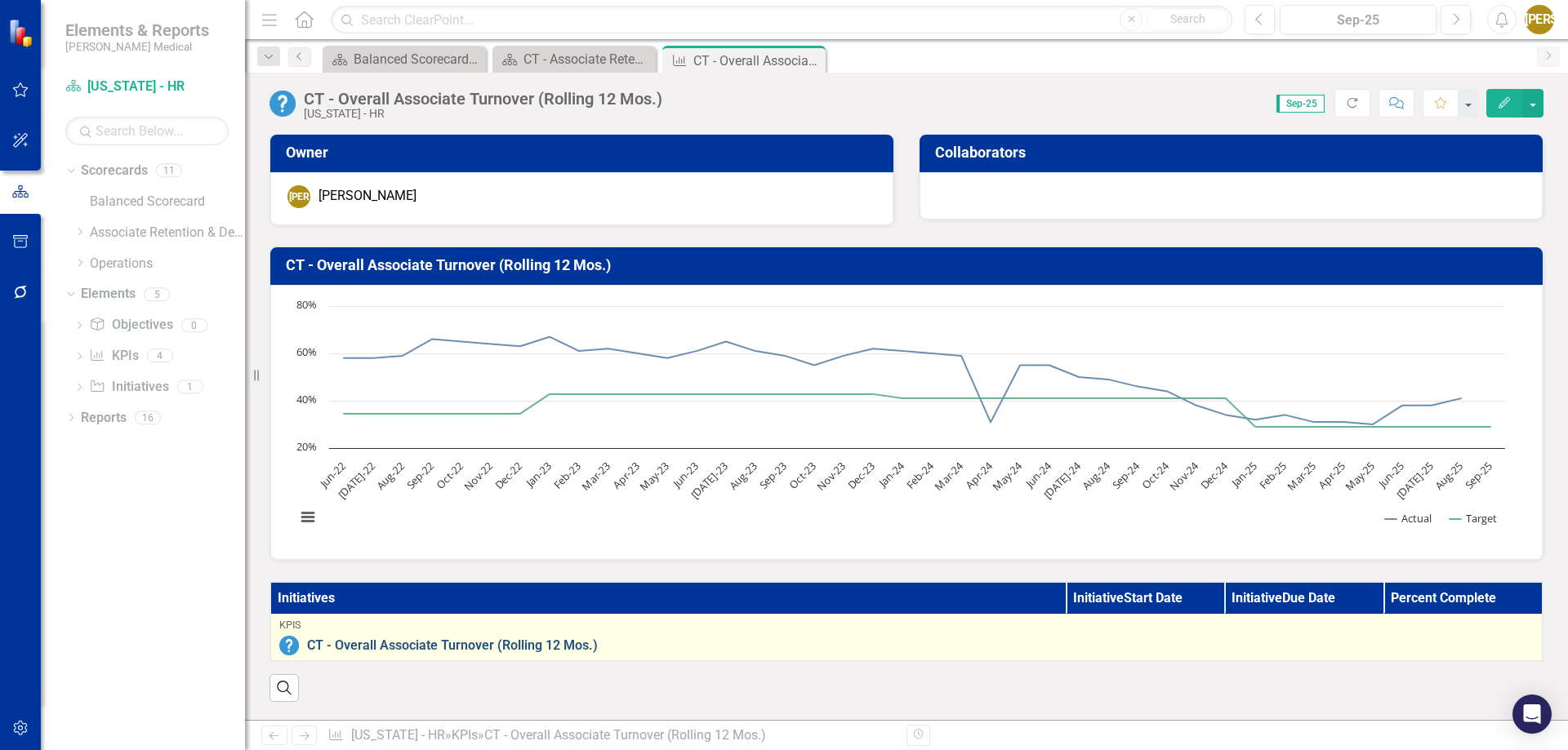
click at [417, 647] on link "CT - Overall Associate Turnover (Rolling 12 Mos.)" at bounding box center [920, 645] width 1227 height 15
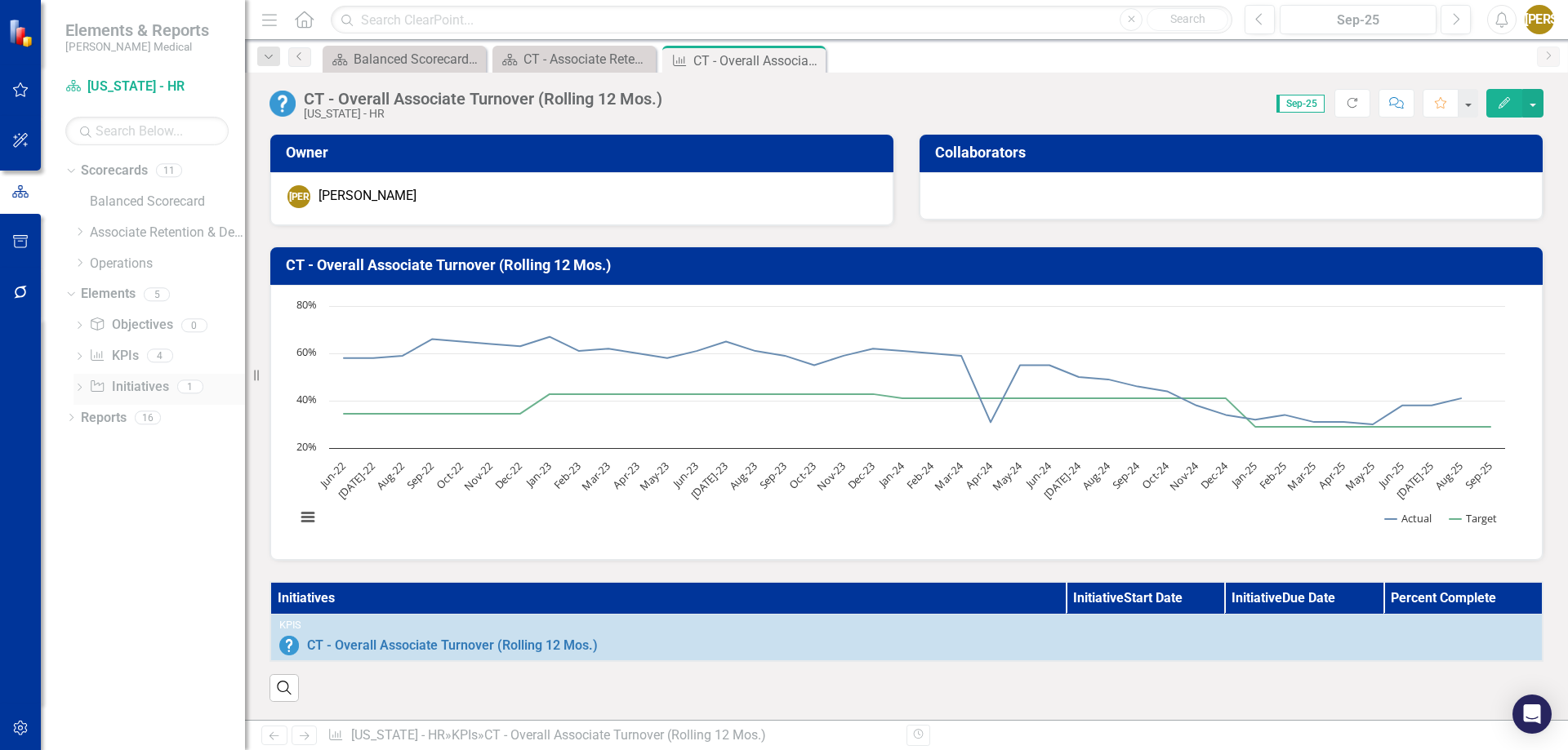
click at [133, 380] on link "Initiative Initiatives" at bounding box center [129, 387] width 79 height 18
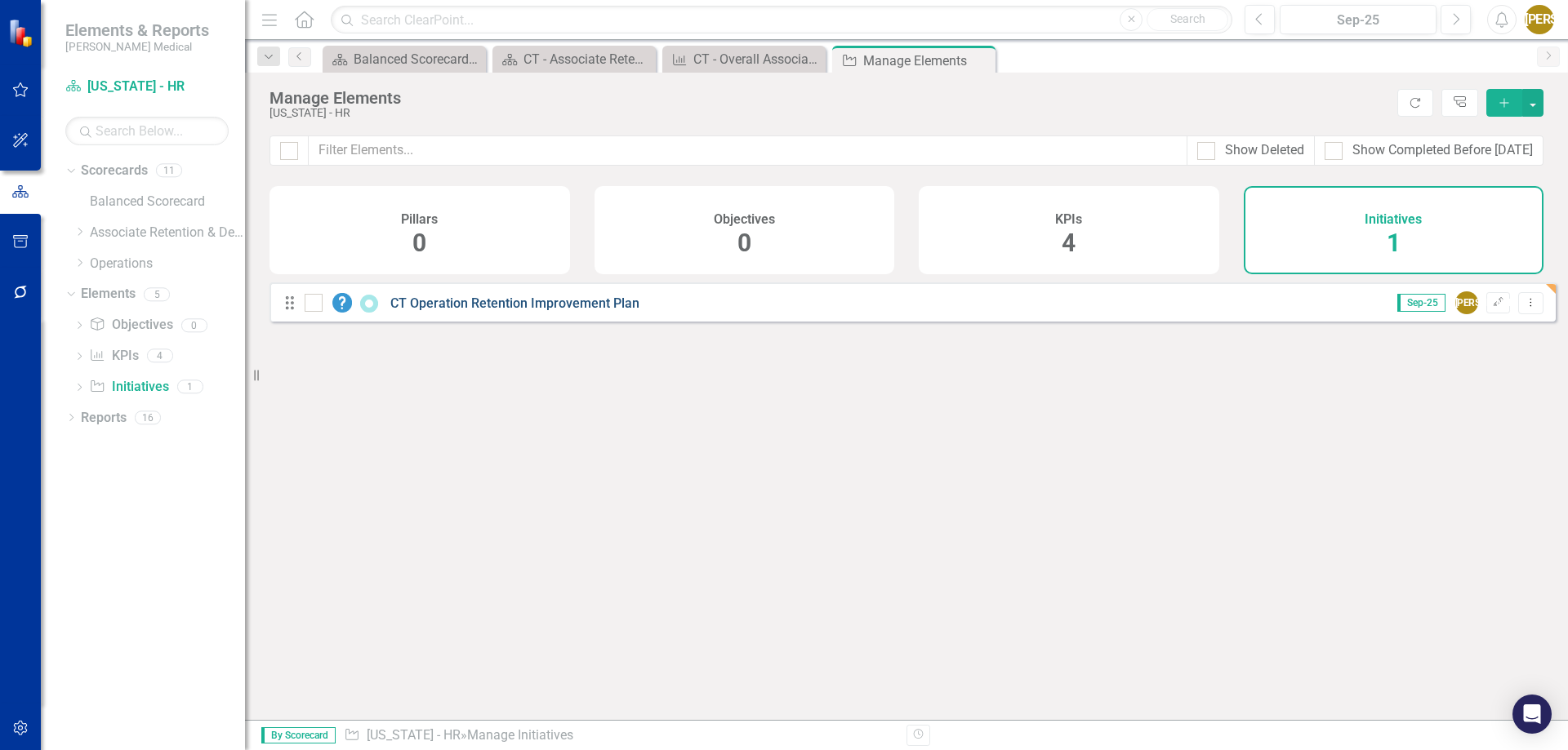
click at [477, 311] on link "CT Operation Retention Improvement Plan" at bounding box center [515, 304] width 250 height 16
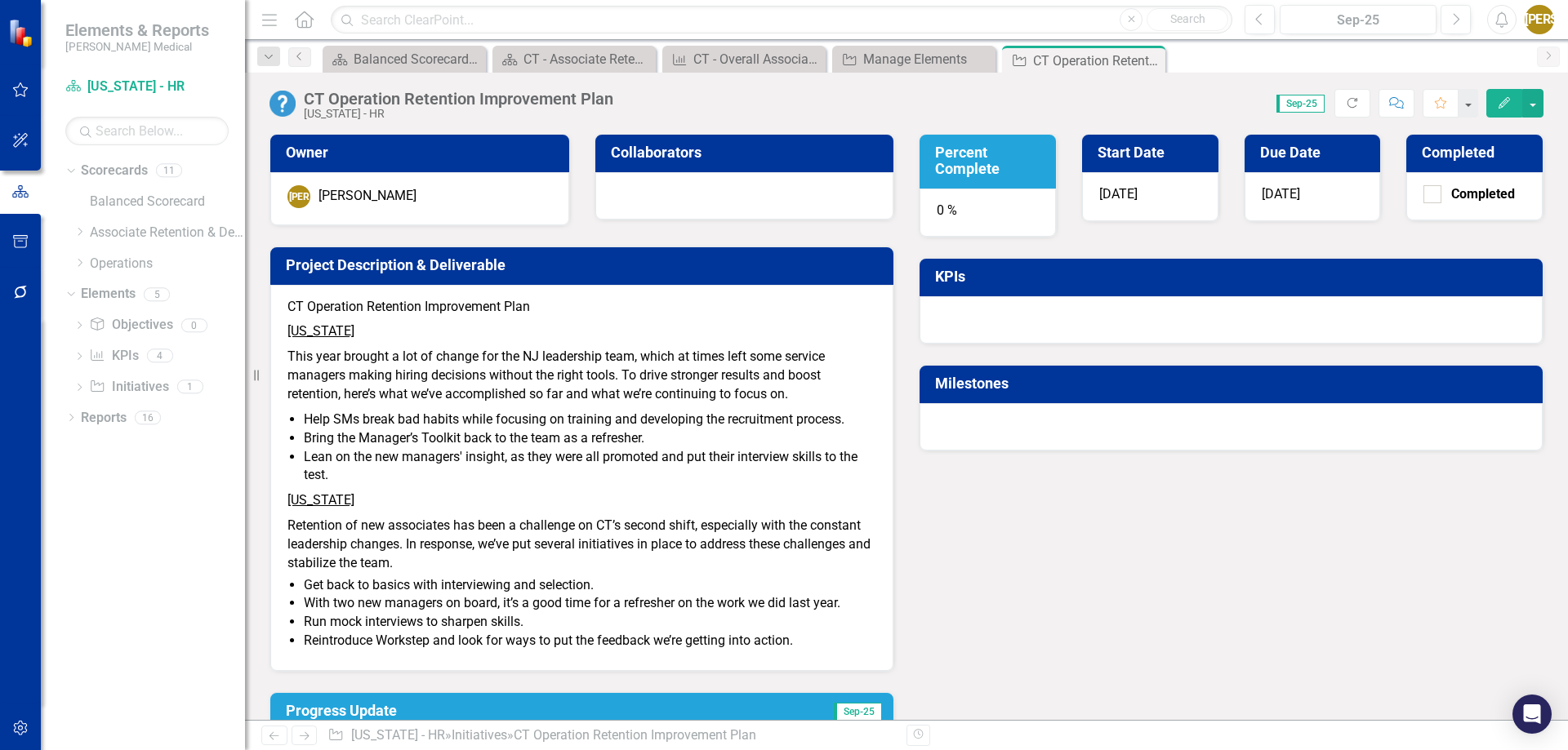
click at [1043, 409] on div at bounding box center [1231, 427] width 623 height 47
click at [1533, 105] on button "button" at bounding box center [1533, 103] width 21 height 29
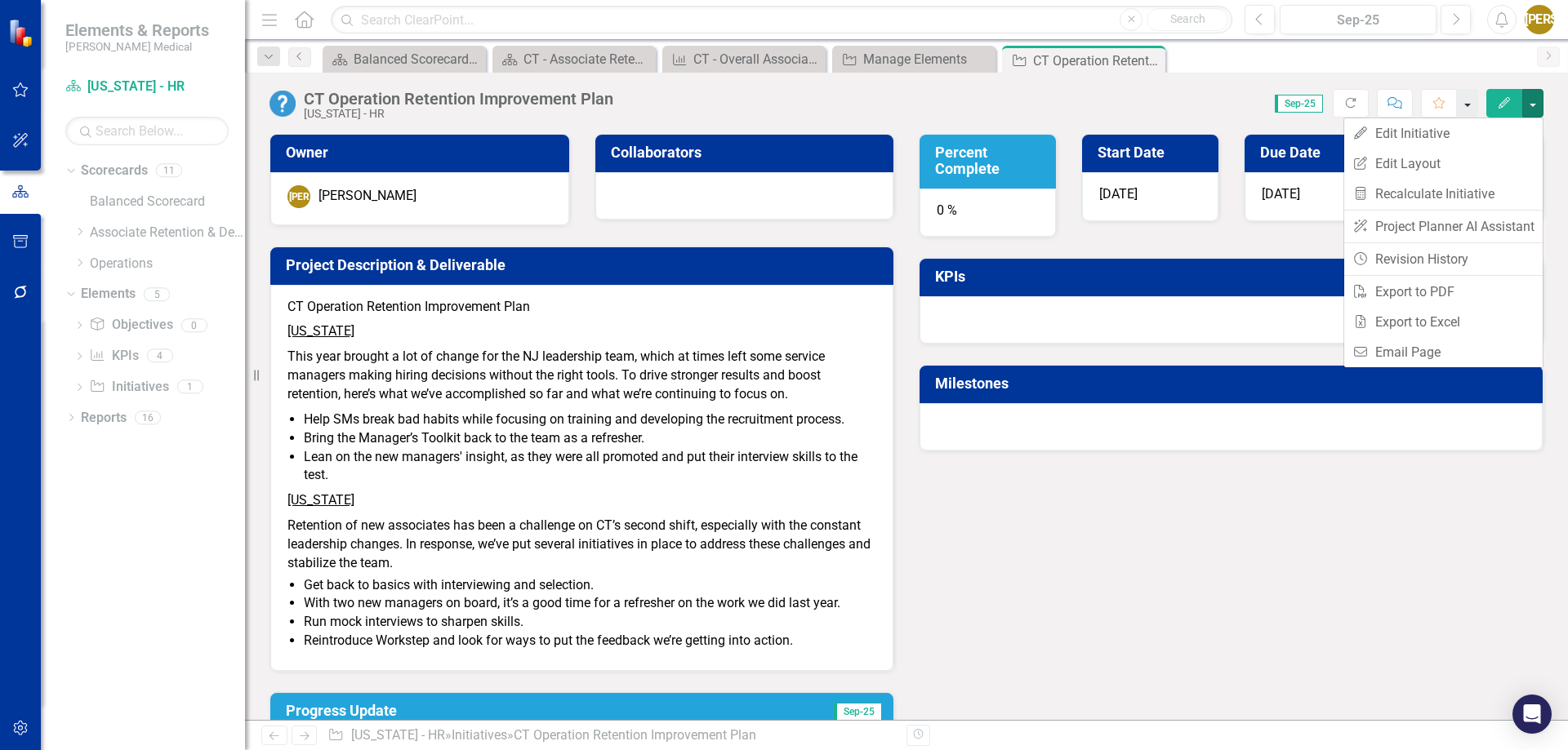
click at [1473, 107] on button "button" at bounding box center [1467, 103] width 21 height 29
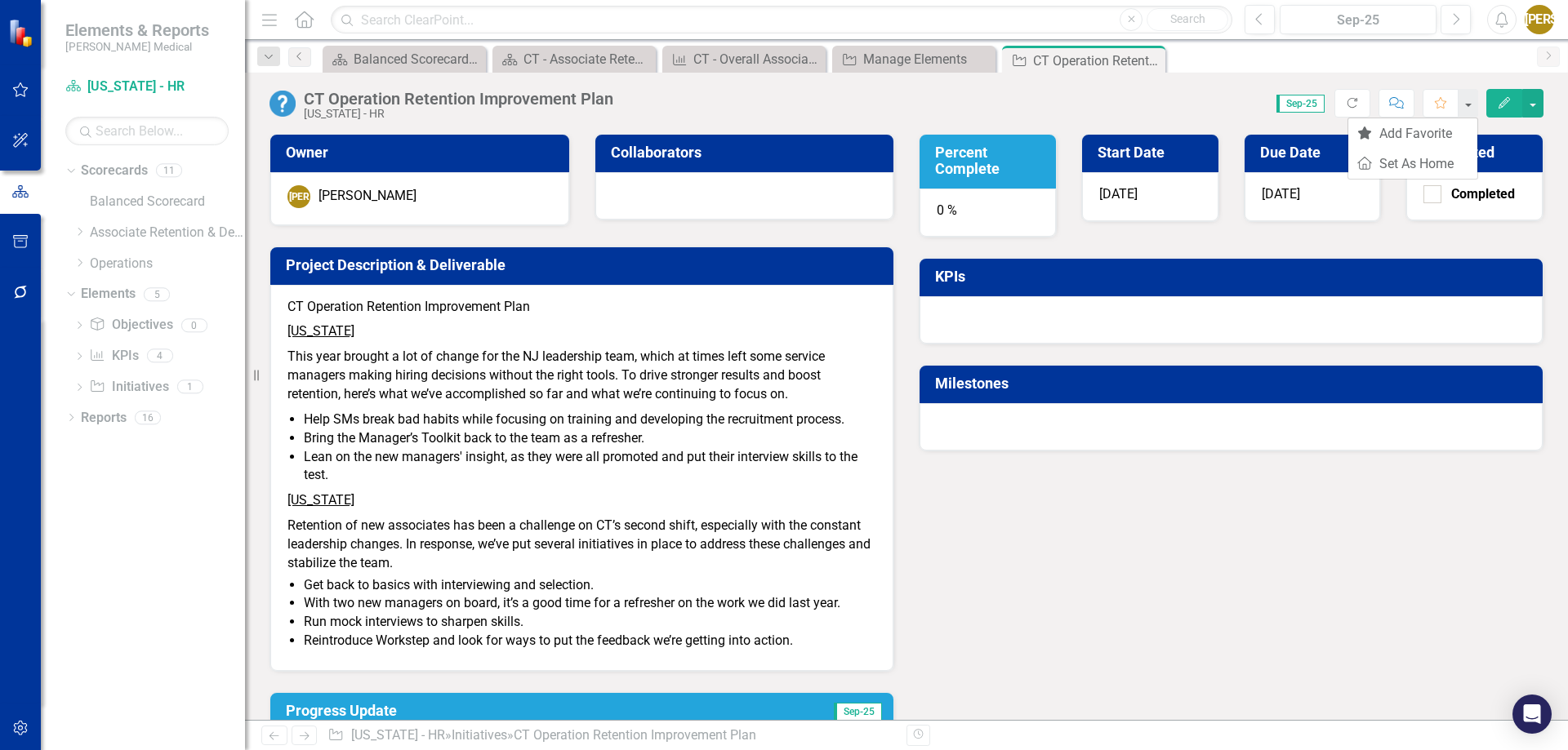
click at [1168, 469] on div "Owner [PERSON_NAME] Jasminique [PERSON_NAME] Collaborators Project Description …" at bounding box center [906, 446] width 1298 height 665
click at [80, 392] on icon "Dropdown" at bounding box center [79, 389] width 11 height 9
click at [151, 386] on link "Initiative Initiatives" at bounding box center [129, 387] width 79 height 18
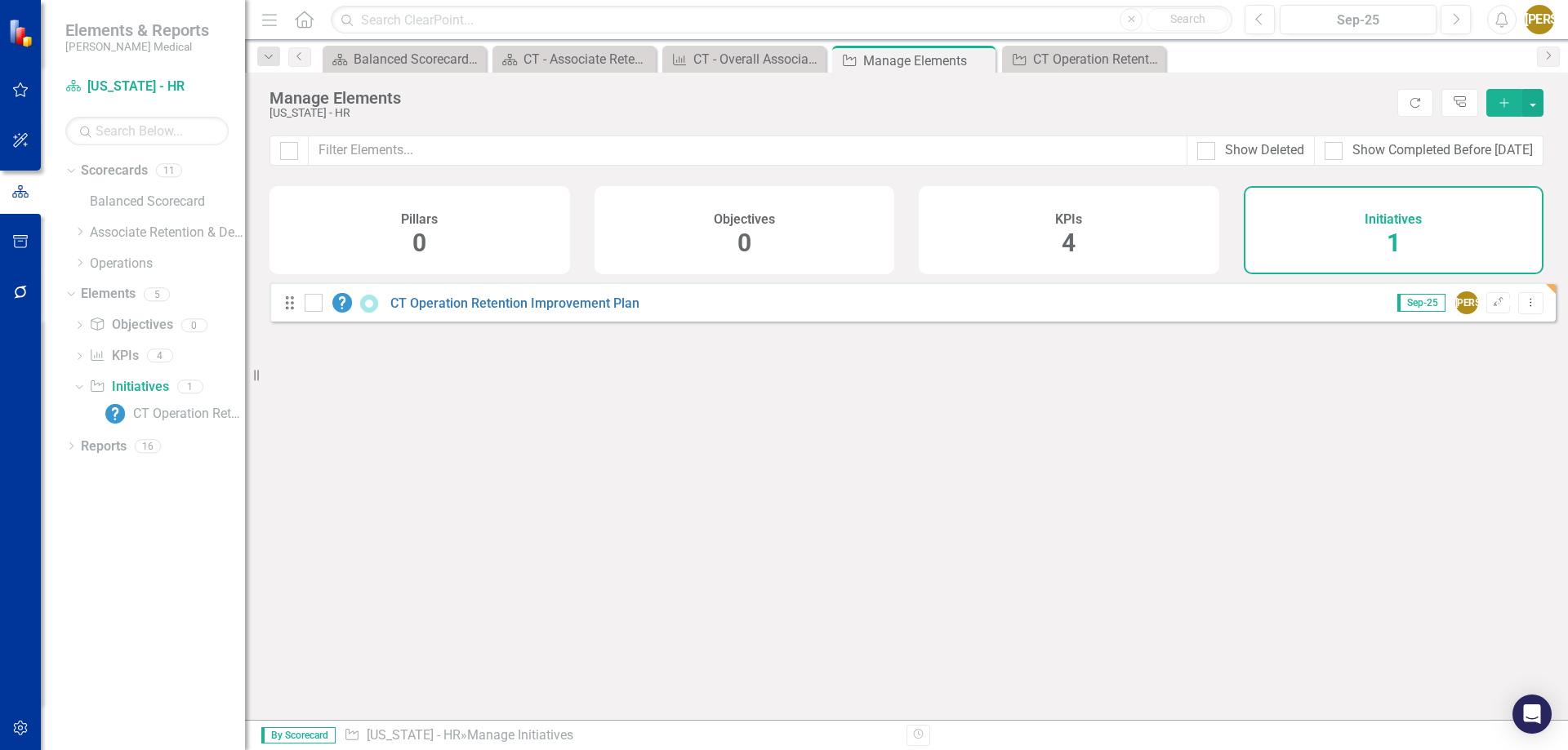
click at [1376, 208] on div "Initiatives" at bounding box center [1393, 217] width 57 height 18
click at [1492, 308] on icon "Edit" at bounding box center [1498, 302] width 12 height 10
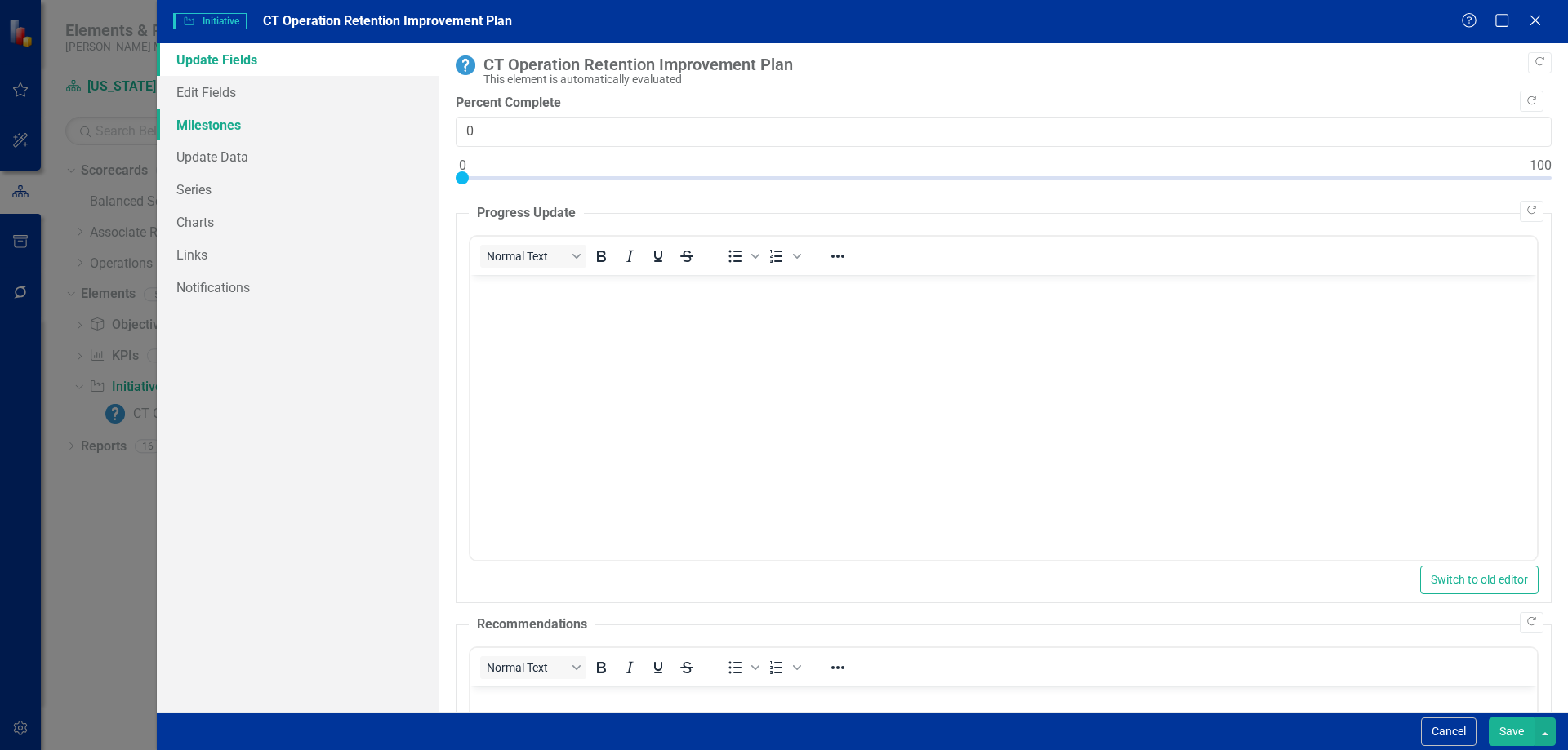
click at [247, 129] on link "Milestones" at bounding box center [298, 124] width 283 height 32
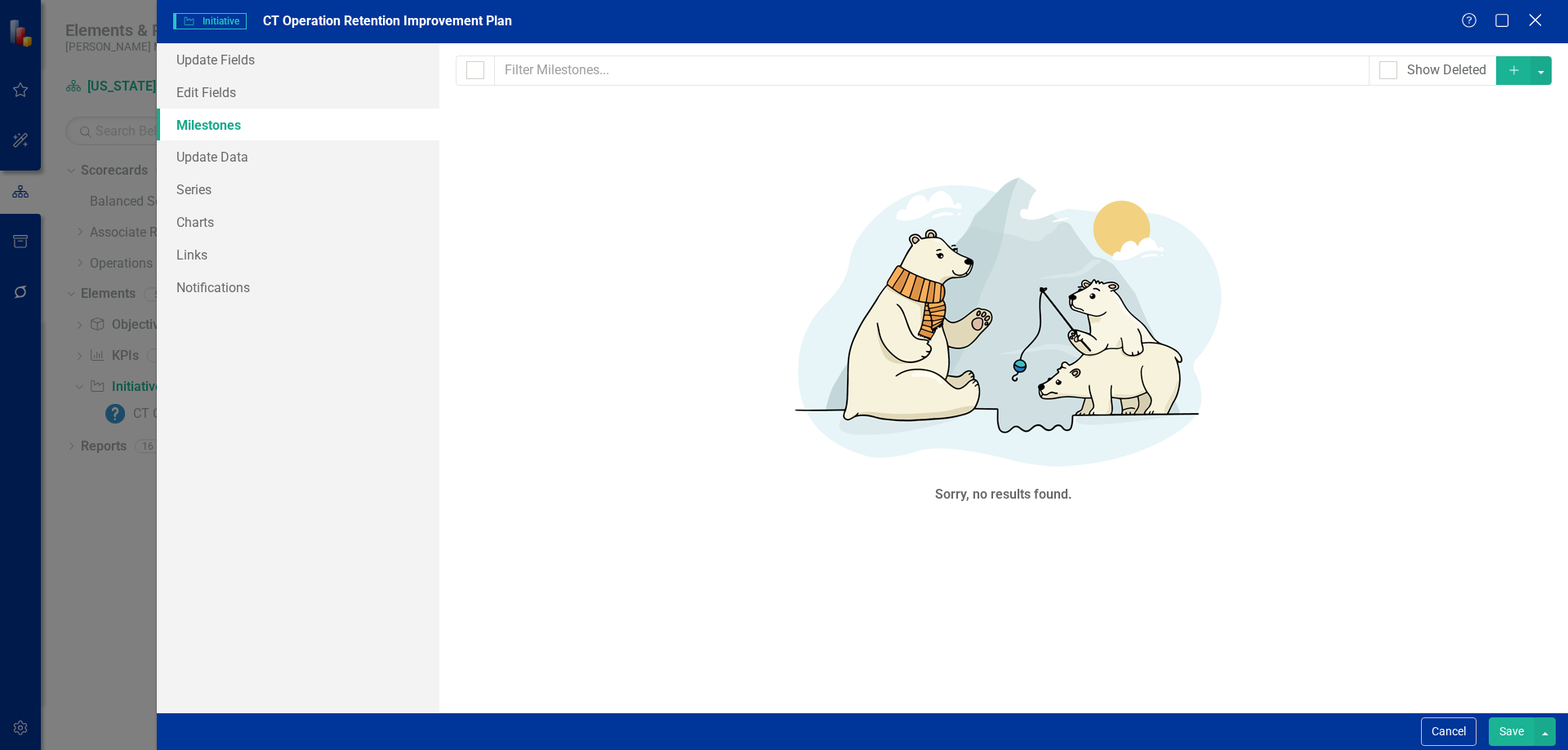
click at [1531, 25] on icon at bounding box center [1535, 20] width 12 height 12
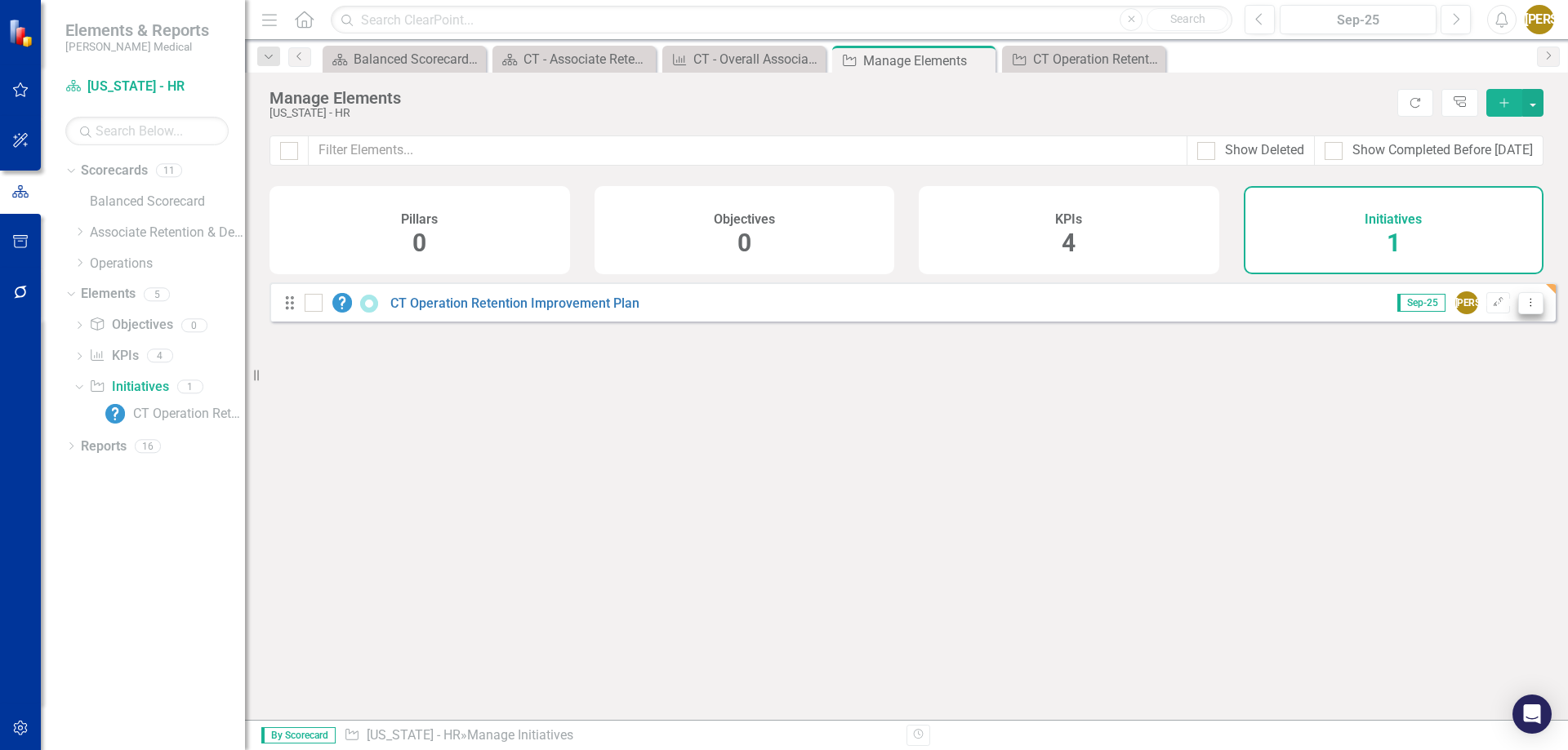
click at [1524, 308] on icon "Dropdown Menu" at bounding box center [1531, 303] width 14 height 11
click at [1459, 351] on link "Edit Edit Initiative" at bounding box center [1457, 342] width 146 height 31
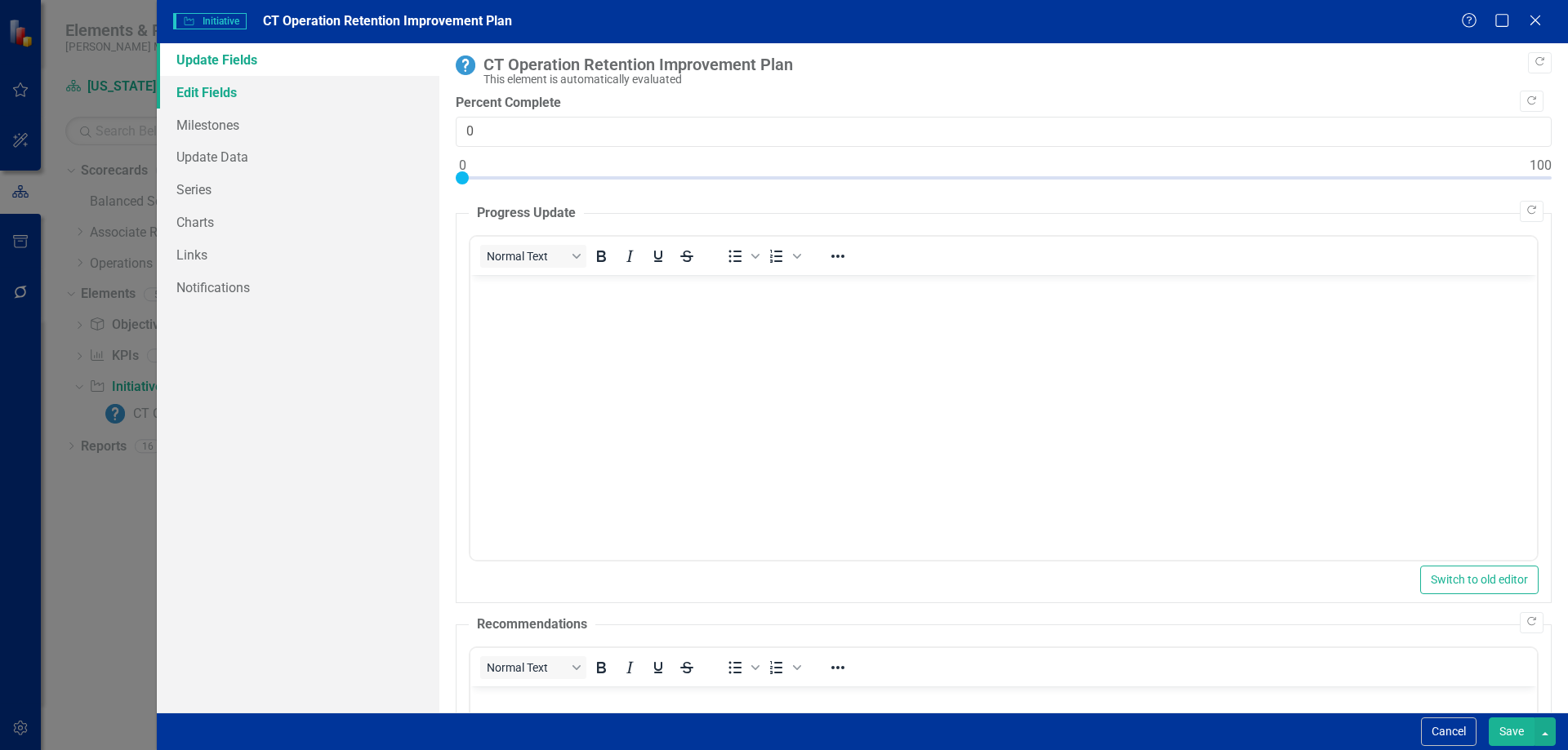
click at [197, 82] on link "Edit Fields" at bounding box center [298, 92] width 283 height 32
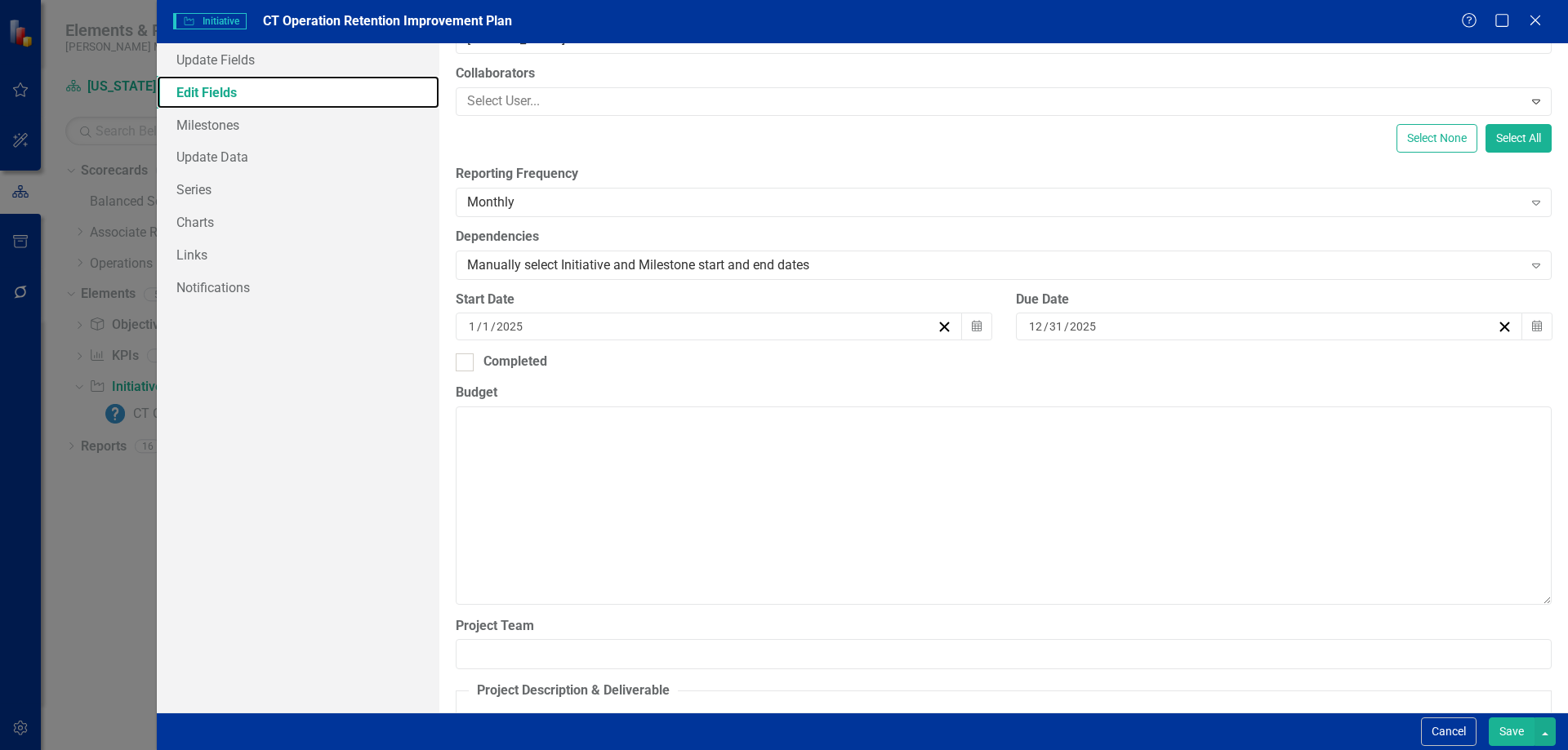
scroll to position [556, 0]
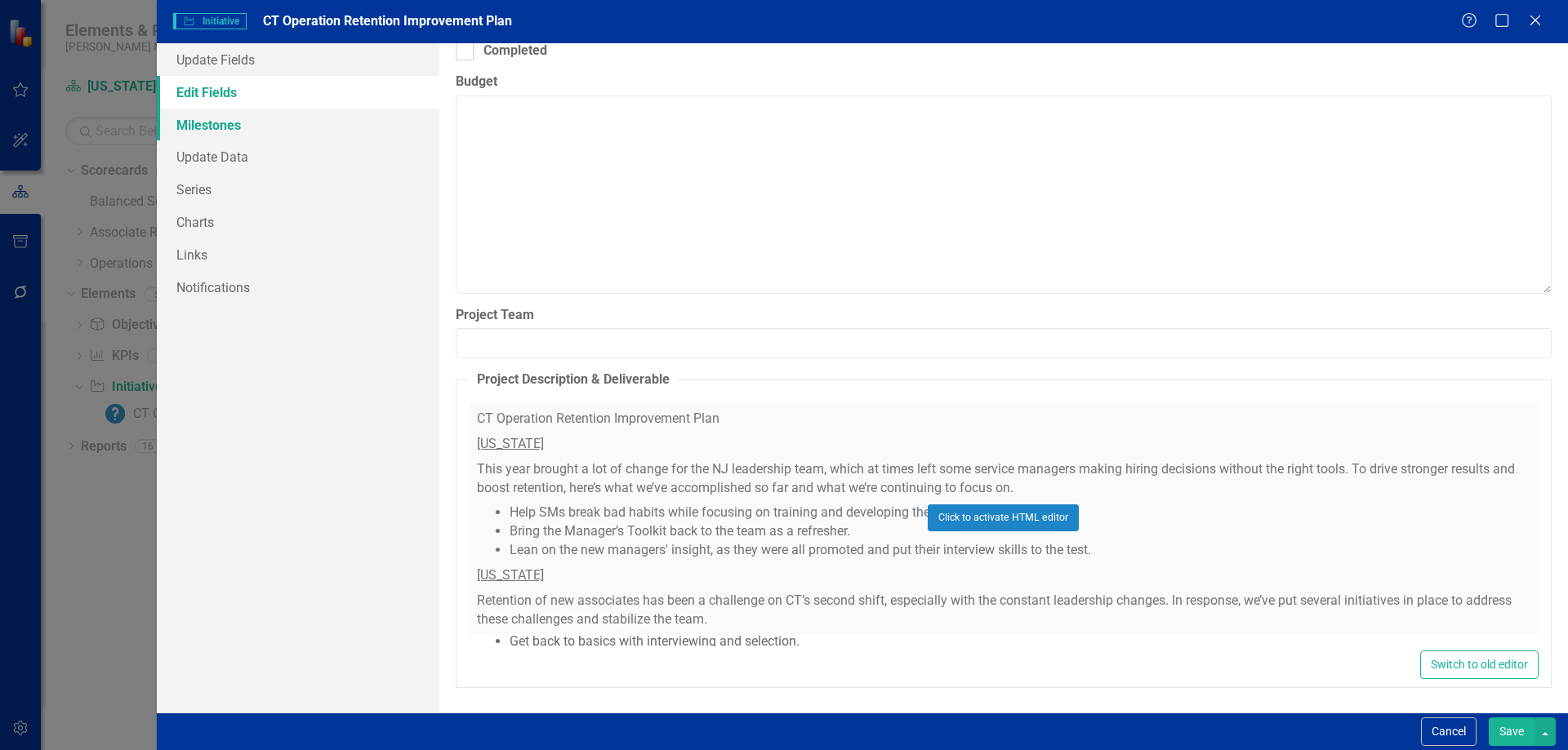
click at [242, 121] on link "Milestones" at bounding box center [298, 124] width 283 height 32
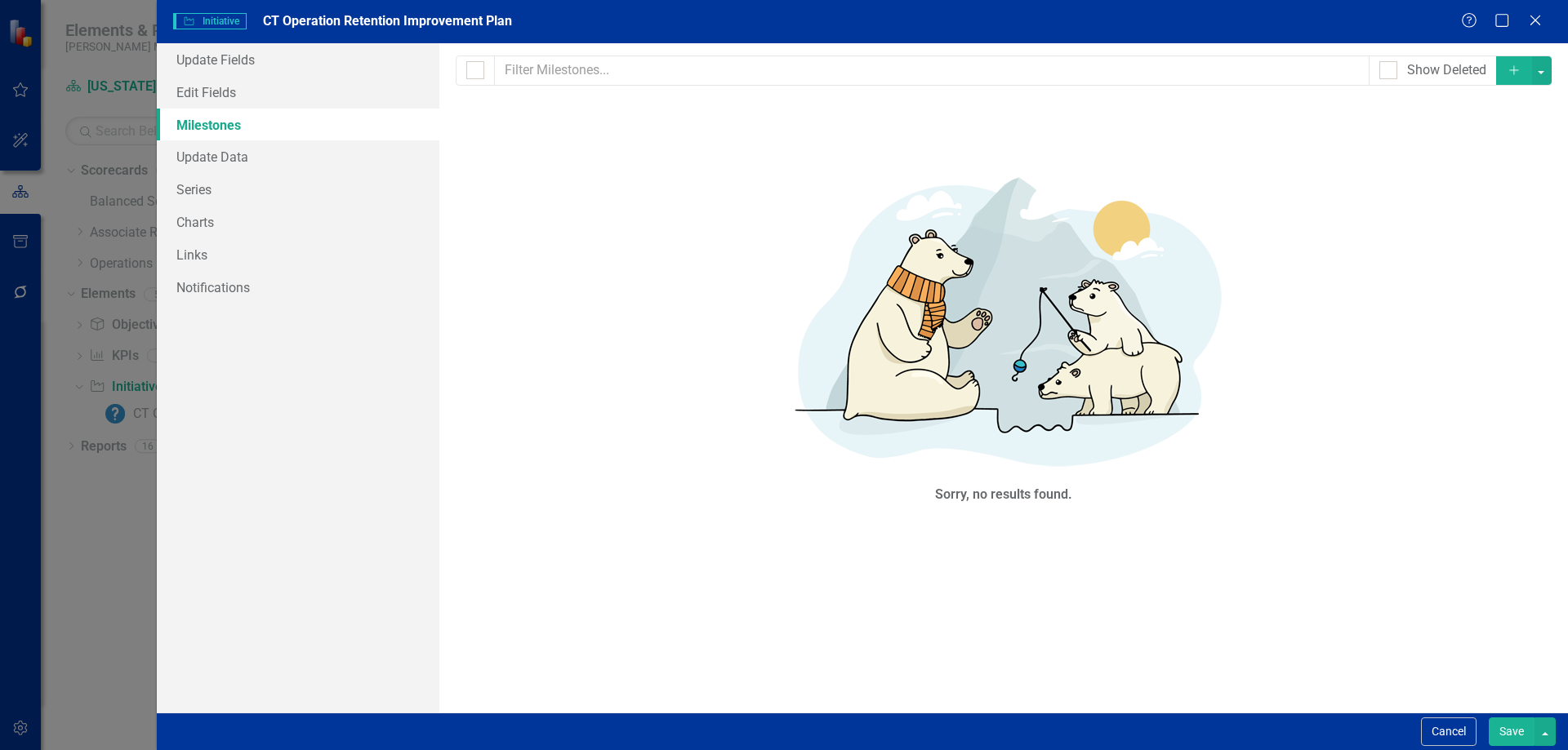
click at [1508, 73] on icon "Add" at bounding box center [1514, 70] width 15 height 11
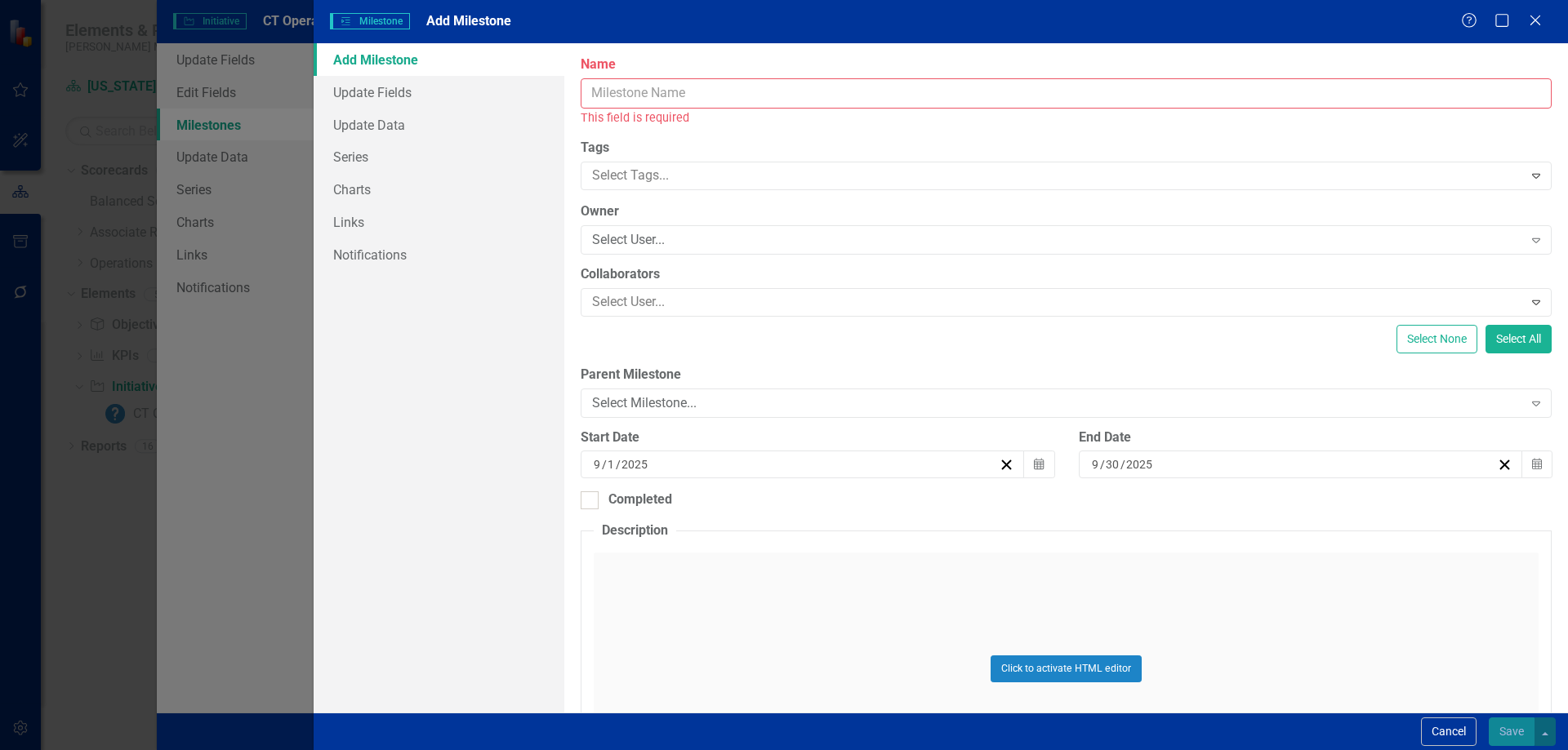
click at [597, 95] on input "Name" at bounding box center [1065, 94] width 971 height 31
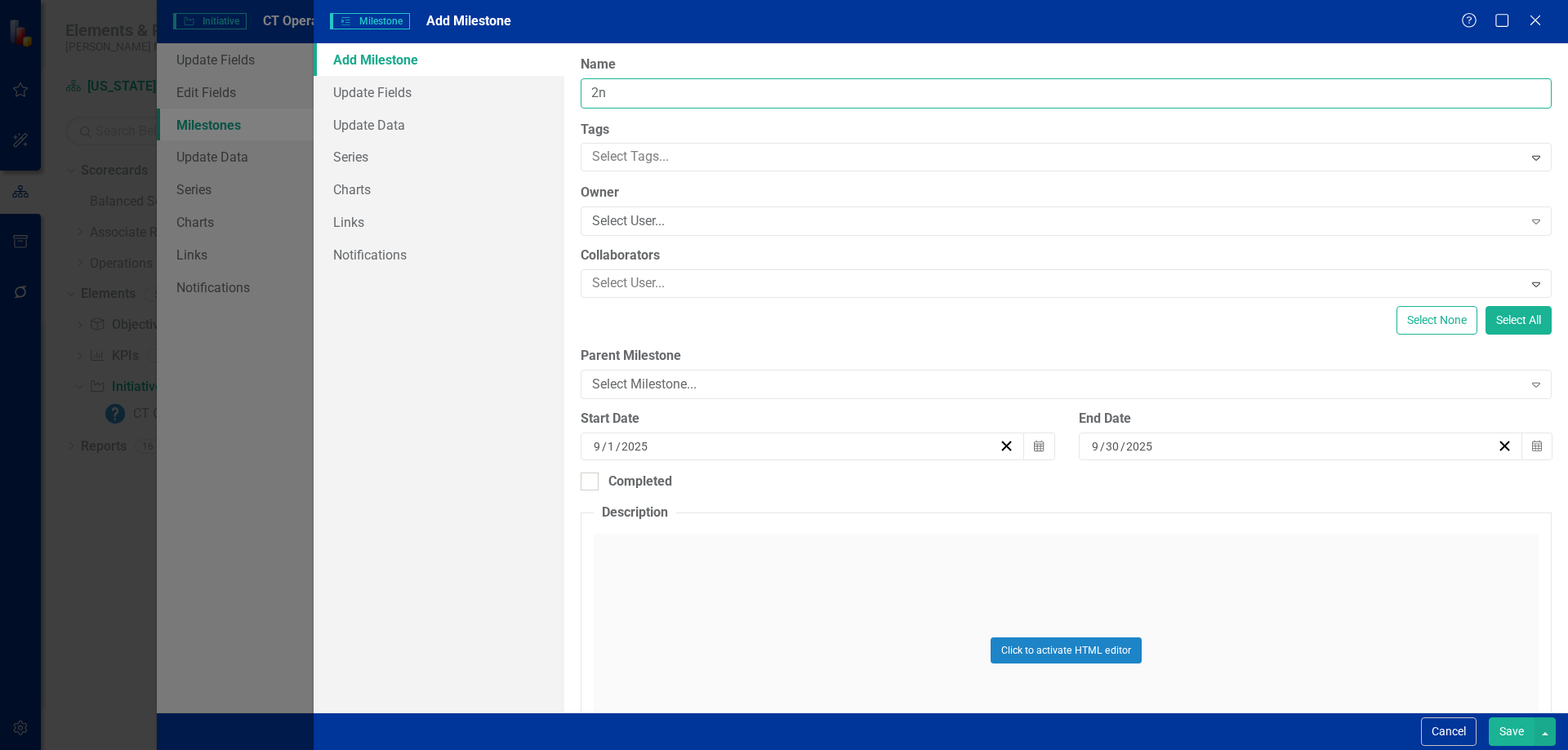
type input "2"
type input "CT 2nd Shift Production Retention Improvement Plan"
click at [644, 221] on div "Select User..." at bounding box center [1057, 221] width 930 height 18
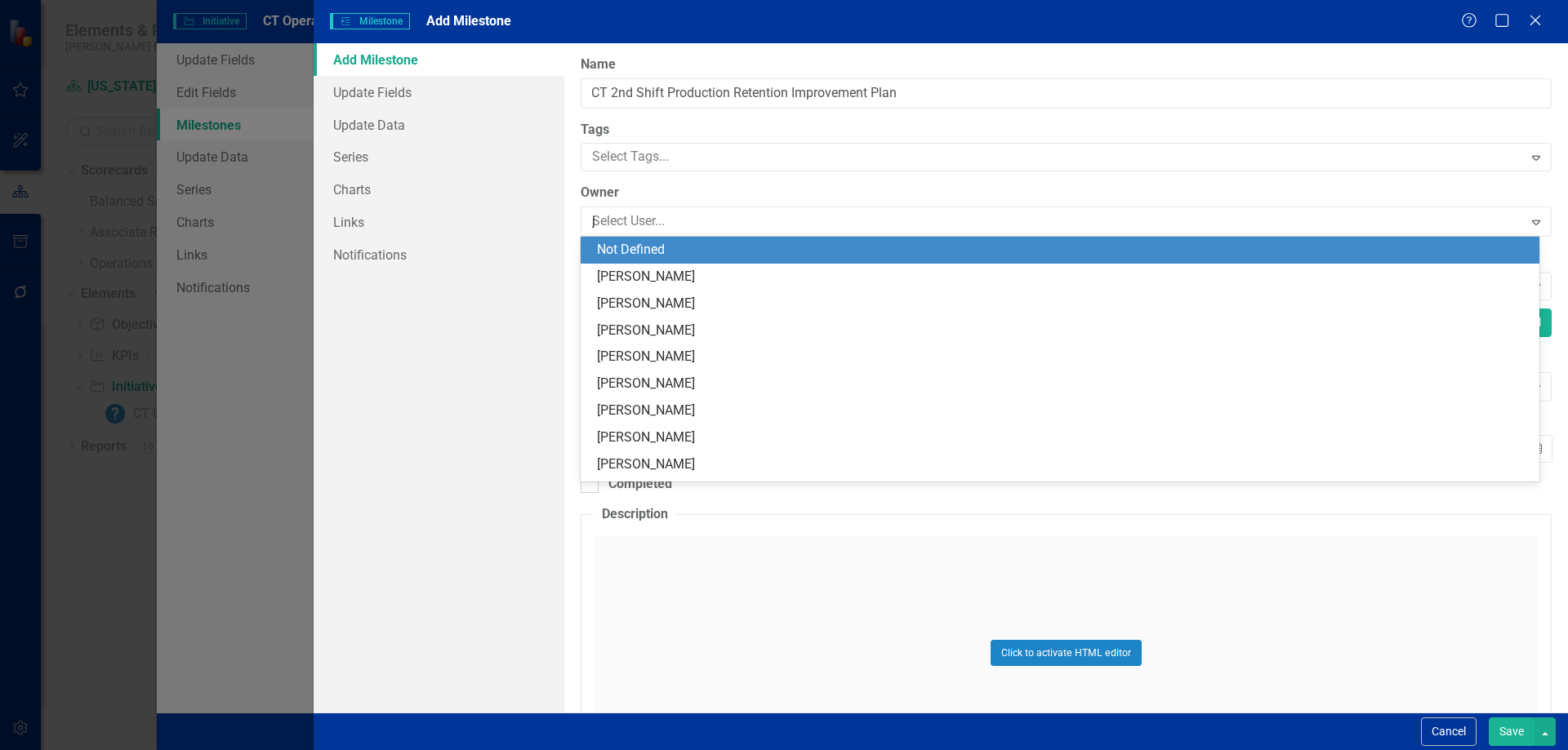
type input "[PERSON_NAME]"
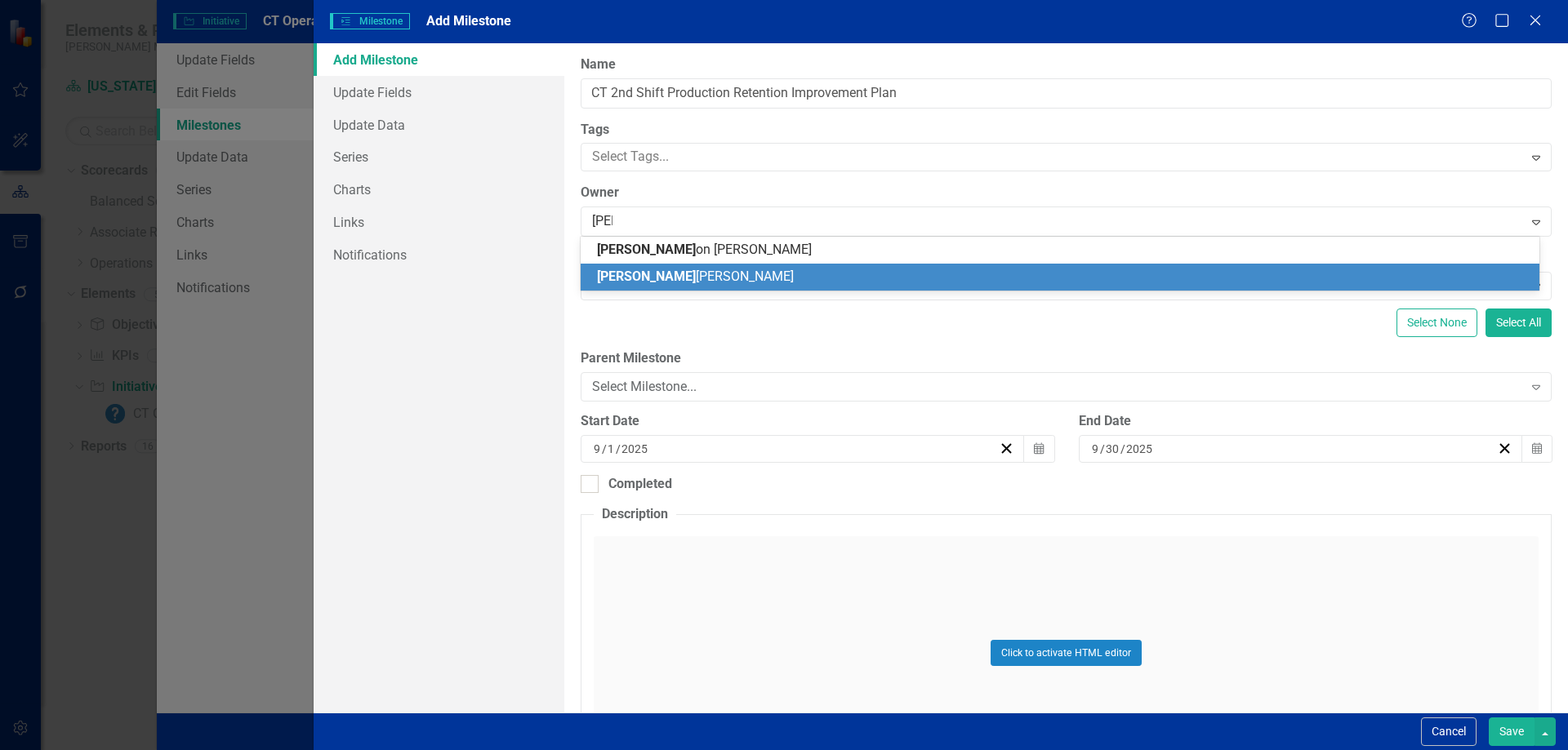
click at [642, 282] on span "[PERSON_NAME]" at bounding box center [695, 277] width 197 height 16
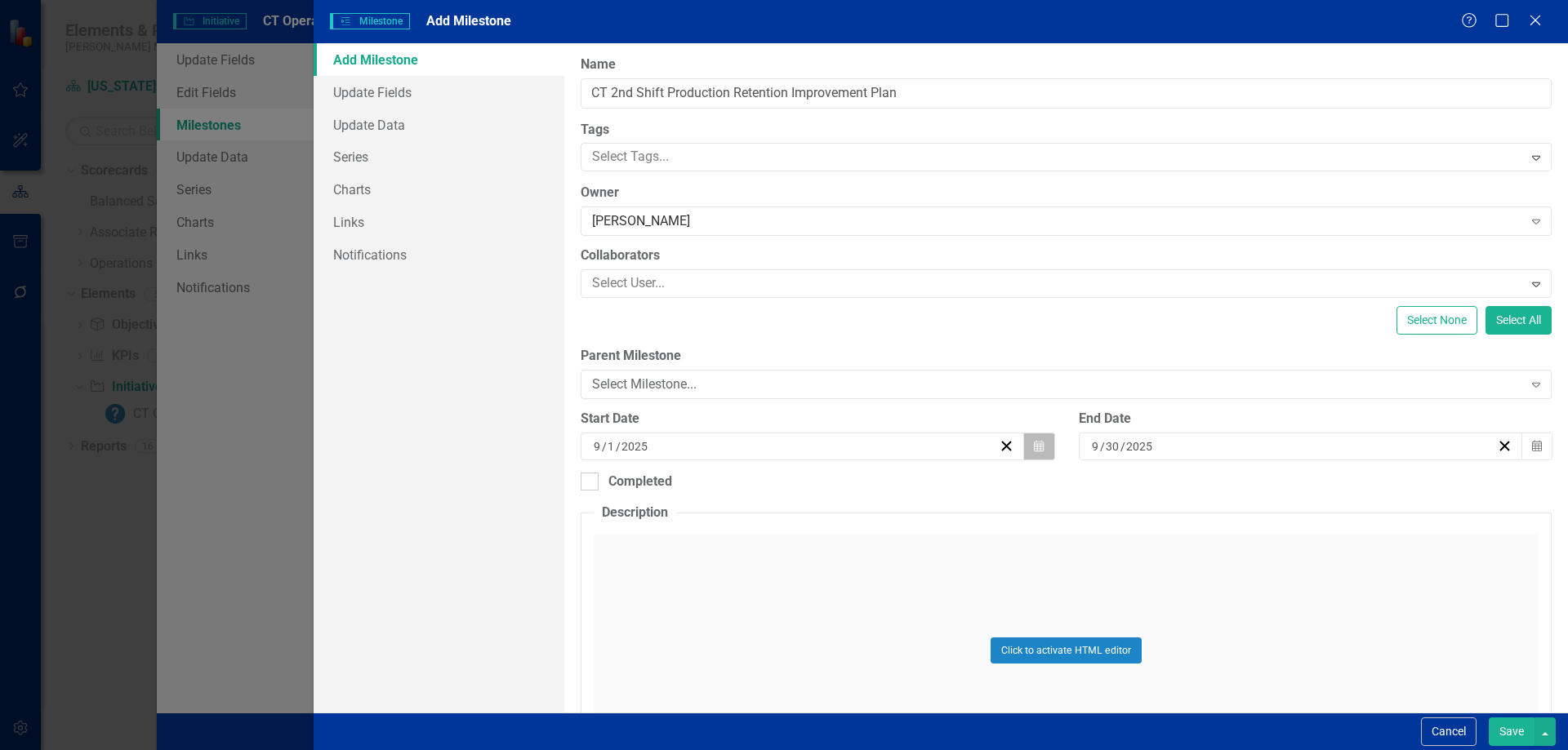
click at [1034, 444] on icon "Calendar" at bounding box center [1038, 446] width 10 height 11
click at [702, 488] on button "‹" at bounding box center [712, 487] width 36 height 36
click at [721, 598] on abbr "14" at bounding box center [719, 599] width 13 height 13
click at [1532, 442] on icon "button" at bounding box center [1536, 445] width 10 height 11
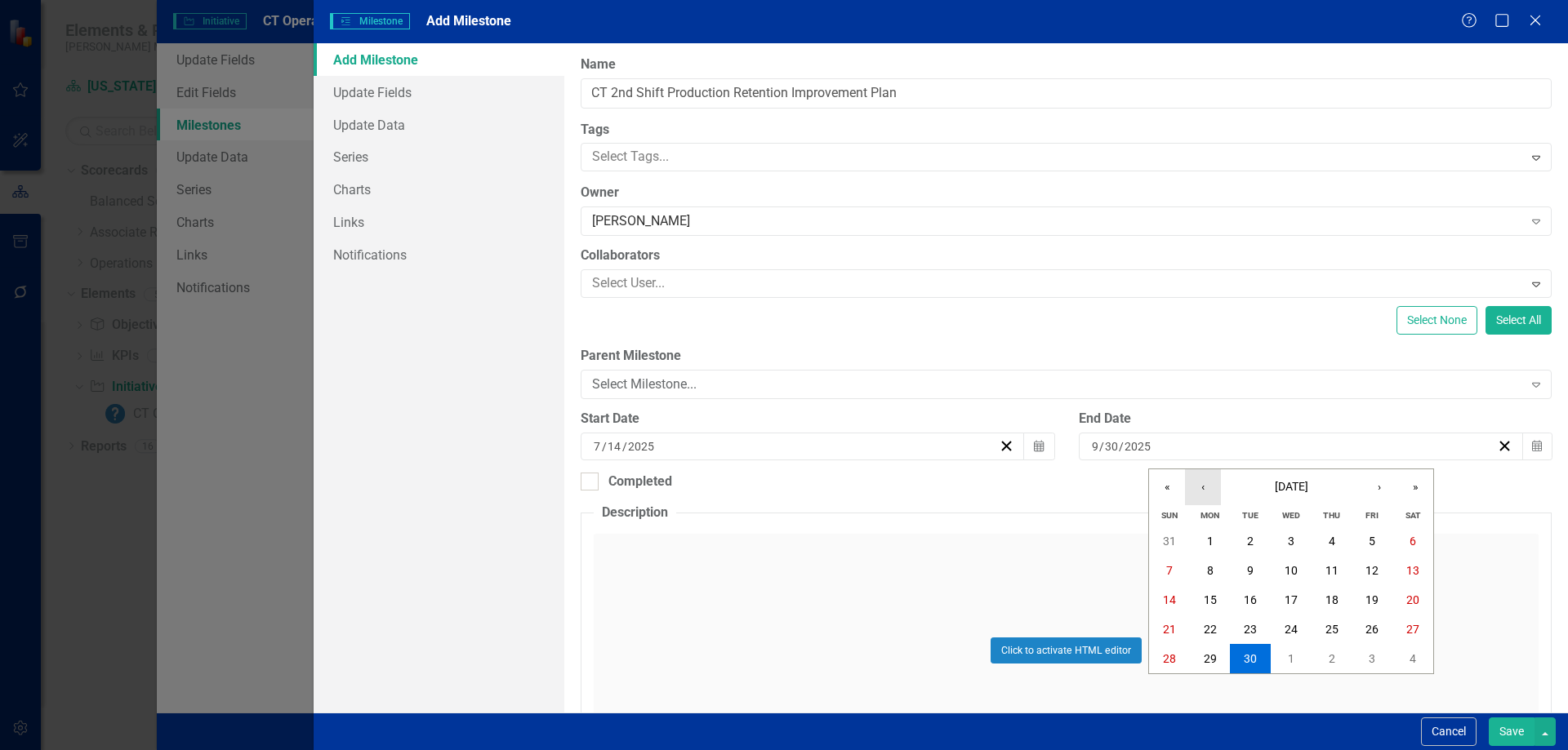
click at [1196, 486] on button "‹" at bounding box center [1202, 487] width 36 height 36
click at [1369, 655] on abbr "1" at bounding box center [1371, 658] width 6 height 13
click at [881, 488] on div "Completed" at bounding box center [1065, 481] width 971 height 18
click at [591, 483] on input "Completed" at bounding box center [586, 478] width 11 height 11
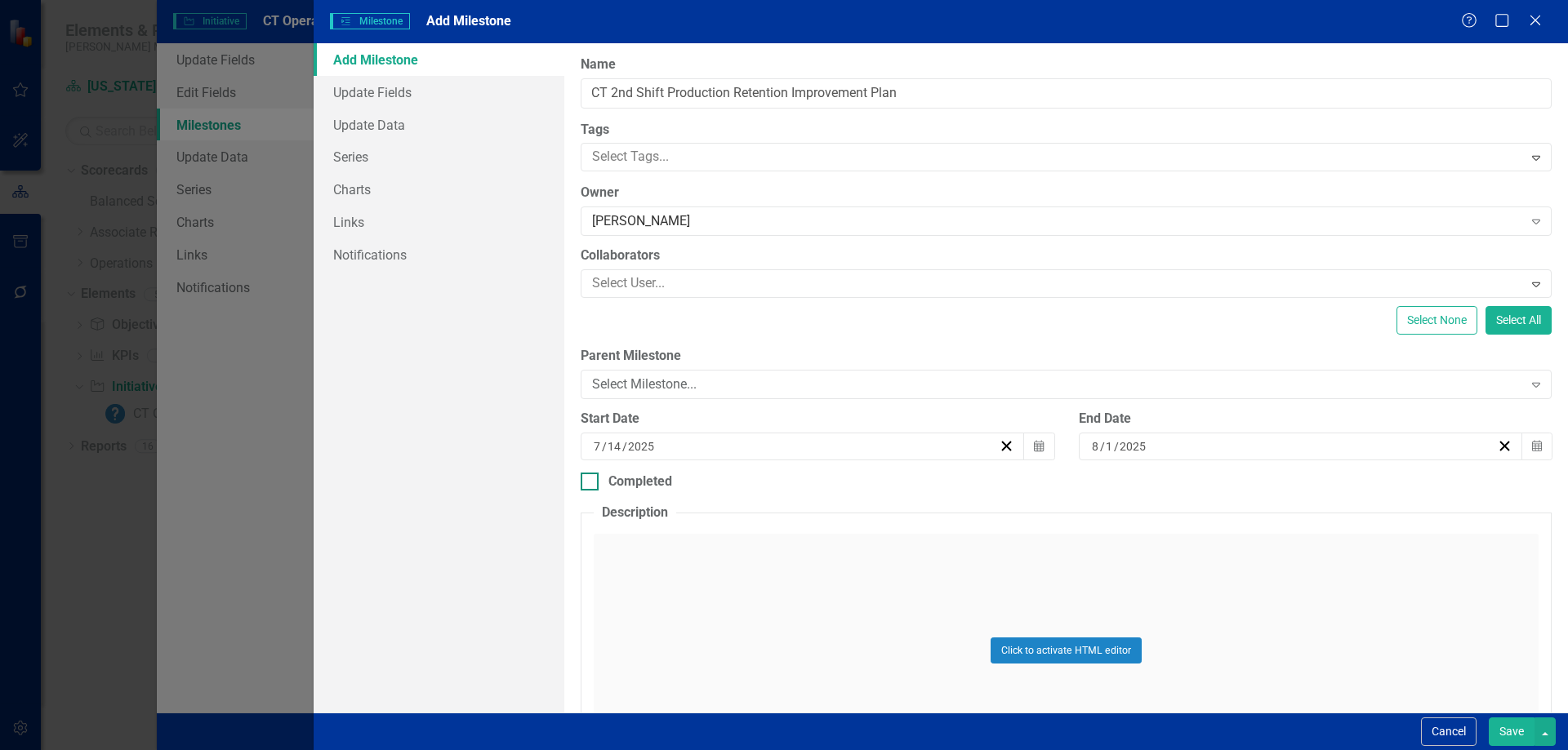
checkbox input "true"
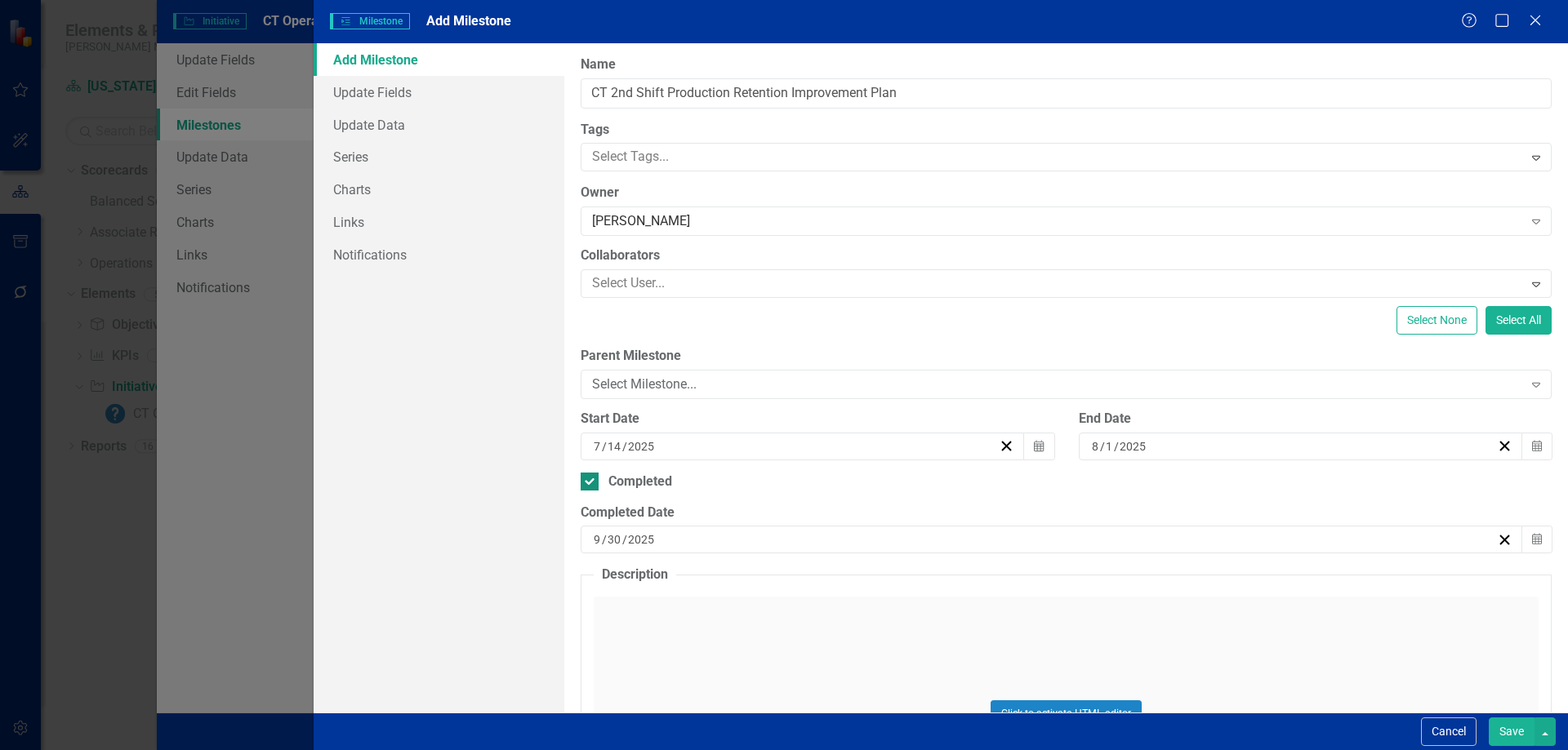
scroll to position [195, 0]
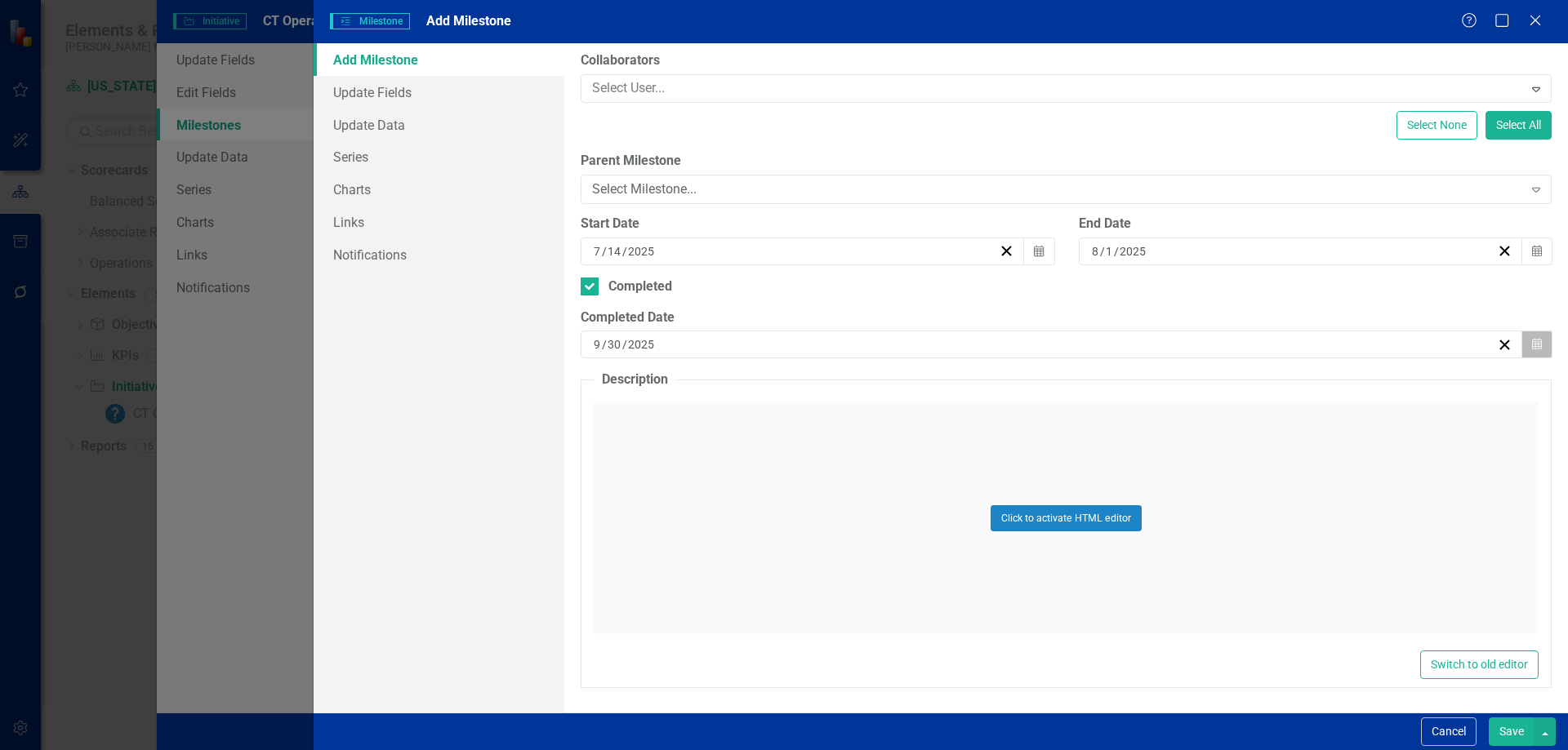
click at [1522, 340] on button "Calendar" at bounding box center [1536, 345] width 31 height 28
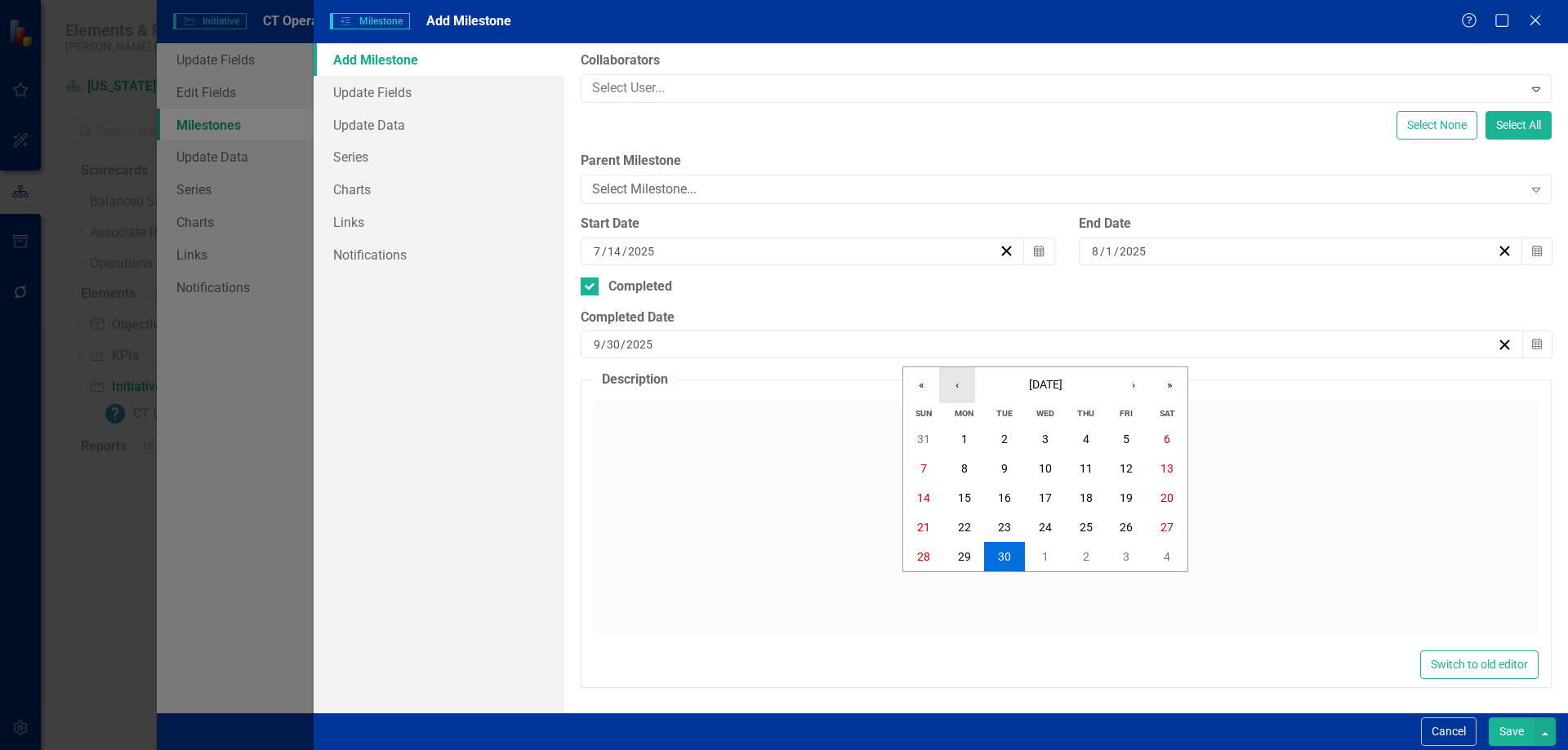
click at [964, 389] on button "‹" at bounding box center [957, 385] width 36 height 36
click at [1086, 557] on abbr "31" at bounding box center [1086, 557] width 13 height 13
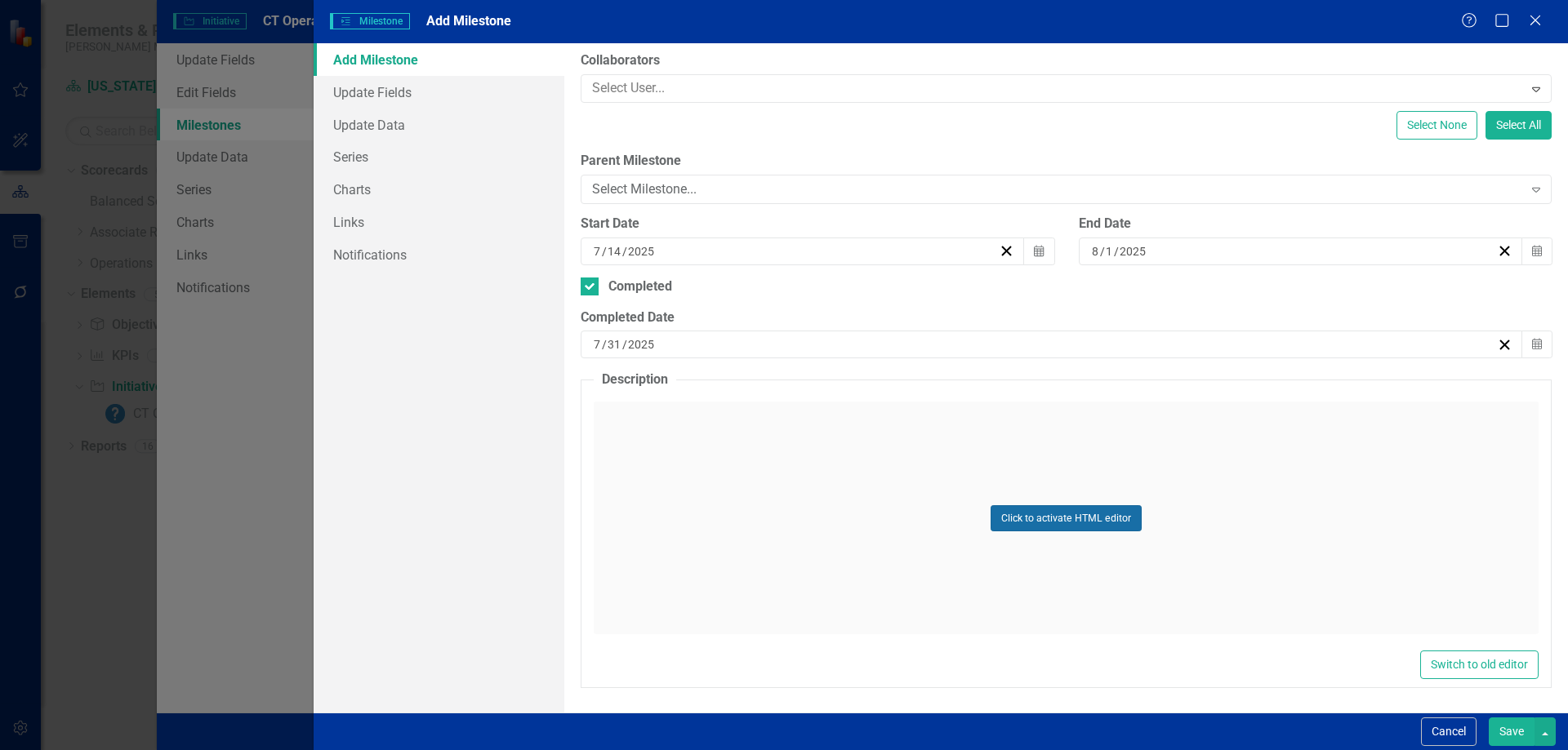
click at [1032, 507] on button "Click to activate HTML editor" at bounding box center [1065, 518] width 151 height 26
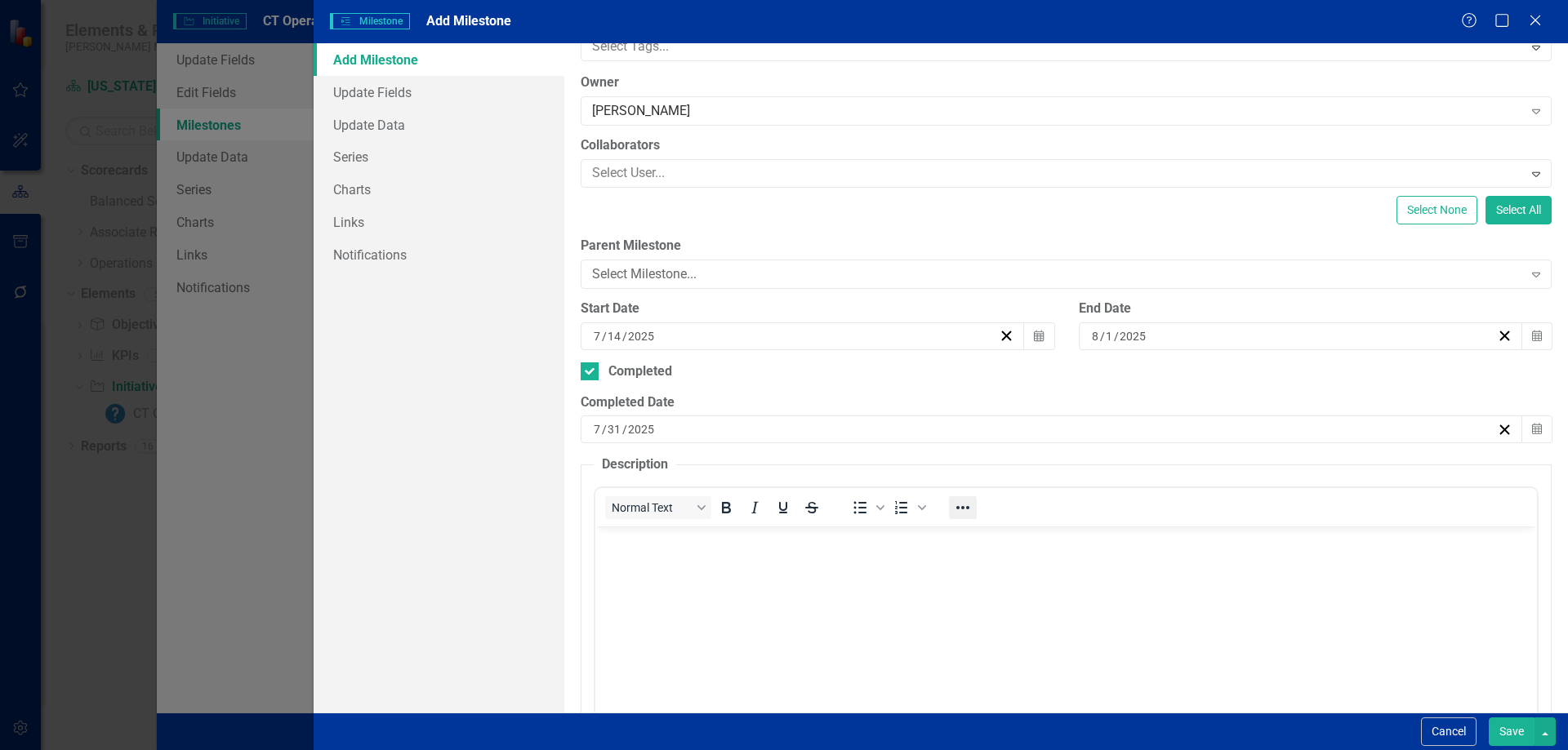
scroll to position [277, 0]
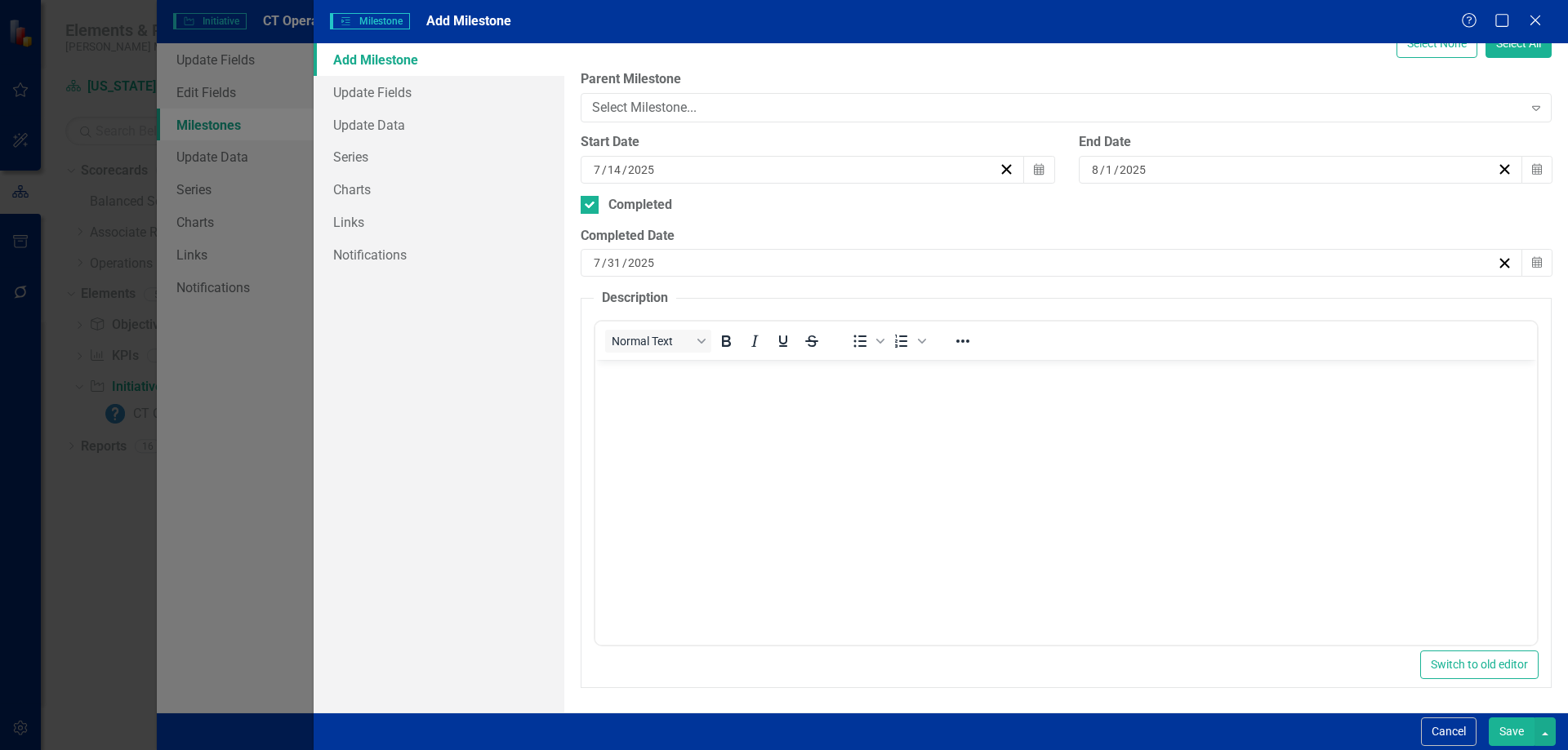
click at [764, 502] on body "Rich Text Area. Press ALT-0 for help." at bounding box center [1066, 482] width 942 height 245
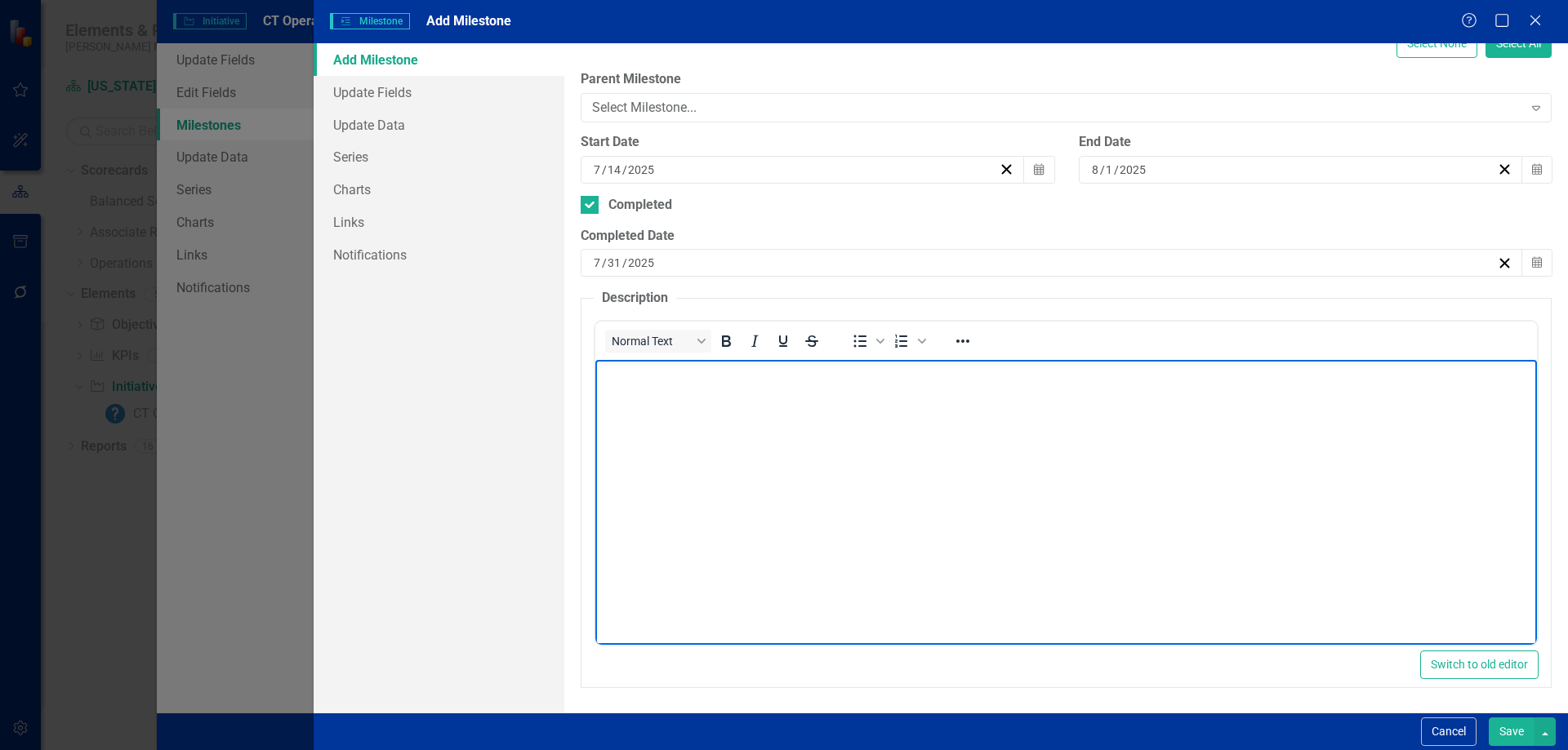
click at [763, 362] on body "Rich Text Area. Press ALT-0 for help." at bounding box center [1066, 482] width 942 height 245
click at [685, 419] on body "Rich Text Area. Press ALT-0 for help." at bounding box center [1066, 482] width 942 height 245
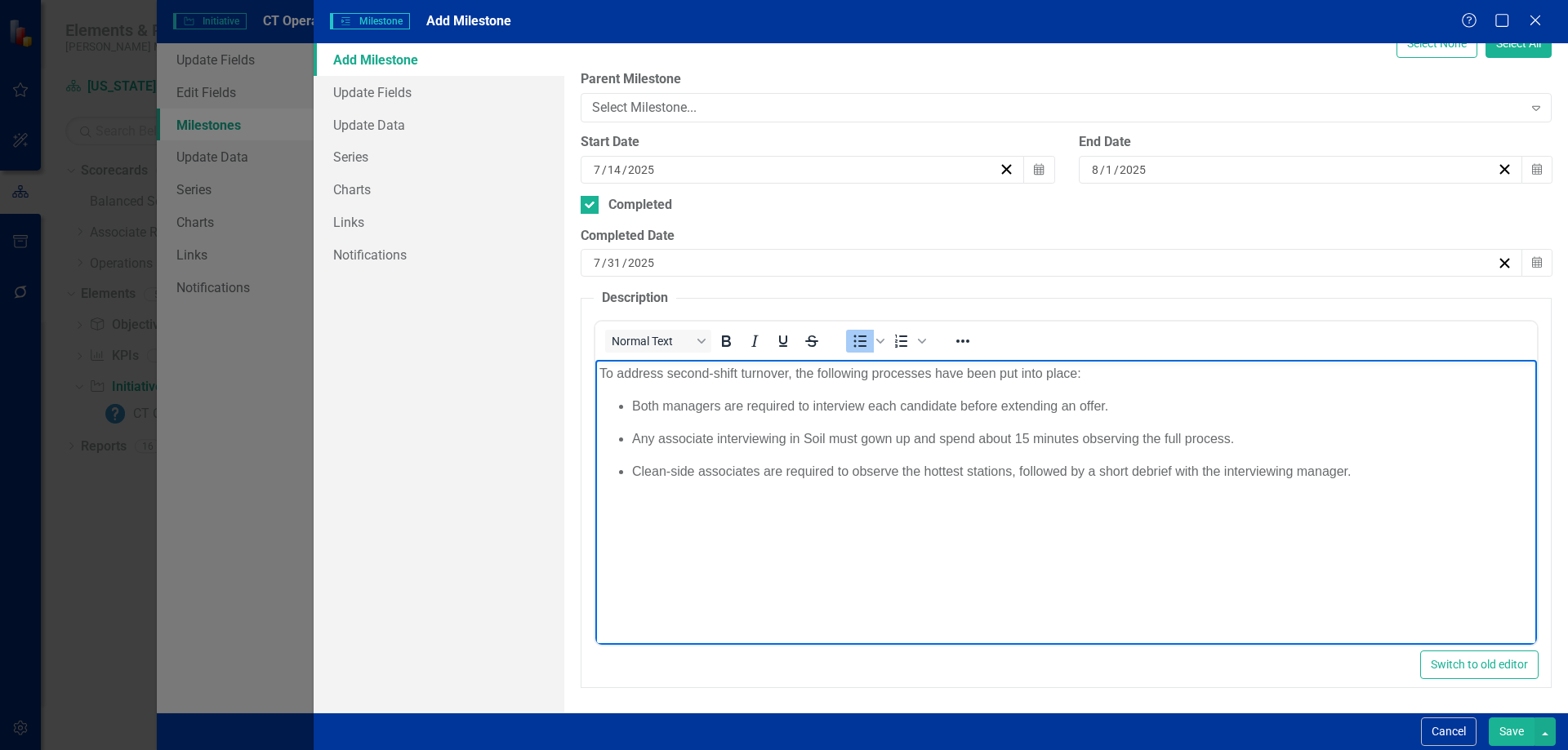
click at [1128, 408] on p "Both managers are required to interview each candidate before extending an offe…" at bounding box center [1082, 406] width 901 height 19
click at [1376, 473] on p "Clean-side associates are required to observe the hottest stations, followed by…" at bounding box center [1082, 472] width 901 height 19
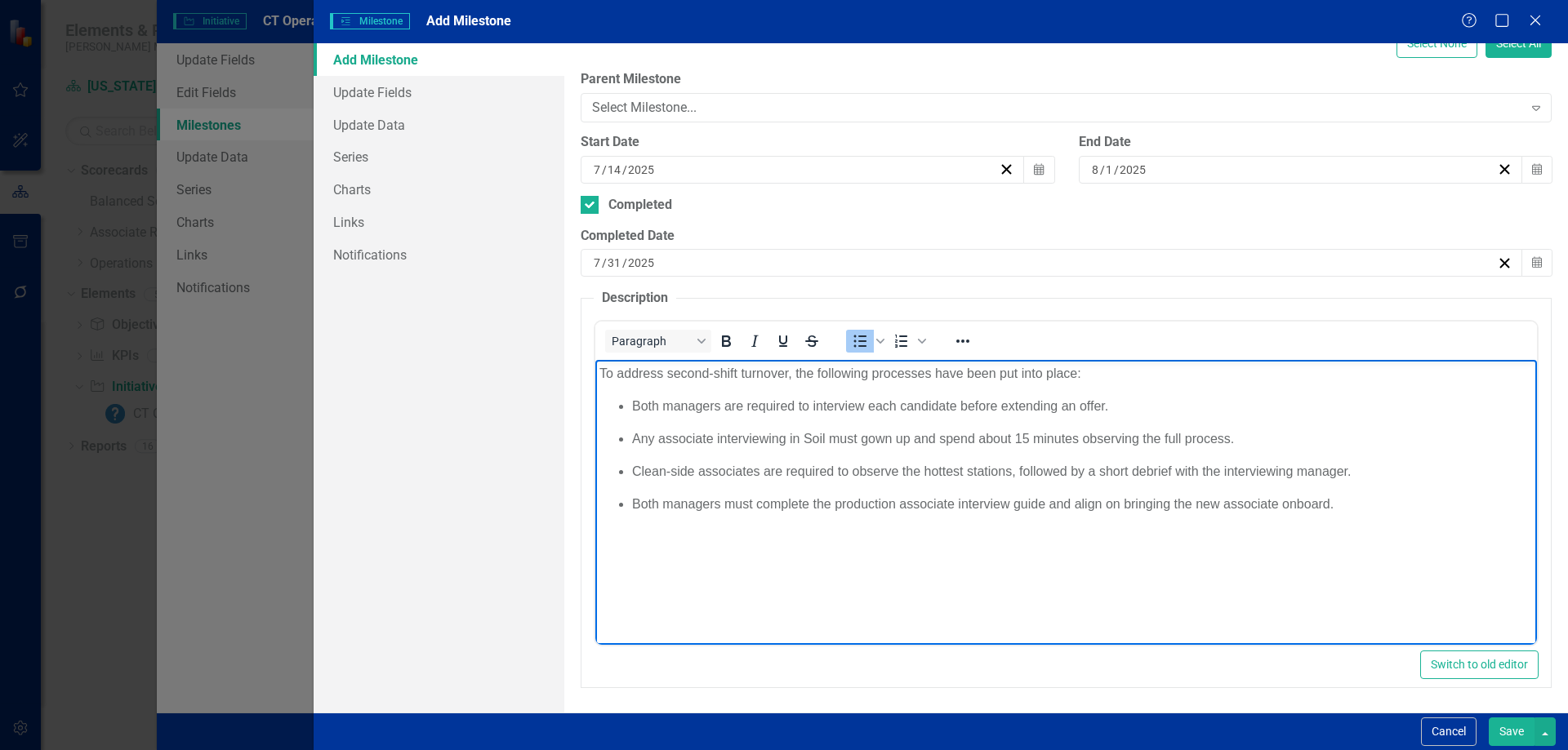
click at [728, 412] on p "Both managers are required to interview each candidate before extending an offe…" at bounding box center [1082, 406] width 901 height 19
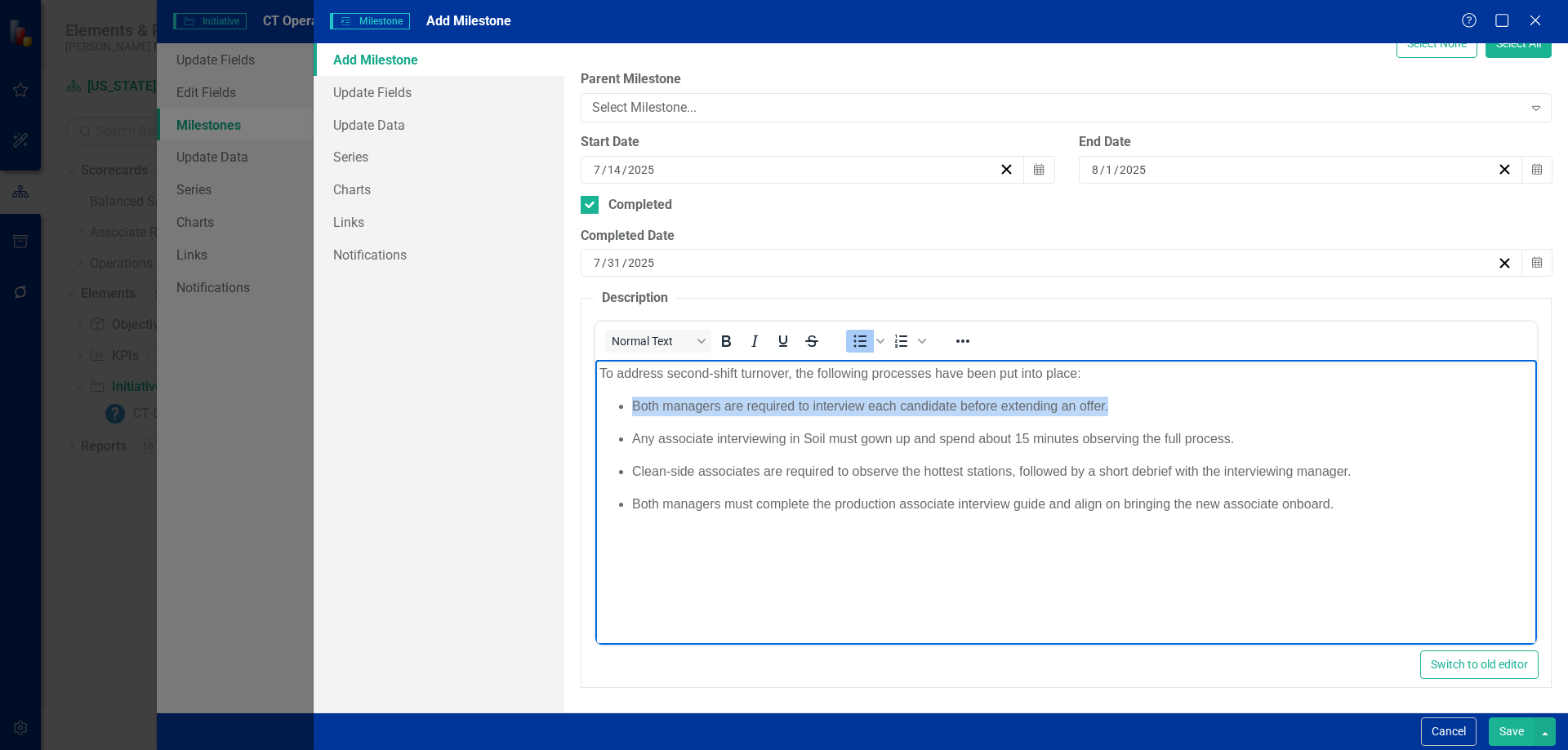
drag, startPoint x: 728, startPoint y: 412, endPoint x: 728, endPoint y: 445, distance: 33.0
click at [728, 445] on ul "Both managers are required to interview each candidate before extending an offe…" at bounding box center [1066, 455] width 933 height 117
click at [732, 440] on p "Any associate interviewing in Soil must gown up and spend about 15 minutes obse…" at bounding box center [1082, 439] width 901 height 19
click at [1311, 504] on li "Both managers must complete the production associate interview guide and align …" at bounding box center [1082, 504] width 901 height 19
click at [699, 445] on p "Any associate interviewing in Soil must gown up and spend about 15 minutes obse…" at bounding box center [1082, 439] width 901 height 19
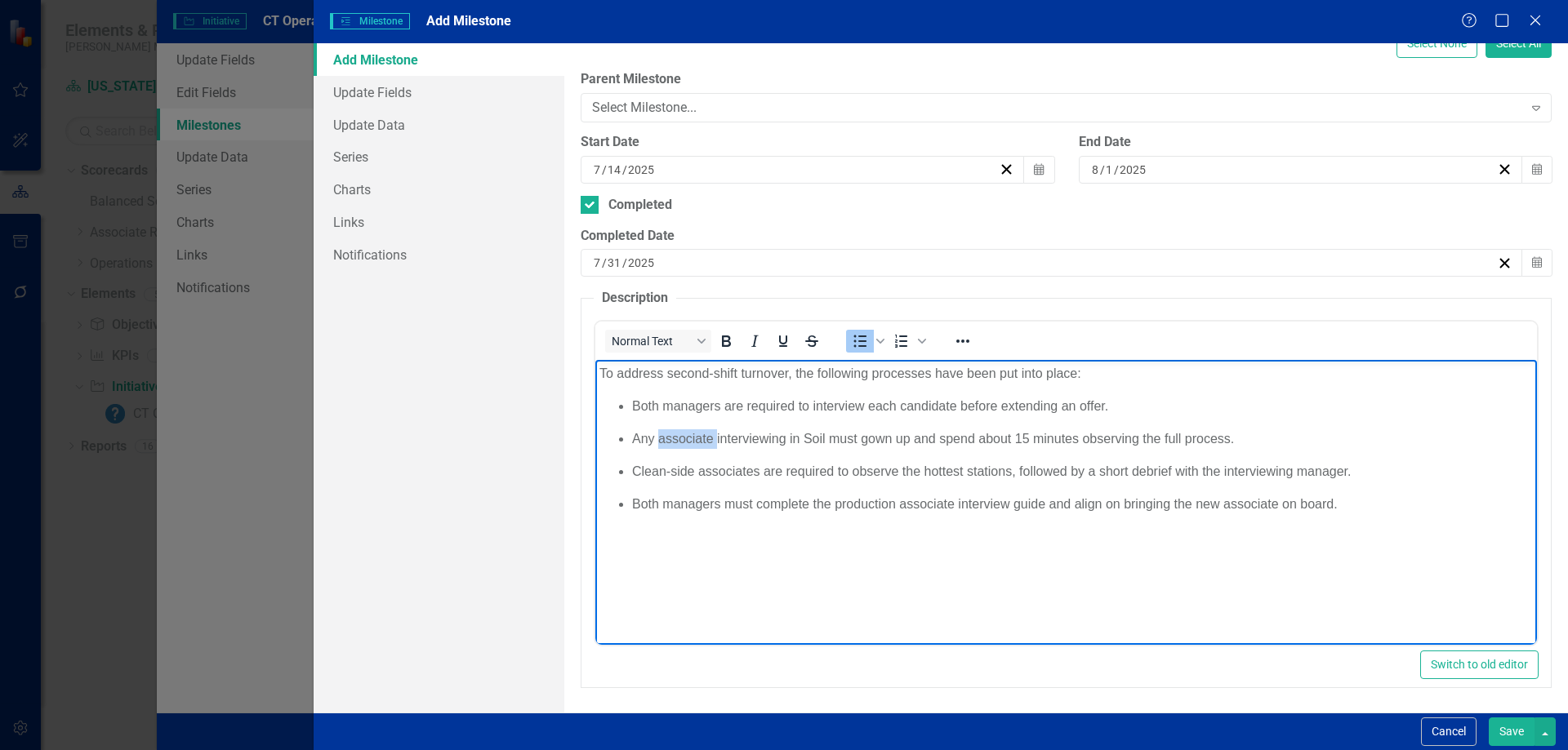
click at [699, 445] on p "Any associate interviewing in Soil must gown up and spend about 15 minutes obse…" at bounding box center [1082, 439] width 901 height 19
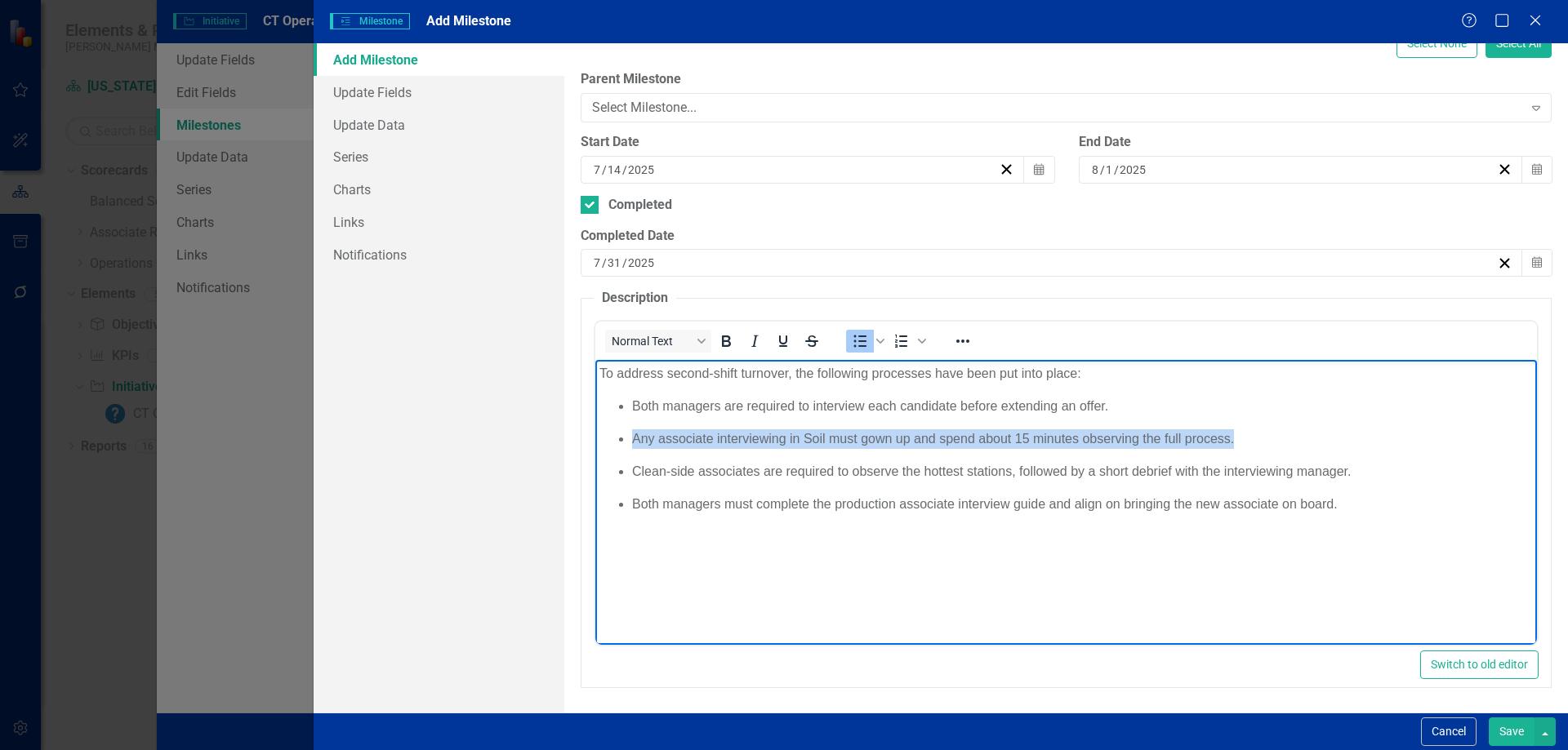
click at [699, 445] on p "Any associate interviewing in Soil must gown up and spend about 15 minutes obse…" at bounding box center [1082, 439] width 901 height 19
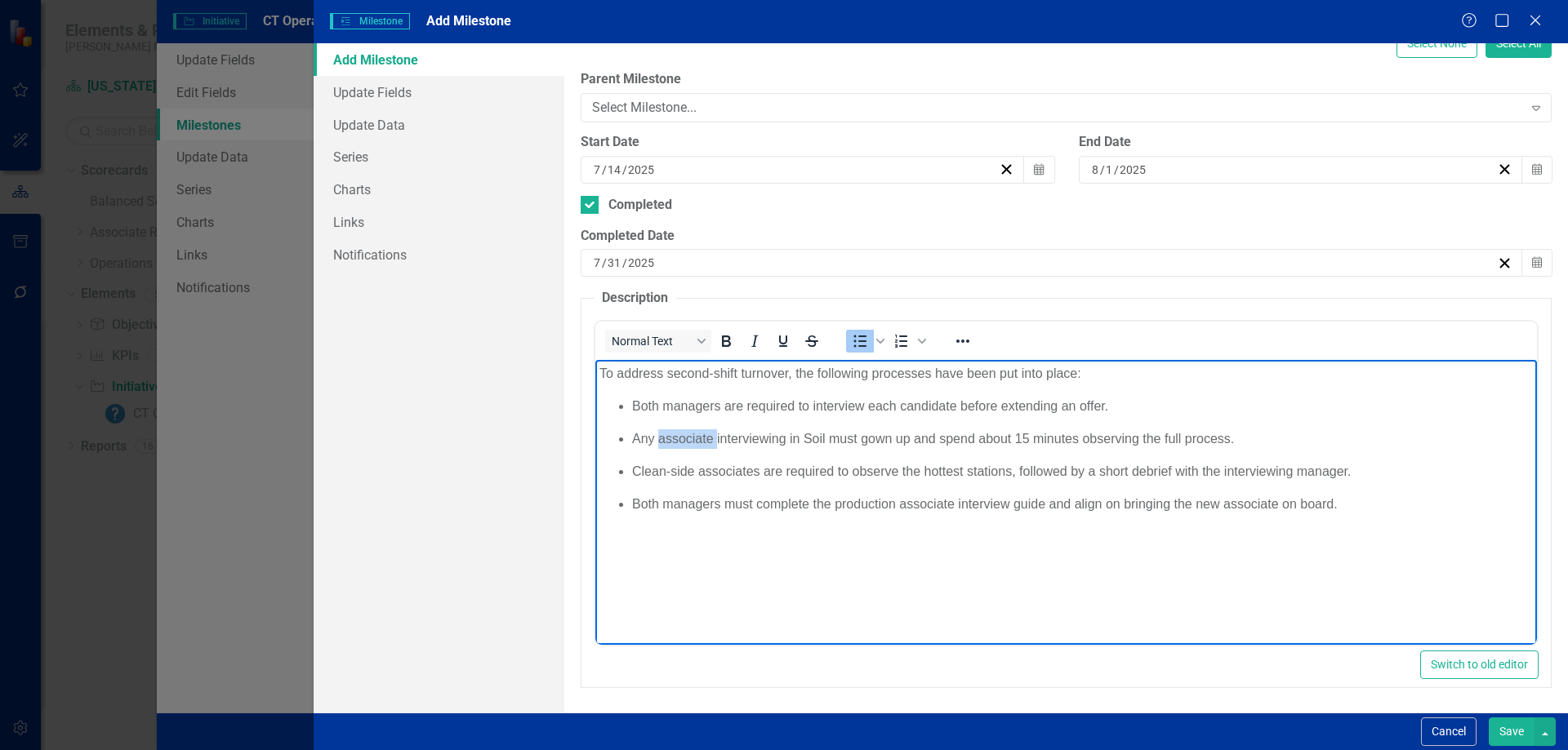
click at [699, 445] on p "Any associate interviewing in Soil must gown up and spend about 15 minutes obse…" at bounding box center [1082, 439] width 901 height 19
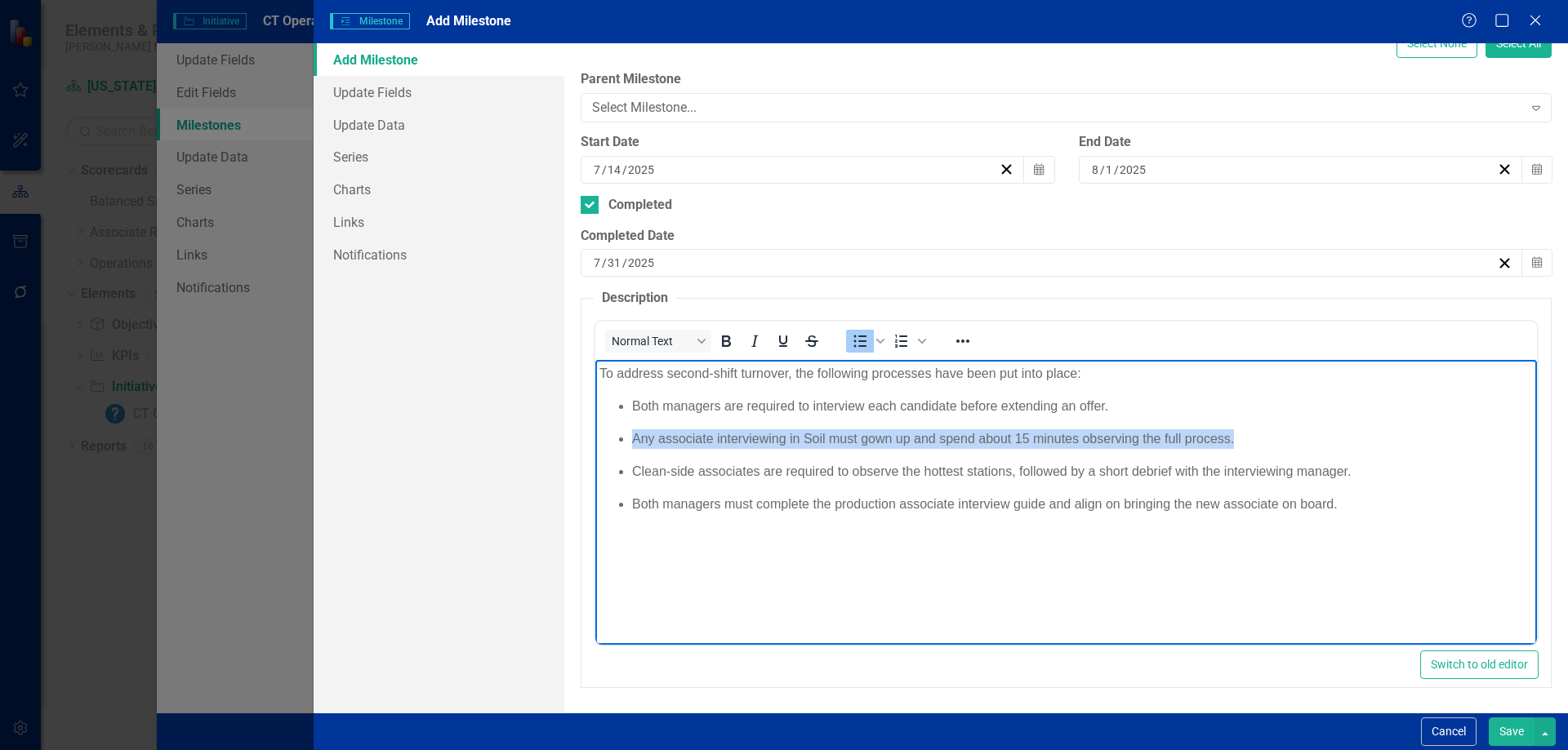
drag, startPoint x: 699, startPoint y: 445, endPoint x: 699, endPoint y: 497, distance: 52.0
click at [699, 497] on ul "Both managers are required to interview each candidate before extending an offe…" at bounding box center [1066, 455] width 933 height 117
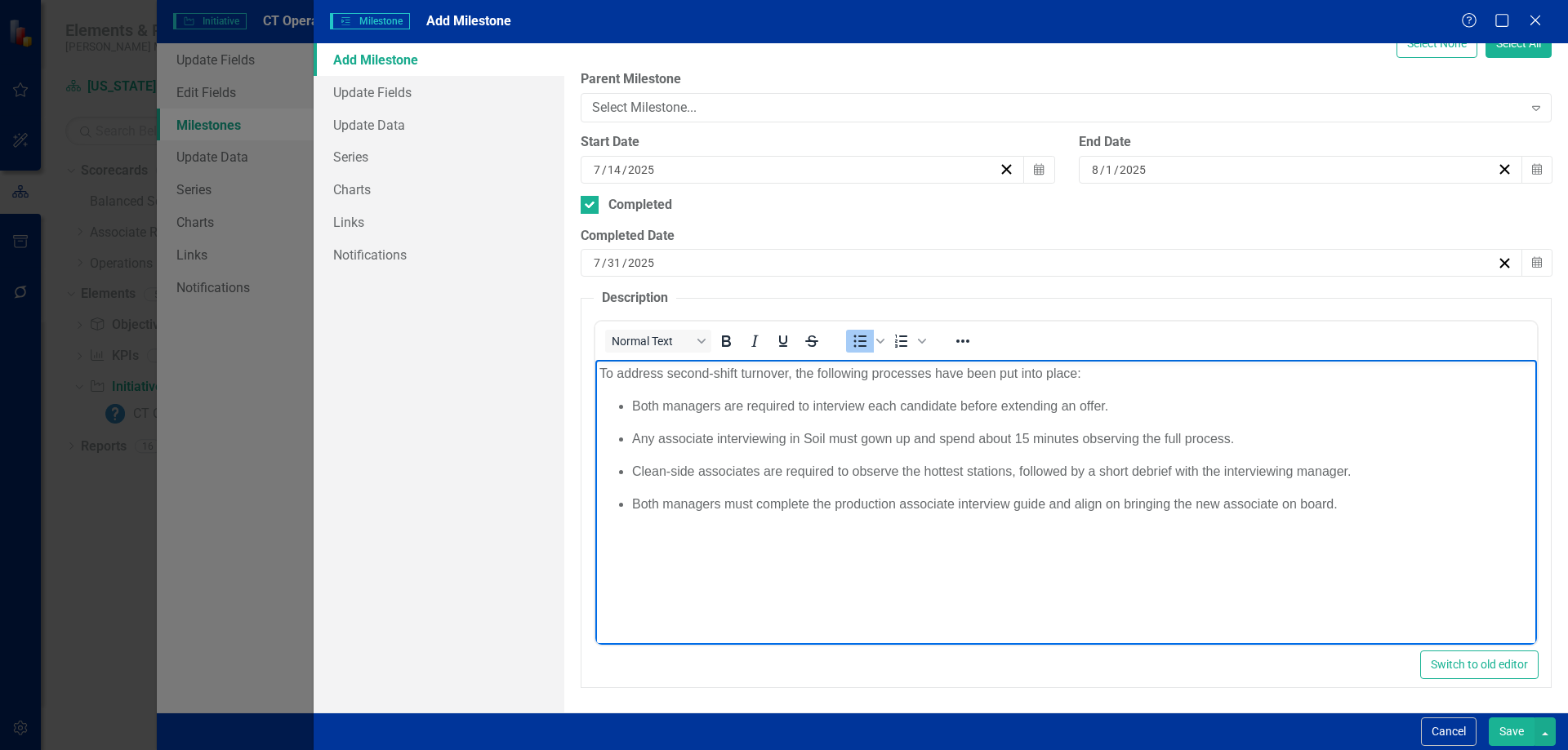
click at [699, 497] on li "Both managers must complete the production associate interview guide and align …" at bounding box center [1082, 504] width 901 height 19
click at [707, 471] on p "Clean-side associates are required to observe the hottest stations, followed by…" at bounding box center [1082, 472] width 901 height 19
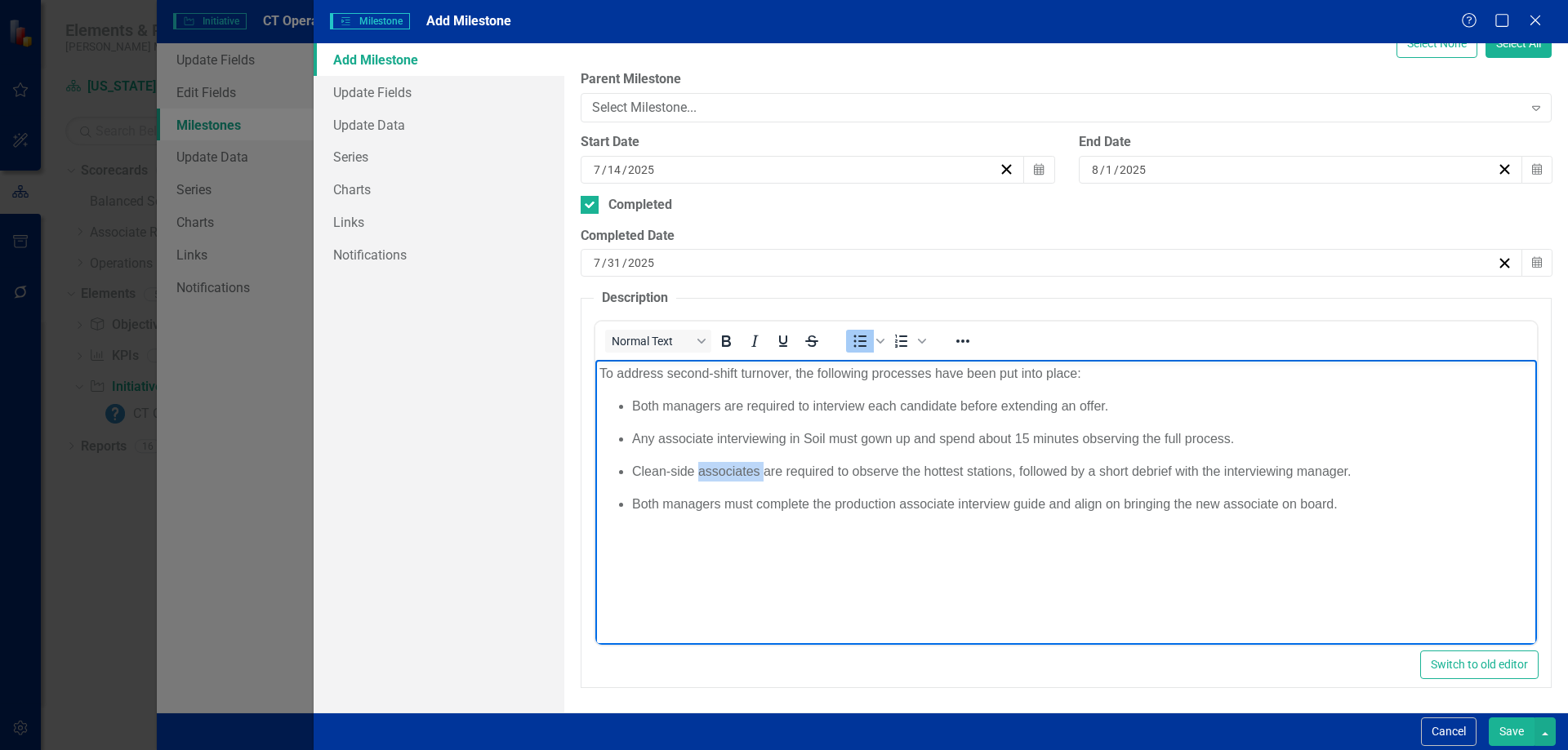
click at [707, 471] on p "Clean-side associates are required to observe the hottest stations, followed by…" at bounding box center [1082, 472] width 901 height 19
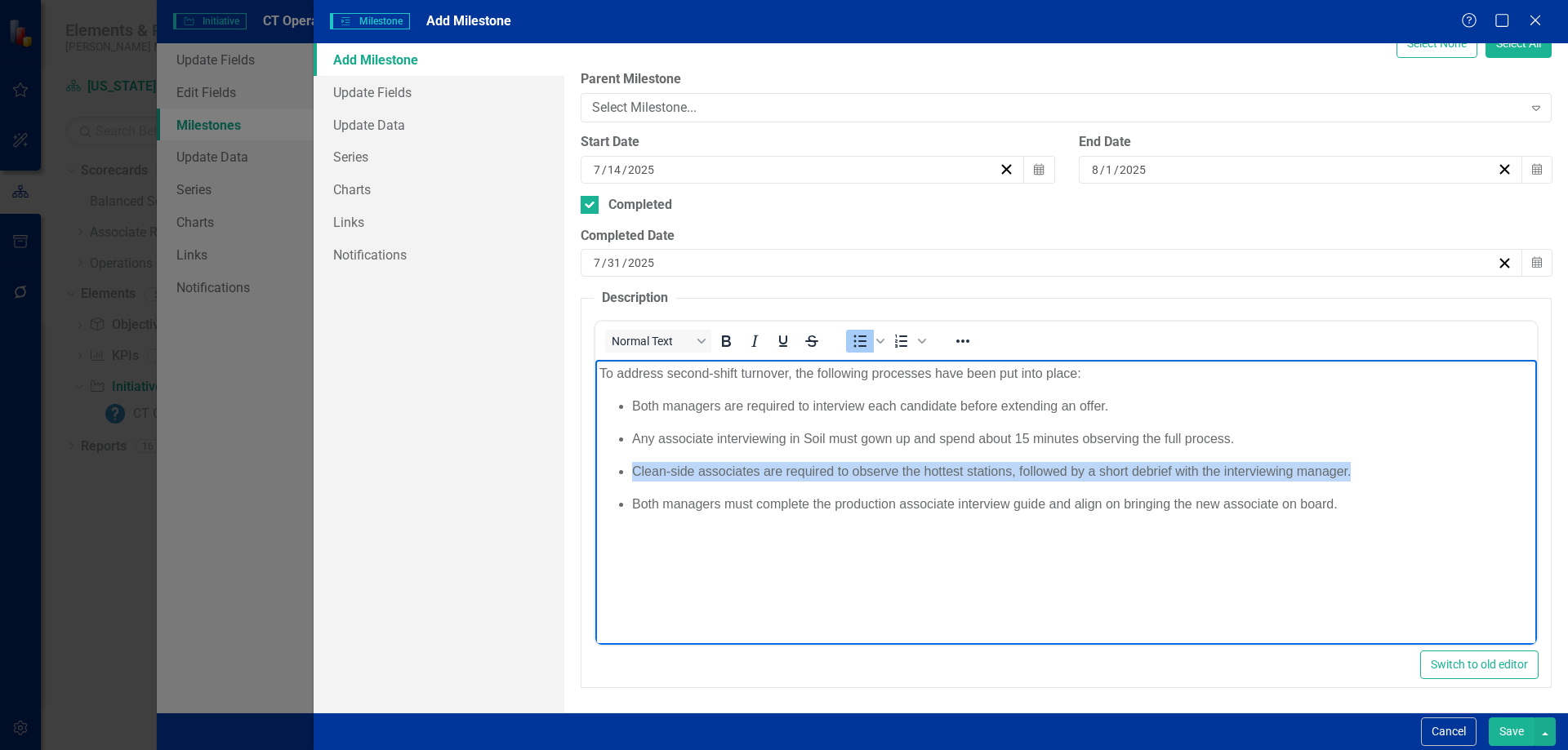
click at [707, 471] on p "Clean-side associates are required to observe the hottest stations, followed by…" at bounding box center [1082, 472] width 901 height 19
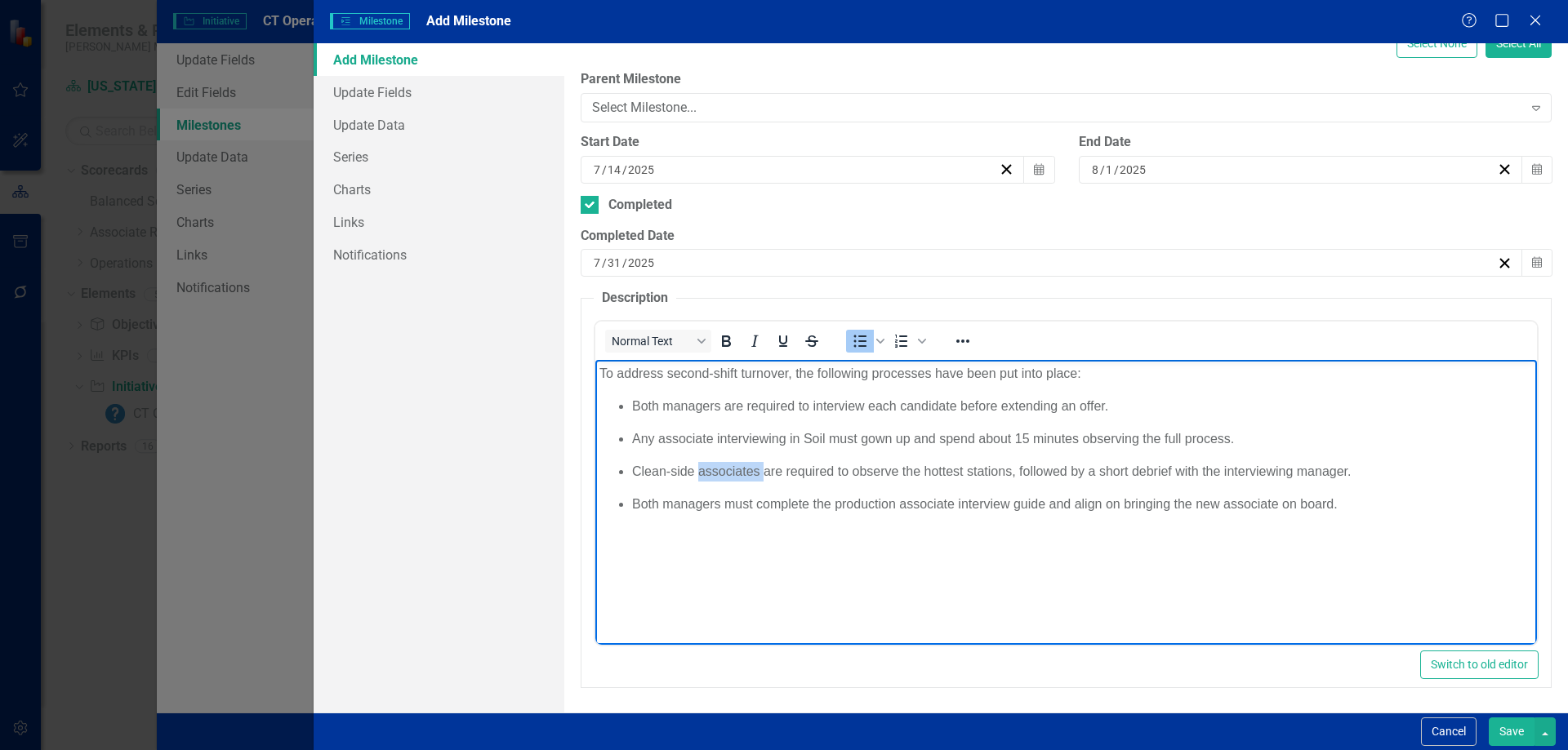
click at [707, 471] on p "Clean-side associates are required to observe the hottest stations, followed by…" at bounding box center [1082, 472] width 901 height 19
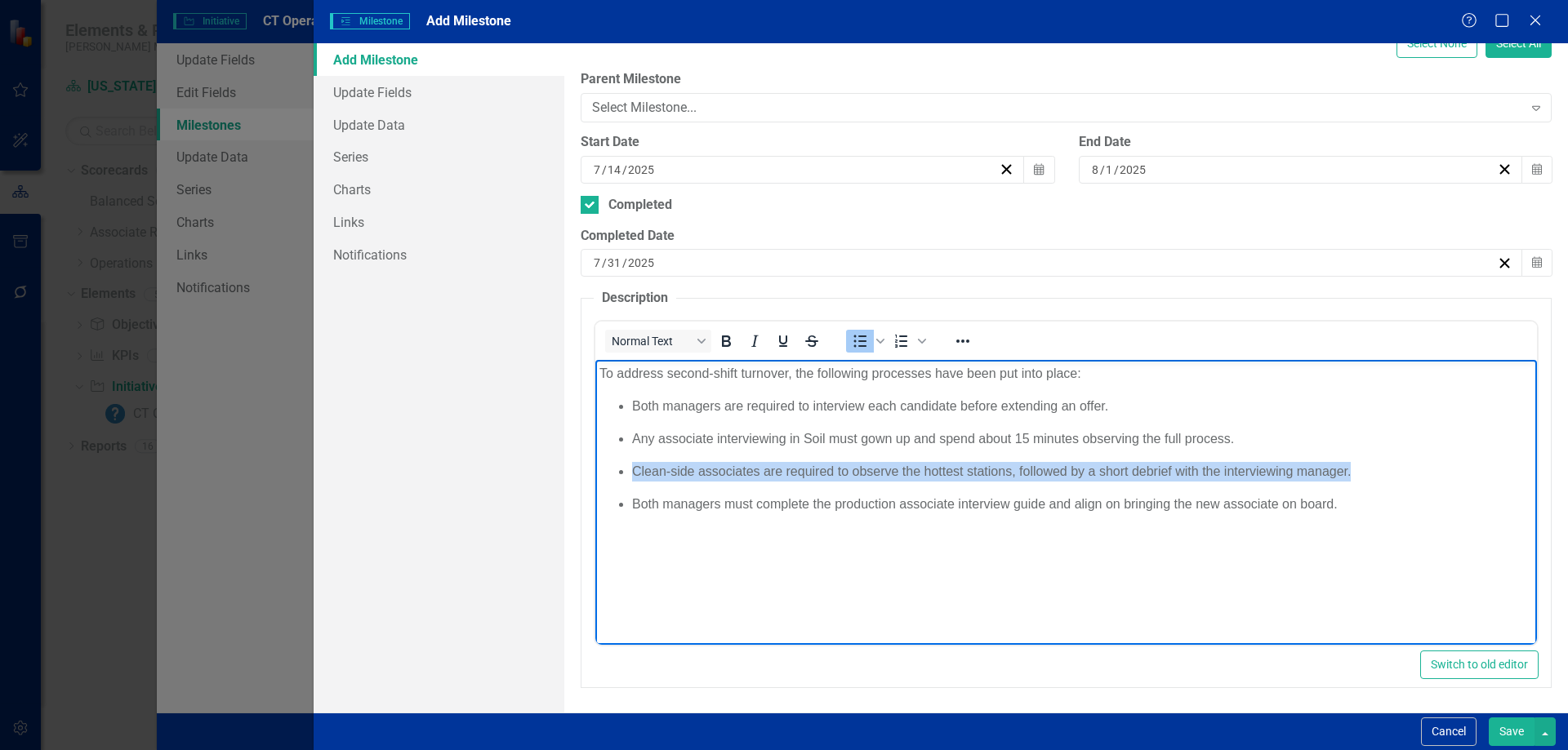
drag, startPoint x: 707, startPoint y: 471, endPoint x: 708, endPoint y: 522, distance: 51.0
click at [708, 522] on body "To address second-shift turnover, the following processes have been put into pl…" at bounding box center [1066, 482] width 942 height 245
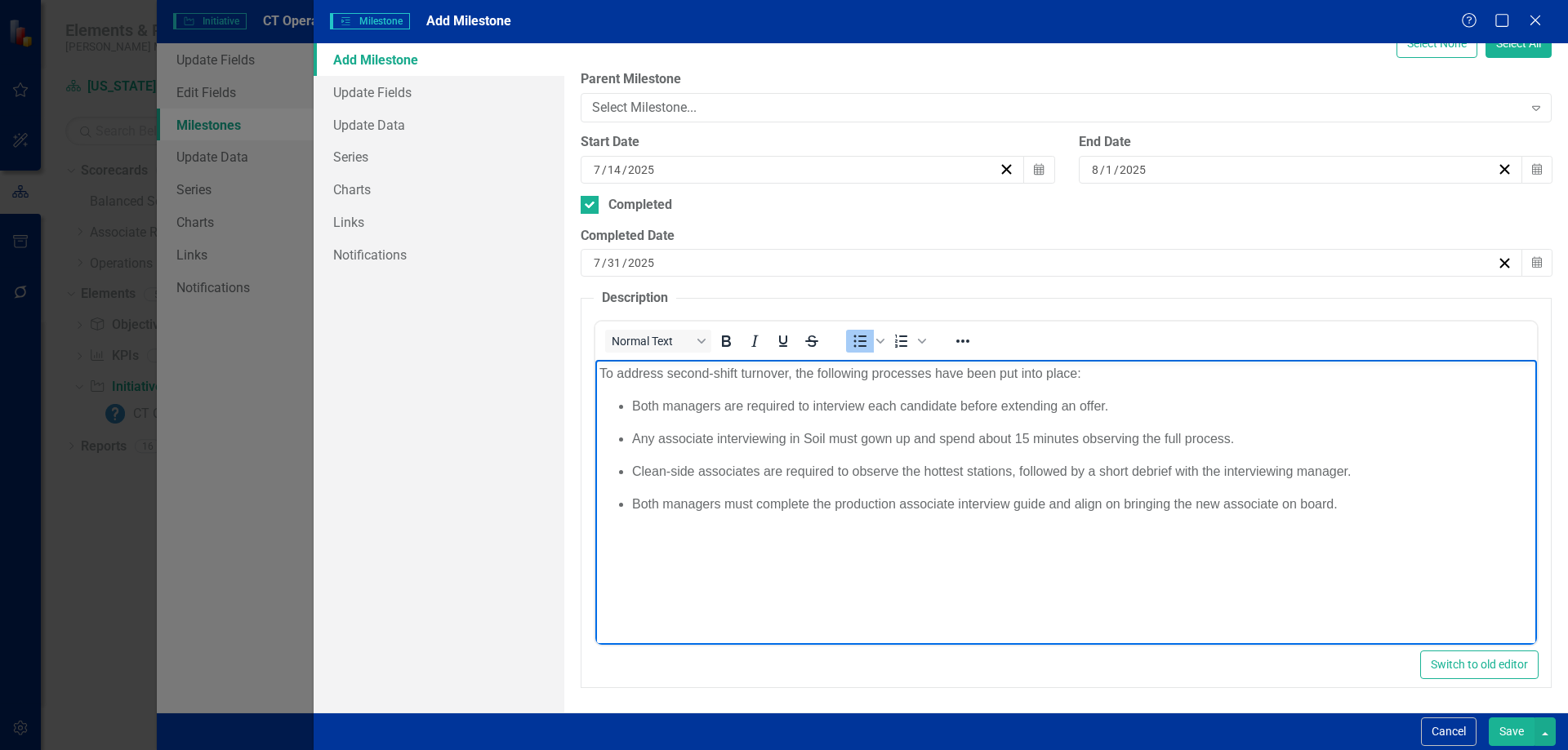
click at [708, 522] on body "To address second-shift turnover, the following processes have been put into pl…" at bounding box center [1066, 482] width 942 height 245
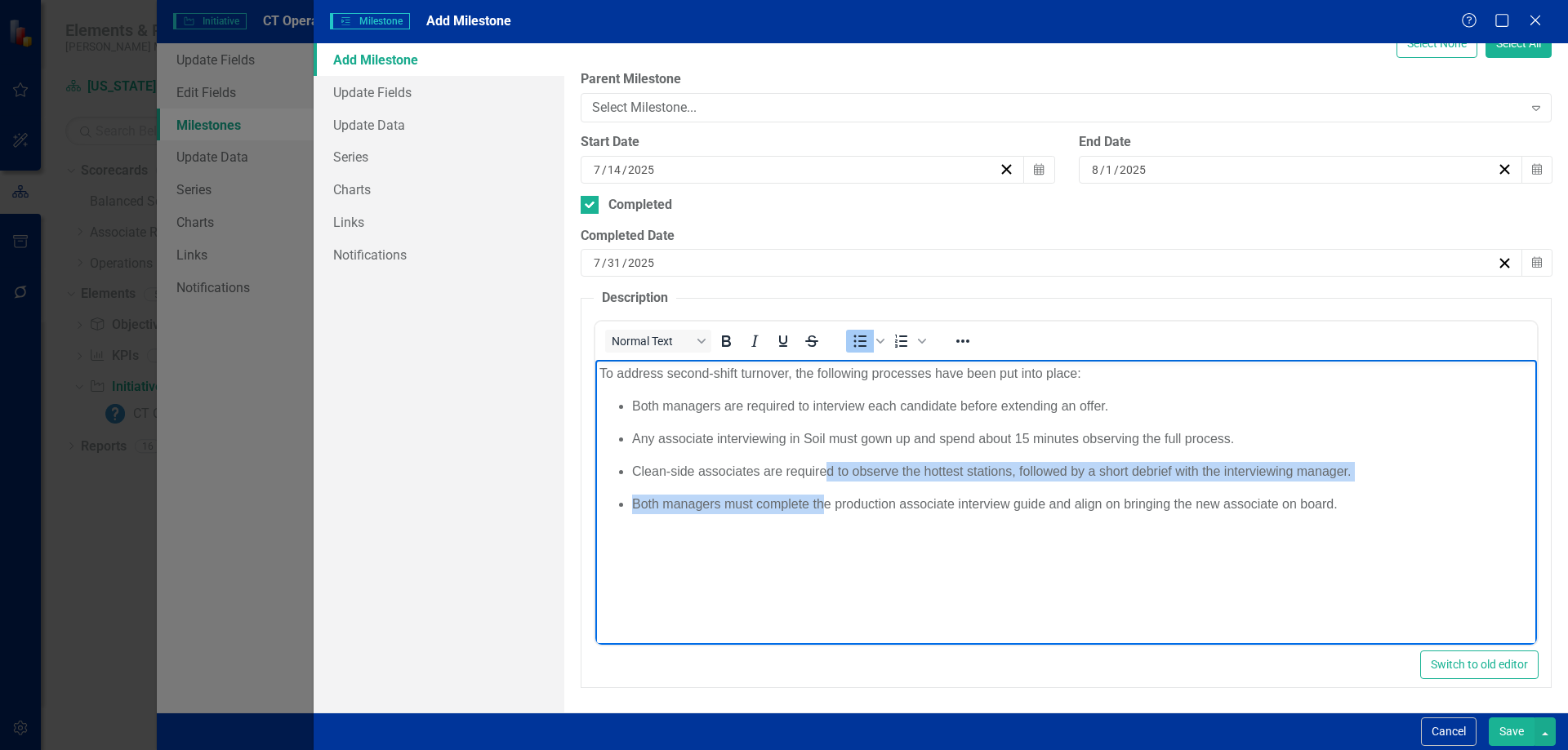
drag, startPoint x: 821, startPoint y: 524, endPoint x: 826, endPoint y: 470, distance: 54.2
click at [826, 470] on body "To address second-shift turnover, the following processes have been put into pl…" at bounding box center [1066, 482] width 942 height 245
click at [826, 470] on p "Clean-side associates are required to observe the hottest stations, followed by…" at bounding box center [1082, 472] width 901 height 19
drag, startPoint x: 826, startPoint y: 470, endPoint x: 823, endPoint y: 506, distance: 36.1
click at [823, 506] on ul "Both managers are required to interview each candidate before extending an offe…" at bounding box center [1066, 455] width 933 height 117
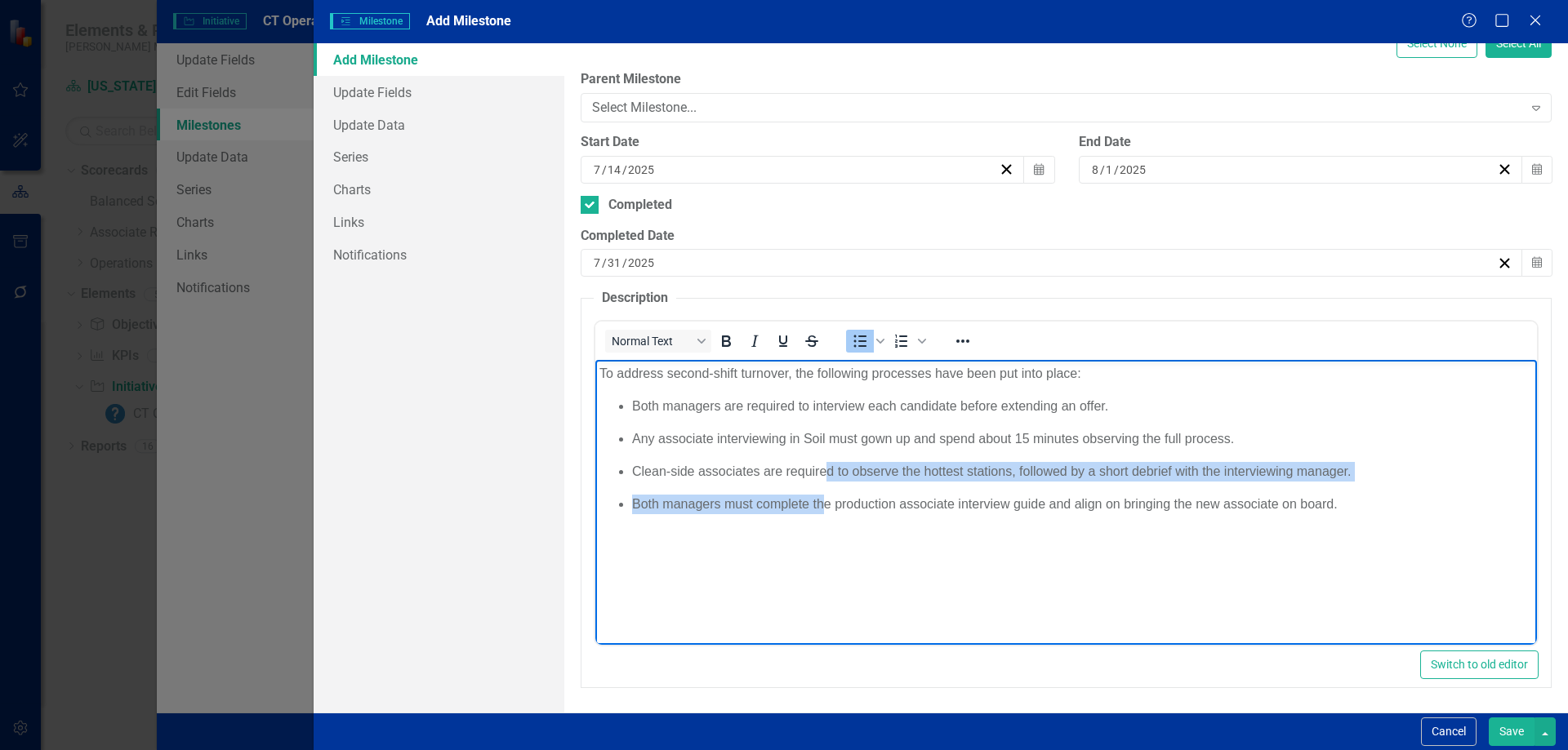
click at [823, 506] on li "Both managers must complete the production associate interview guide and align …" at bounding box center [1082, 504] width 901 height 19
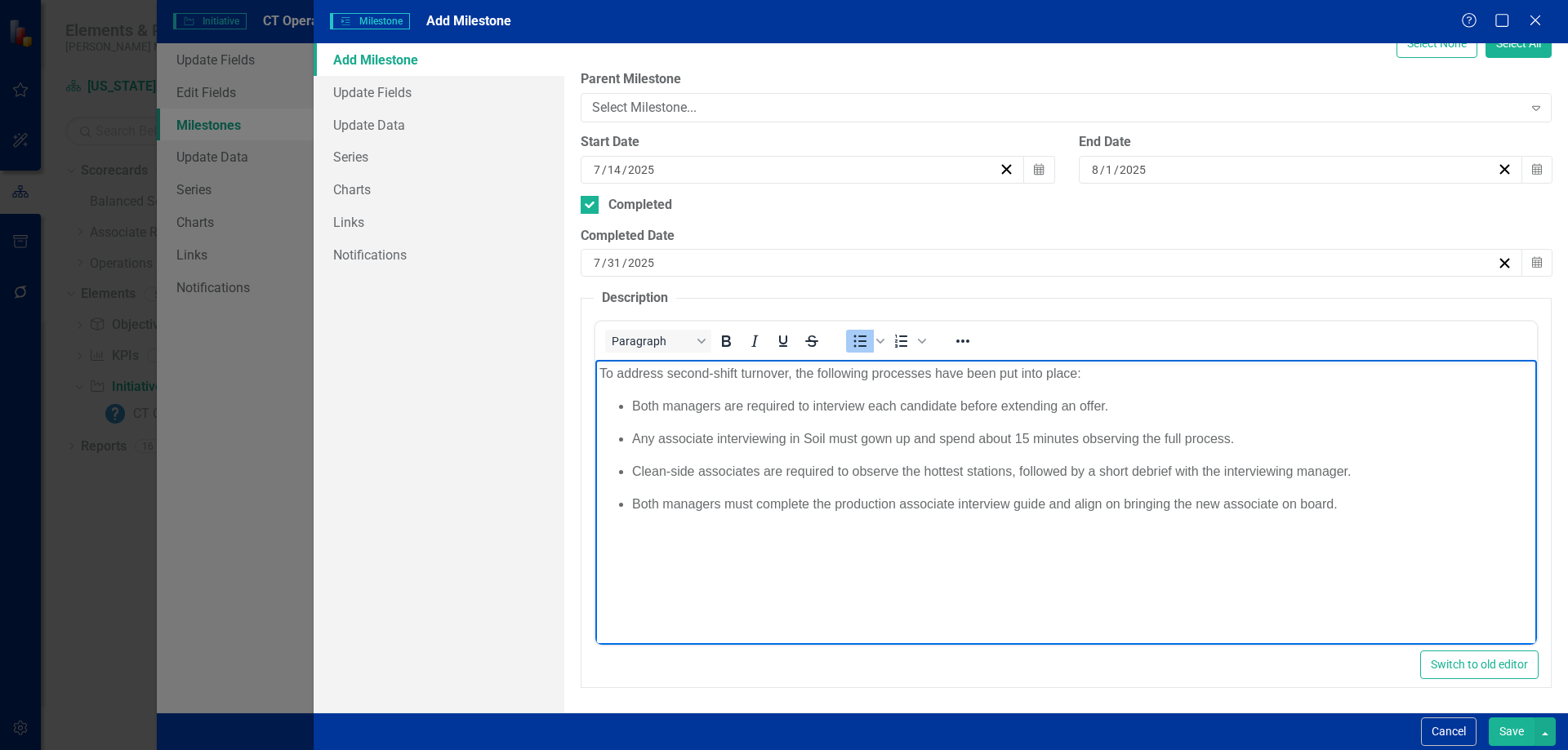
click at [1508, 729] on button "Save" at bounding box center [1511, 732] width 46 height 29
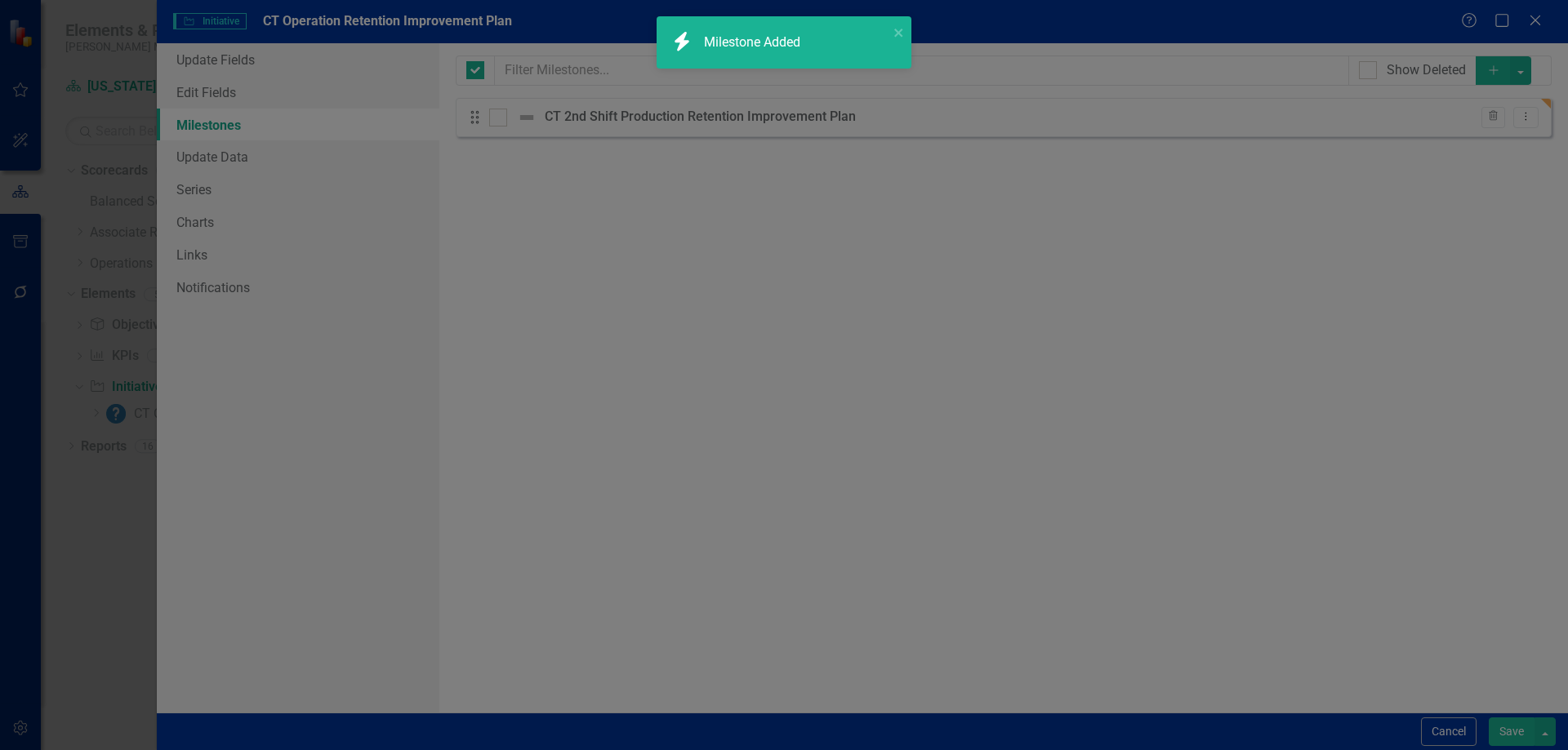
checkbox input "false"
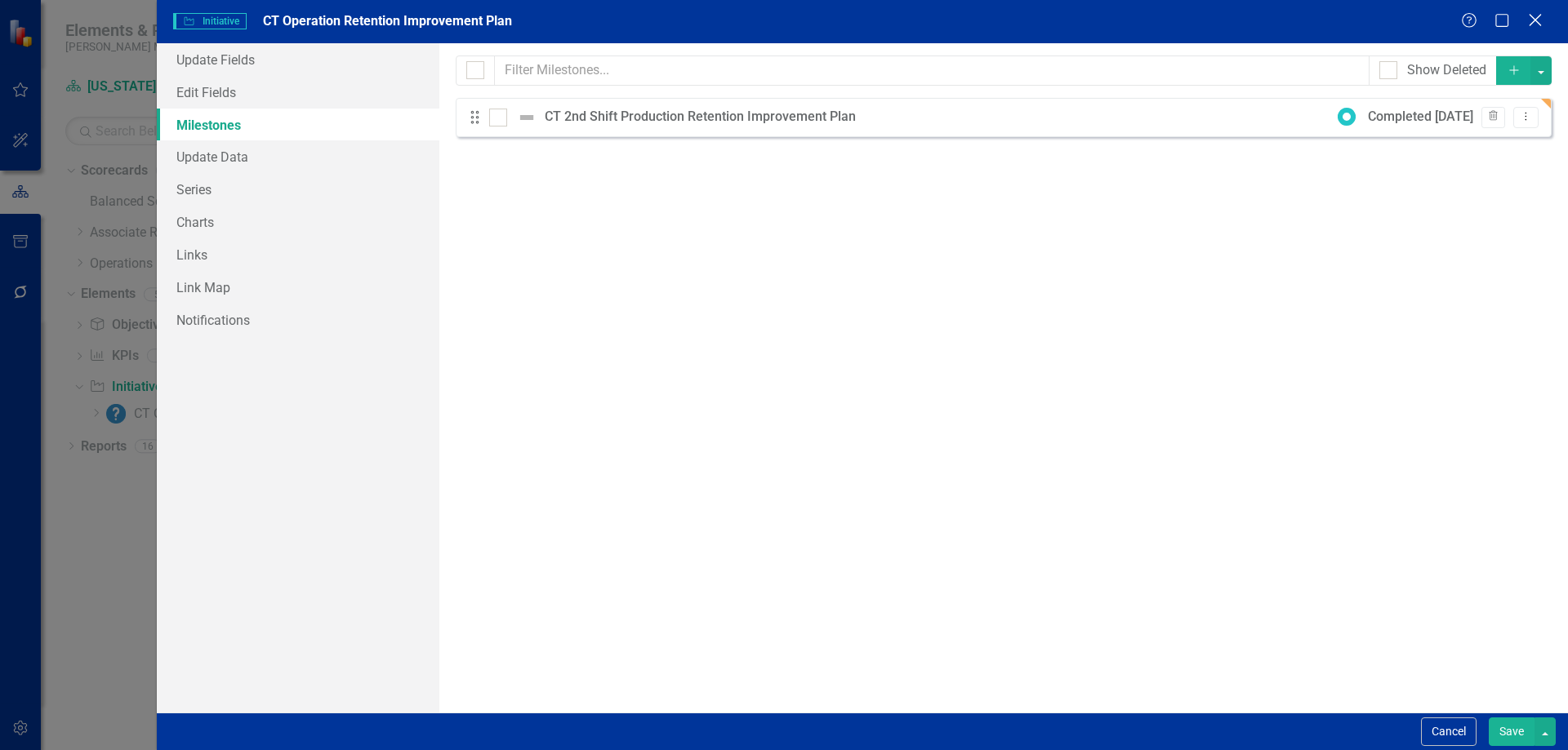
click at [1541, 18] on icon "Close" at bounding box center [1535, 20] width 20 height 16
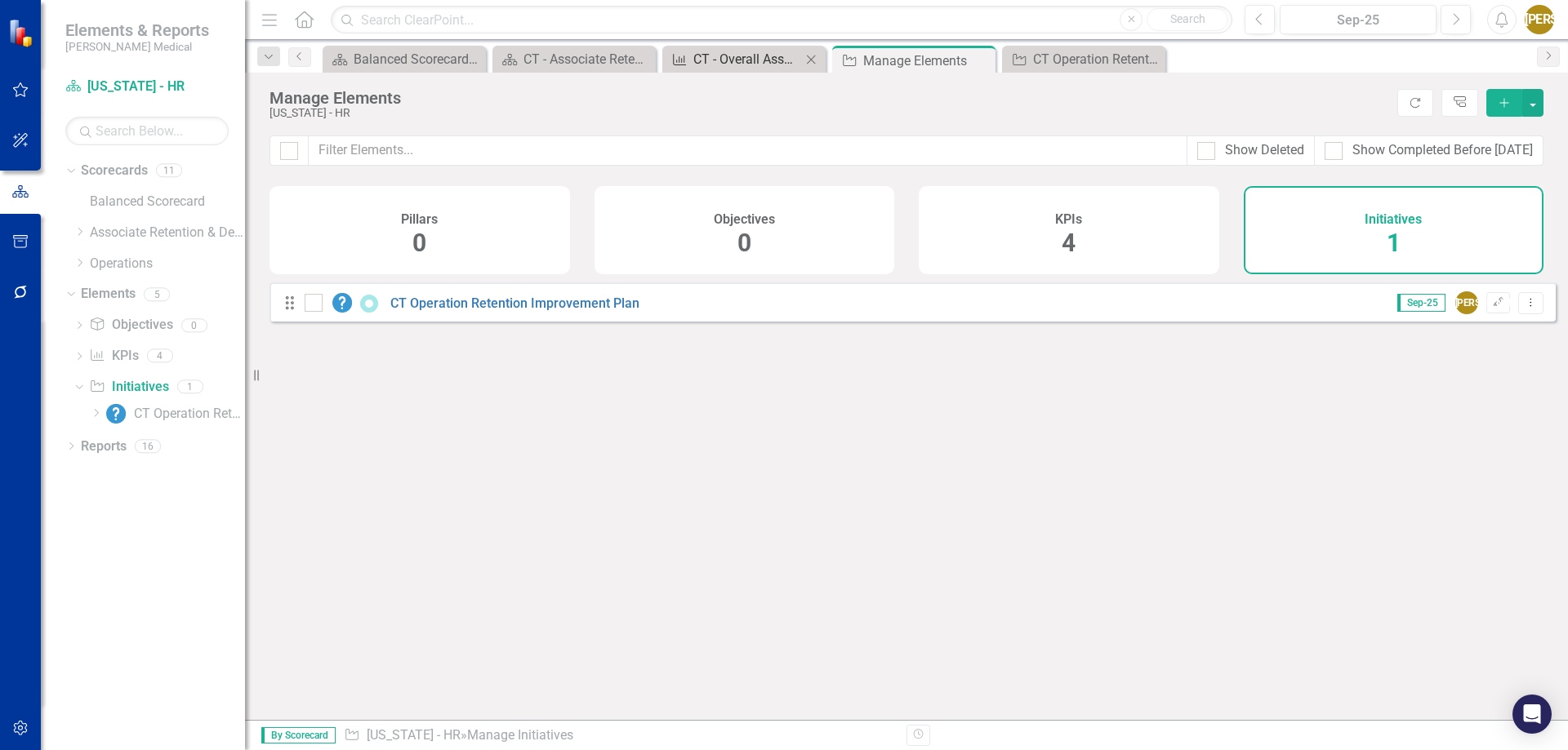
click at [718, 56] on div "CT - Overall Associate Turnover (Rolling 12 Mos.)" at bounding box center [747, 59] width 108 height 20
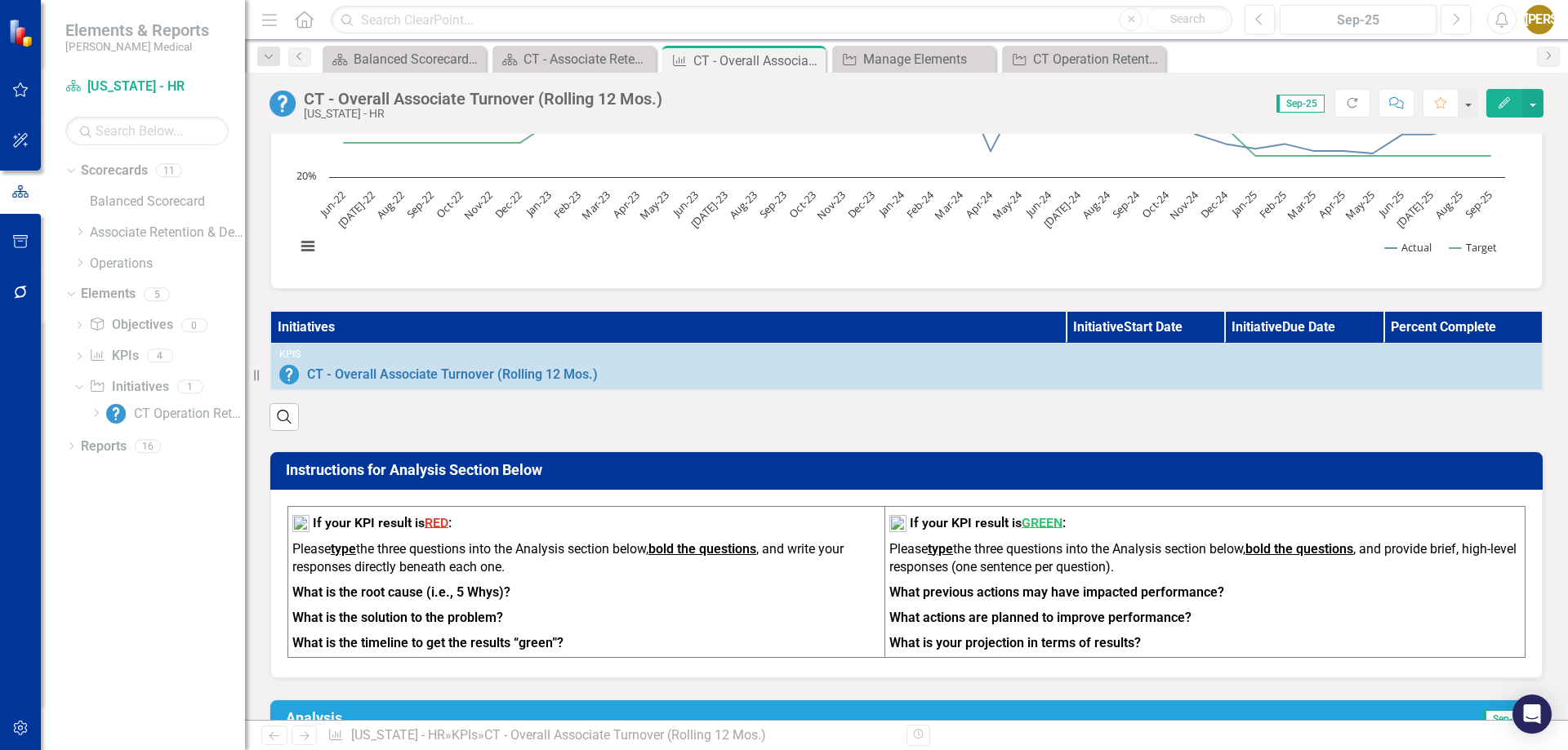
scroll to position [261, 0]
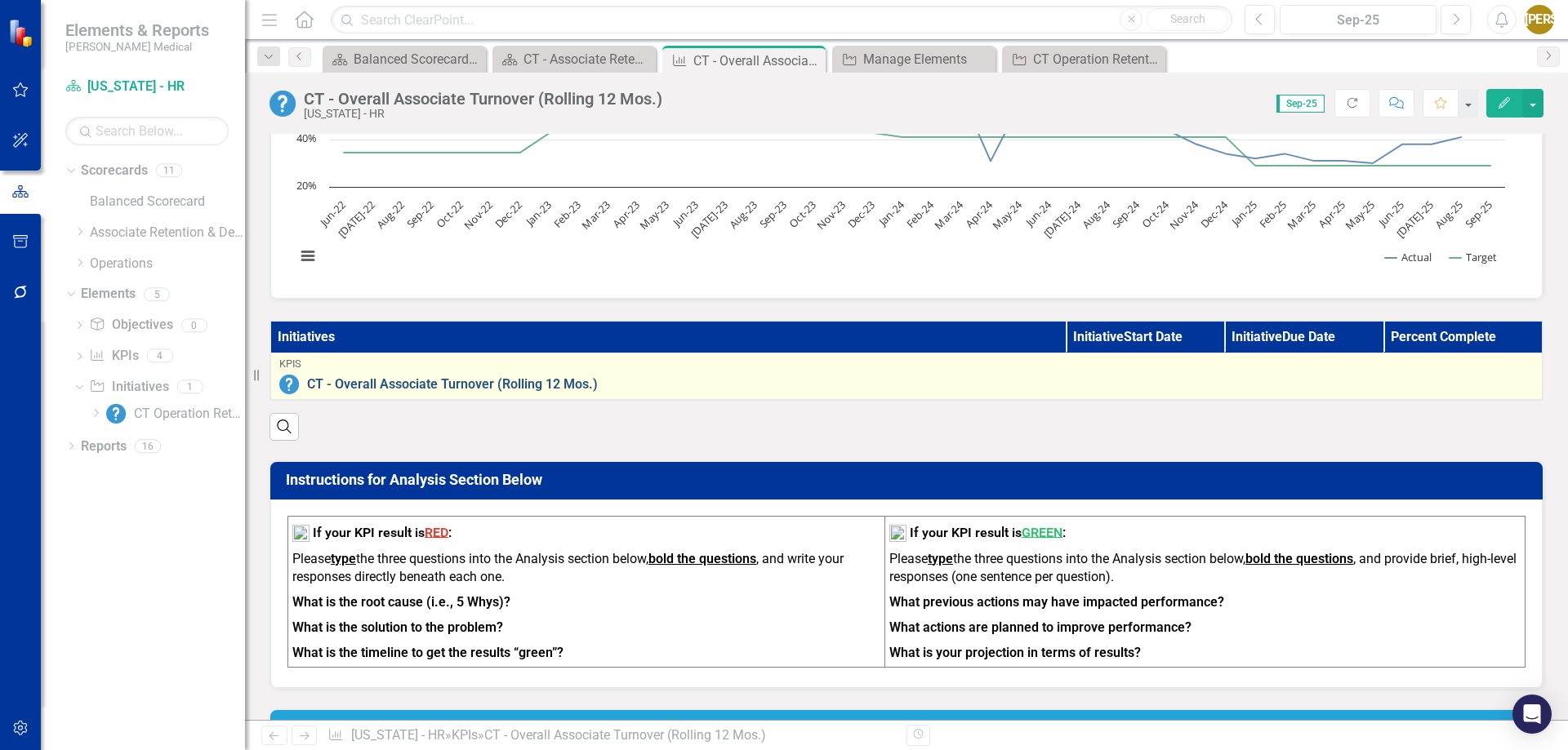
click at [563, 390] on link "CT - Overall Associate Turnover (Rolling 12 Mos.)" at bounding box center [920, 384] width 1227 height 15
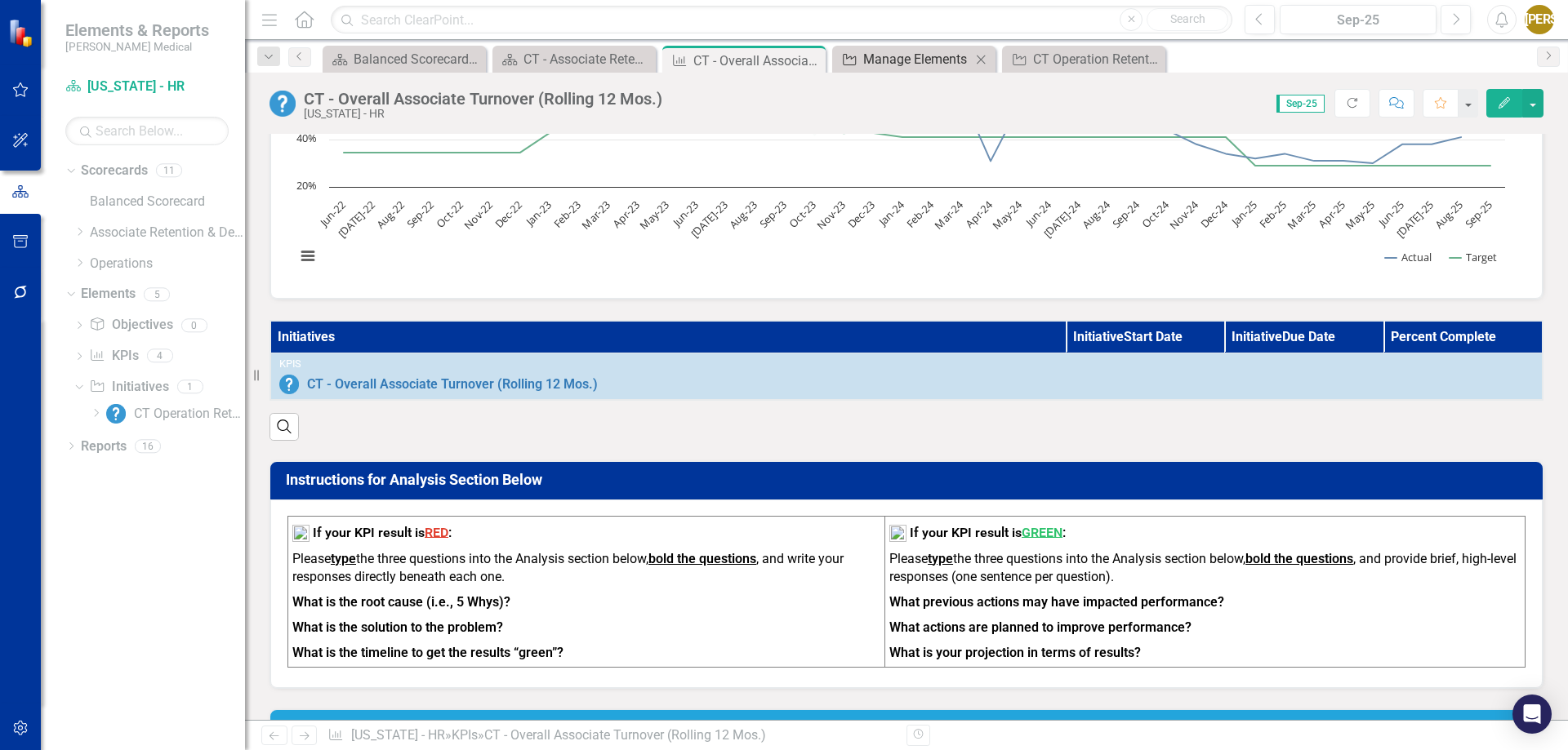
click at [889, 56] on div "Manage Elements" at bounding box center [917, 59] width 108 height 20
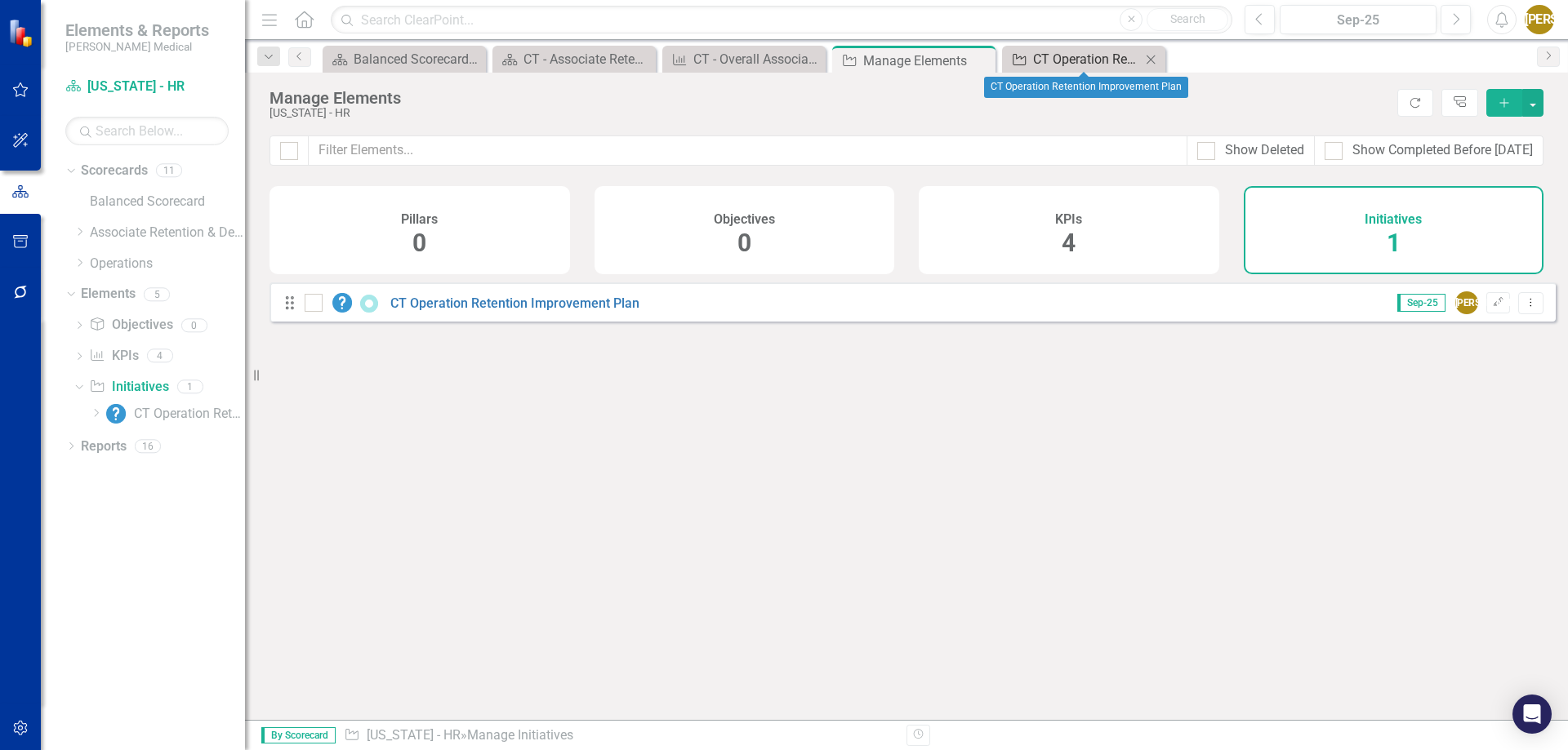
click at [1095, 54] on div "CT Operation Retention Improvement Plan" at bounding box center [1086, 59] width 108 height 20
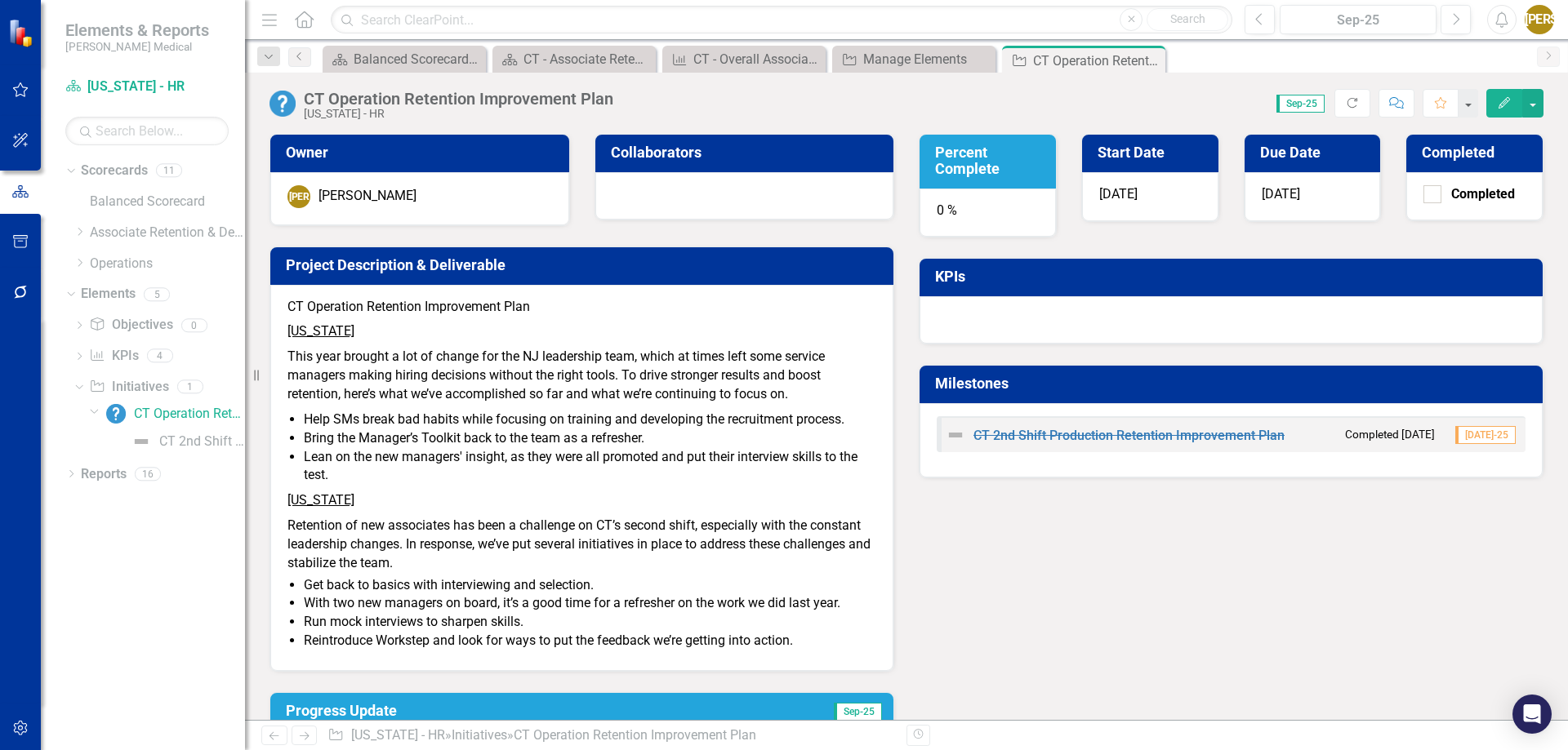
click at [383, 455] on li "Lean on the new managers' insight, as they were all promoted and put their inte…" at bounding box center [590, 466] width 573 height 38
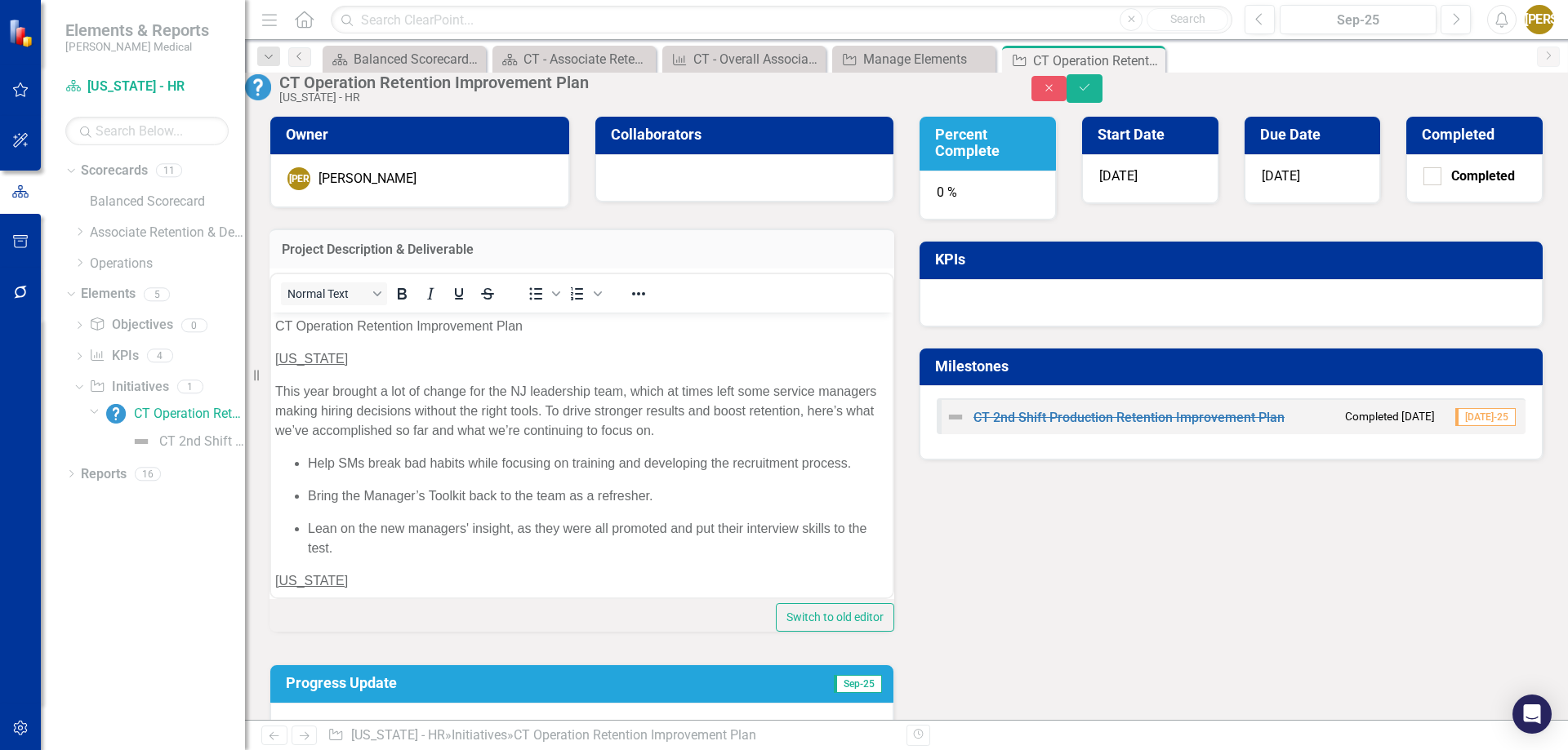
click at [353, 380] on body "CT Operation Retention Improvement Plan [US_STATE] This year brought a lot of c…" at bounding box center [582, 560] width 622 height 498
click at [1121, 659] on div "Owner [PERSON_NAME] Jasminique [PERSON_NAME] Collaborators Project Description …" at bounding box center [906, 423] width 1298 height 655
click at [1077, 660] on div "Owner [PERSON_NAME] Jasminique [PERSON_NAME] Collaborators Project Description …" at bounding box center [906, 423] width 1298 height 655
click at [1057, 92] on icon "Close" at bounding box center [1049, 88] width 15 height 11
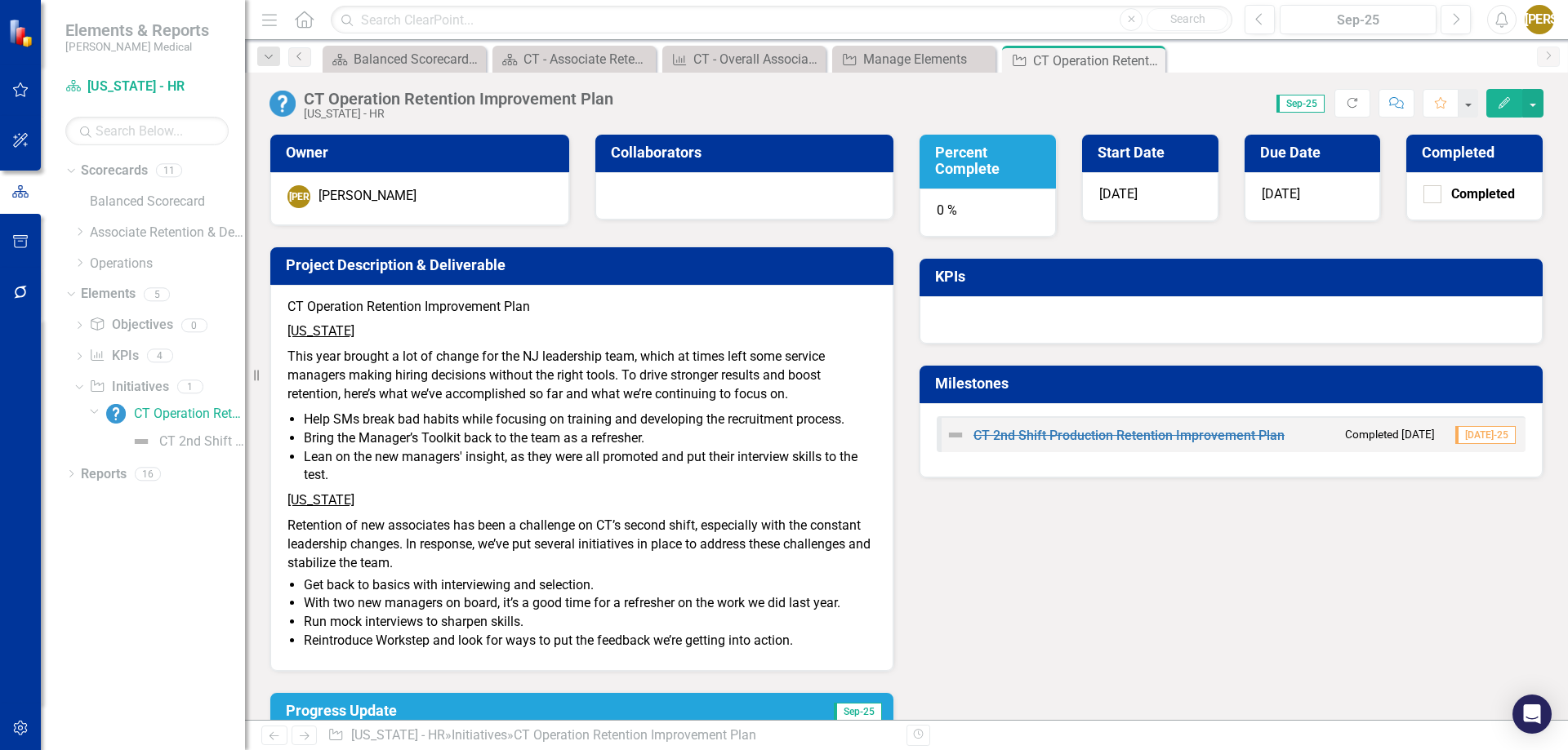
click at [453, 470] on li "Lean on the new managers' insight, as they were all promoted and put their inte…" at bounding box center [590, 466] width 573 height 38
click at [1532, 106] on button "button" at bounding box center [1533, 103] width 21 height 29
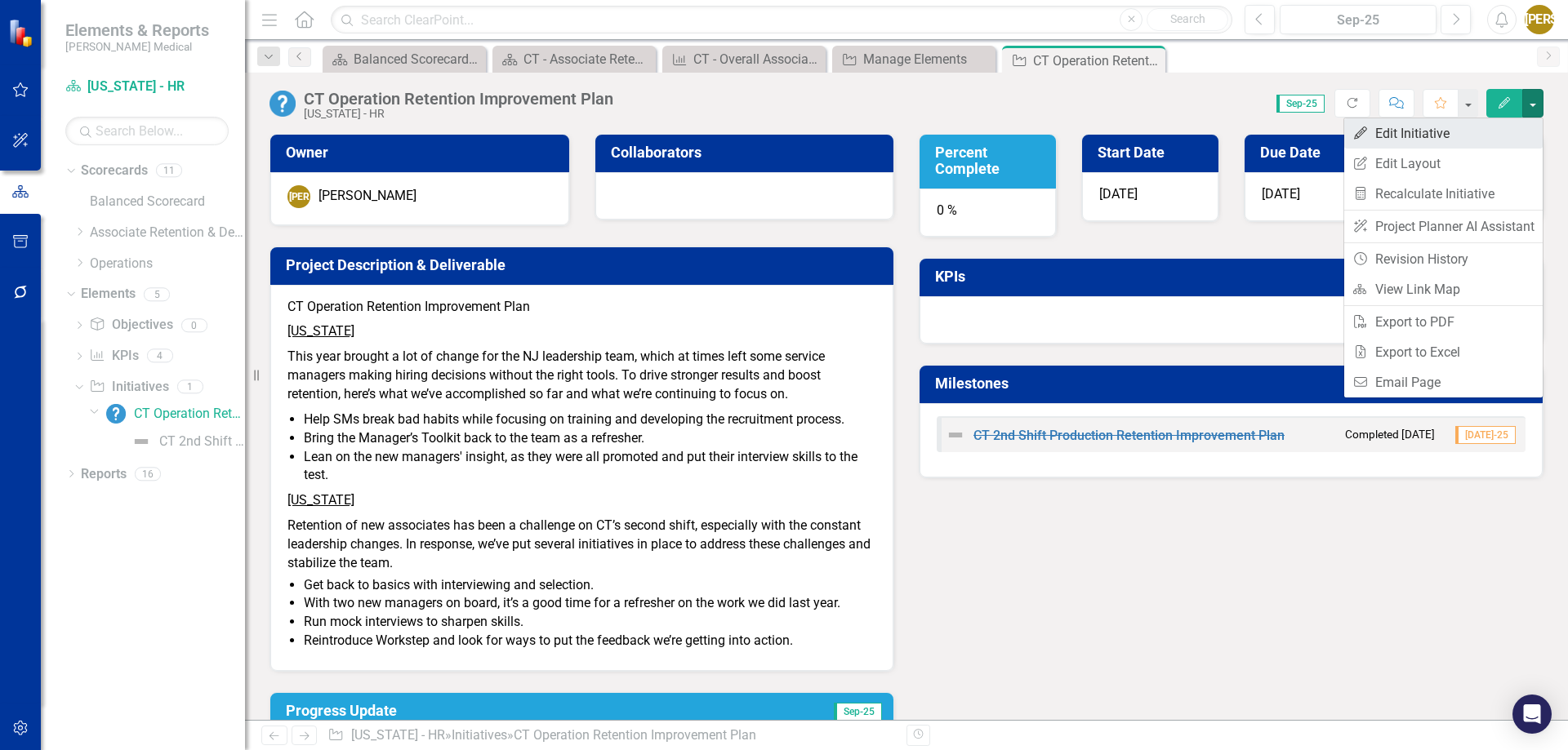
click at [1489, 133] on link "Edit Edit Initiative" at bounding box center [1443, 133] width 199 height 31
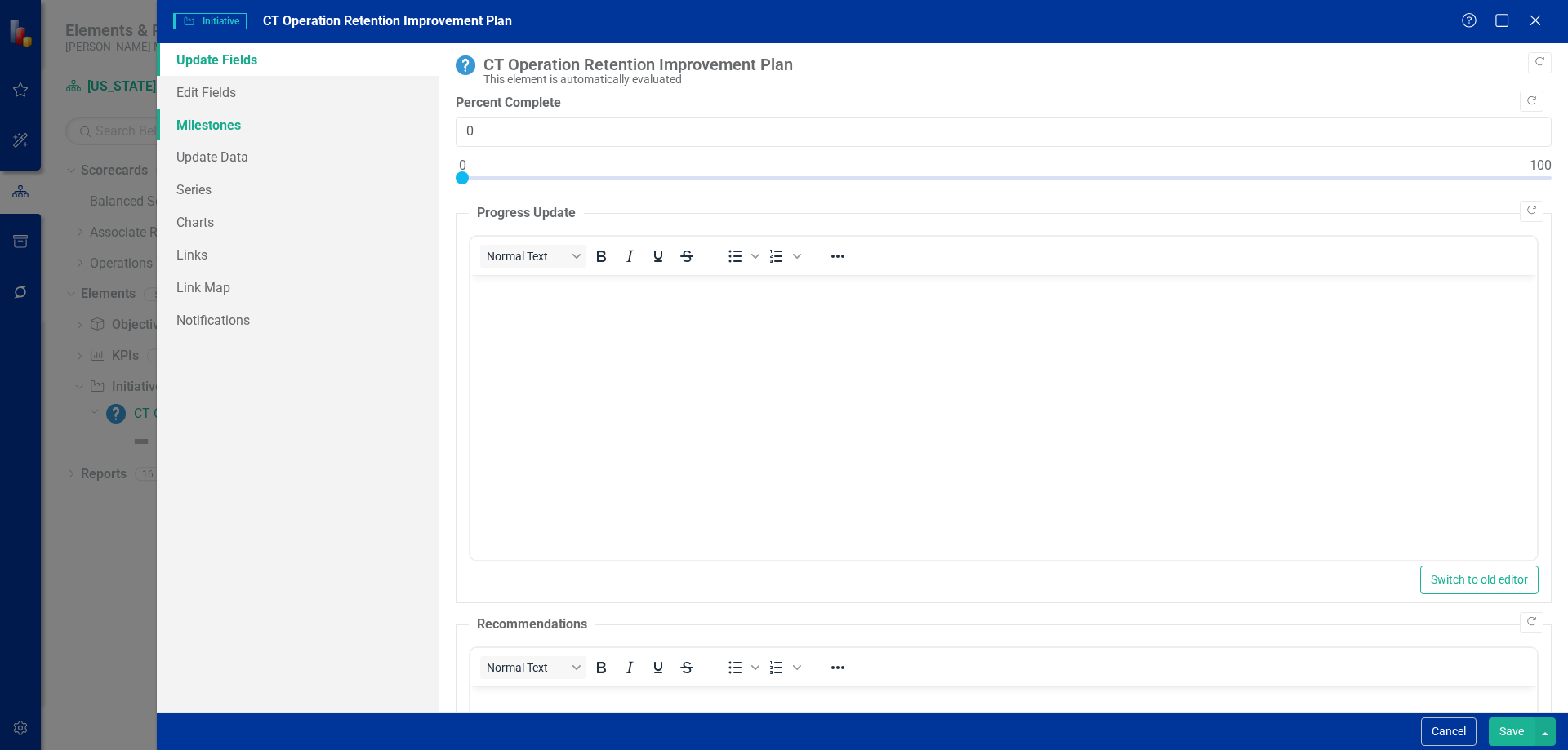
click at [221, 120] on link "Milestones" at bounding box center [298, 124] width 283 height 32
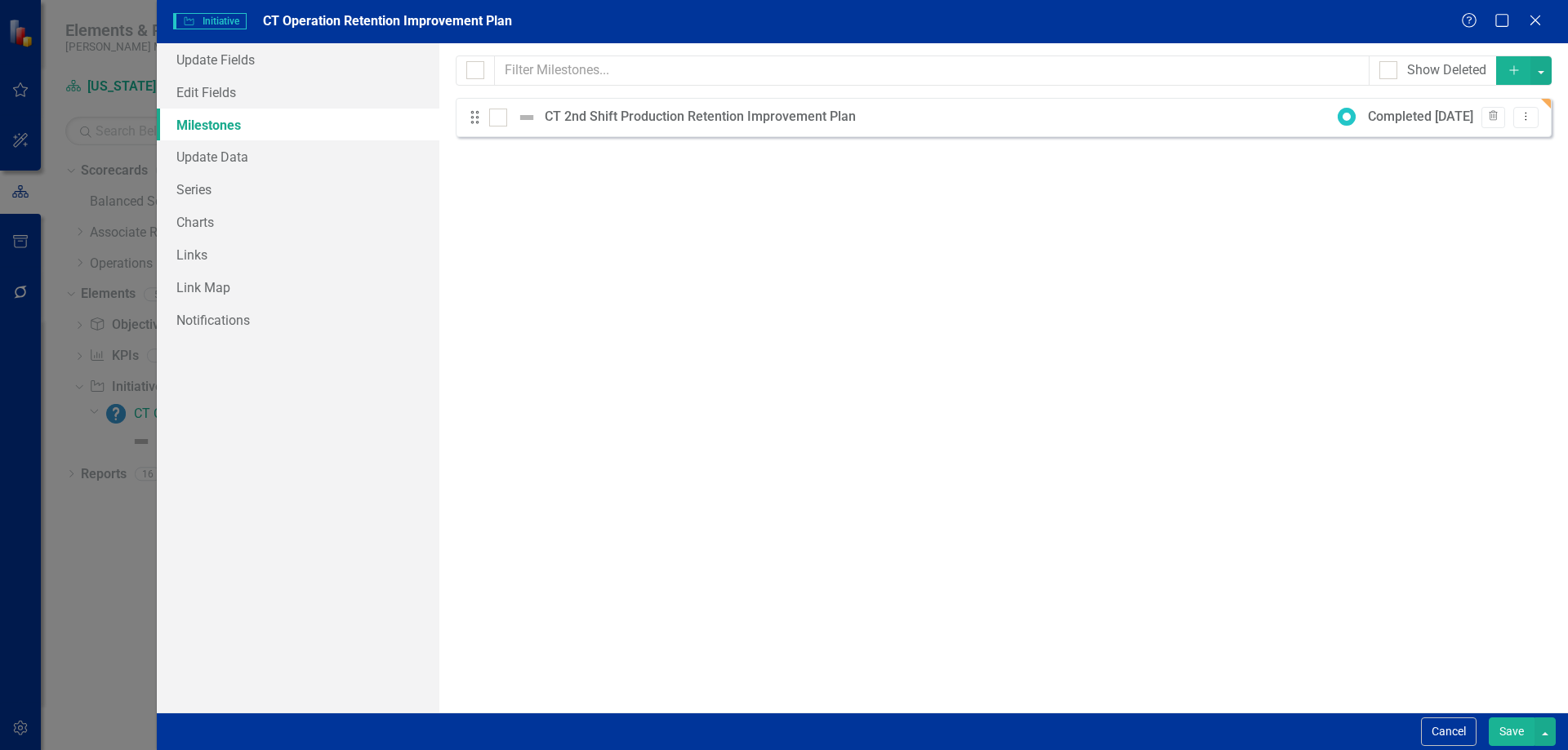
click at [692, 116] on div "CT 2nd Shift Production Retention Improvement Plan" at bounding box center [704, 116] width 320 height 18
click at [1506, 74] on button "Add" at bounding box center [1514, 70] width 36 height 29
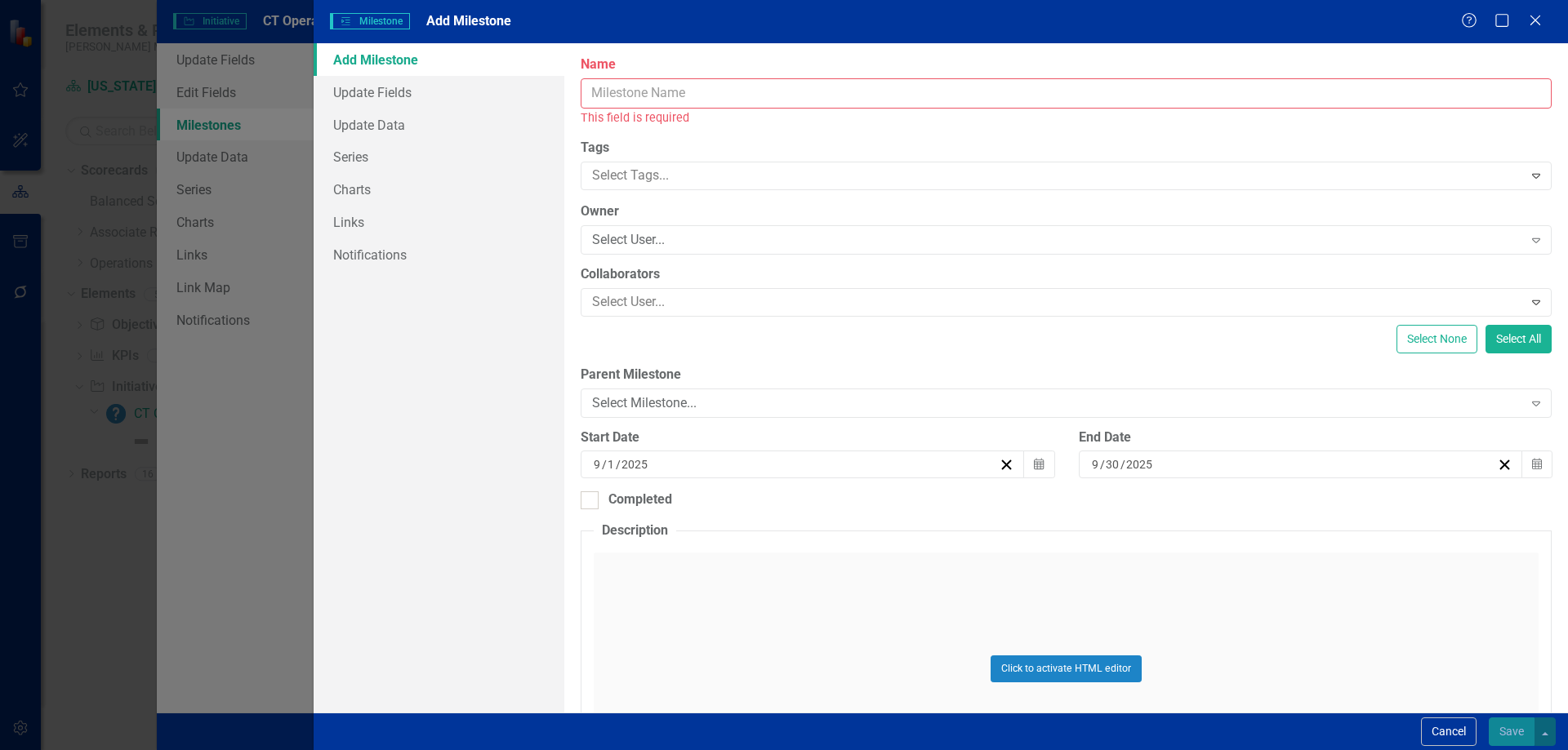
click at [646, 103] on input "Name" at bounding box center [1065, 94] width 971 height 31
drag, startPoint x: 638, startPoint y: 80, endPoint x: 635, endPoint y: 90, distance: 10.4
click at [638, 80] on input "Name" at bounding box center [1065, 94] width 971 height 31
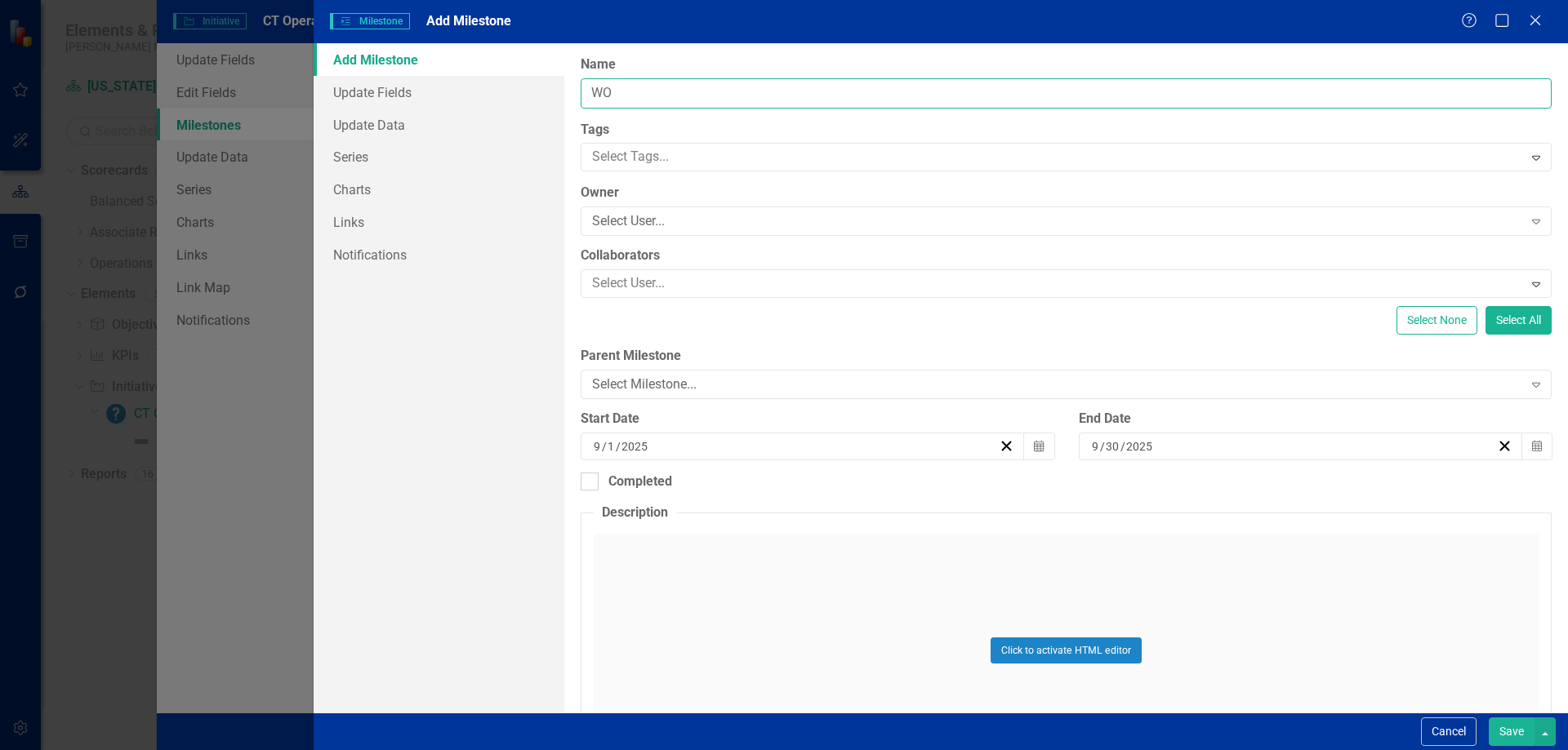
type input "W"
type input "CT WOW Program Check In"
click at [667, 221] on div "Select User..." at bounding box center [1057, 221] width 930 height 18
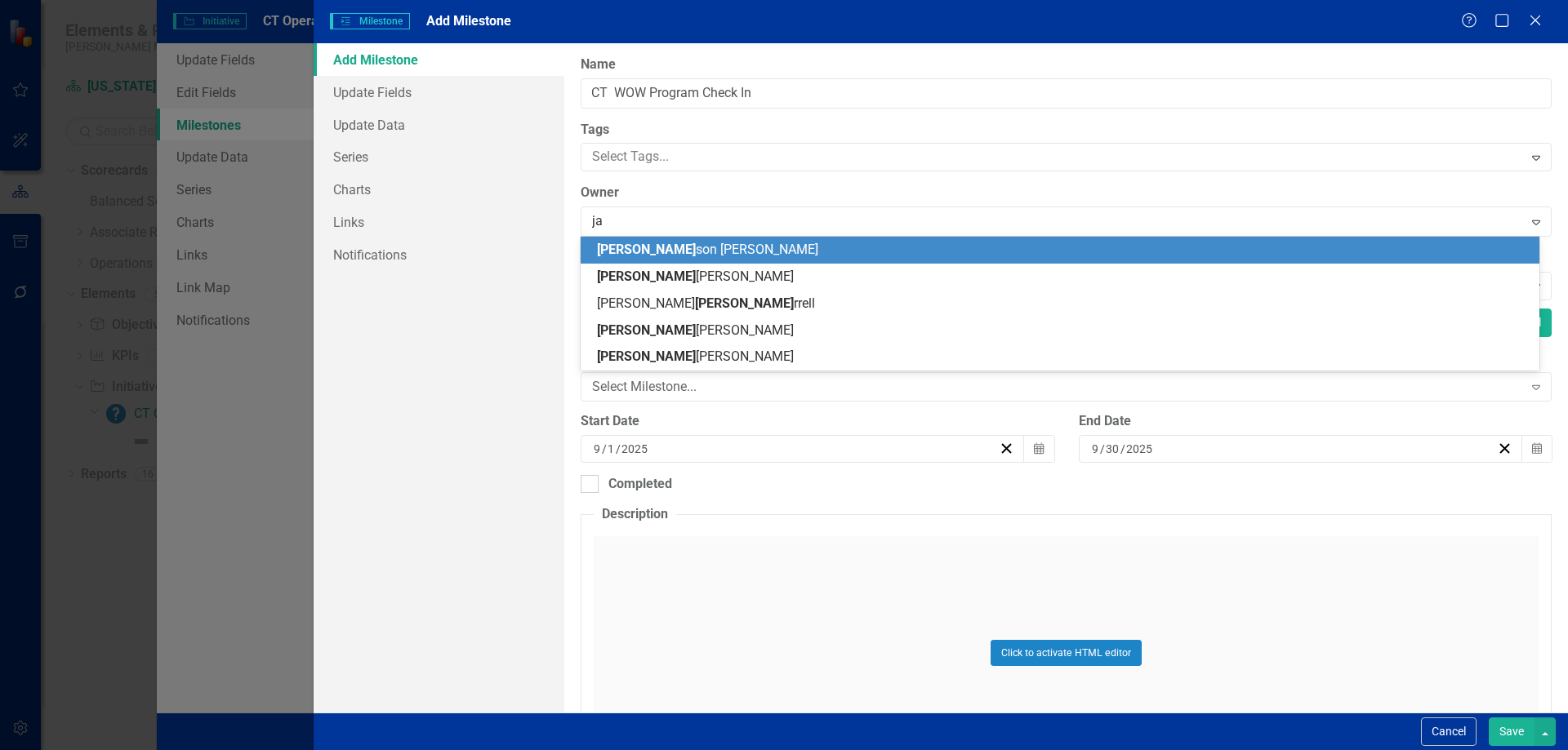
type input "[PERSON_NAME]"
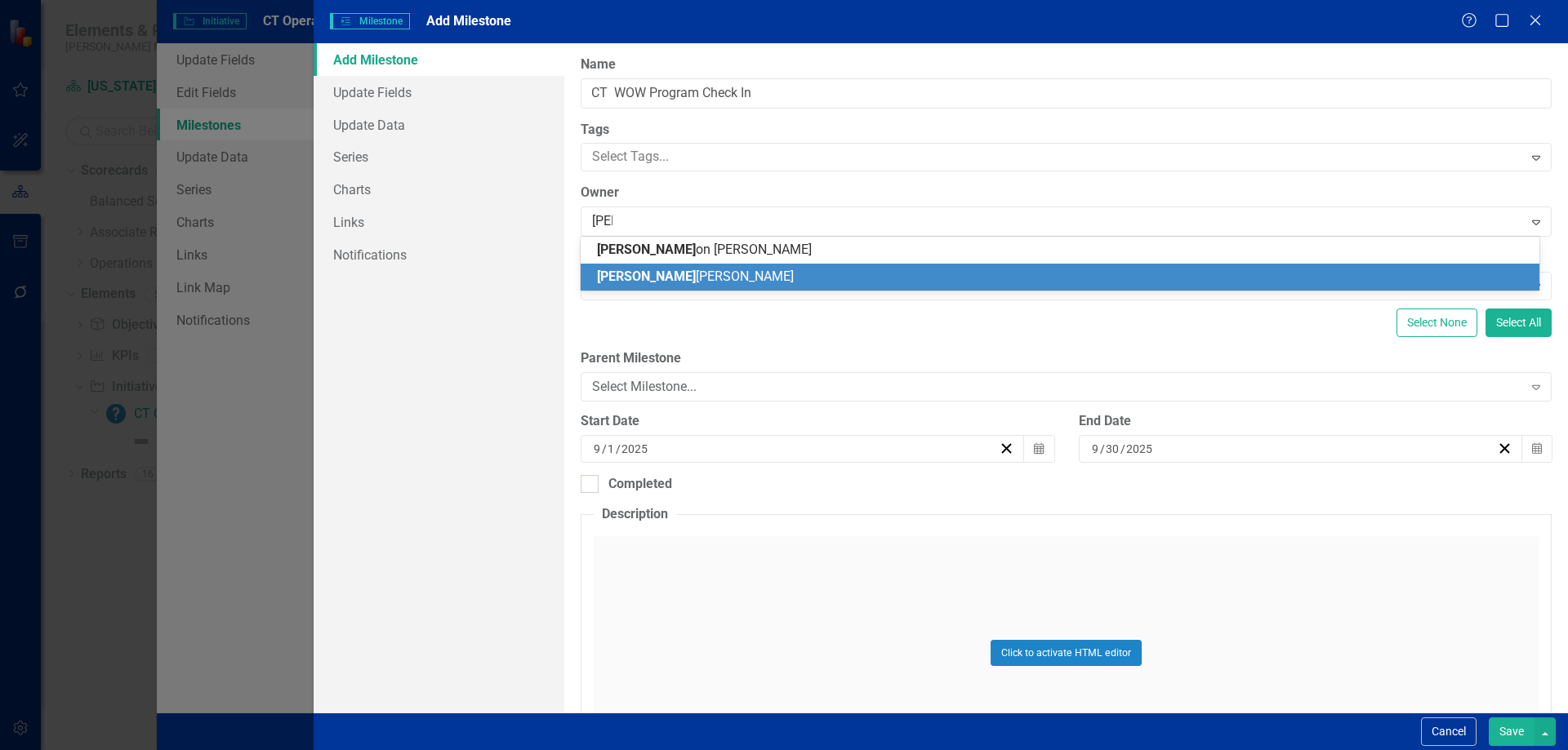
click at [643, 282] on span "[PERSON_NAME]" at bounding box center [695, 277] width 197 height 16
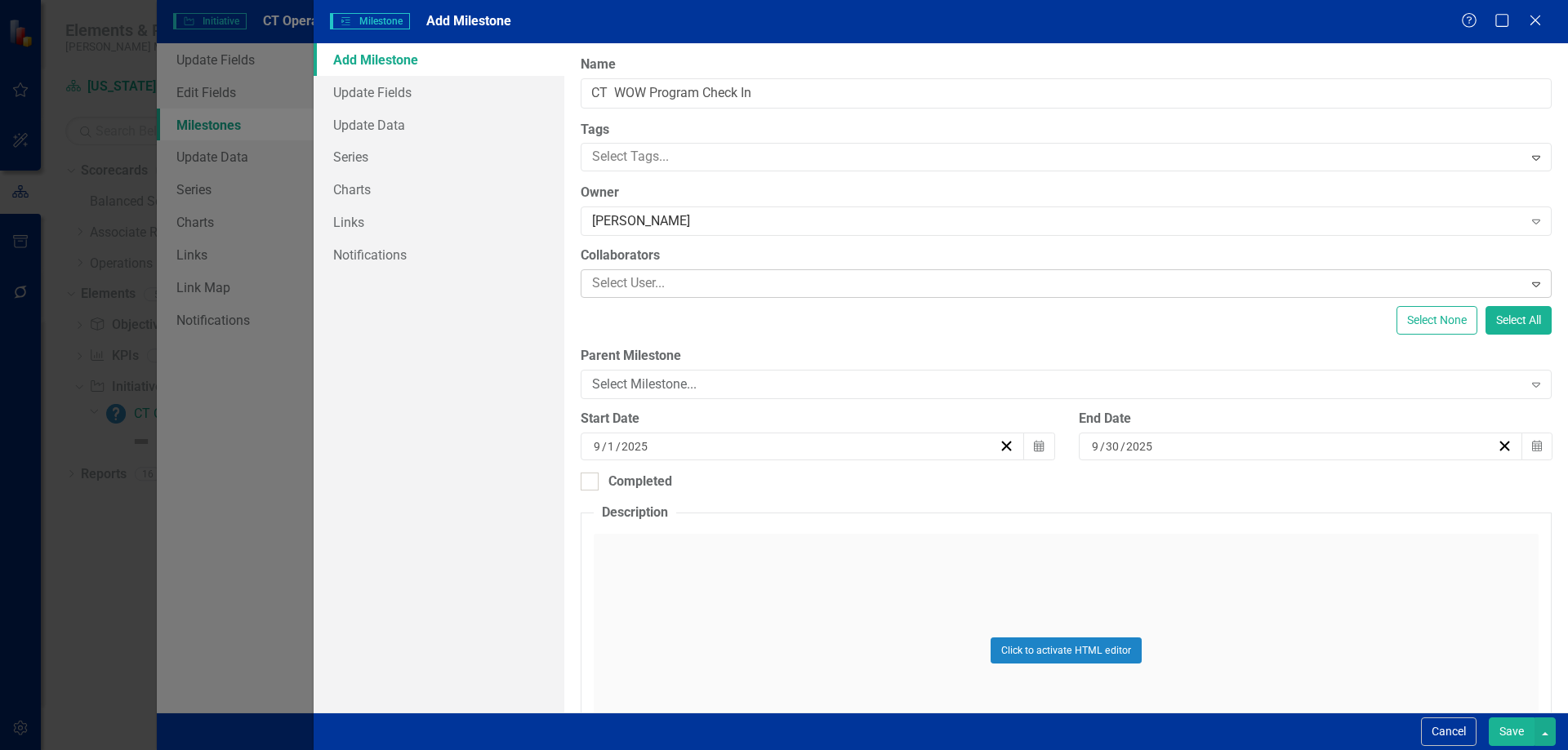
click at [642, 285] on div at bounding box center [1054, 284] width 937 height 22
type input "a"
type input "g"
click at [603, 259] on label "Collaborators" at bounding box center [1065, 256] width 971 height 18
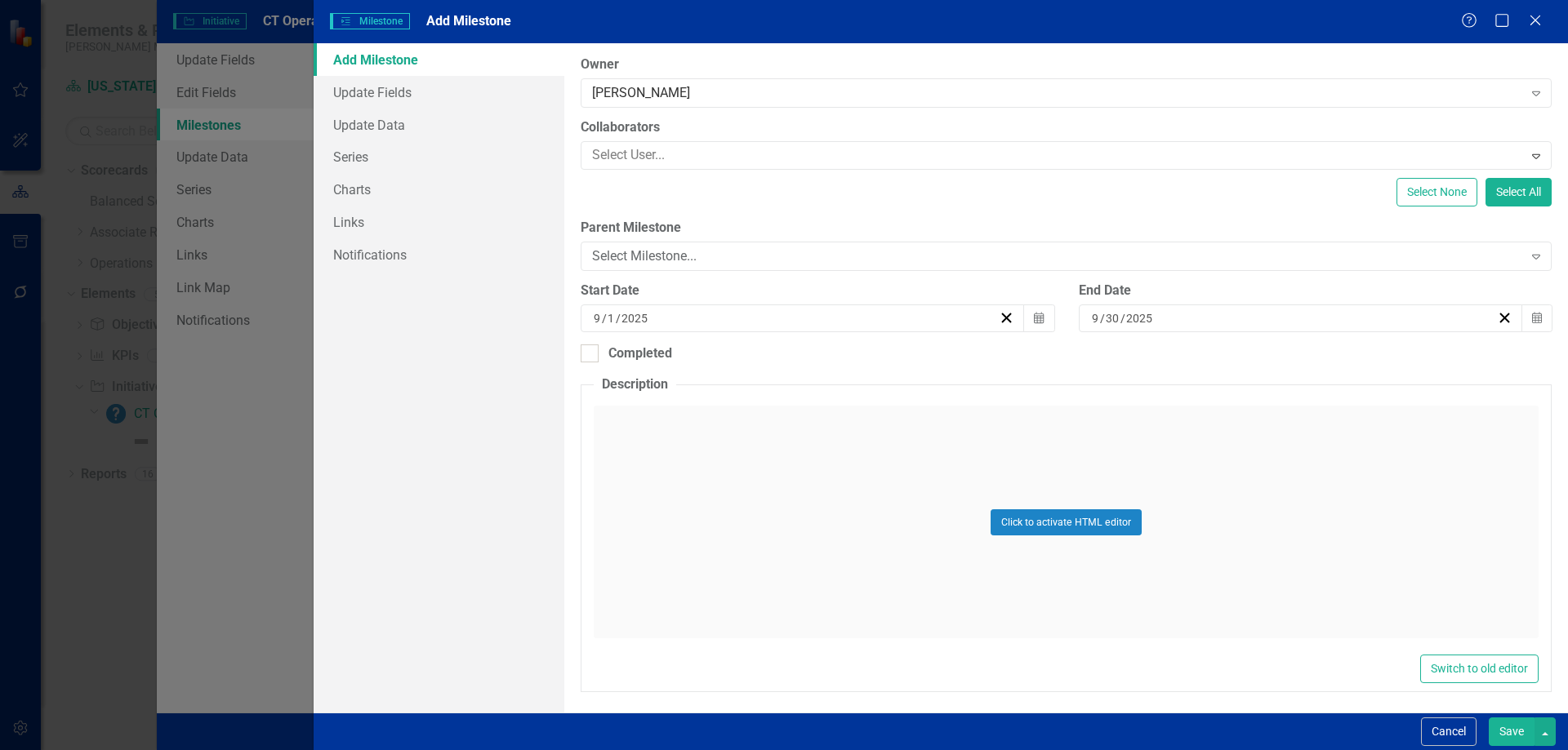
scroll to position [132, 0]
click at [611, 249] on div "Select Milestone..." at bounding box center [1057, 252] width 930 height 18
click at [654, 193] on div "Select None Select All" at bounding box center [1065, 188] width 971 height 29
click at [1036, 316] on icon "Calendar" at bounding box center [1038, 314] width 10 height 11
click at [654, 356] on button "‹" at bounding box center [636, 346] width 36 height 36
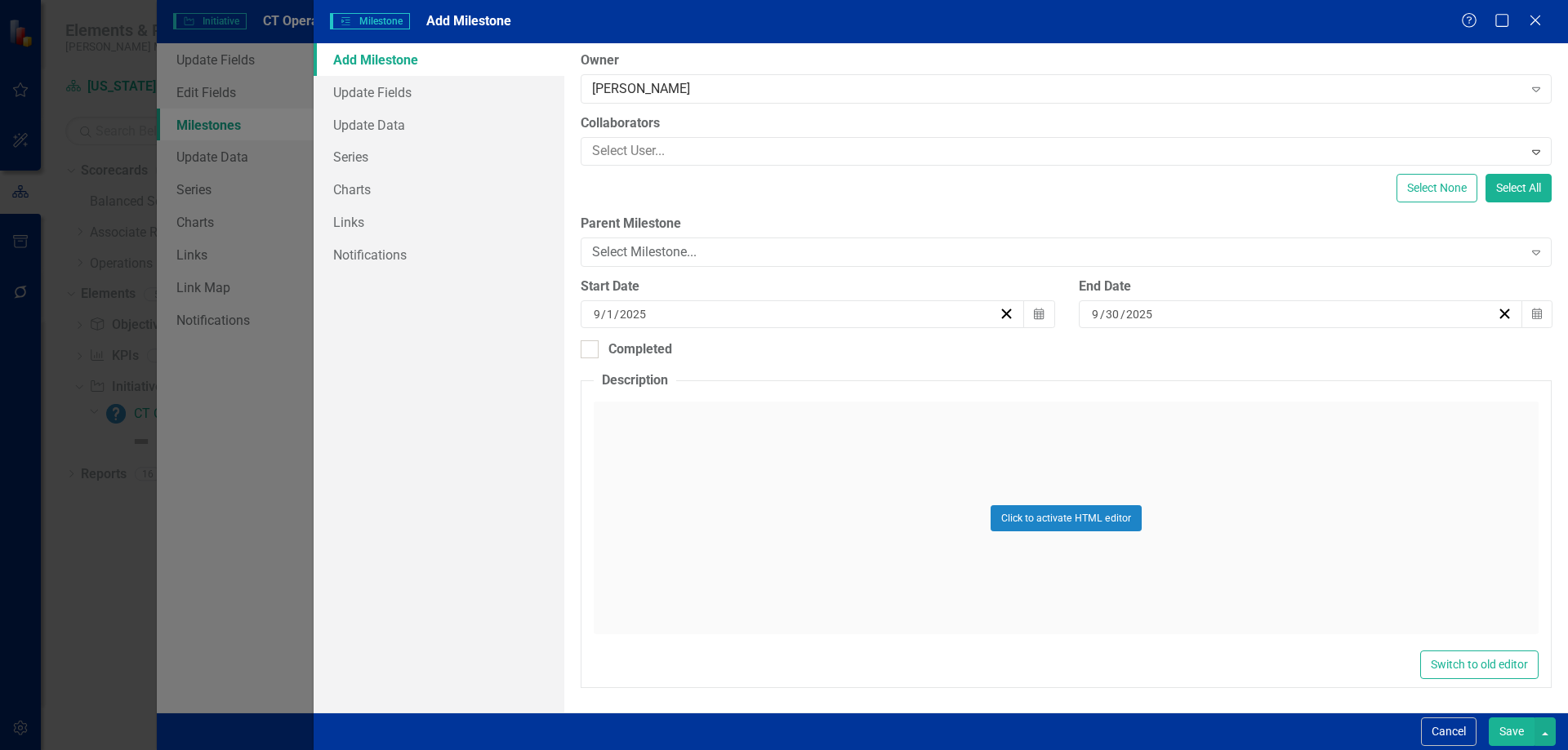
click at [826, 409] on button "1" at bounding box center [805, 400] width 41 height 30
click at [1532, 318] on icon "Calendar" at bounding box center [1536, 314] width 10 height 11
click at [1365, 357] on button "»" at bounding box center [1347, 346] width 36 height 36
click at [1116, 357] on button "«" at bounding box center [1098, 346] width 36 height 36
click at [1329, 355] on button "›" at bounding box center [1311, 346] width 36 height 36
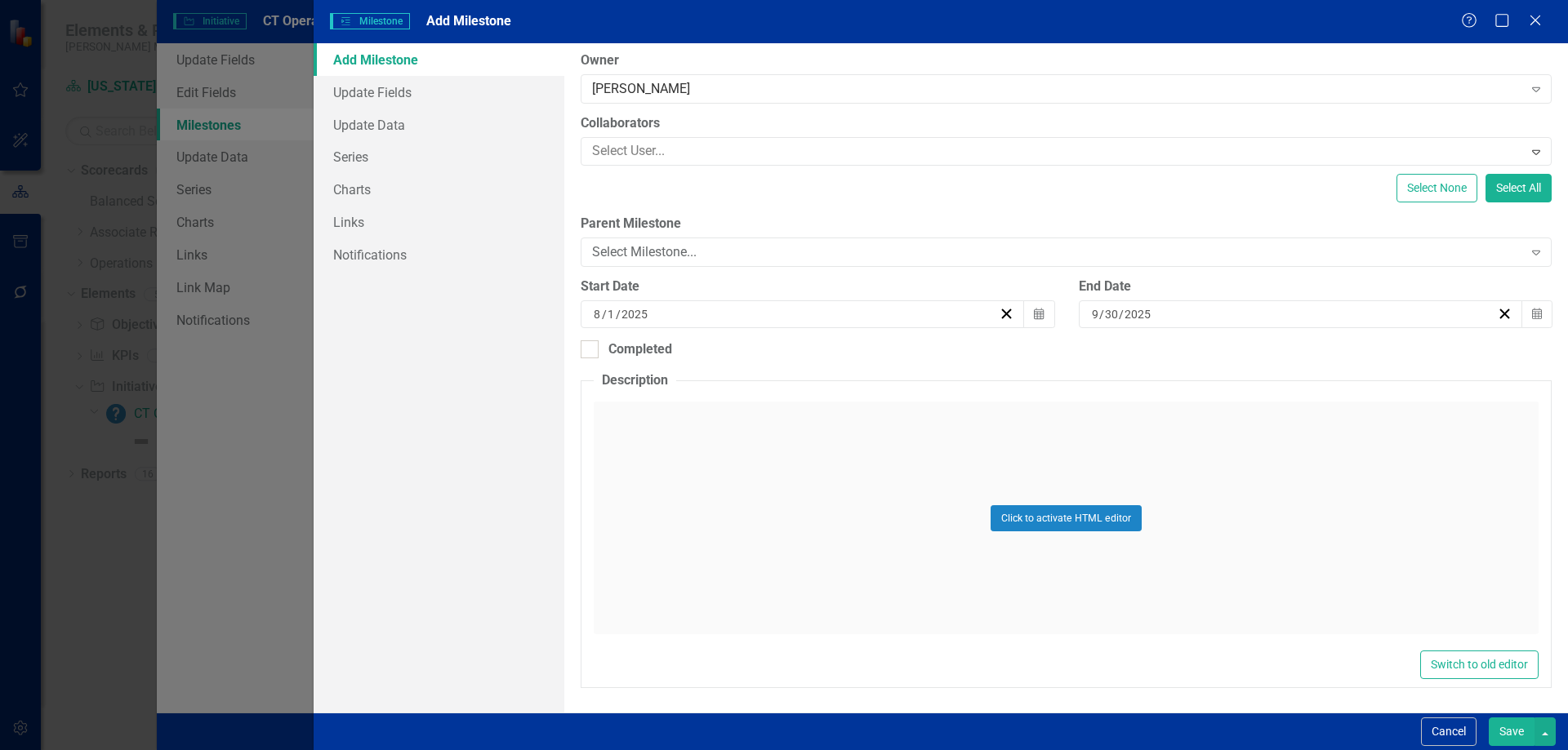
click at [1329, 355] on button "›" at bounding box center [1311, 346] width 36 height 36
click at [1229, 524] on abbr "31" at bounding box center [1222, 517] width 13 height 13
click at [755, 359] on div "ClearPoint Can Do More! How ClearPoint Can Help Close Enterprise plans can auto…" at bounding box center [1066, 377] width 1003 height 669
click at [1074, 514] on button "Click to activate HTML editor" at bounding box center [1065, 518] width 151 height 26
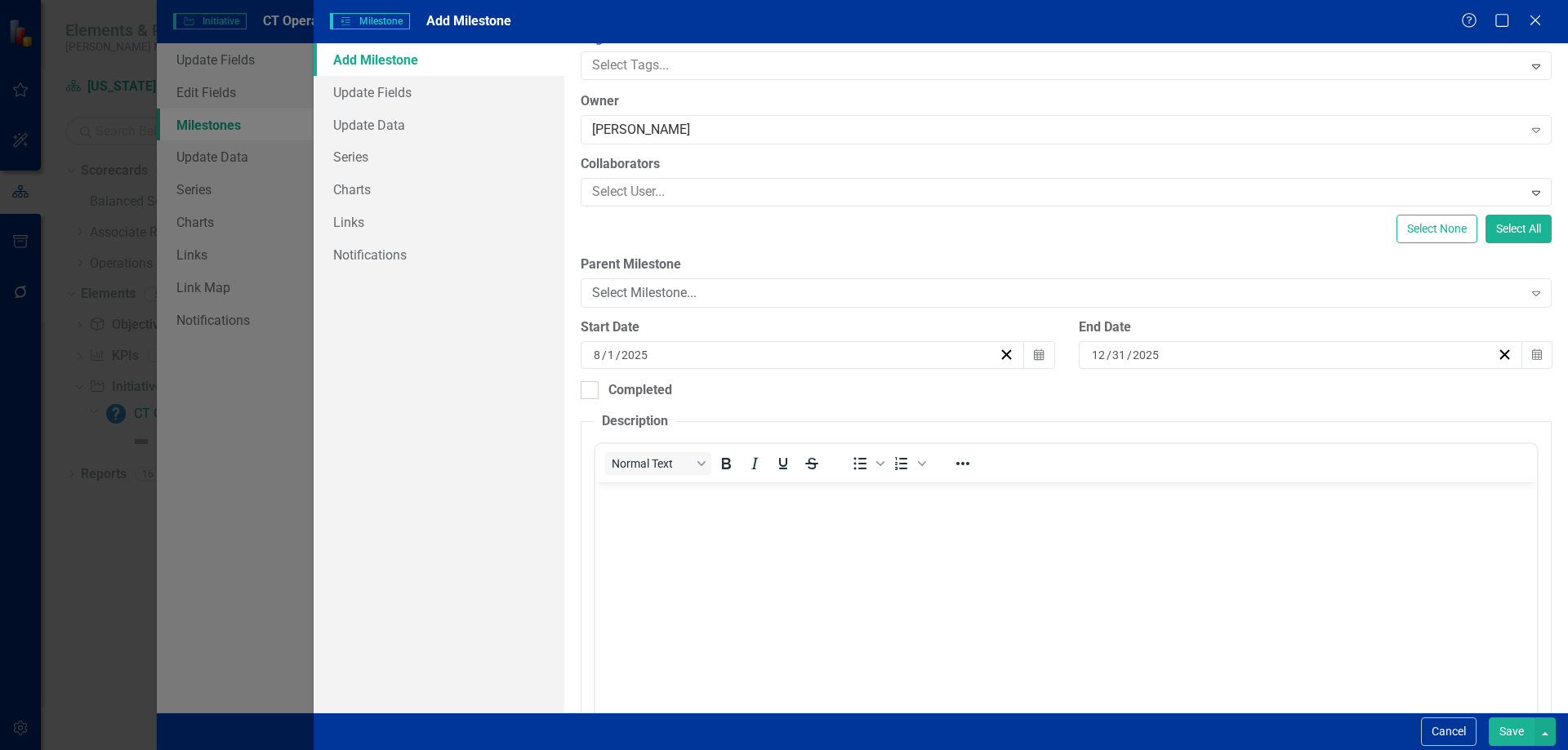
scroll to position [214, 0]
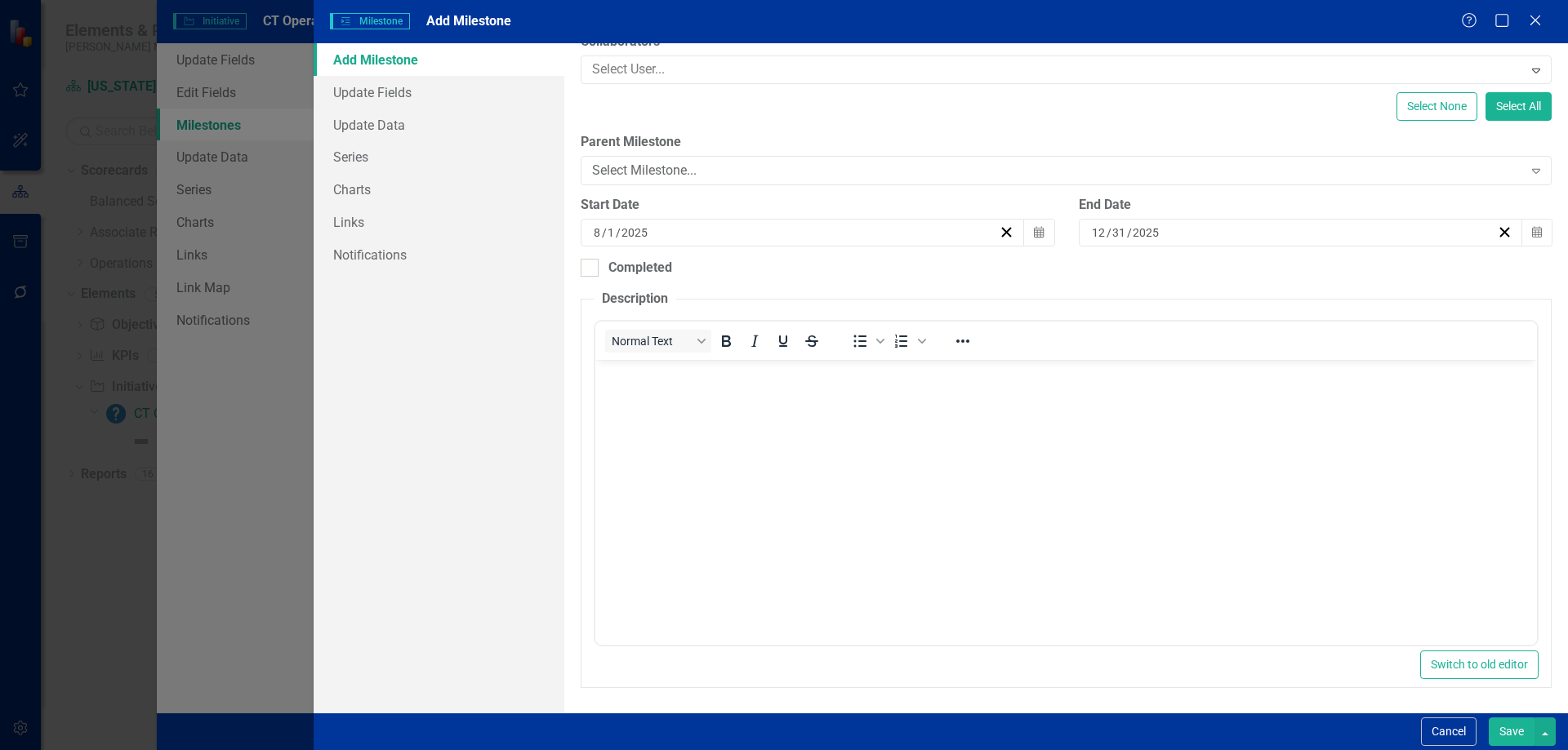
click at [699, 439] on body "Rich Text Area. Press ALT-0 for help." at bounding box center [1066, 482] width 942 height 245
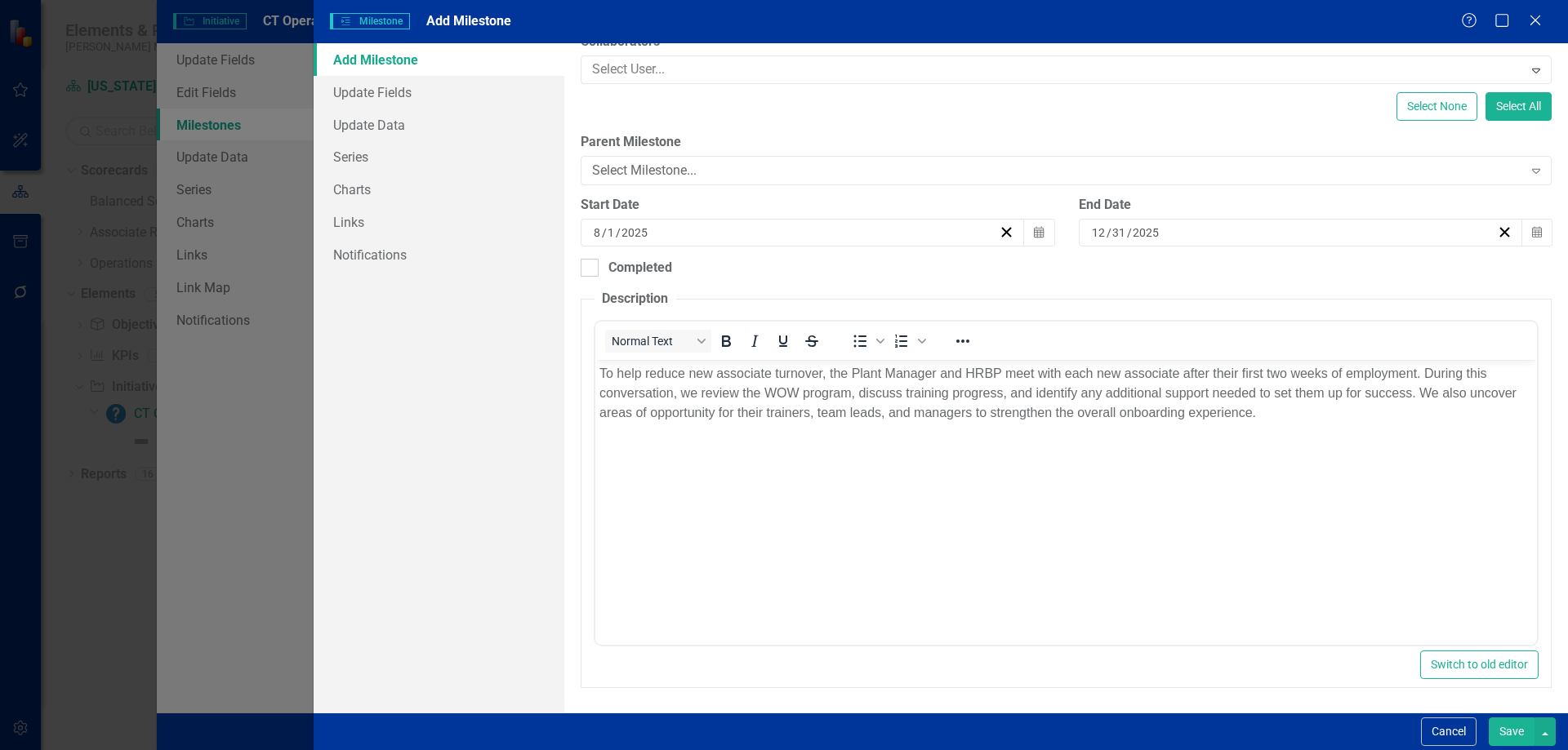
click at [572, 566] on div "ClearPoint Can Do More! How ClearPoint Can Help Close Enterprise plans can auto…" at bounding box center [1066, 377] width 1003 height 669
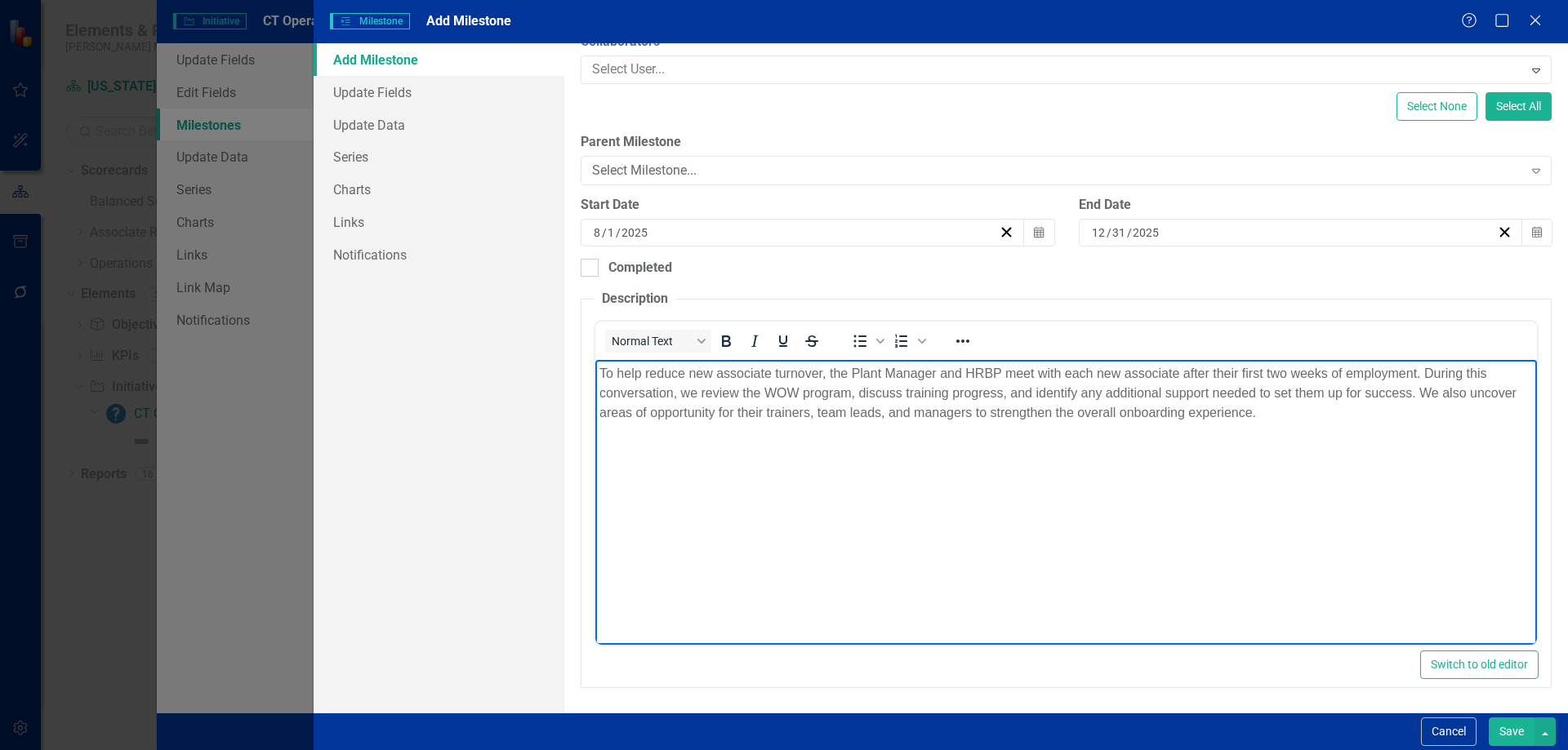
click at [1030, 485] on body "To help reduce new associate turnover, the Plant Manager and HRBP meet with eac…" at bounding box center [1066, 482] width 942 height 245
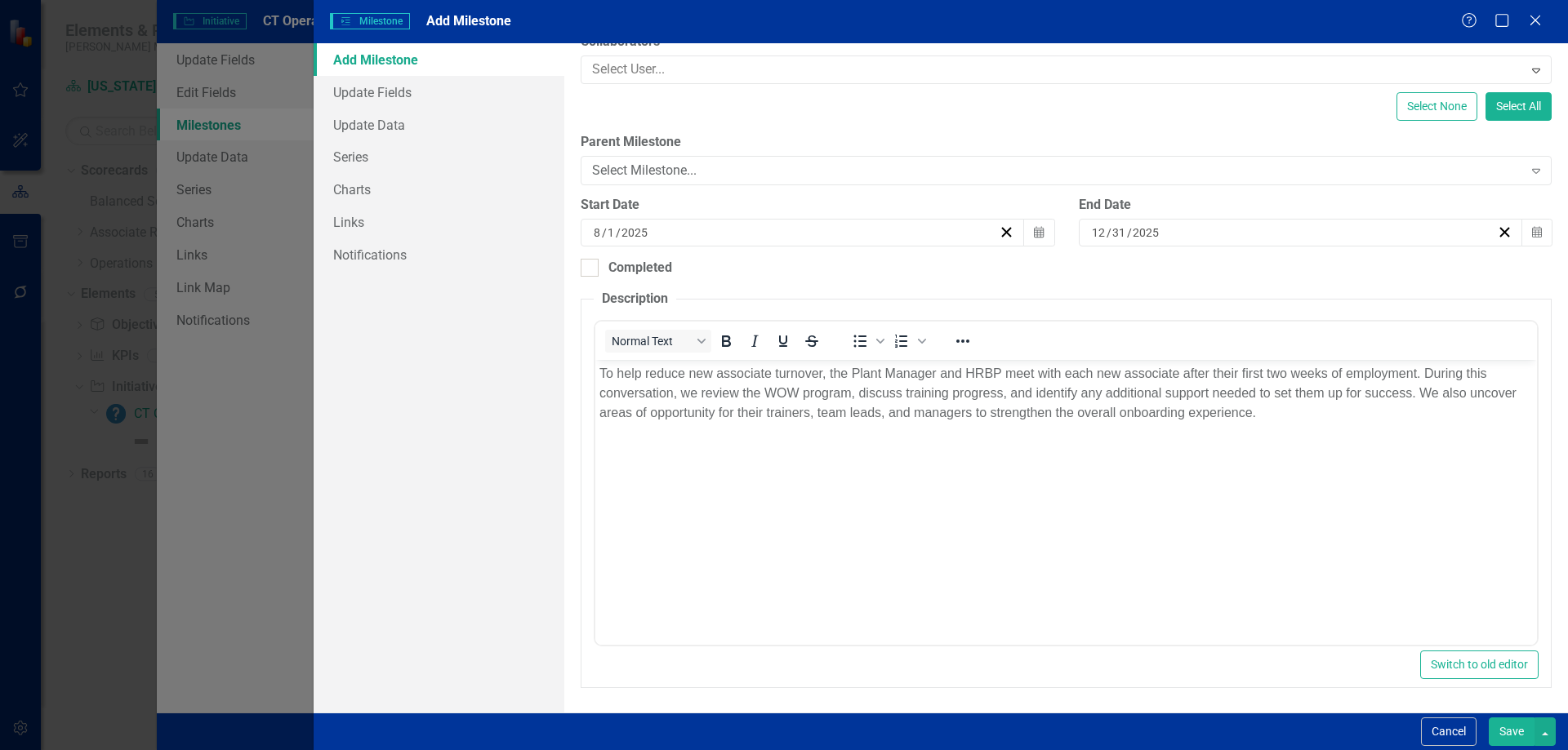
click at [1516, 730] on button "Save" at bounding box center [1511, 732] width 46 height 29
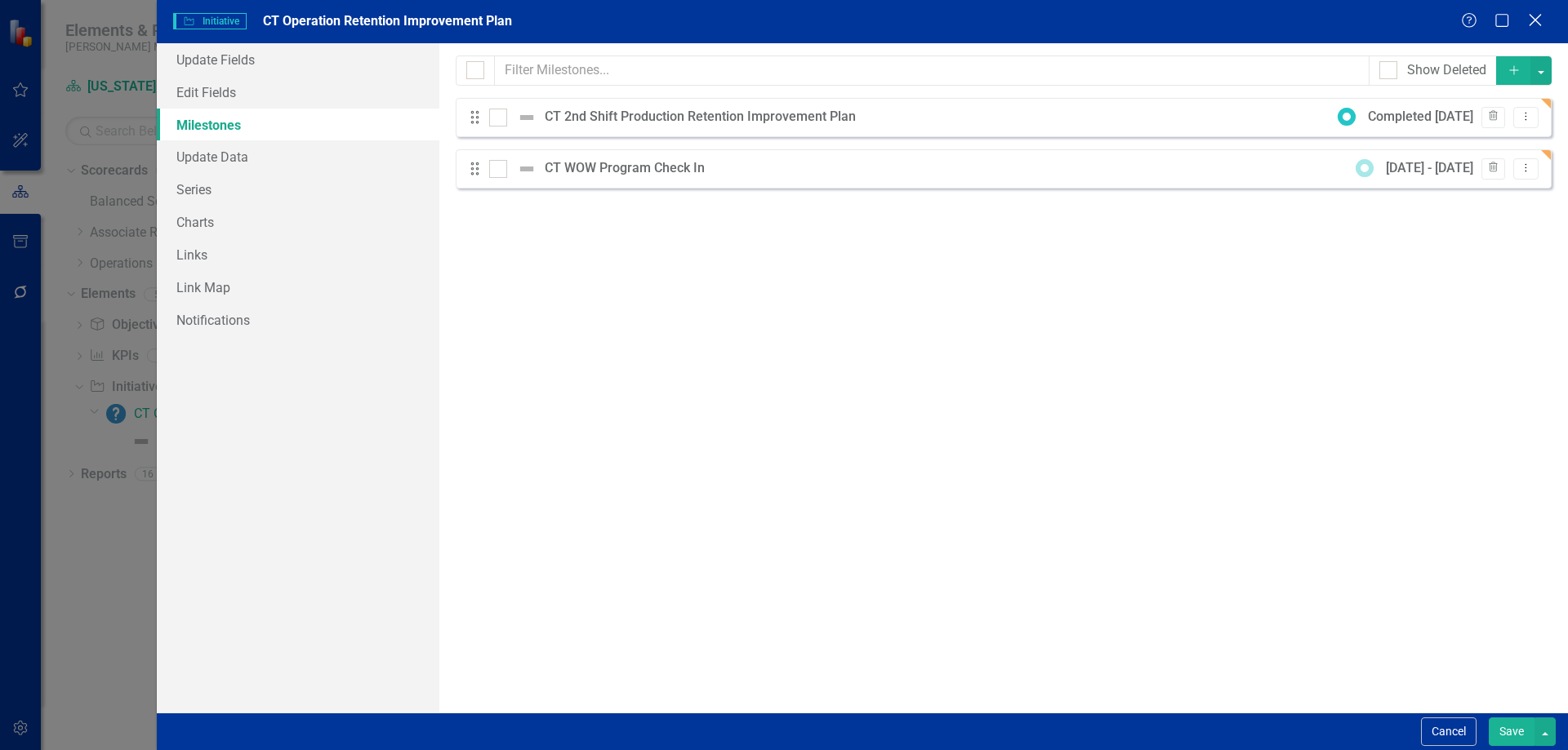
click at [1541, 11] on div "Close" at bounding box center [1535, 21] width 20 height 22
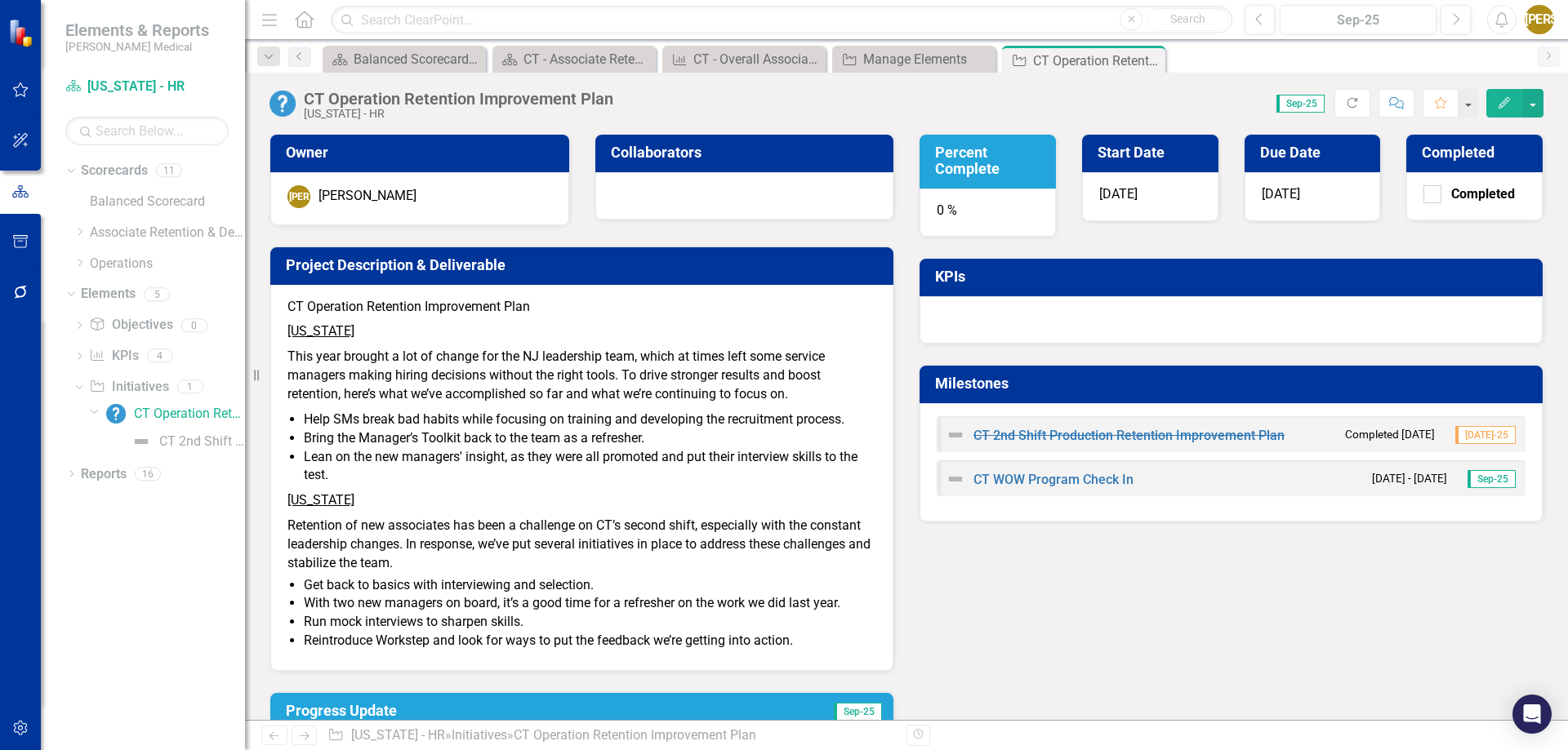
drag, startPoint x: 1100, startPoint y: 492, endPoint x: 925, endPoint y: 367, distance: 215.1
click at [925, 367] on div "Milestones CT 2nd Shift Production Retention Improvement Plan Completed [DATE] …" at bounding box center [1231, 444] width 625 height 158
drag, startPoint x: 911, startPoint y: 381, endPoint x: 1171, endPoint y: 634, distance: 362.8
click at [1171, 634] on div "Owner [PERSON_NAME] Jasminique [PERSON_NAME] Collaborators Project Description …" at bounding box center [906, 446] width 1298 height 665
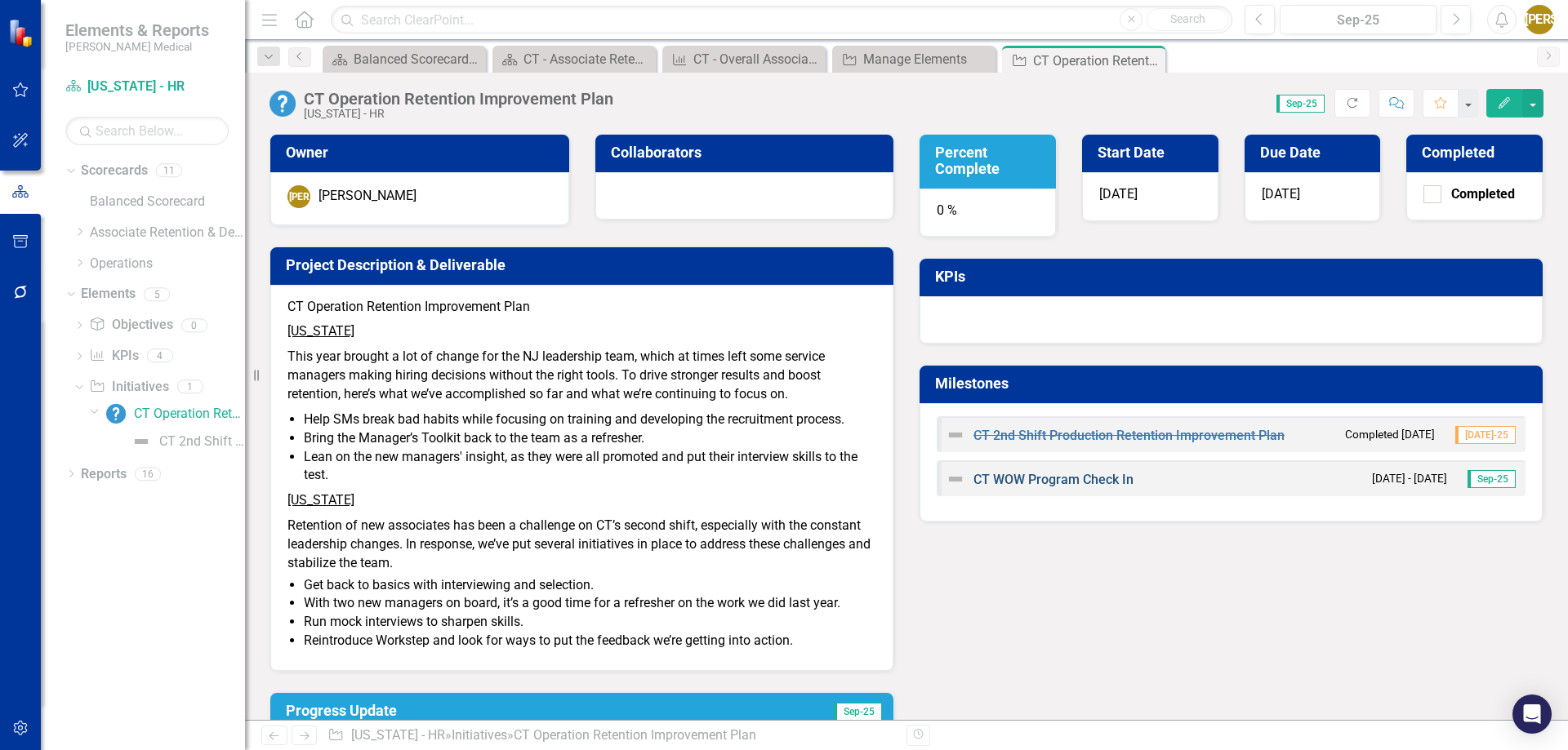
click at [1007, 481] on link "CT WOW Program Check In" at bounding box center [1053, 480] width 160 height 16
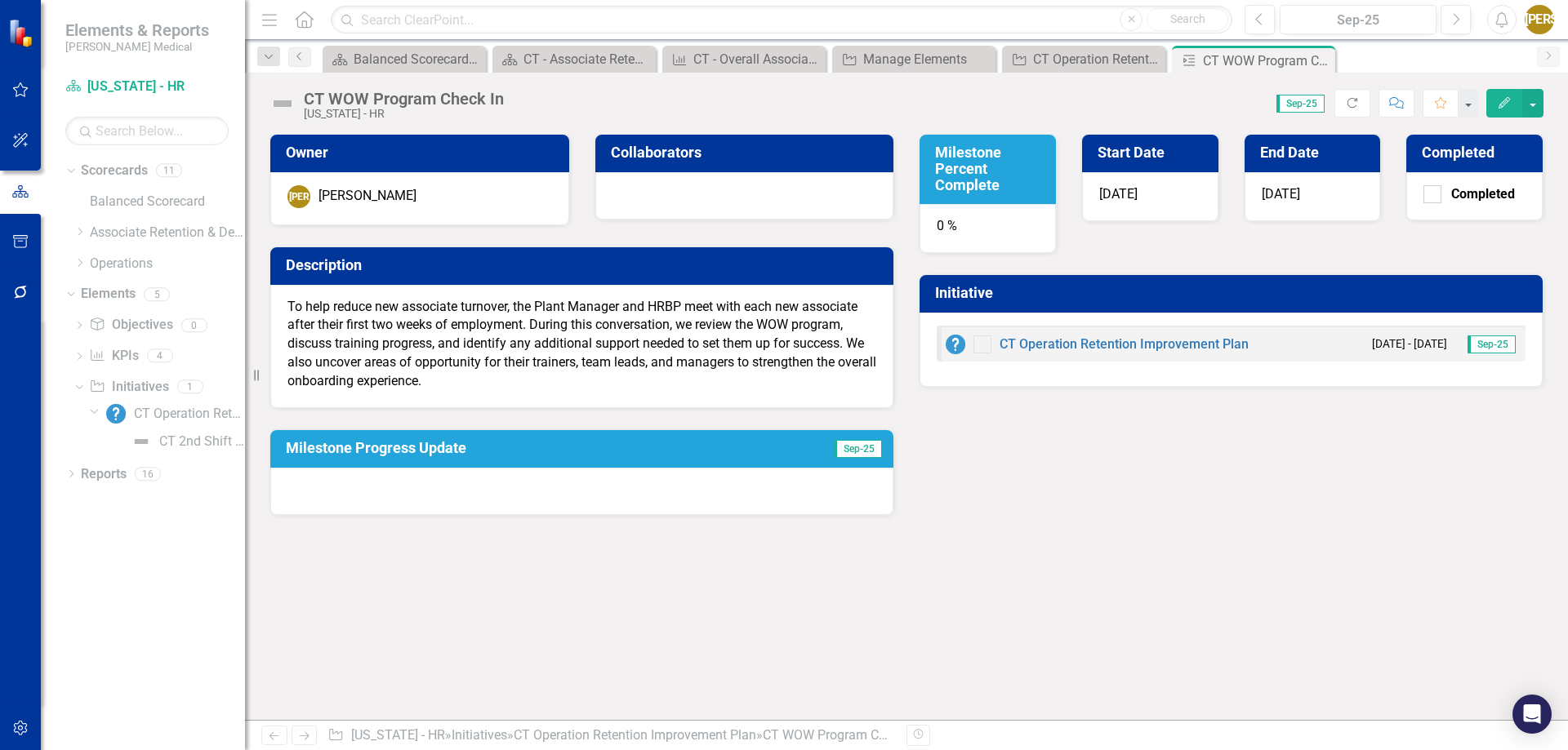
click at [318, 354] on p "To help reduce new associate turnover, the Plant Manager and HRBP meet with eac…" at bounding box center [581, 344] width 589 height 93
click at [317, 353] on p "To help reduce new associate turnover, the Plant Manager and HRBP meet with eac…" at bounding box center [581, 344] width 589 height 93
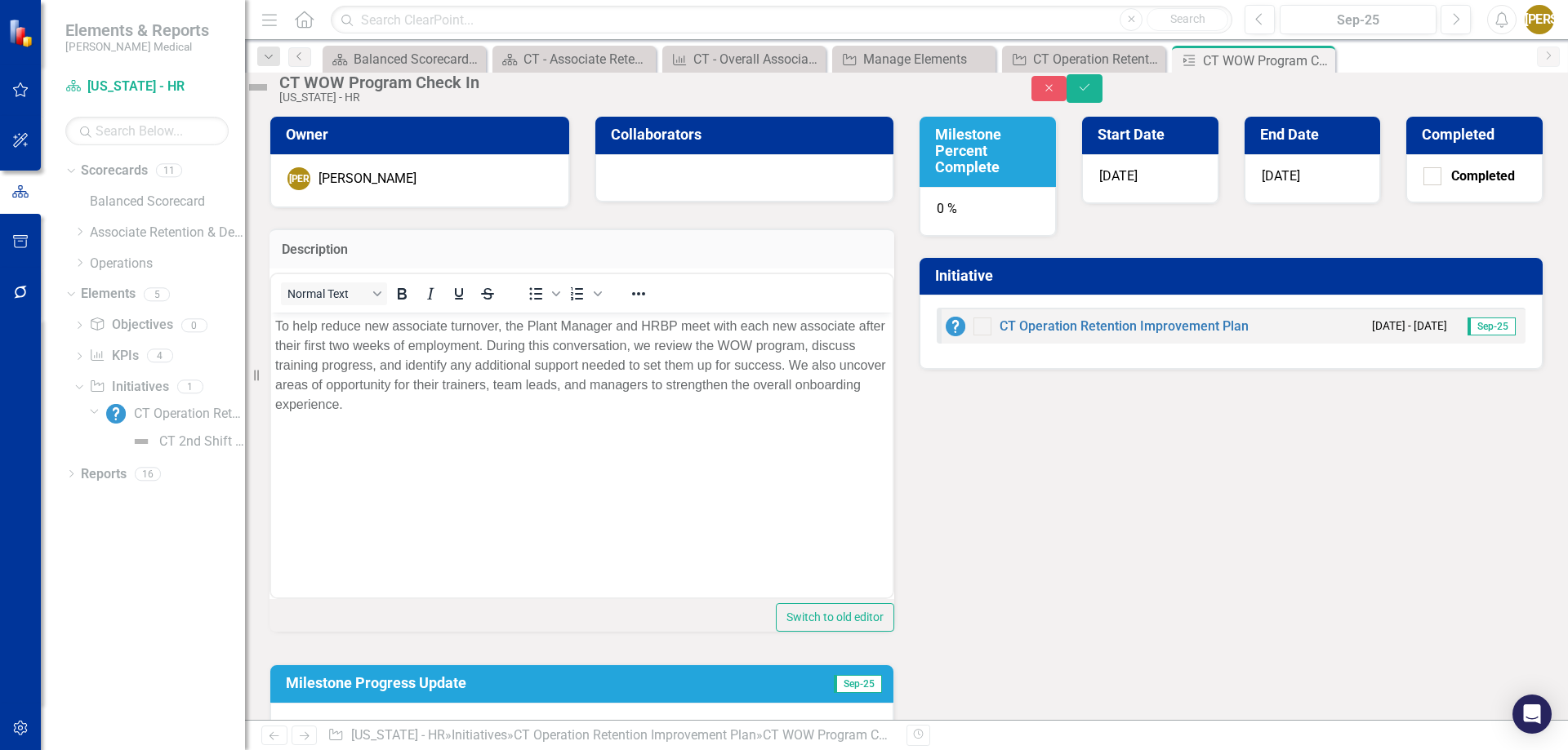
click at [1051, 568] on div "Owner [PERSON_NAME] Jasminique [PERSON_NAME] Collaborators Description <p data-…" at bounding box center [906, 423] width 1298 height 655
click at [966, 564] on div "Owner [PERSON_NAME] Jasminique [PERSON_NAME] Collaborators Description <p data-…" at bounding box center [906, 423] width 1298 height 655
click at [1067, 88] on button "Close" at bounding box center [1049, 88] width 36 height 25
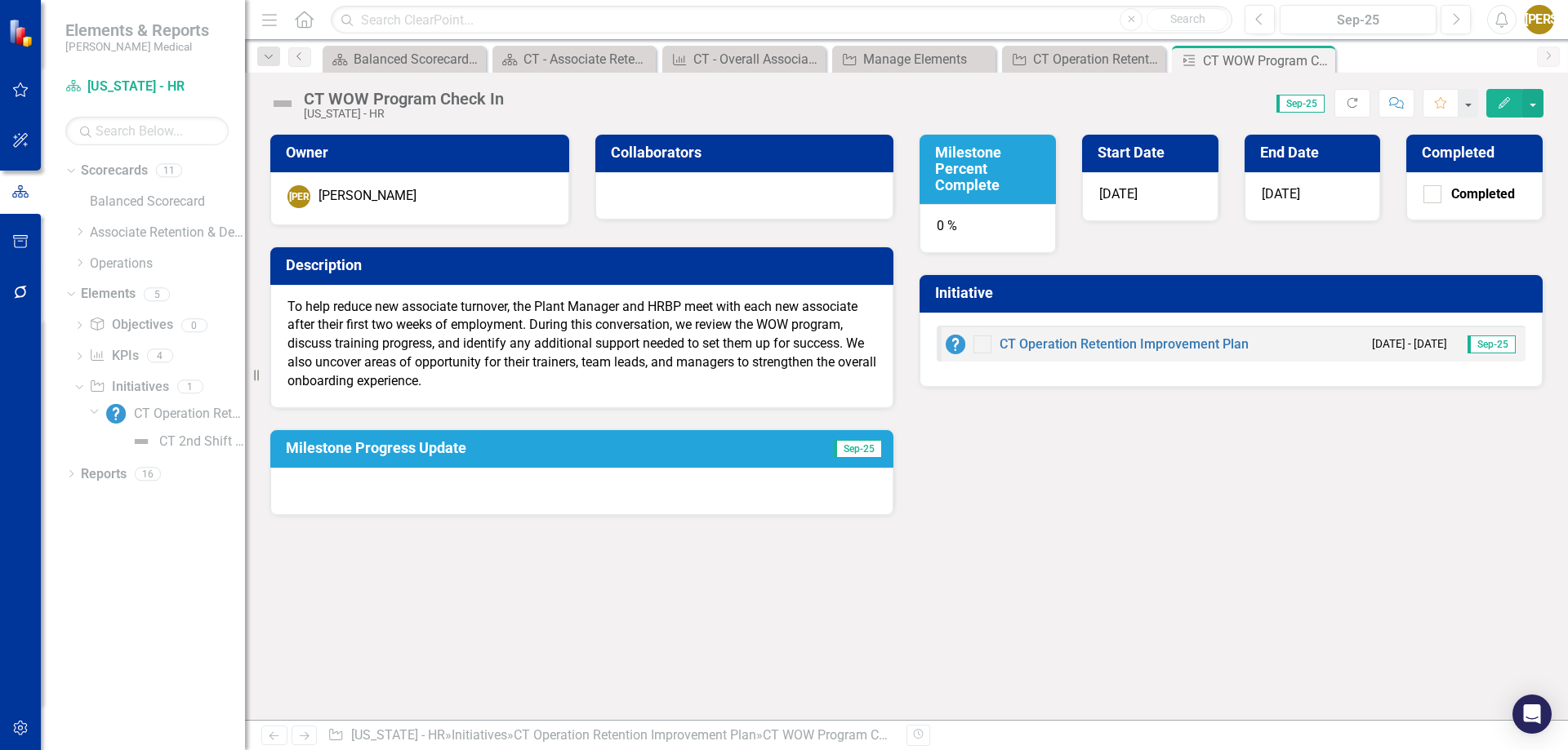
click at [1503, 109] on button "Edit" at bounding box center [1504, 103] width 36 height 29
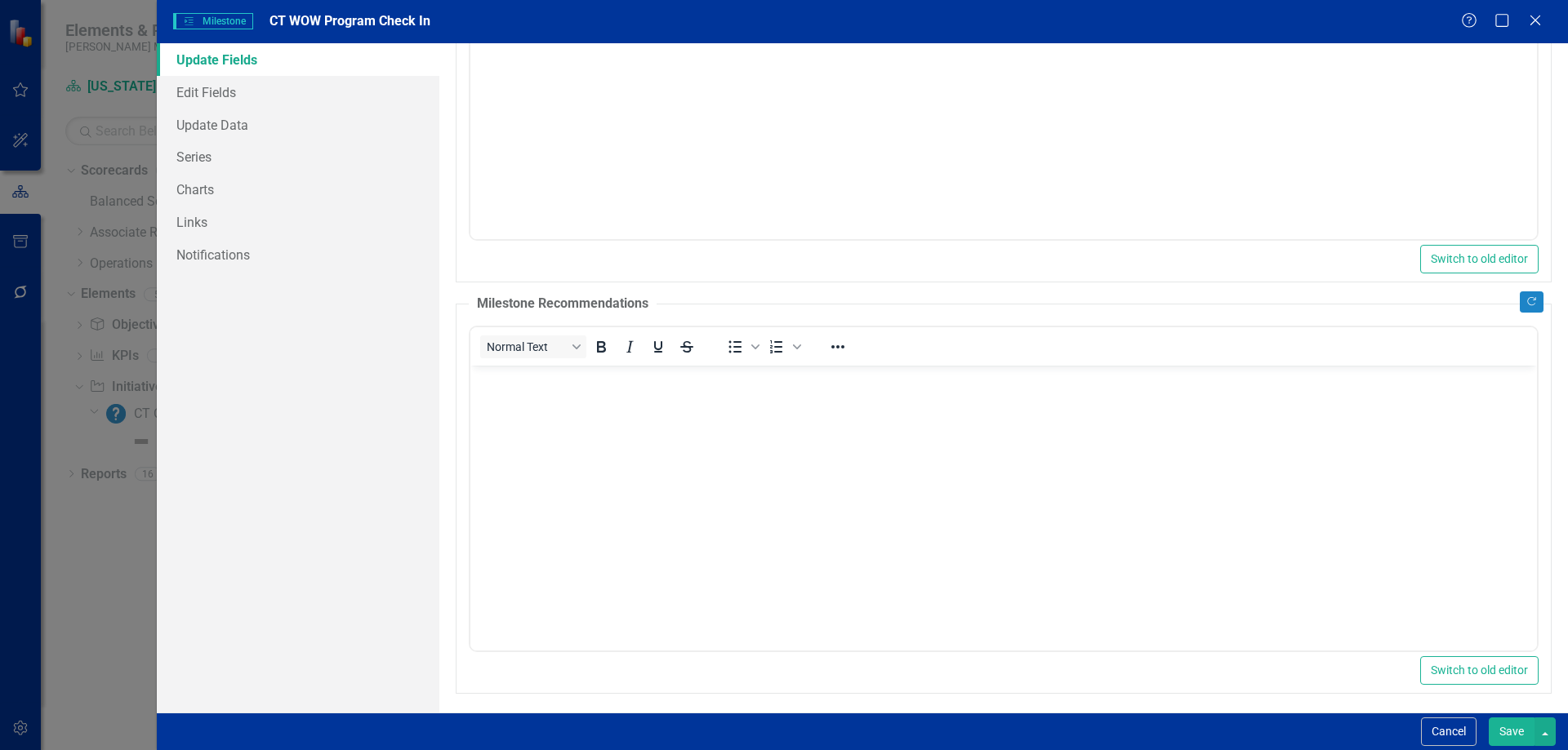
scroll to position [353, 0]
click at [891, 516] on body "Rich Text Area. Press ALT-0 for help." at bounding box center [1002, 481] width 1066 height 245
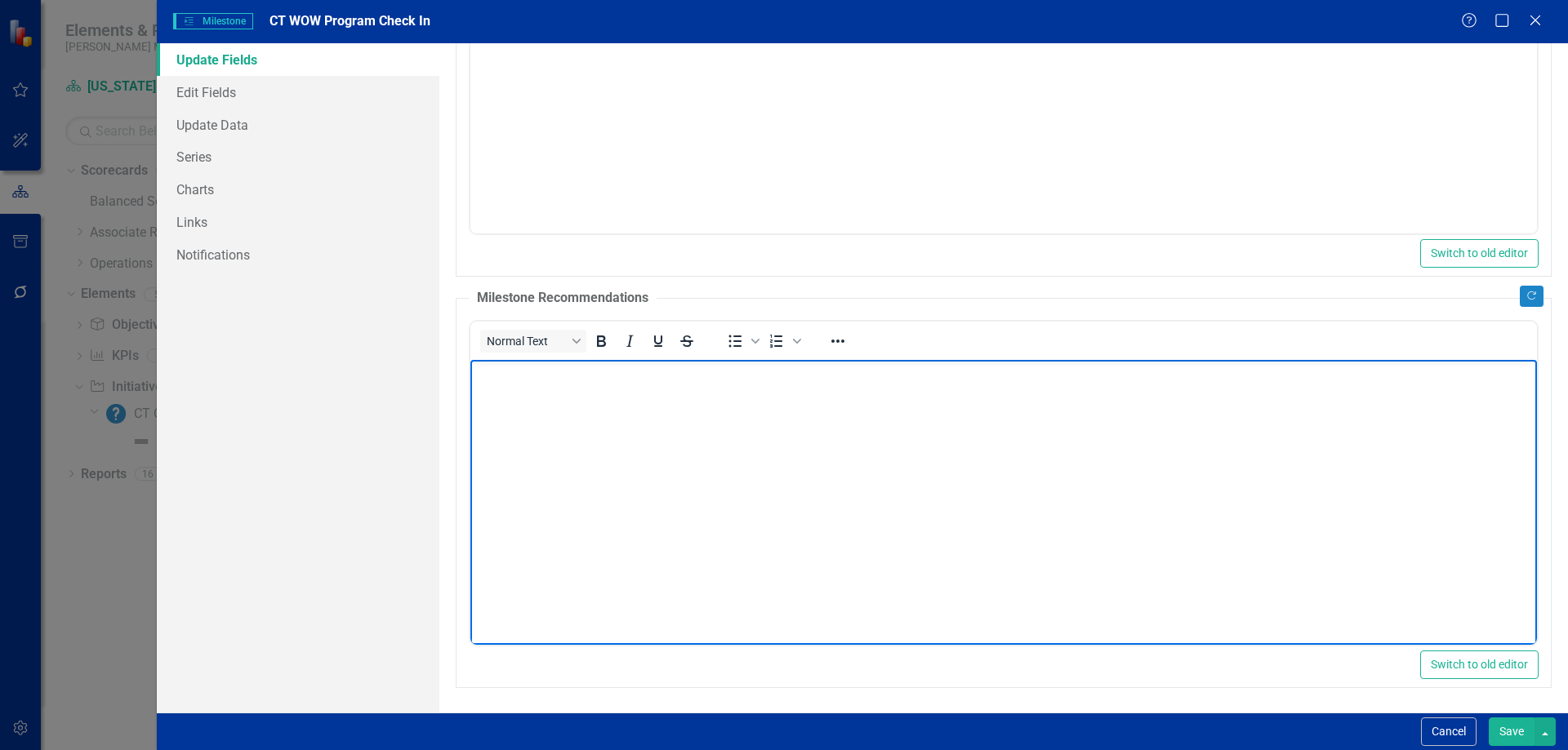
scroll to position [0, 0]
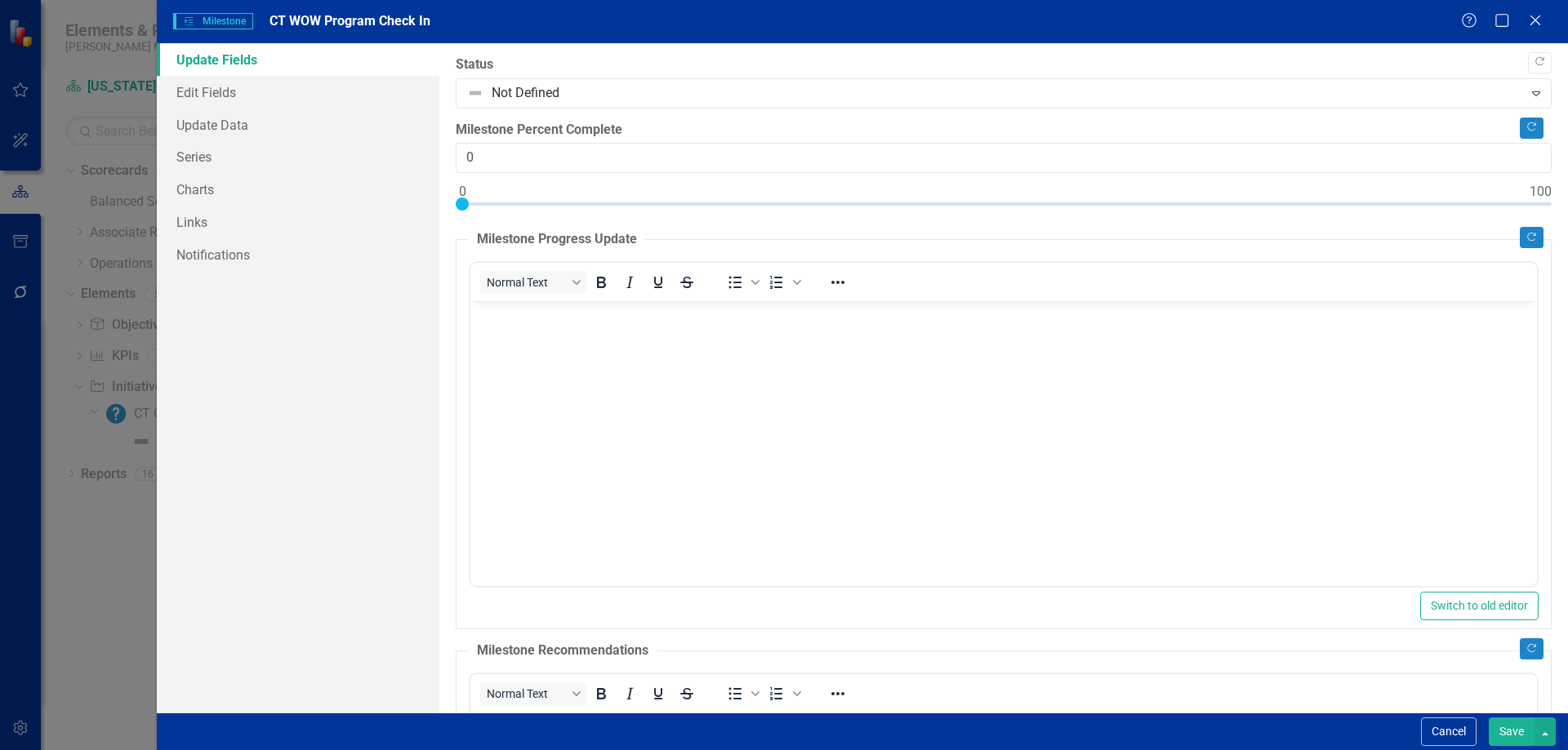
click at [891, 508] on body "Rich Text Area. Press ALT-0 for help." at bounding box center [1002, 424] width 1066 height 245
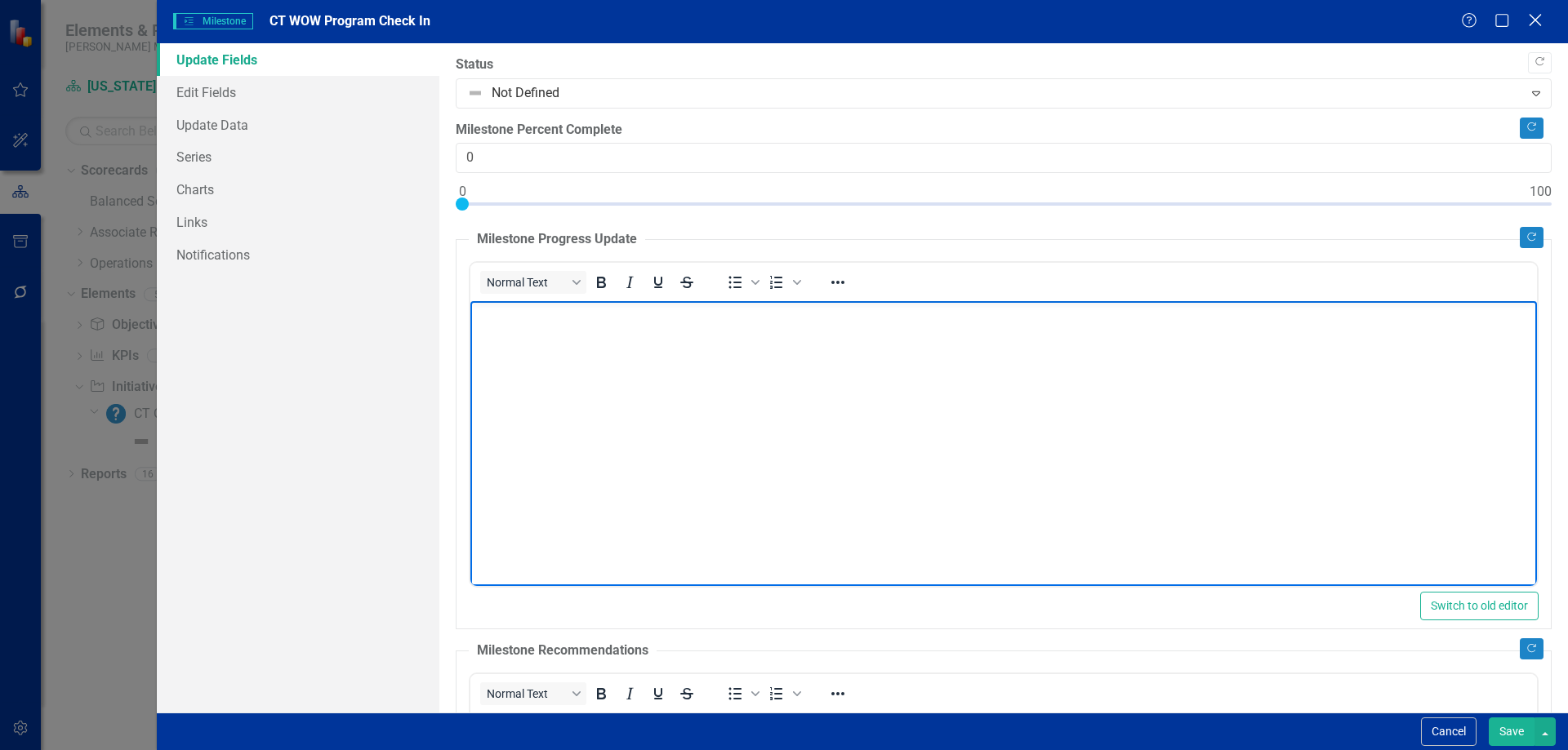
click at [1540, 18] on icon "Close" at bounding box center [1535, 20] width 20 height 16
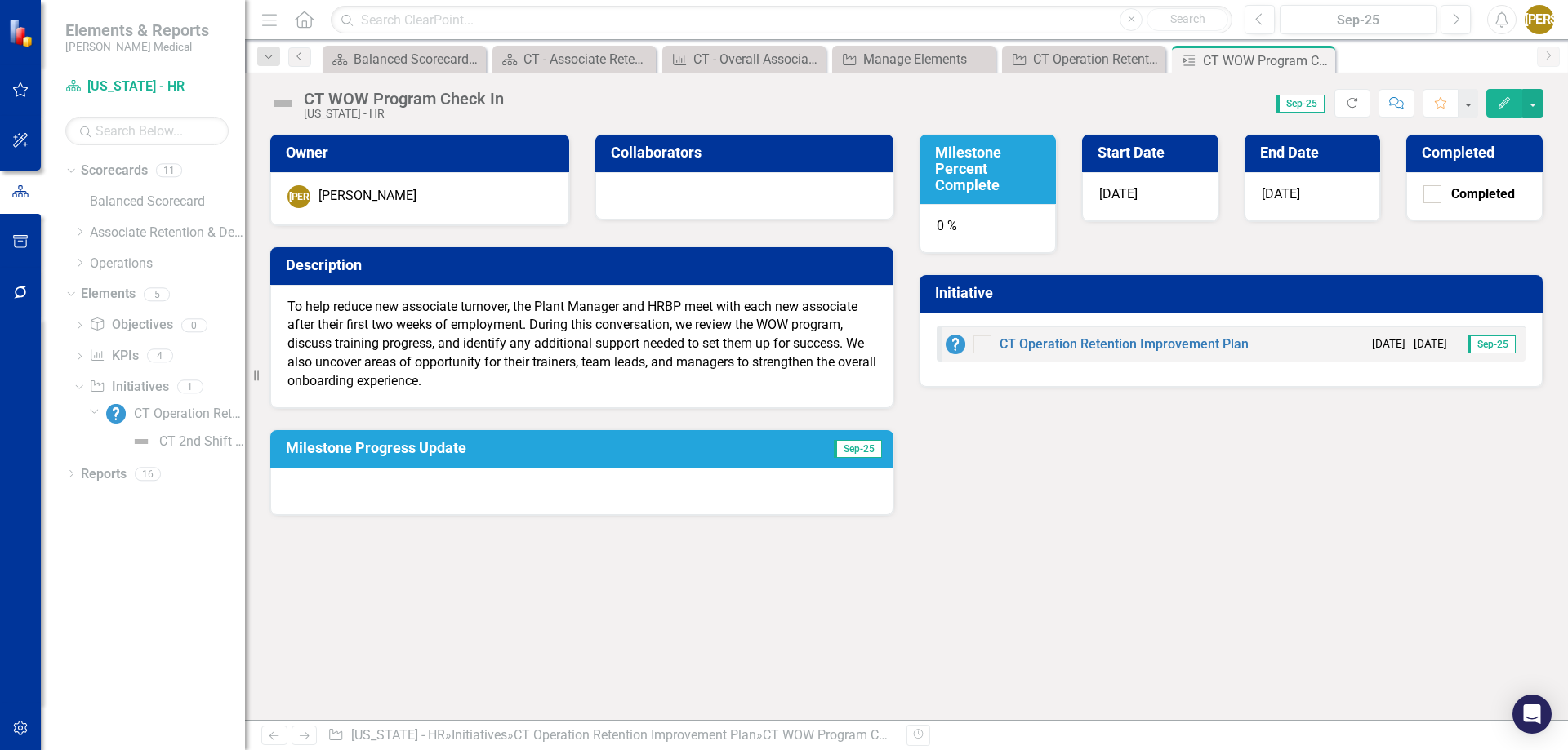
click at [622, 368] on p "To help reduce new associate turnover, the Plant Manager and HRBP meet with eac…" at bounding box center [581, 344] width 589 height 93
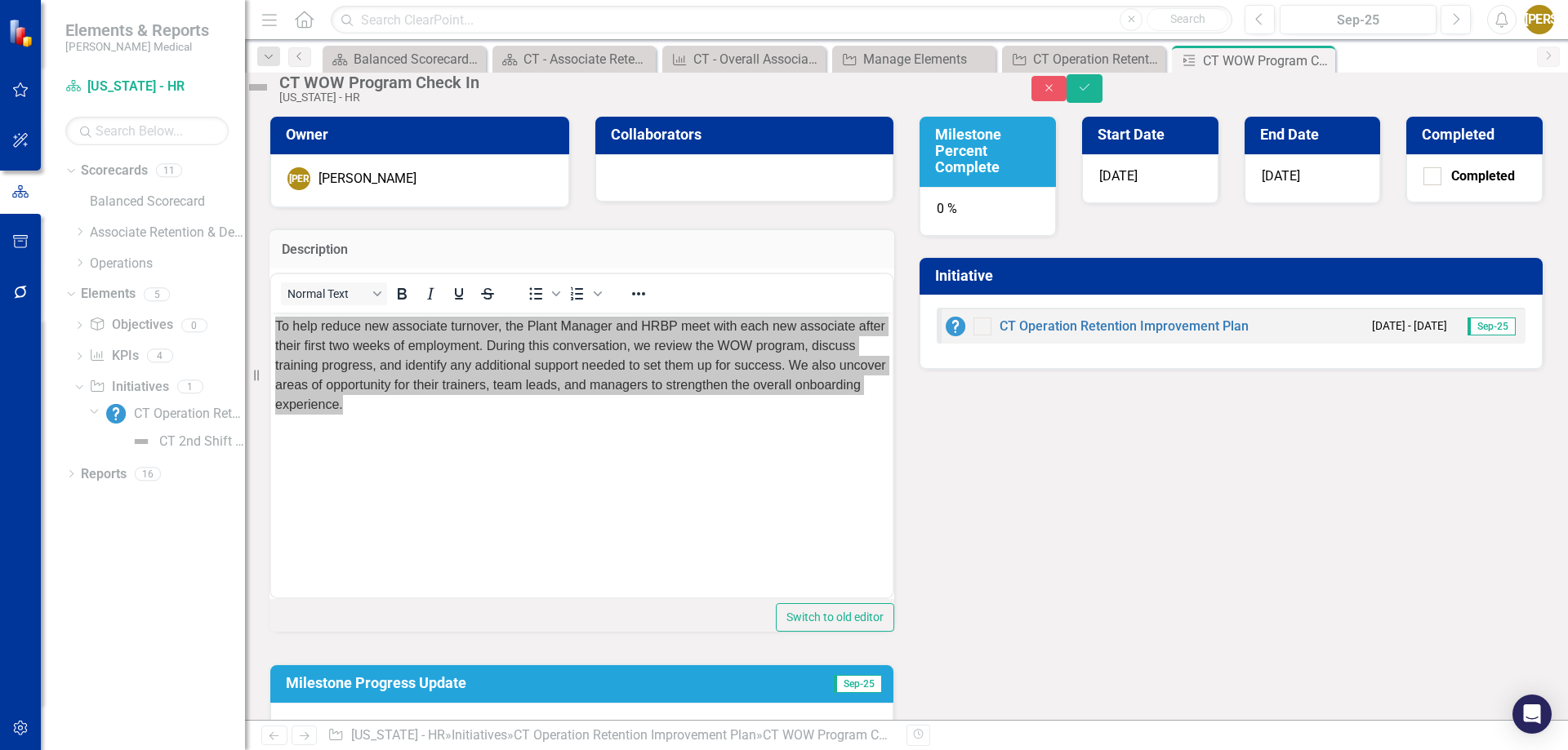
click at [606, 336] on p "To help reduce new associate turnover, the Plant Manager and HRBP meet with eac…" at bounding box center [581, 365] width 614 height 98
click at [1130, 571] on div "Owner [PERSON_NAME] Jasminique [PERSON_NAME] Collaborators Description <p data-…" at bounding box center [906, 423] width 1298 height 655
click at [1067, 97] on button "Close" at bounding box center [1049, 88] width 36 height 25
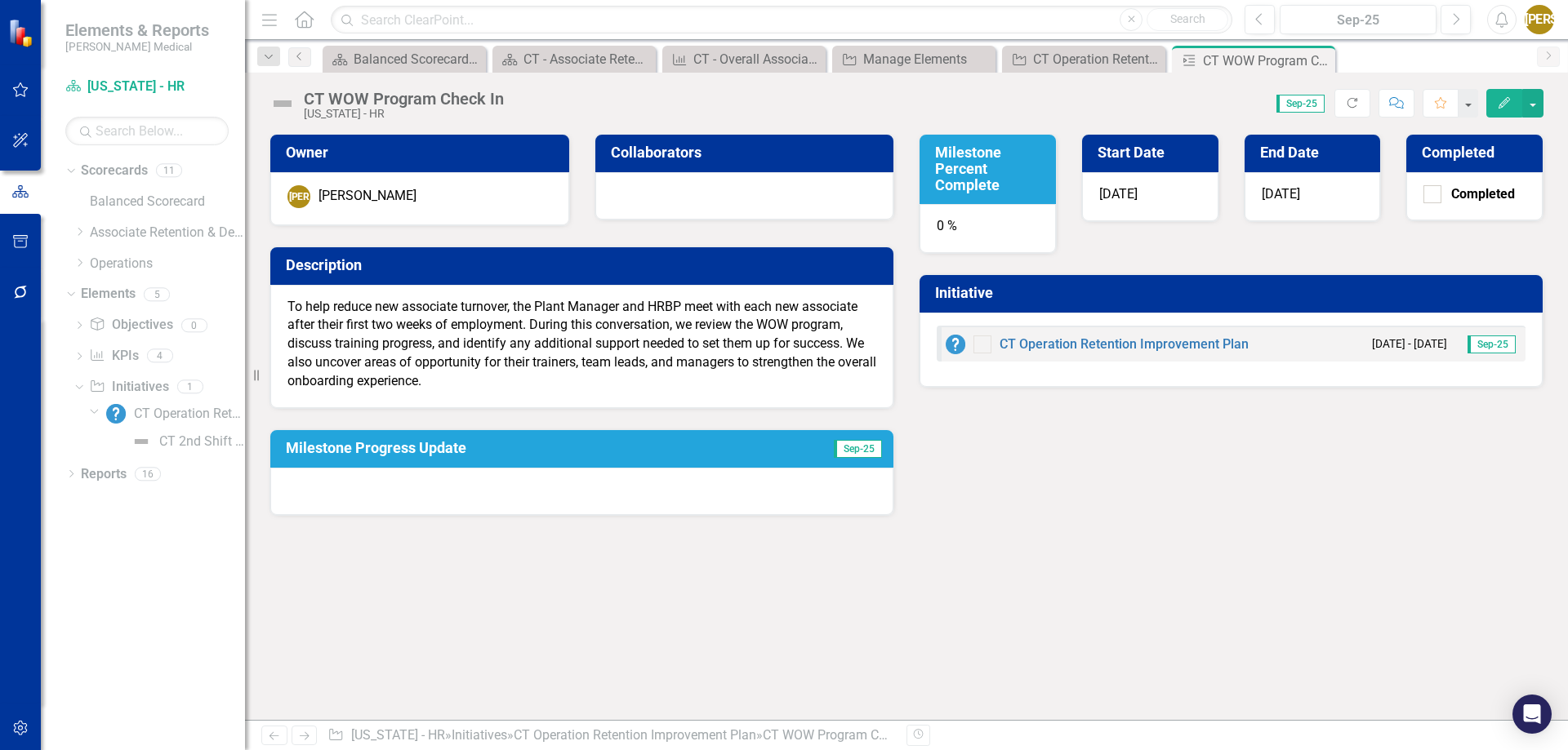
click at [1050, 576] on div "Owner [PERSON_NAME] Jasminique [PERSON_NAME] Collaborators Description To help …" at bounding box center [906, 427] width 1323 height 586
